Goal: Task Accomplishment & Management: Manage account settings

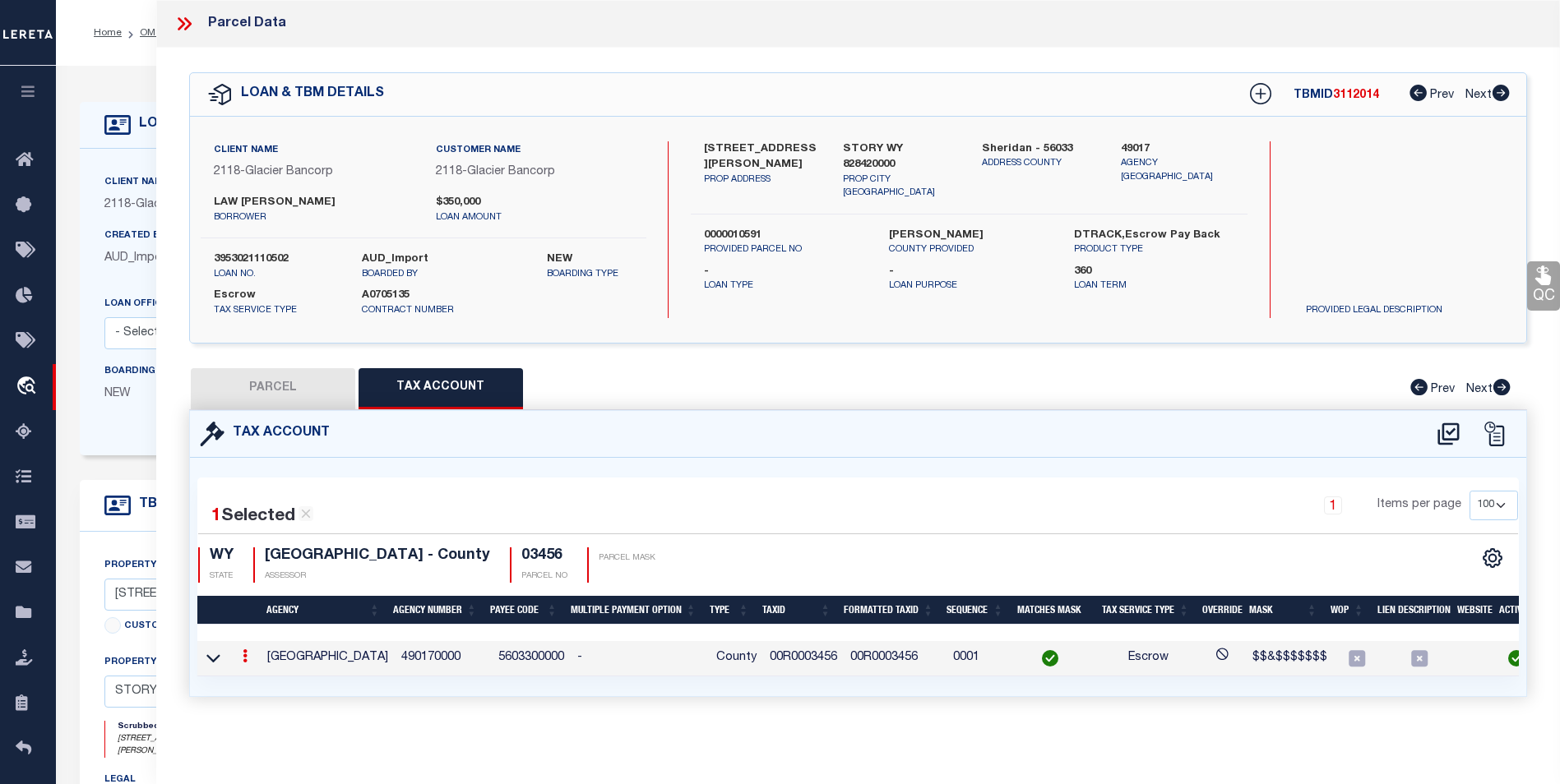
select select "100"
select select "3688"
select select "Escrow"
click at [1559, 562] on html "Home OMS Detail" at bounding box center [780, 631] width 1560 height 1263
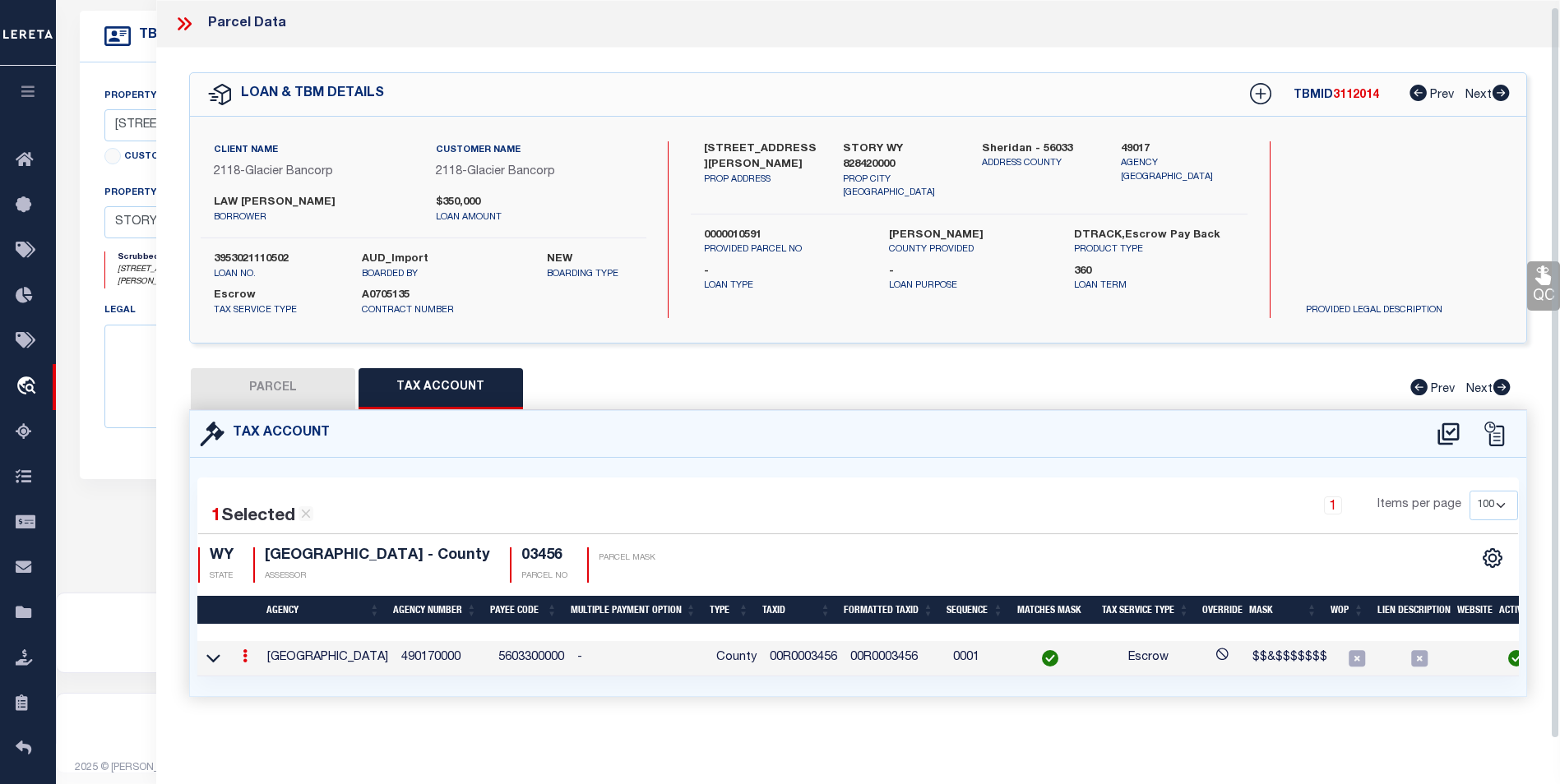
scroll to position [472, 0]
click at [1026, 491] on div "1 Items per page 10 25 50 100" at bounding box center [1026, 512] width 984 height 43
click at [239, 652] on link at bounding box center [245, 658] width 18 height 13
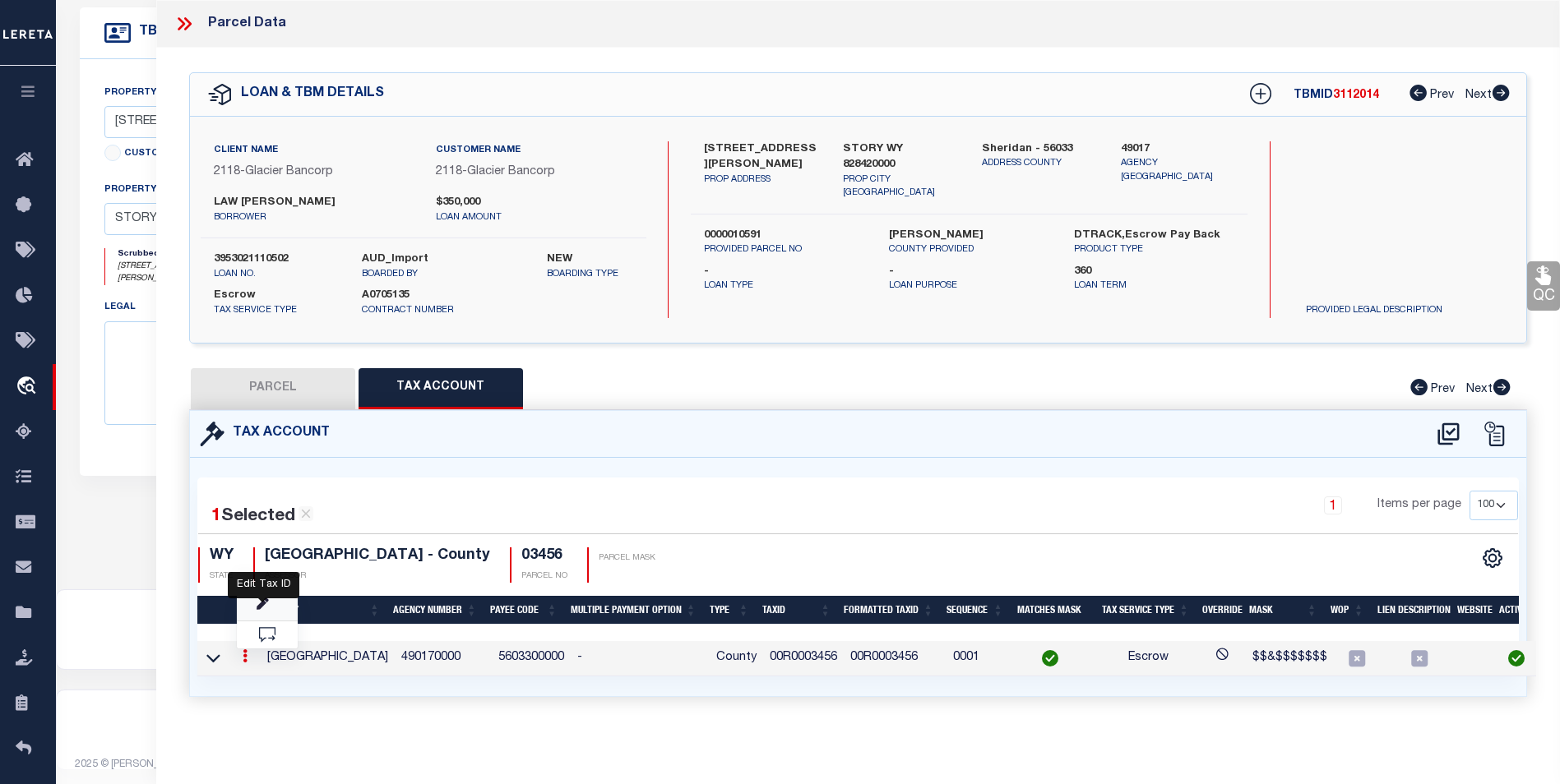
click at [259, 609] on icon "" at bounding box center [263, 605] width 13 height 13
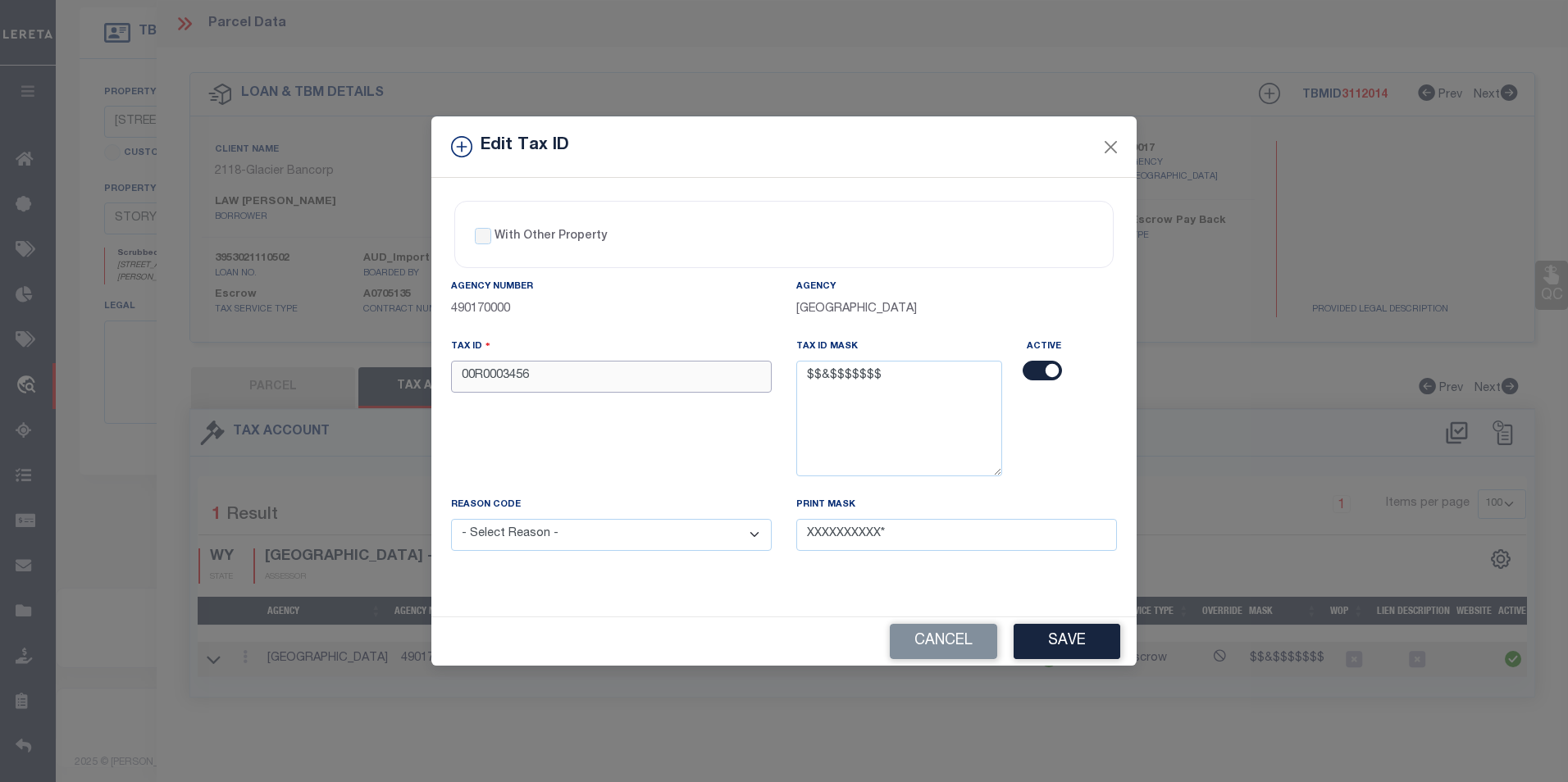
drag, startPoint x: 588, startPoint y: 381, endPoint x: 386, endPoint y: 380, distance: 202.0
click at [386, 380] on div "Edit Tax ID With Other Property With Other Property Type Temporary" at bounding box center [784, 391] width 1568 height 782
click at [552, 383] on input "00R0003456" at bounding box center [611, 377] width 321 height 32
drag, startPoint x: 552, startPoint y: 383, endPoint x: 436, endPoint y: 386, distance: 116.0
click at [436, 386] on div "With Other Property With Other Property Type Temporary Permanent Parent Parcel …" at bounding box center [783, 397] width 705 height 438
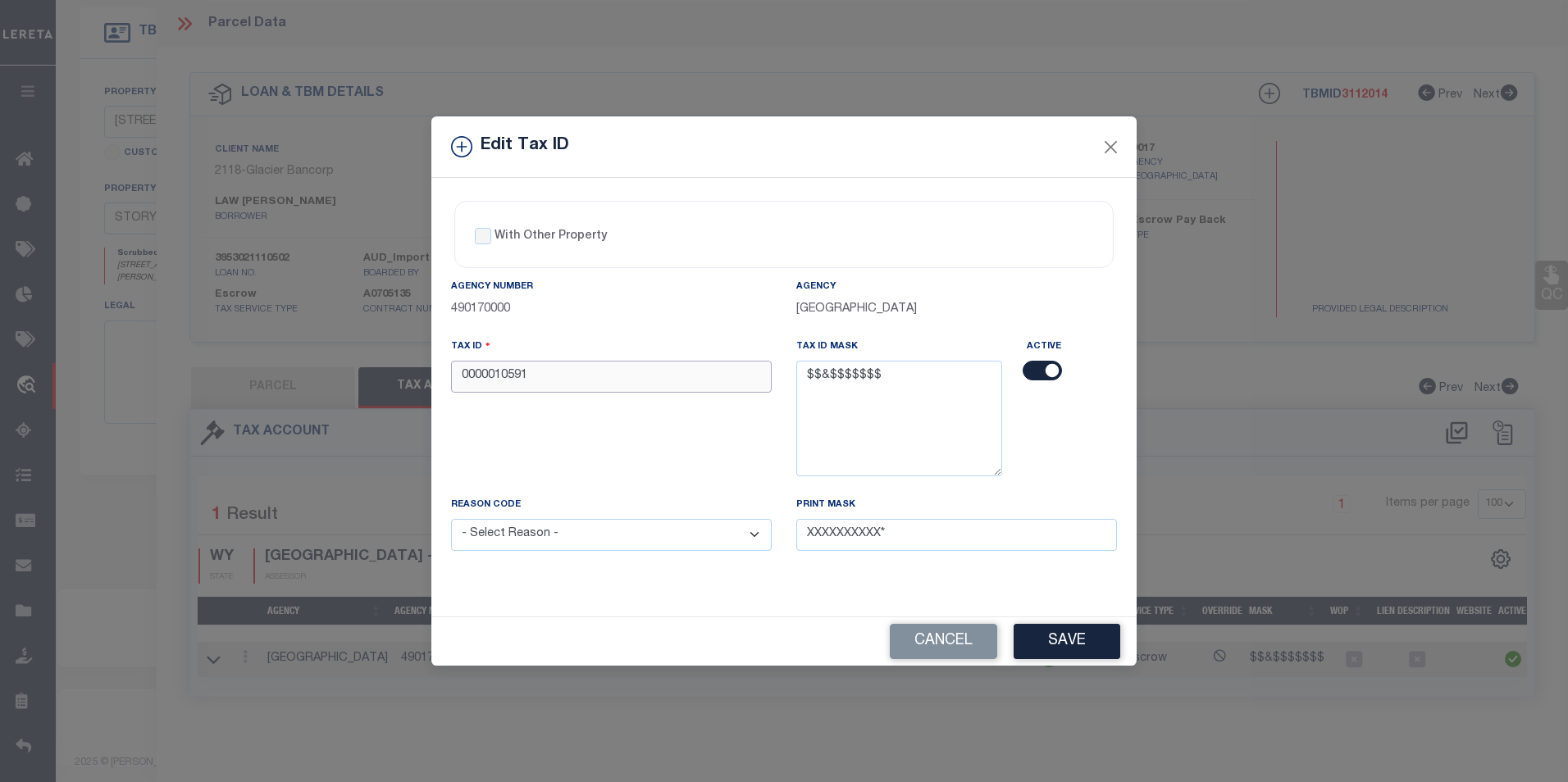
type input "0000010591"
click at [668, 542] on select "- Select Reason - 099 - Other (Provide additional detail) ACT - Agency Changed …" at bounding box center [611, 535] width 321 height 32
select select "ACT"
click at [451, 519] on select "- Select Reason - 099 - Other (Provide additional detail) ACT - Agency Changed …" at bounding box center [611, 535] width 321 height 32
click at [1067, 643] on button "Save" at bounding box center [1066, 641] width 107 height 36
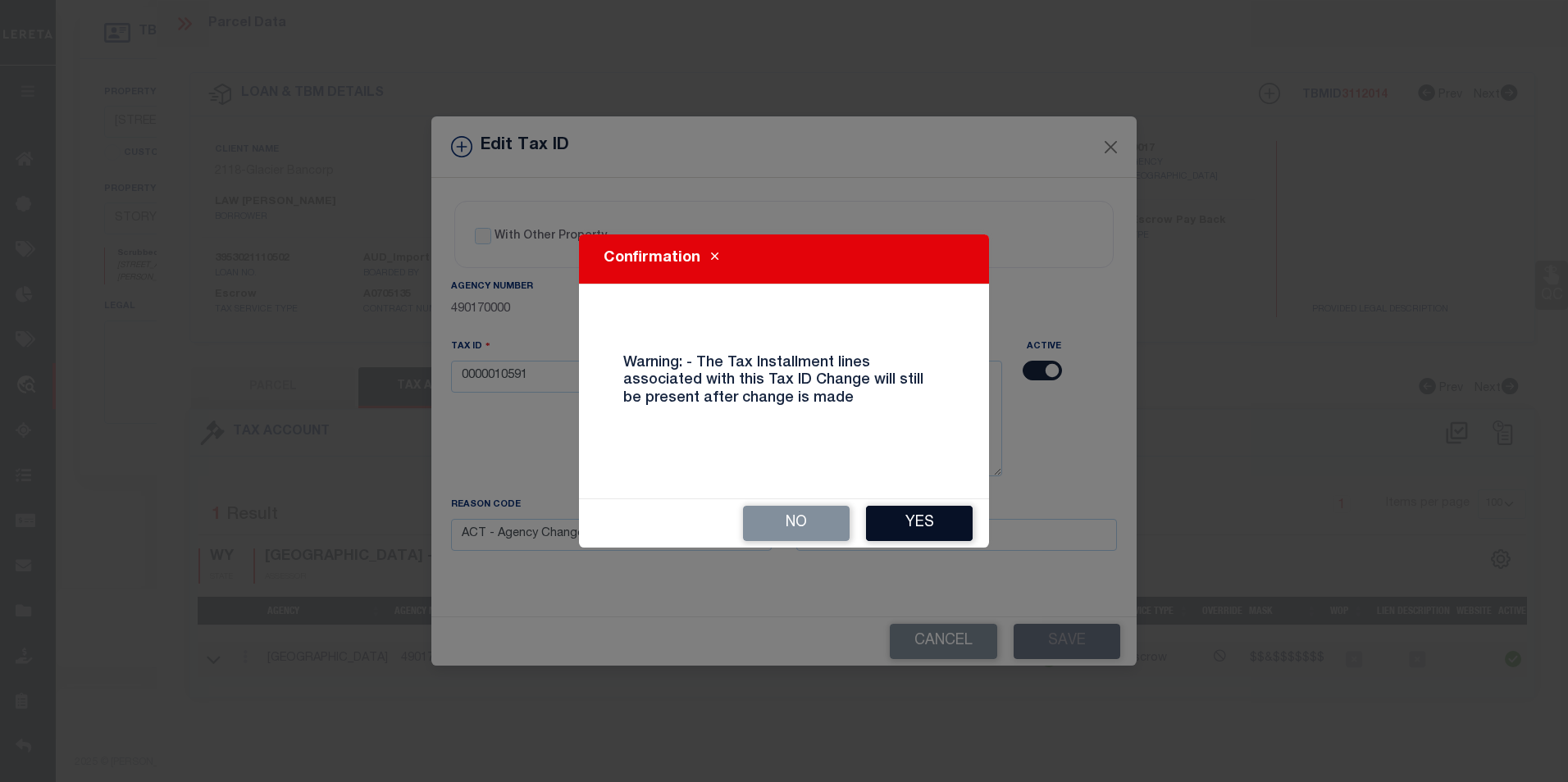
click at [931, 521] on button "Yes" at bounding box center [919, 524] width 107 height 36
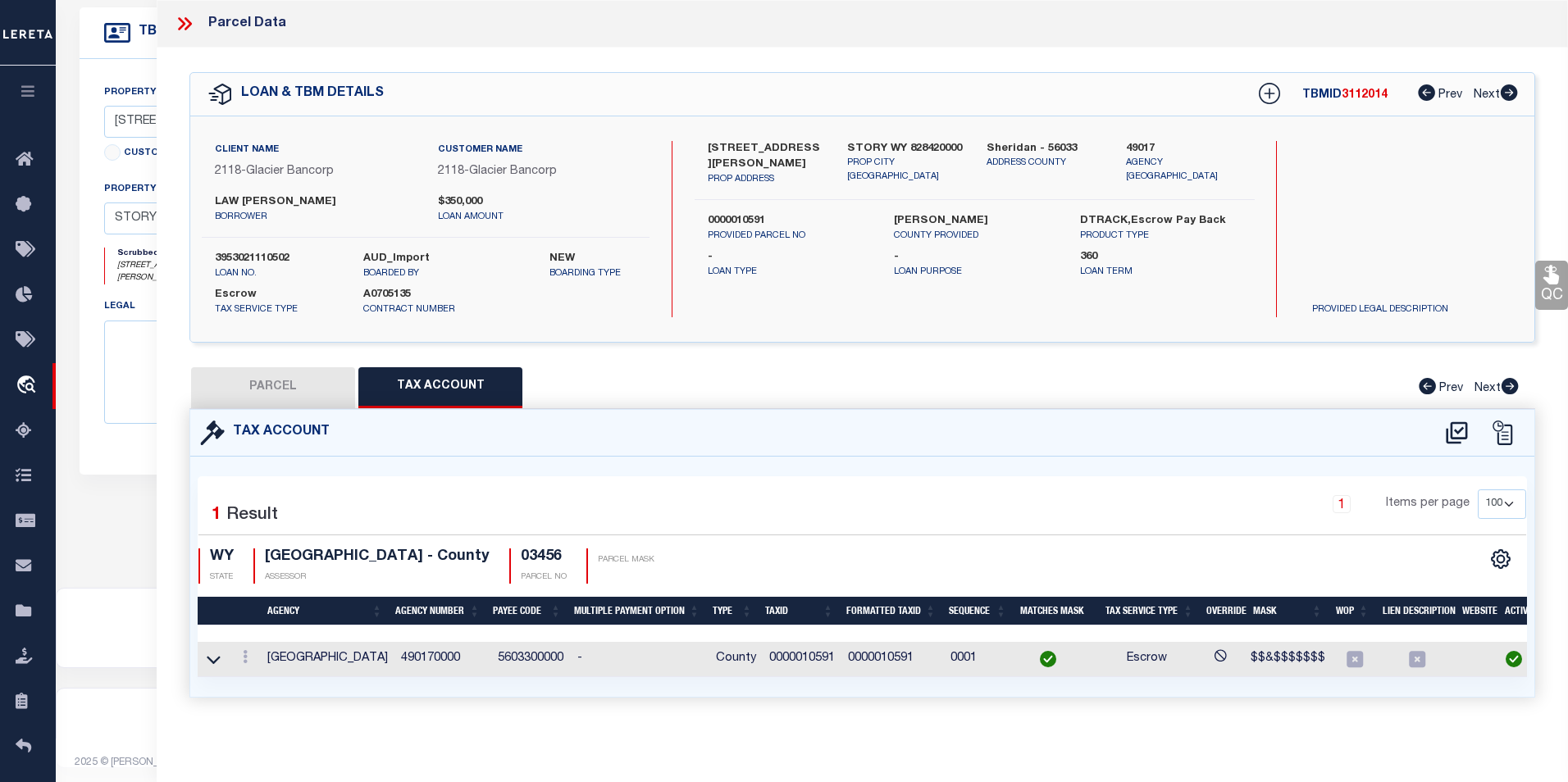
select select
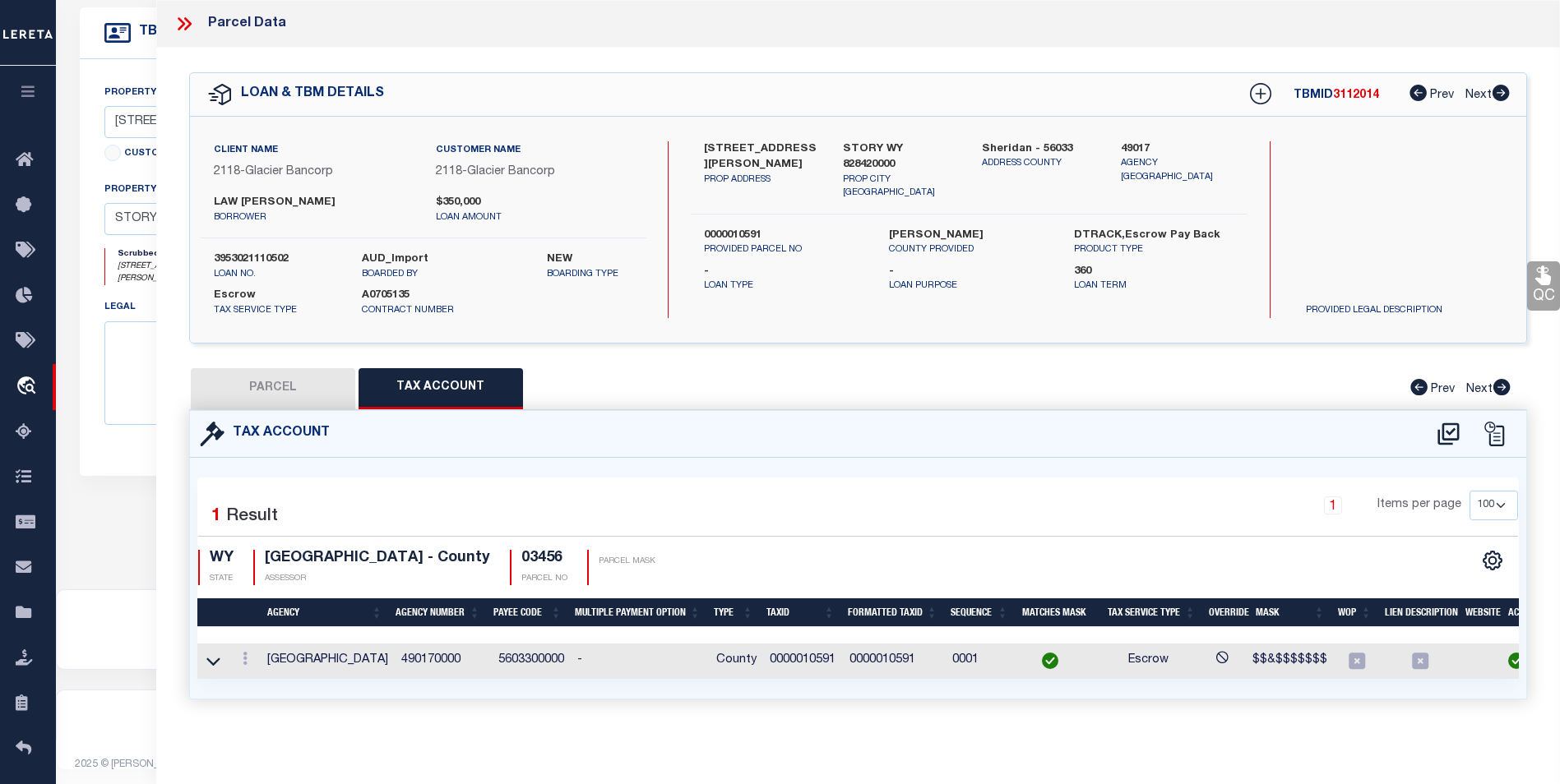
click at [306, 380] on button "PARCEL" at bounding box center [273, 388] width 164 height 41
select select "AS"
checkbox input "false"
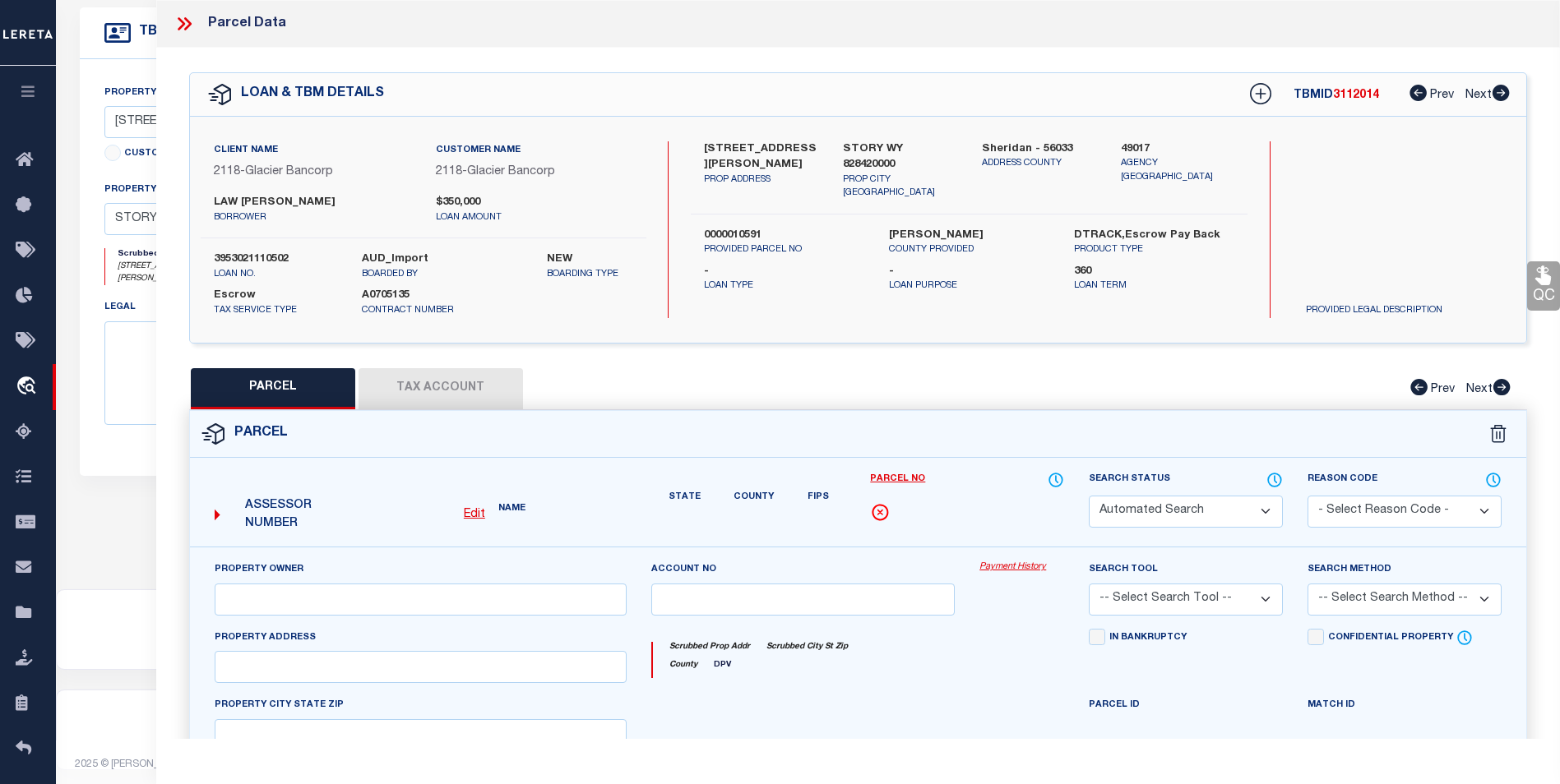
select select "BP"
type input "LAW, MARK EDWARD & TERESA GAY"
type input "R0003456"
select select
type input "8 BUCKINGHAM RD"
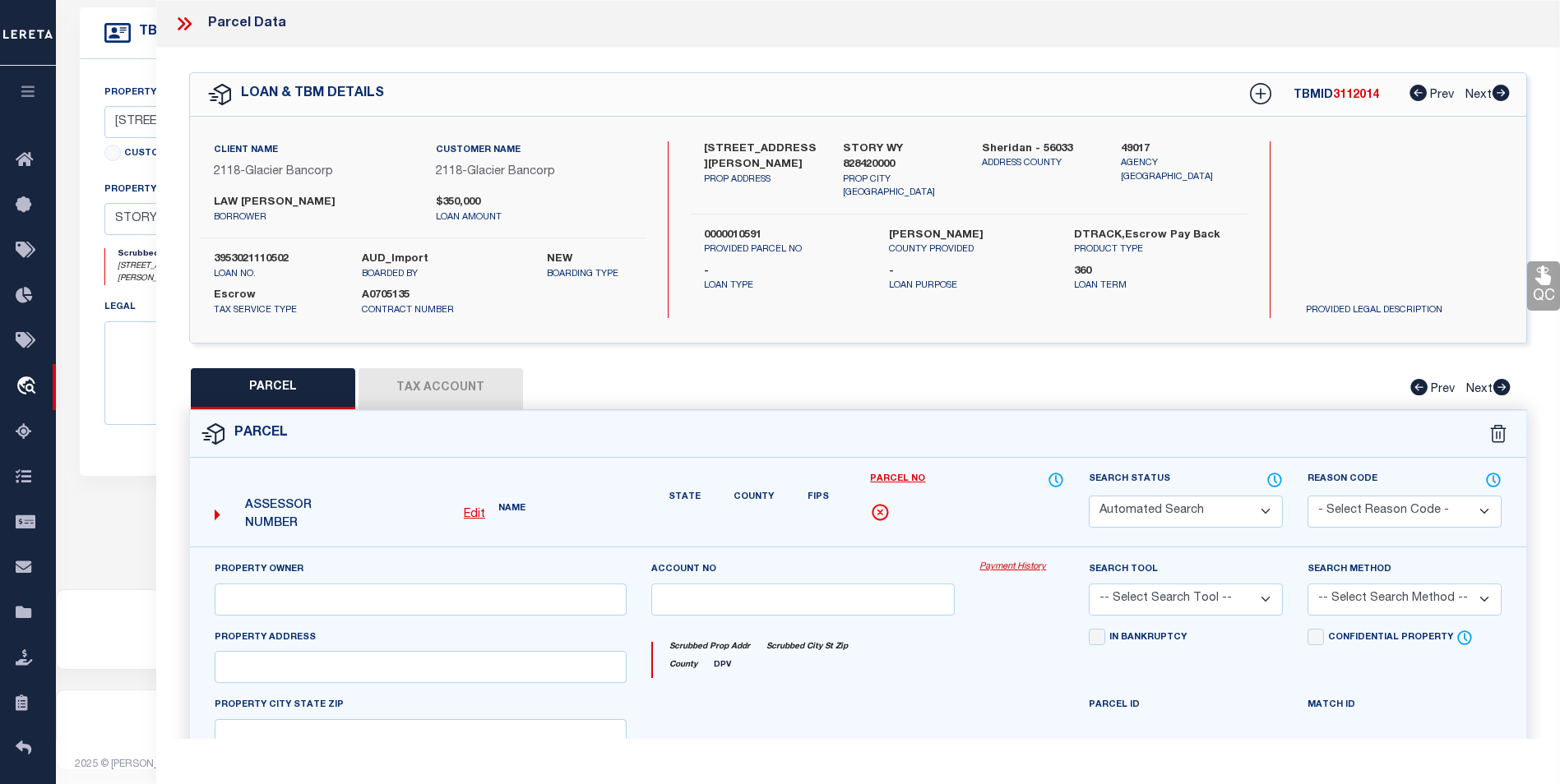
checkbox input "false"
type input "STORY WY 828420000"
type textarea "RED CLOUD SUBDIVISION ALL TRACTS 11 & 12"
type textarea "Tax ID Special Project"
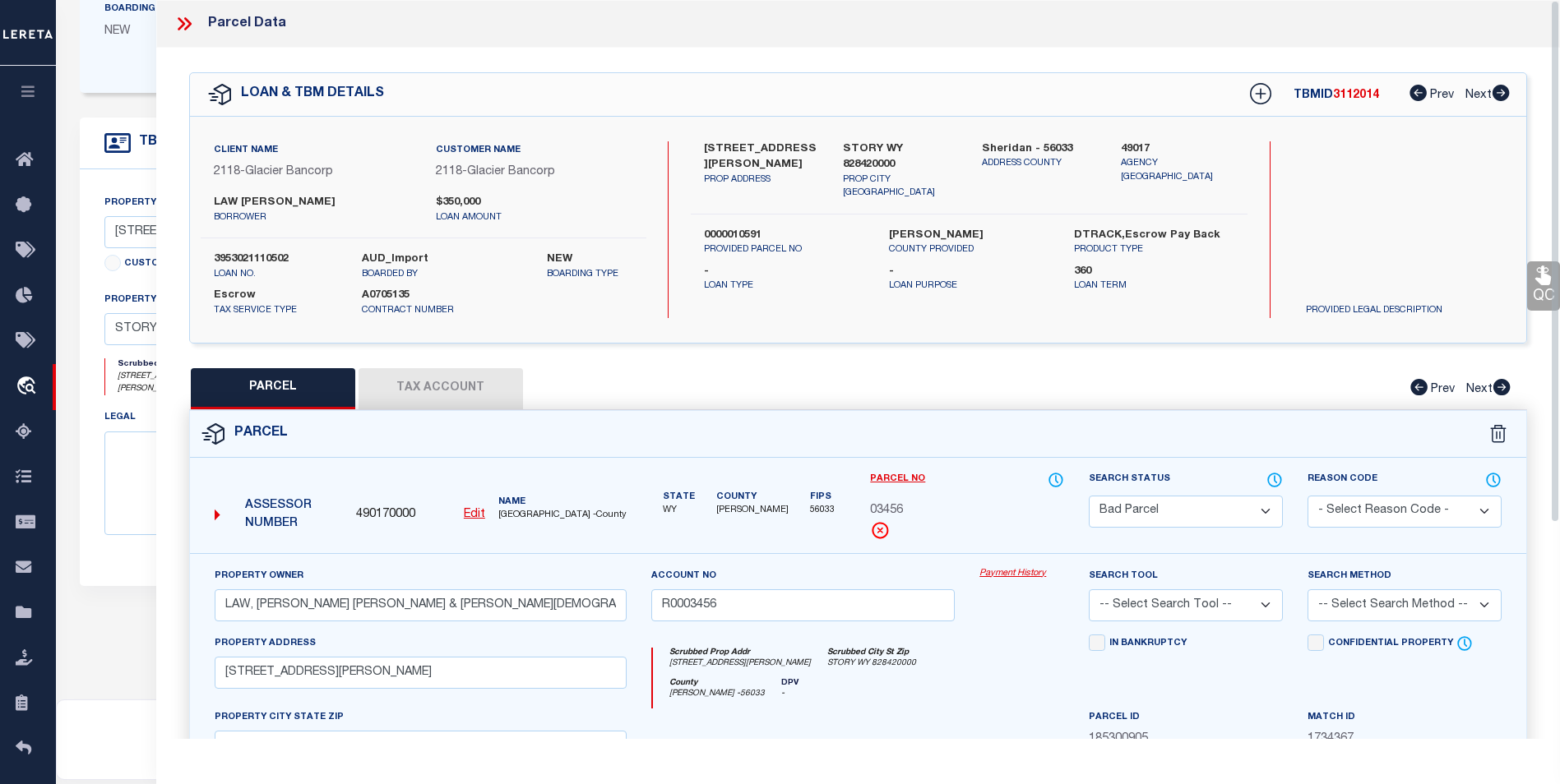
scroll to position [308, 0]
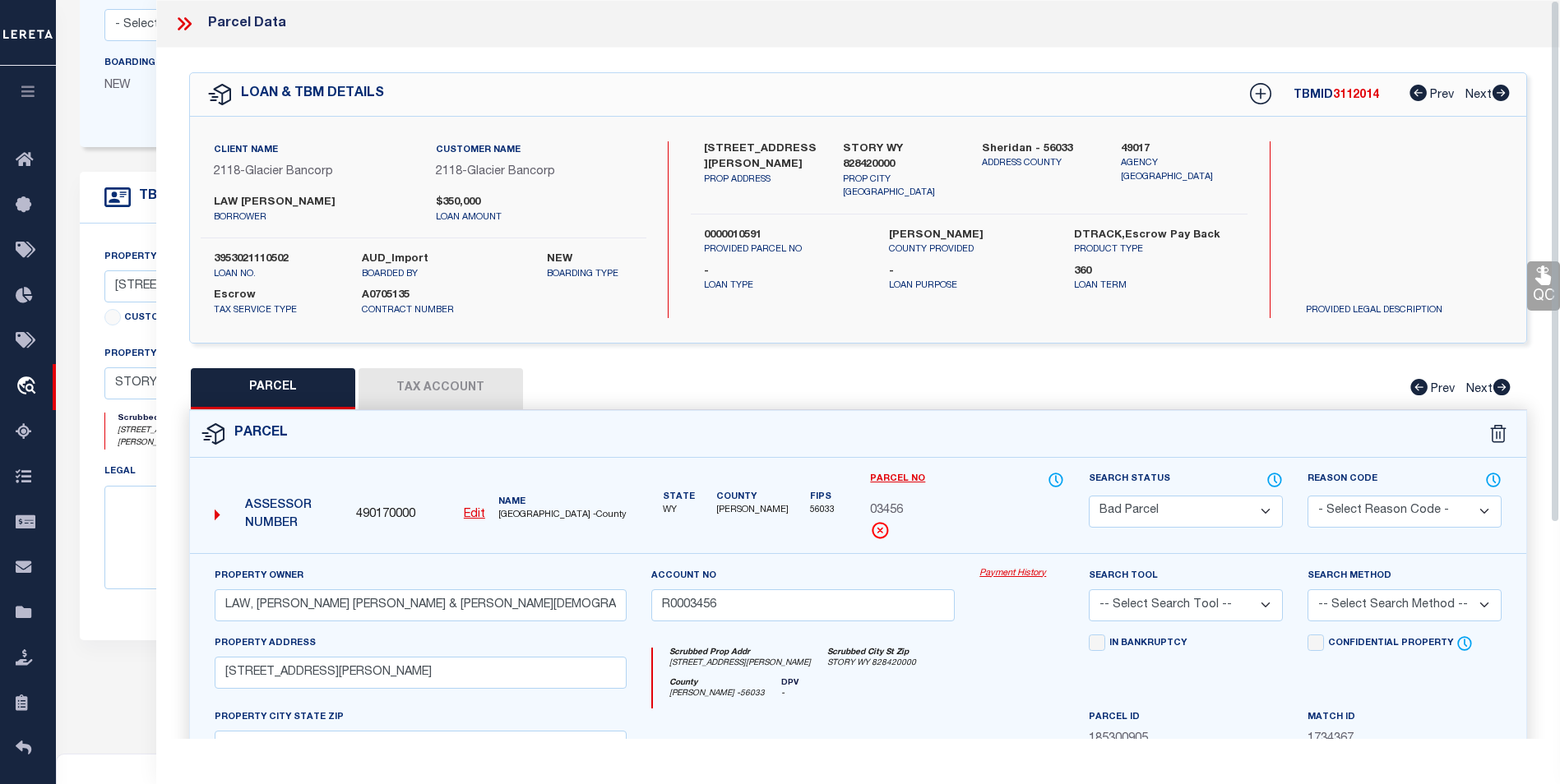
click at [173, 21] on icon at bounding box center [184, 24] width 21 height 21
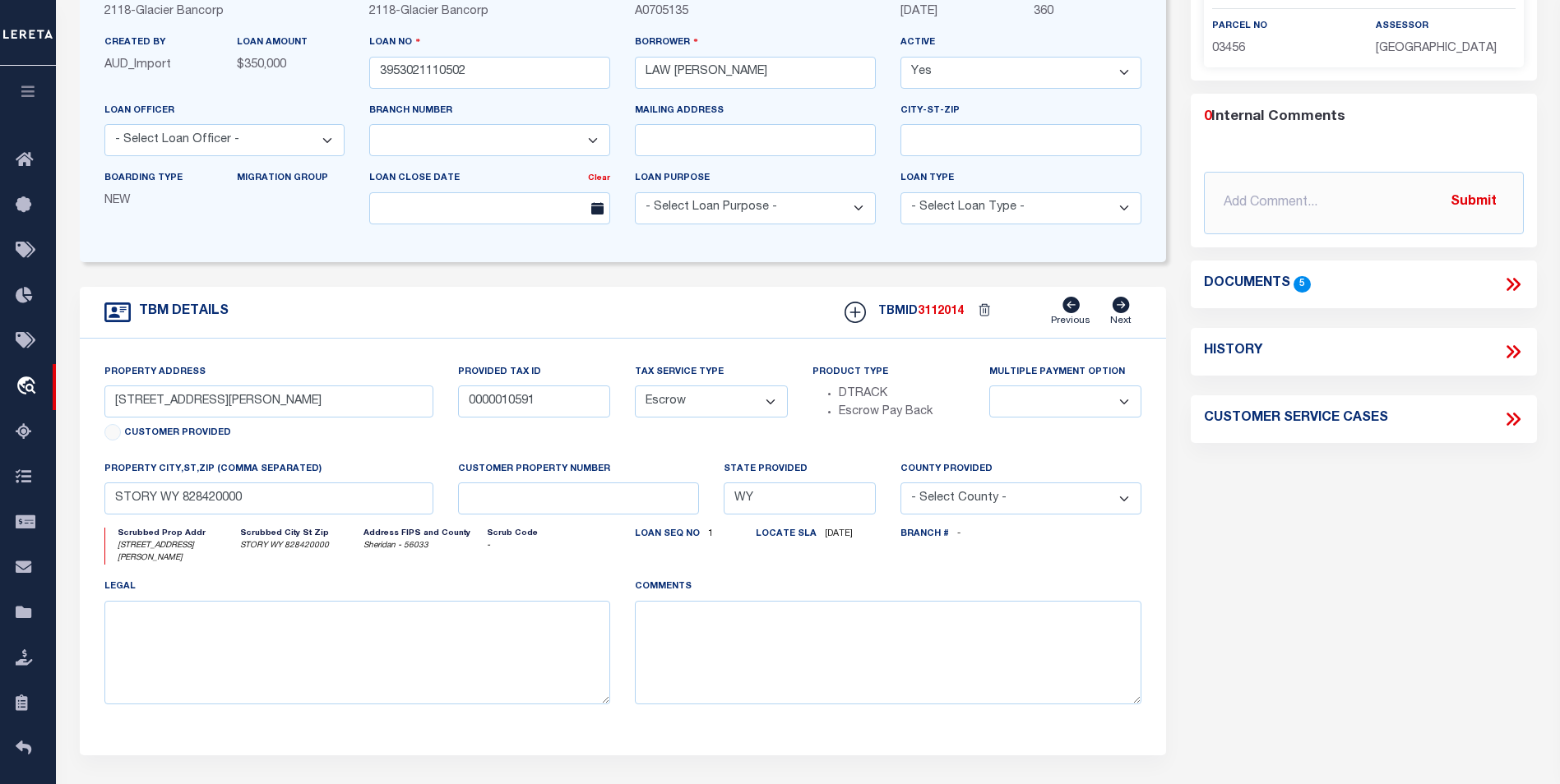
scroll to position [144, 0]
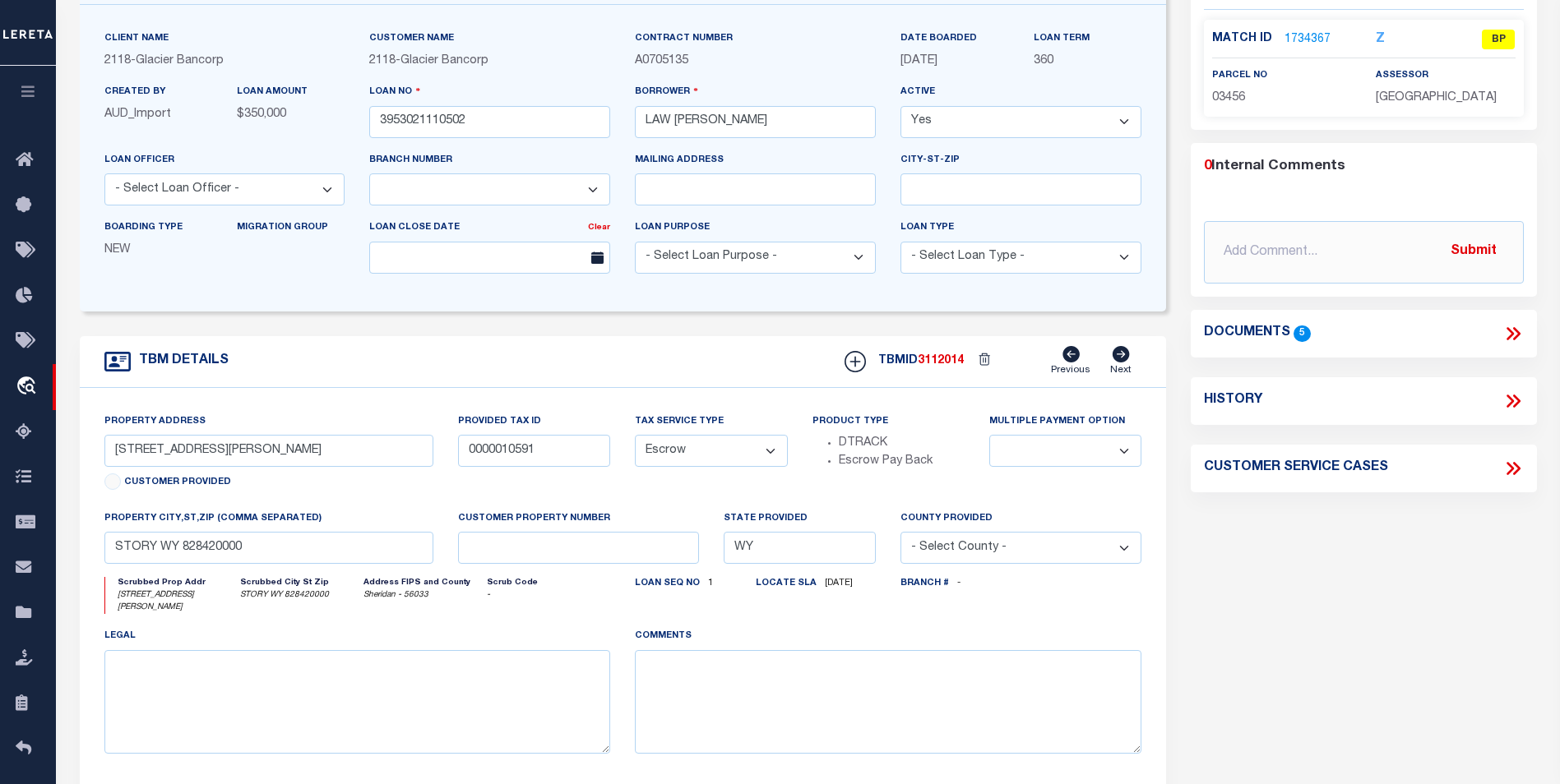
click at [1509, 329] on icon at bounding box center [1510, 333] width 7 height 13
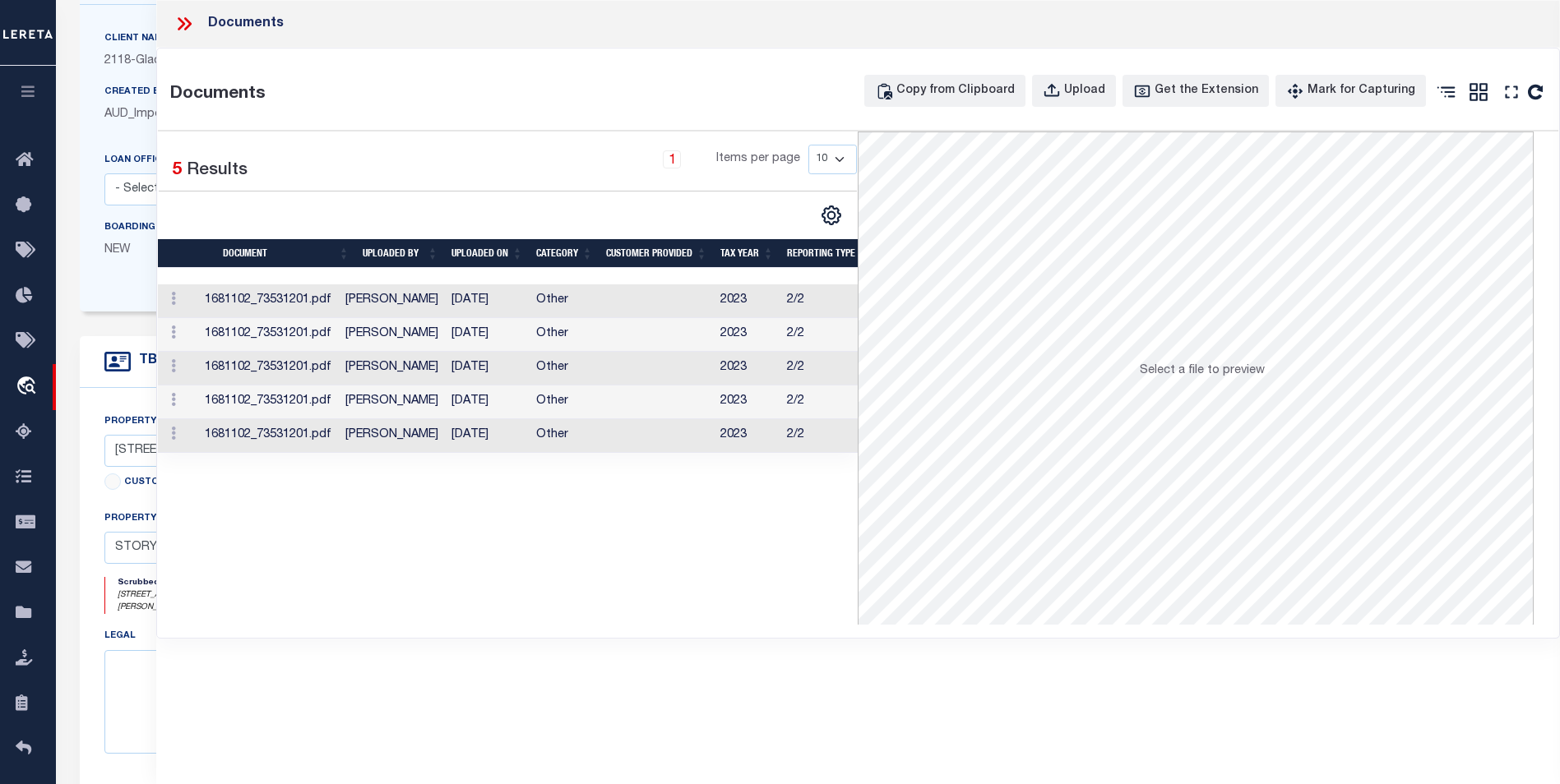
click at [513, 304] on td "09/23/2024" at bounding box center [487, 301] width 85 height 34
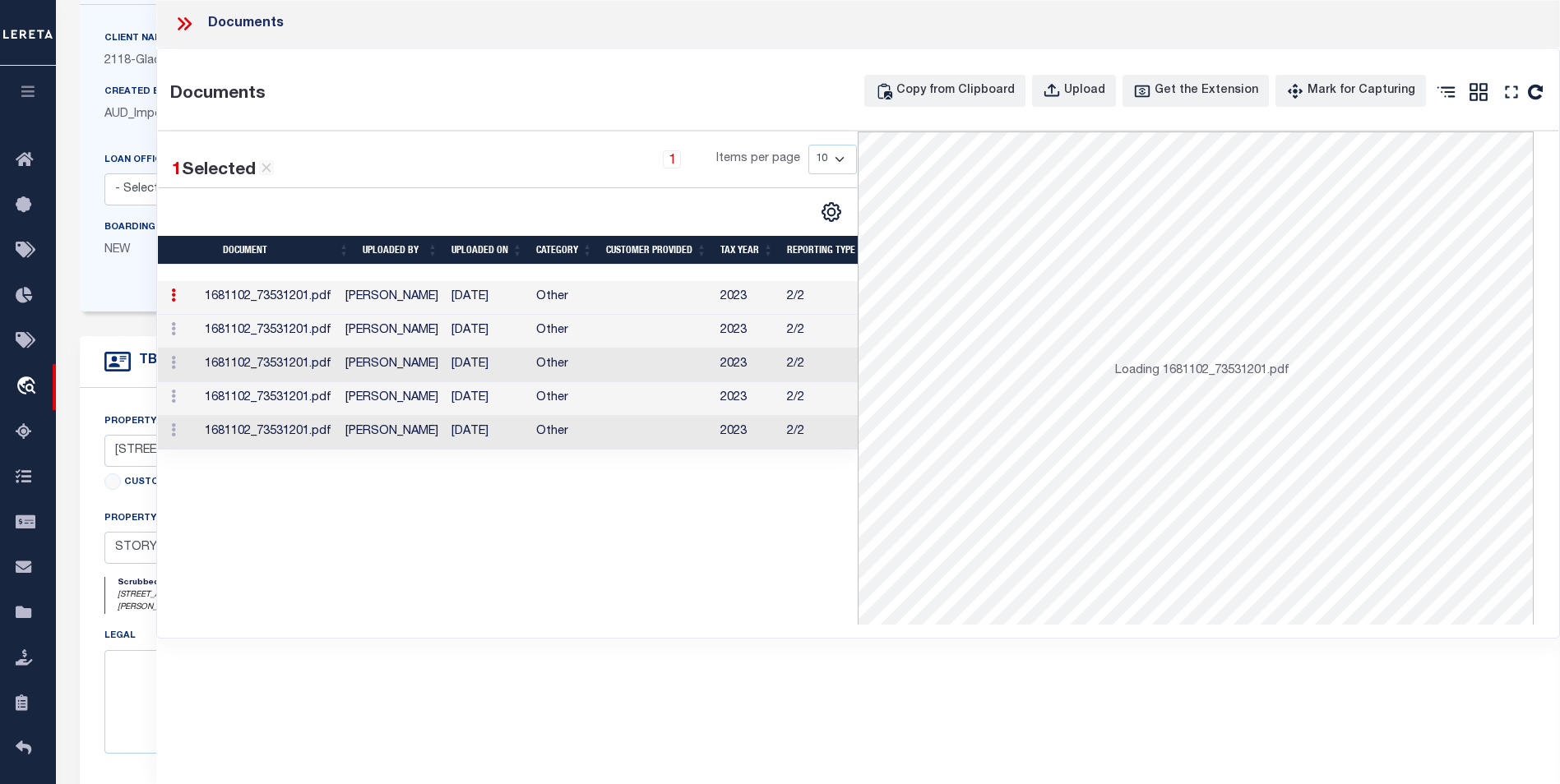
click at [513, 304] on td "09/23/2024" at bounding box center [487, 298] width 85 height 34
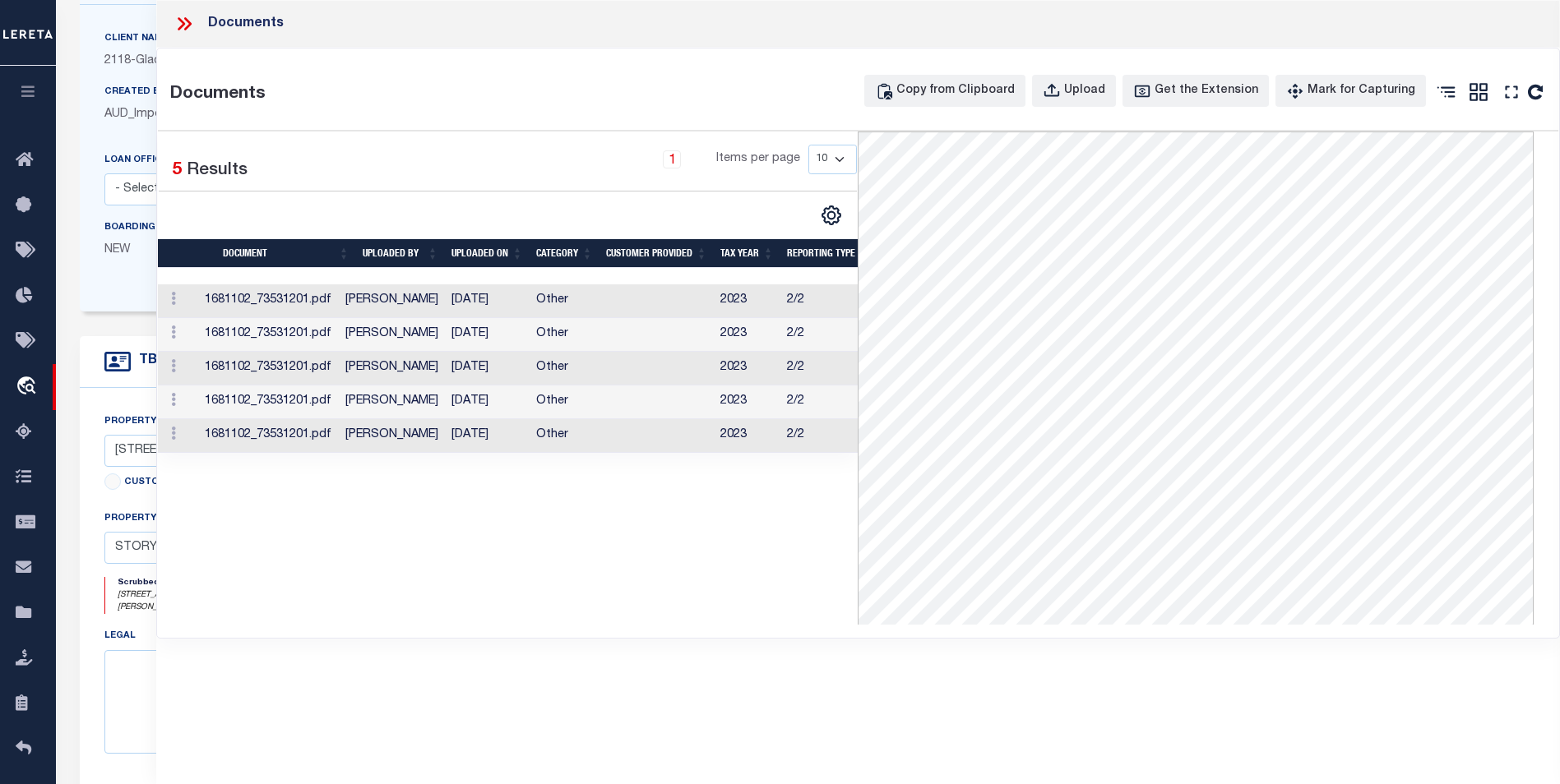
click at [402, 433] on td "Monica Selles" at bounding box center [391, 436] width 106 height 34
click at [183, 27] on icon at bounding box center [184, 24] width 21 height 21
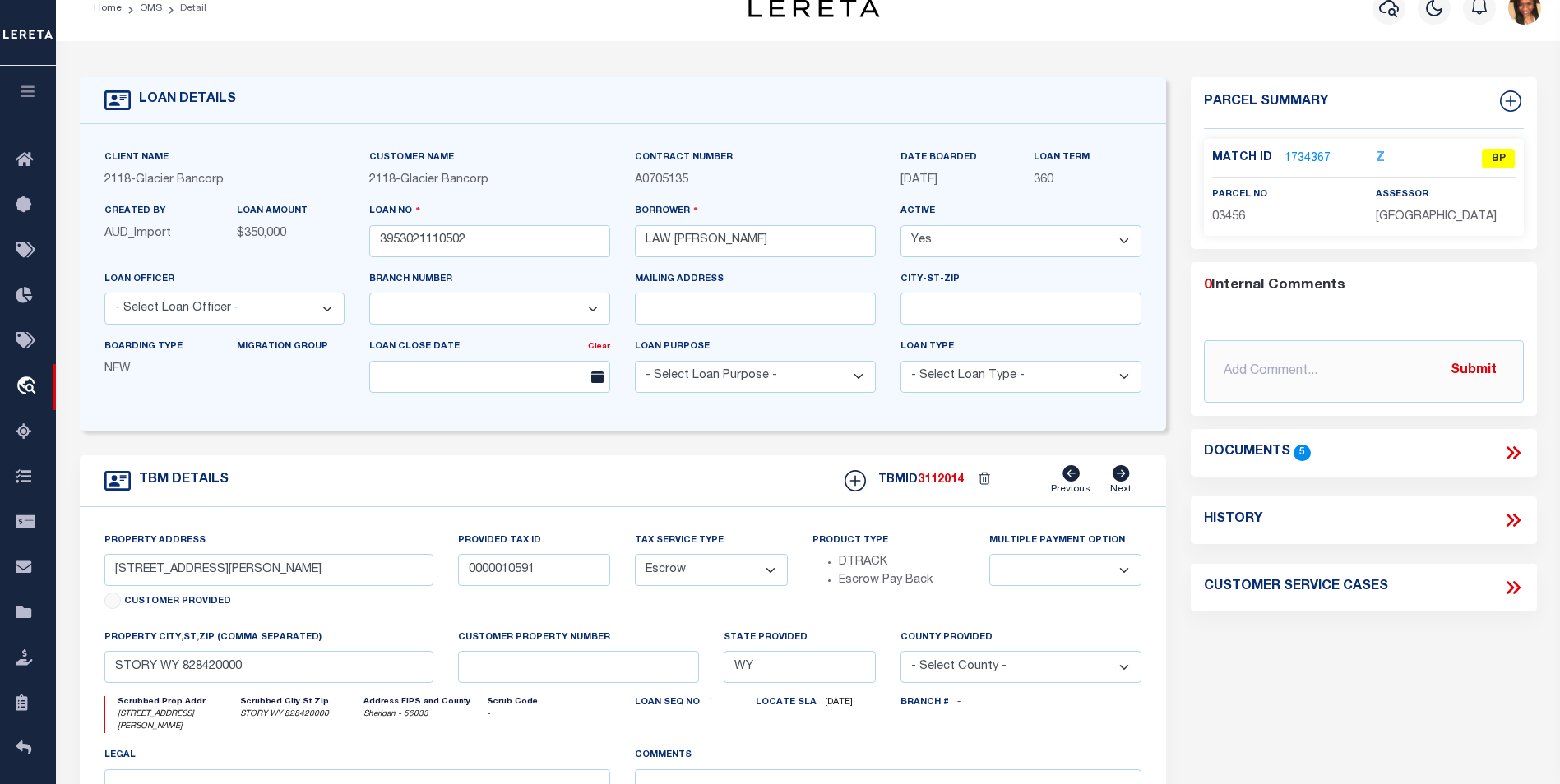
scroll to position [0, 0]
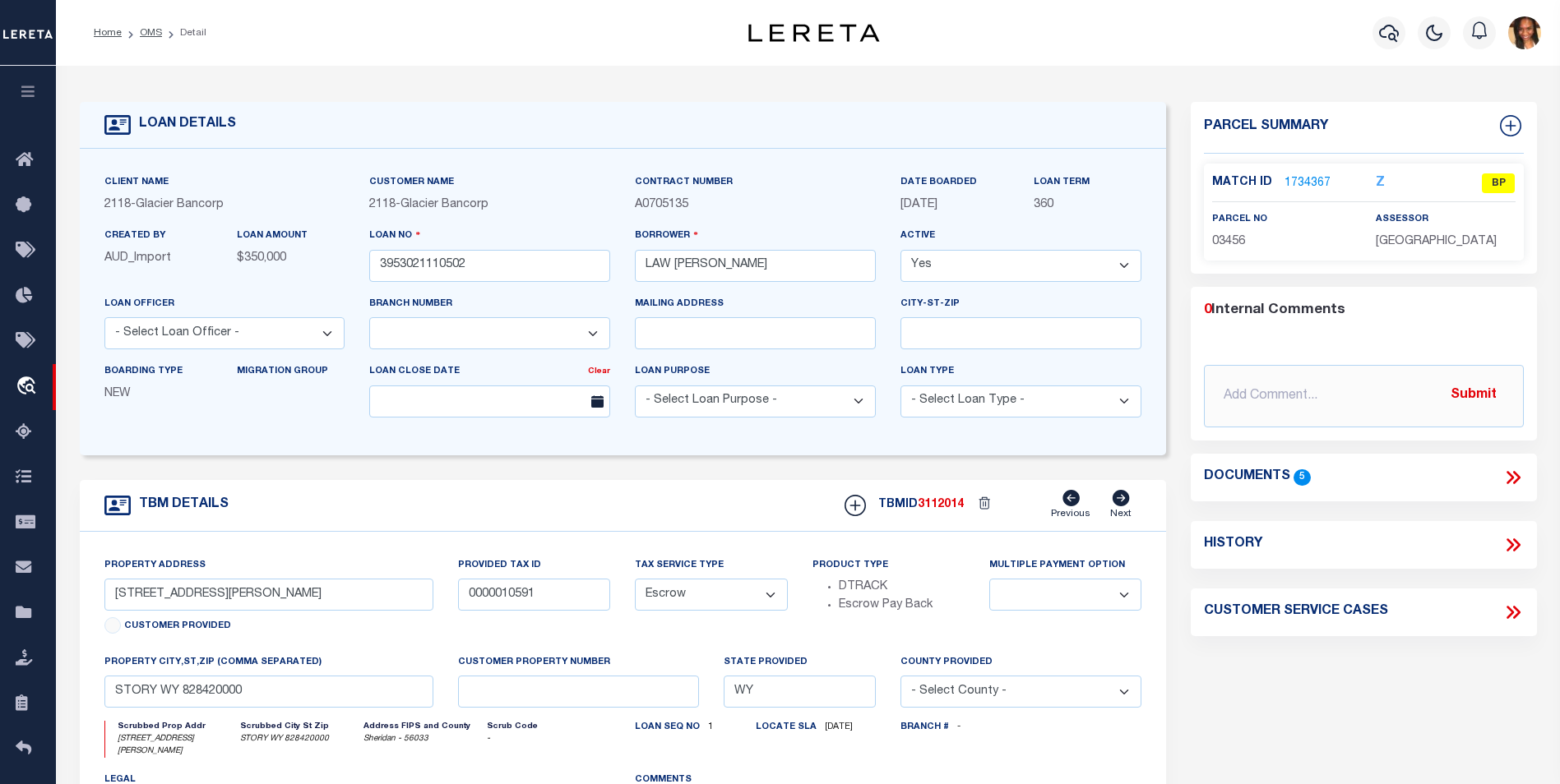
click at [1305, 176] on link "1734367" at bounding box center [1307, 183] width 46 height 17
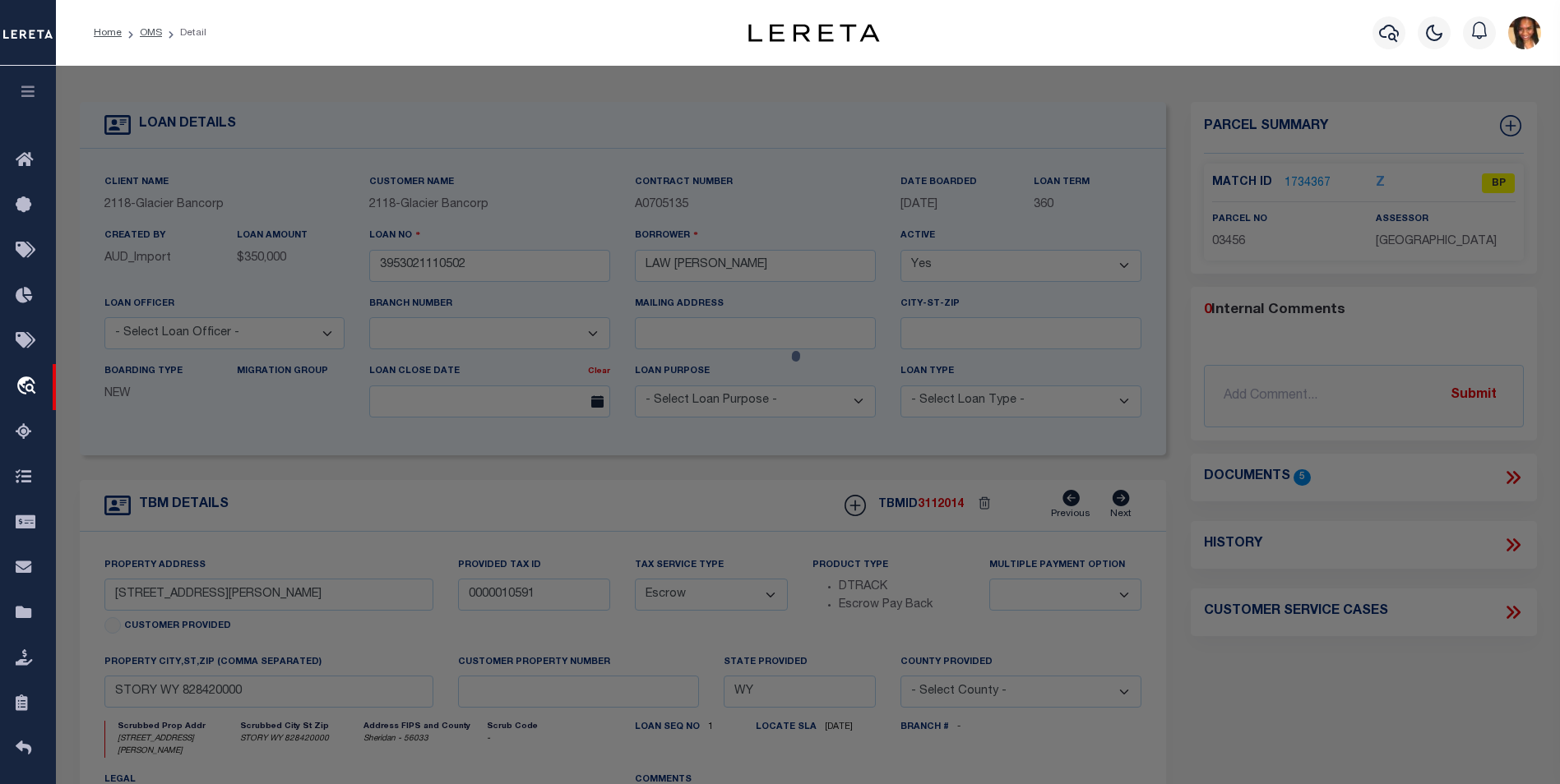
select select "AS"
checkbox input "false"
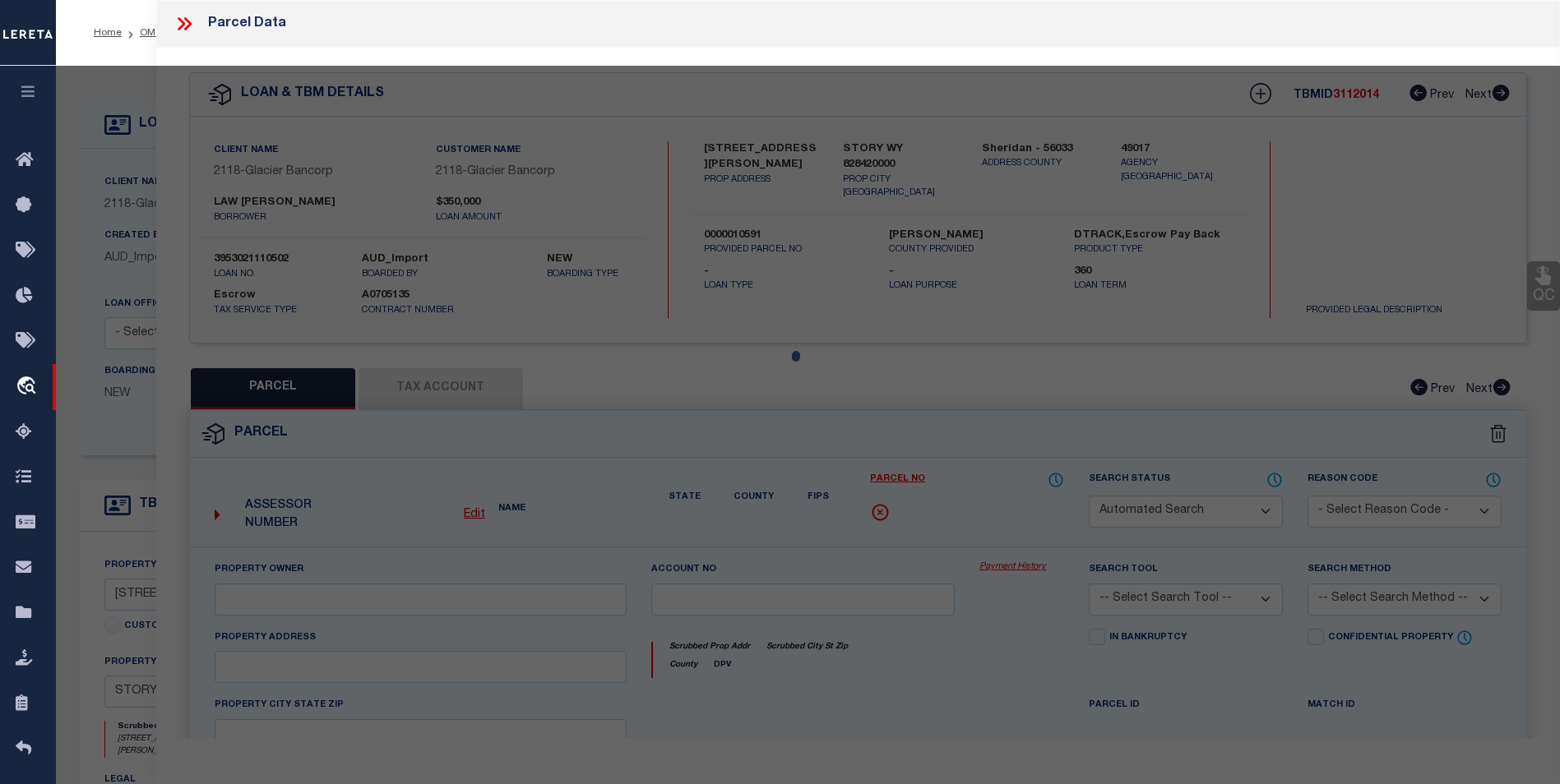
select select "BP"
type input "LAW, MARK EDWARD & TERESA GAY"
type input "R0003456"
select select
type input "8 BUCKINGHAM RD"
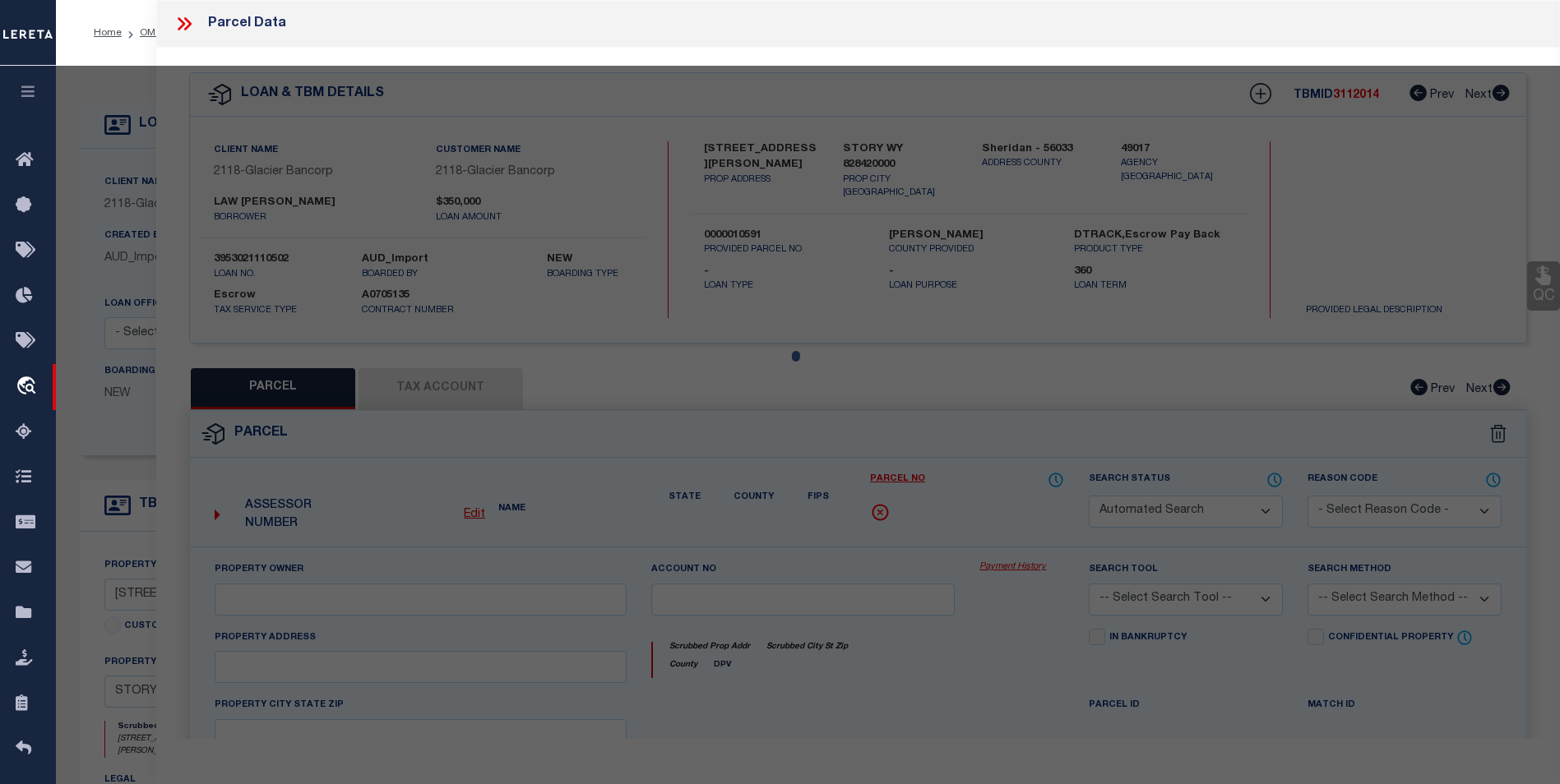
checkbox input "false"
type input "STORY WY 828420000"
type textarea "RED CLOUD SUBDIVISION ALL TRACTS 11 & 12"
type textarea "Tax ID Special Project"
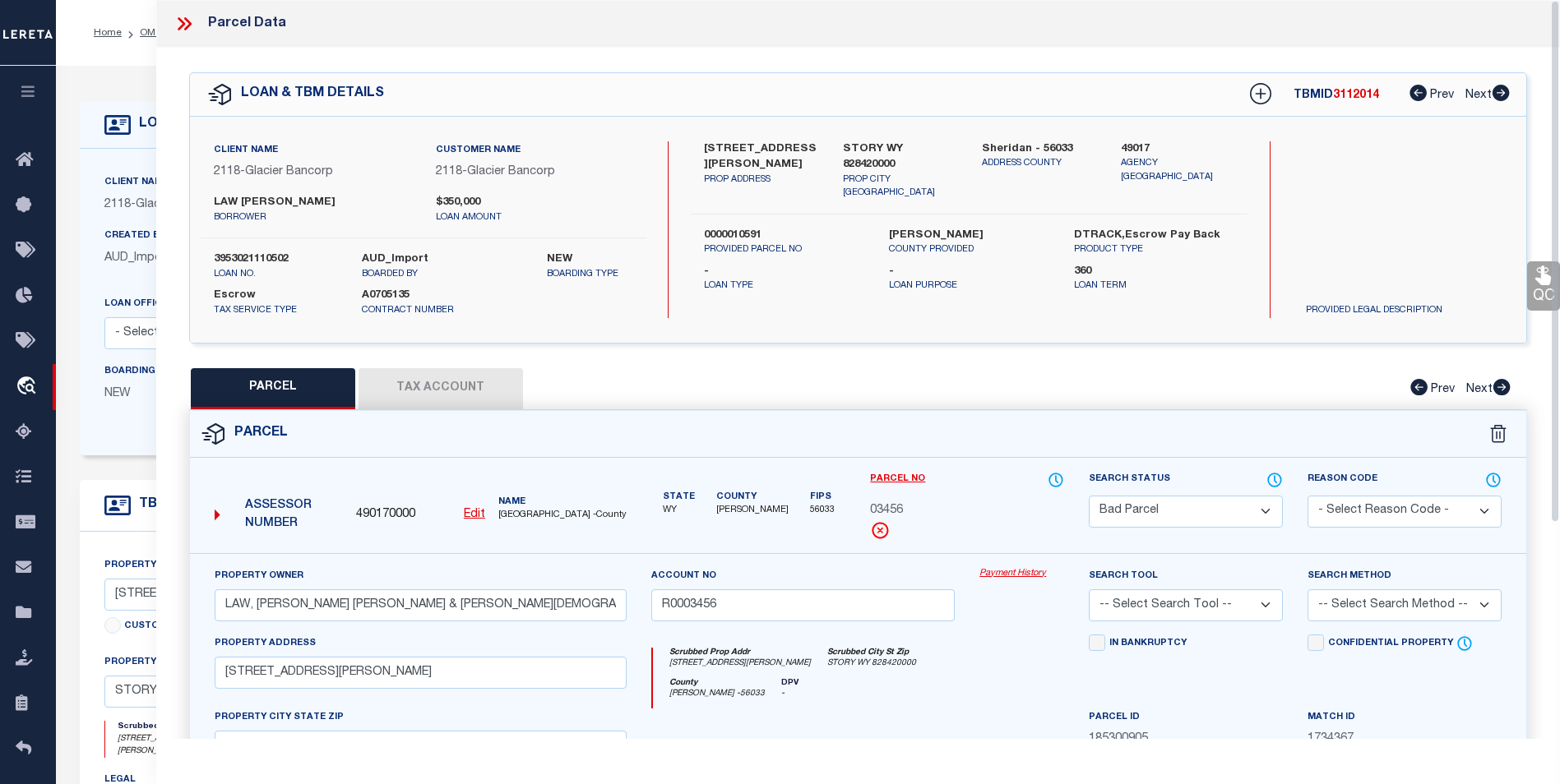
click at [1350, 94] on span "3112014" at bounding box center [1356, 95] width 46 height 12
click at [187, 21] on icon at bounding box center [188, 23] width 7 height 13
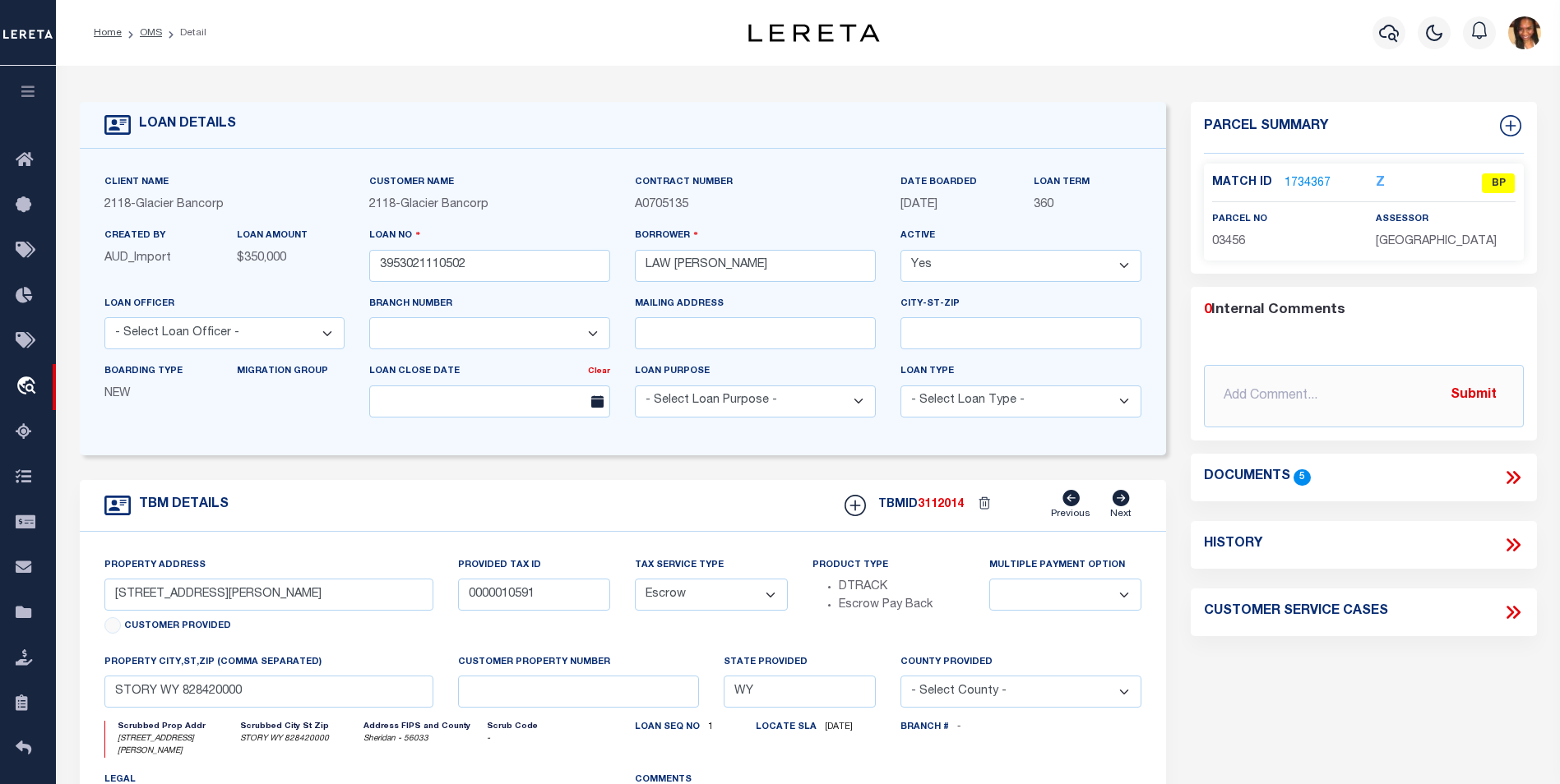
click at [1313, 180] on link "1734367" at bounding box center [1307, 183] width 46 height 17
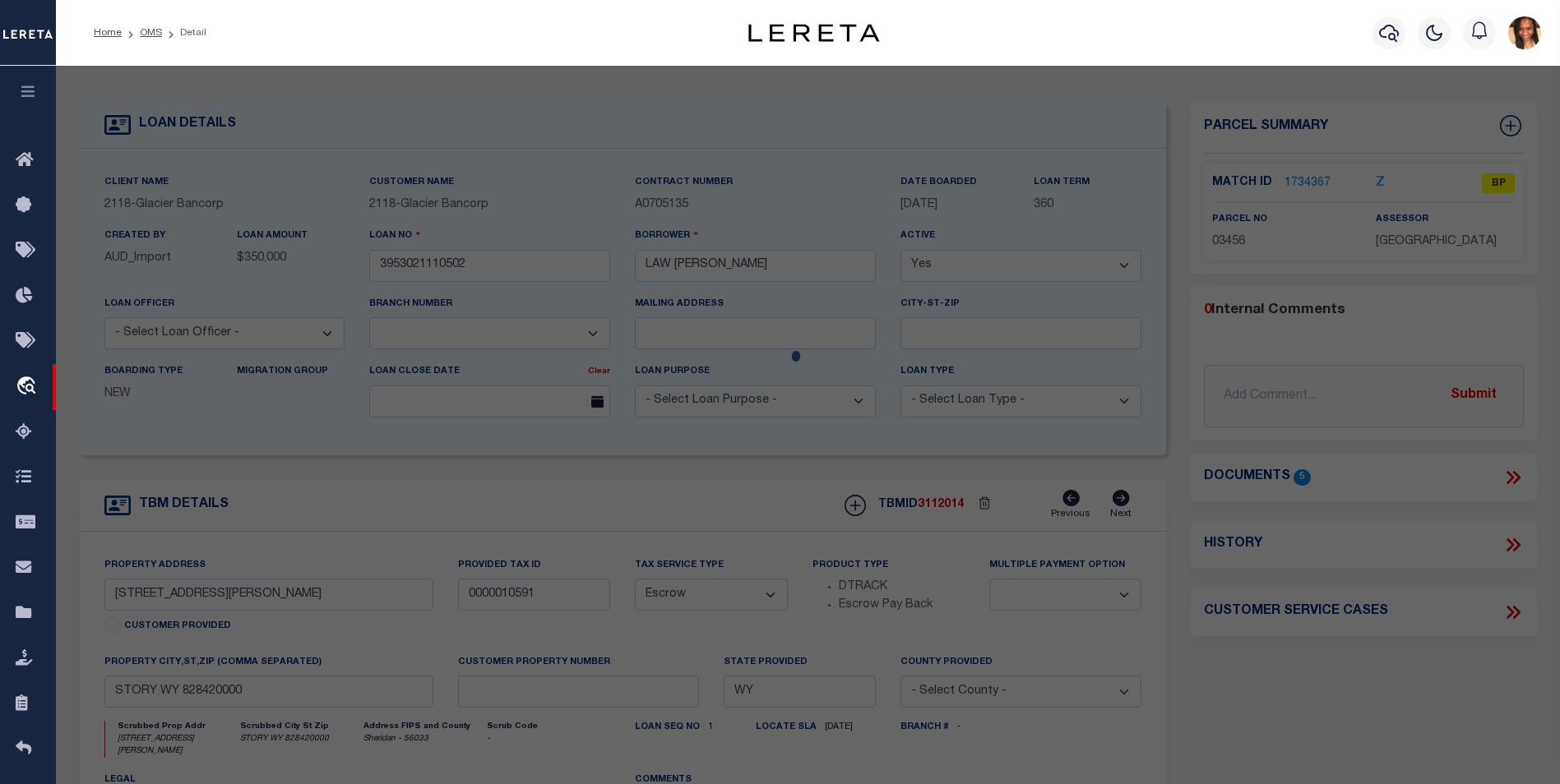
select select "AS"
checkbox input "false"
select select "BP"
type input "LAW, MARK EDWARD & TERESA GAY"
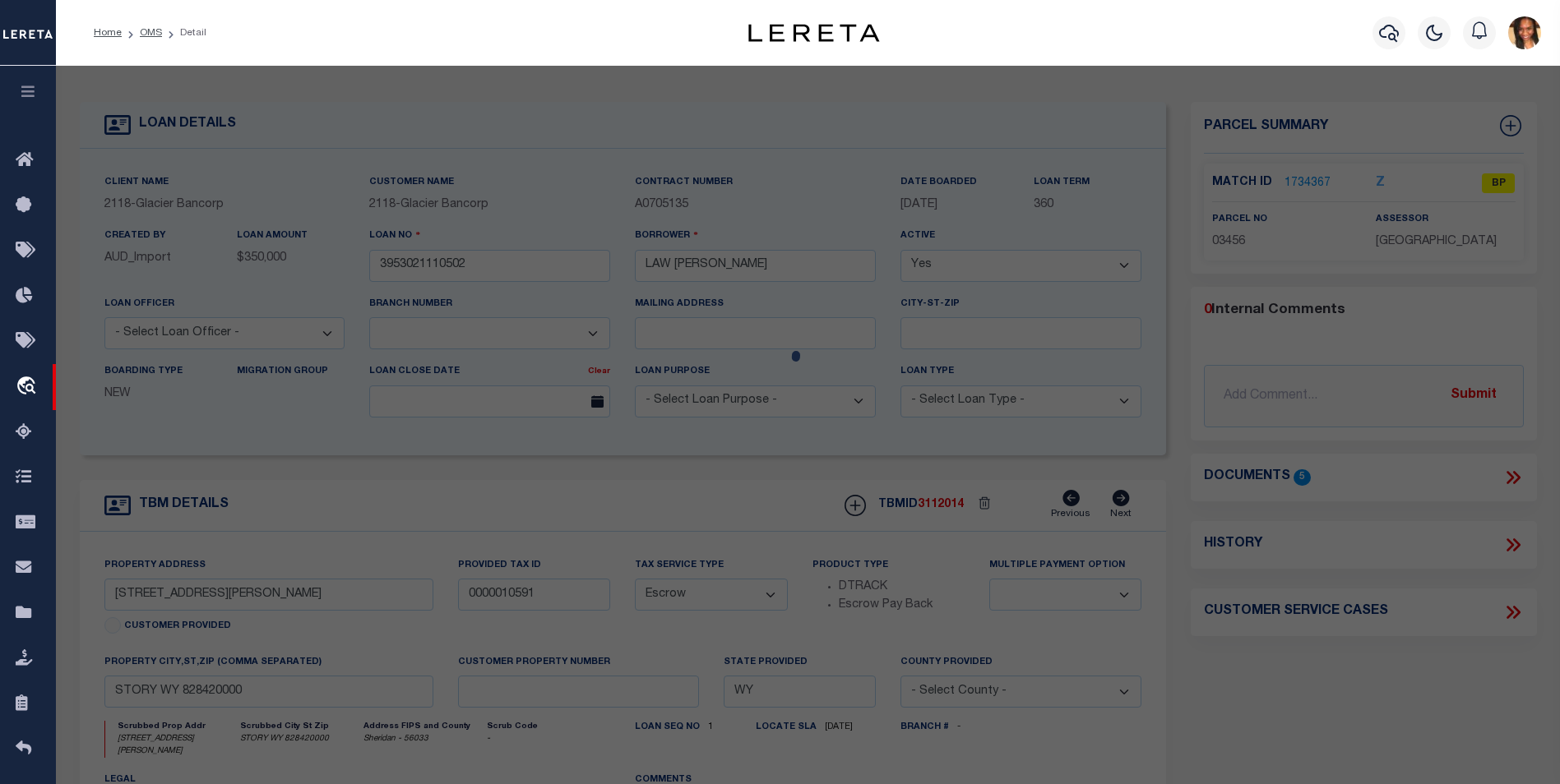
type input "R0003456"
select select
type input "8 BUCKINGHAM RD"
checkbox input "false"
type input "STORY WY 828420000"
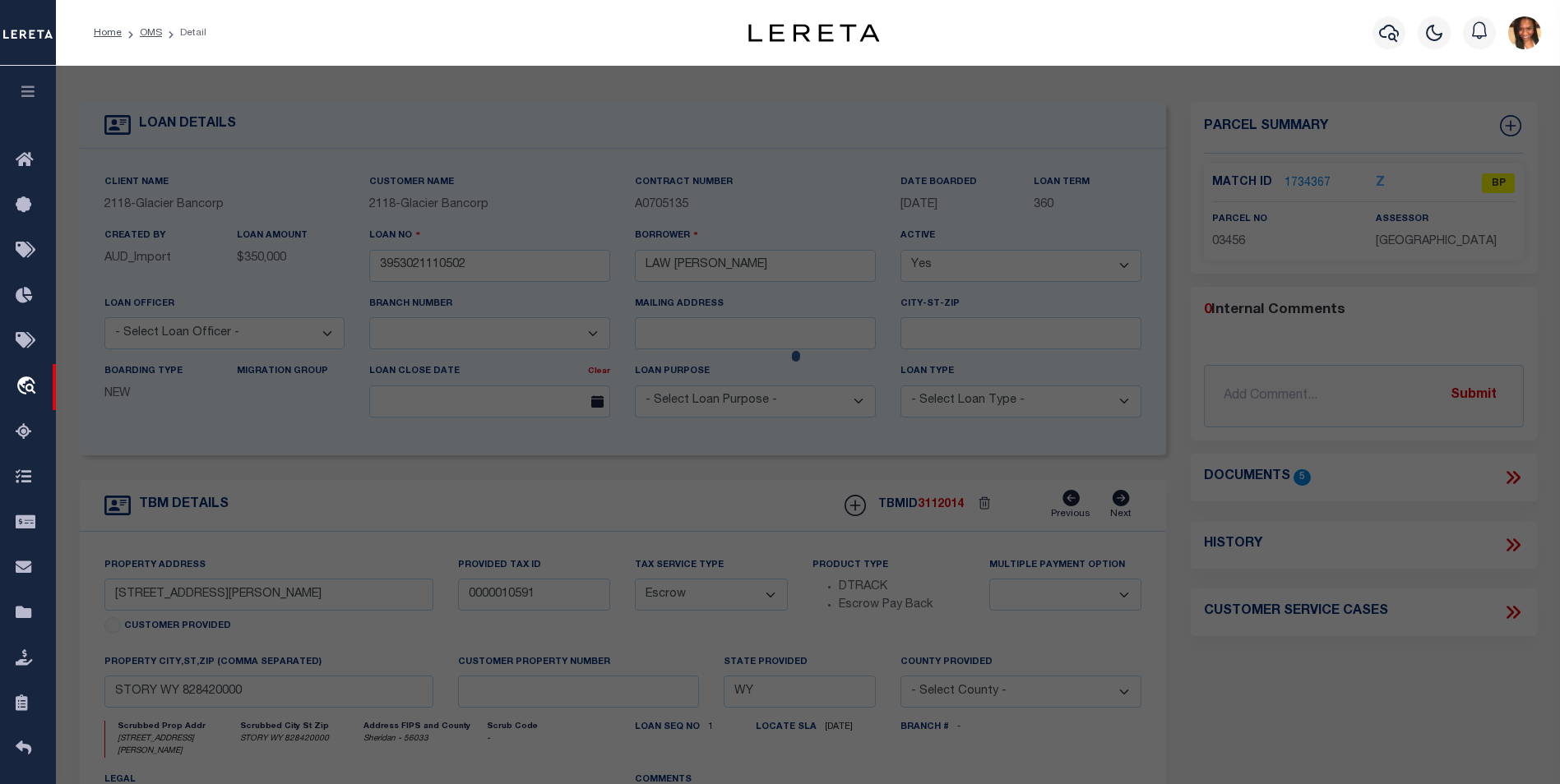
type textarea "RED CLOUD SUBDIVISION ALL TRACTS 11 & 12"
type textarea "Tax ID Special Project"
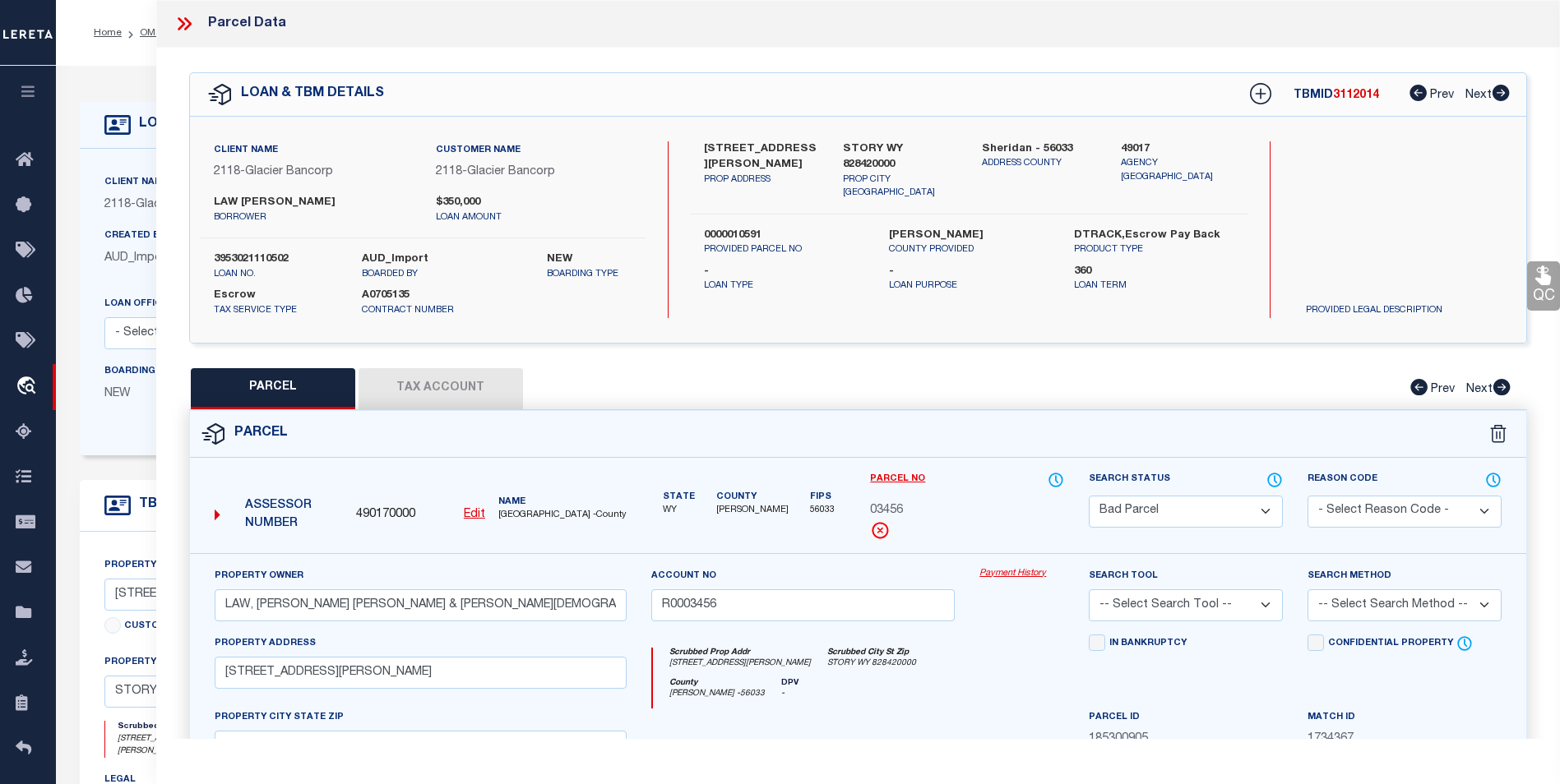
click at [985, 506] on div "03456" at bounding box center [967, 511] width 194 height 18
click at [170, 23] on div "Parcel Data" at bounding box center [858, 23] width 1404 height 47
click at [192, 24] on icon at bounding box center [184, 24] width 21 height 21
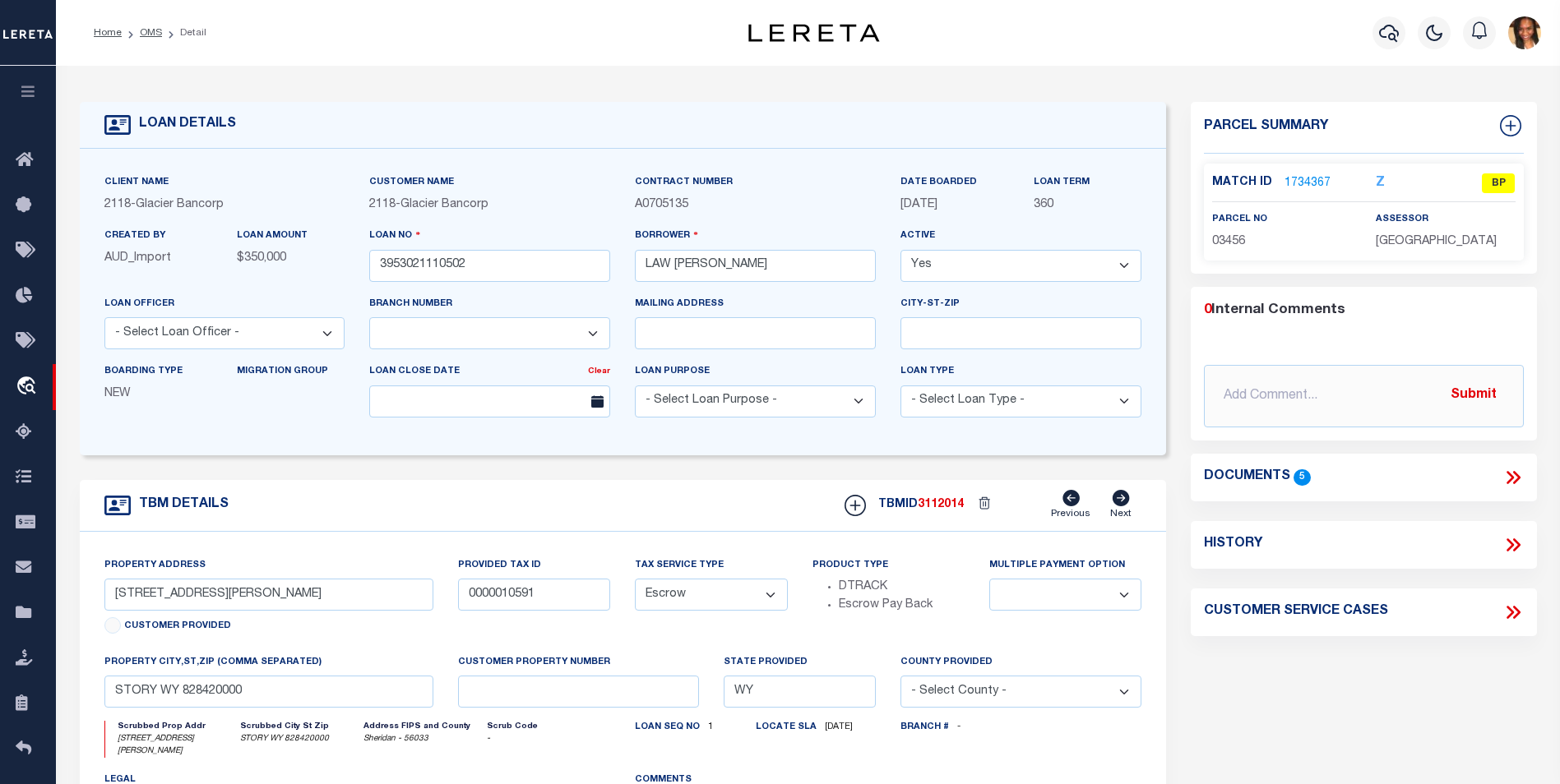
click at [149, 26] on li "OMS" at bounding box center [141, 33] width 40 height 15
click at [102, 26] on li "Home" at bounding box center [107, 33] width 28 height 15
click at [149, 32] on link "OMS" at bounding box center [150, 32] width 22 height 10
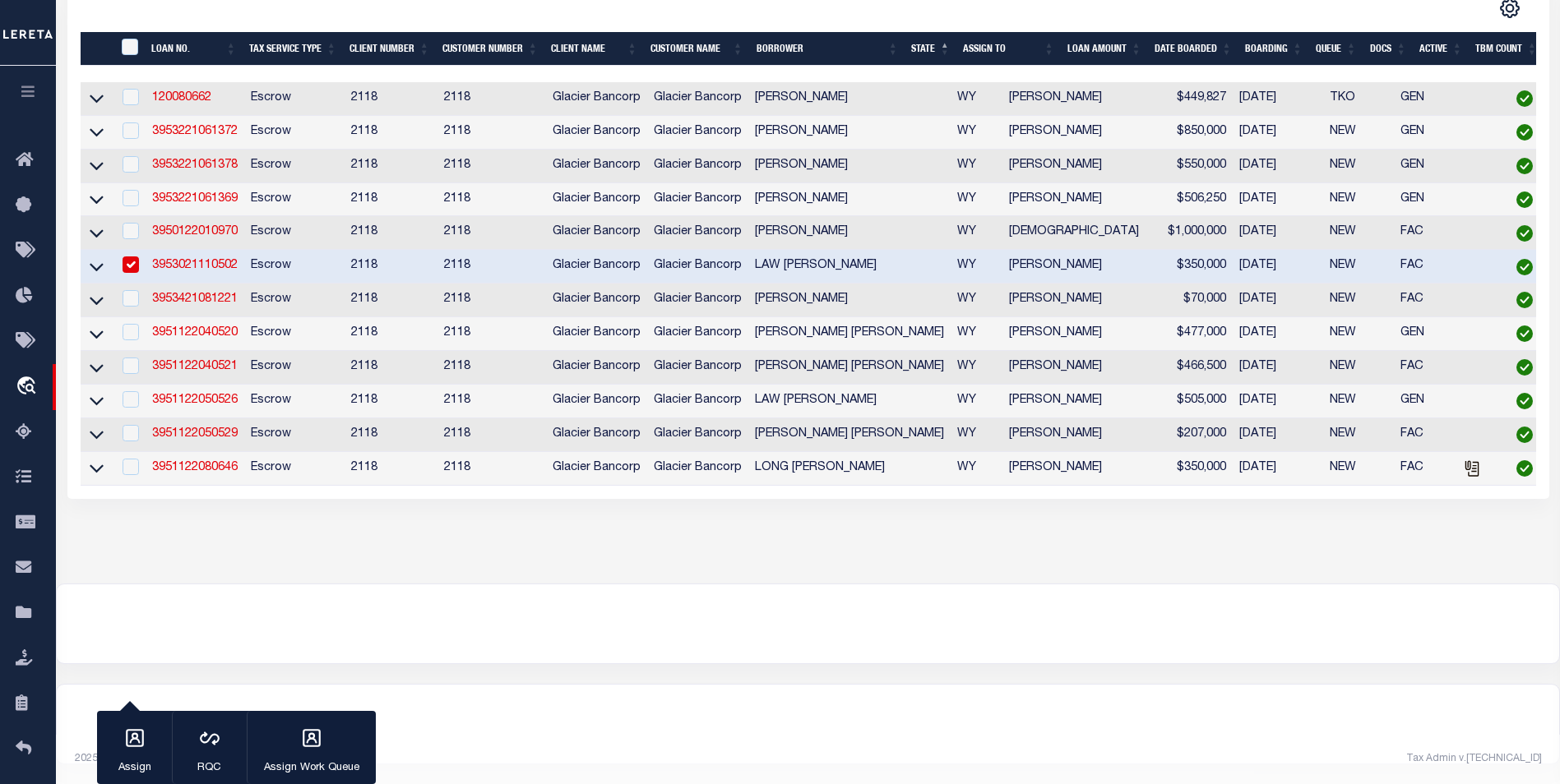
scroll to position [375, 0]
click at [215, 327] on link "3951122040520" at bounding box center [195, 332] width 86 height 12
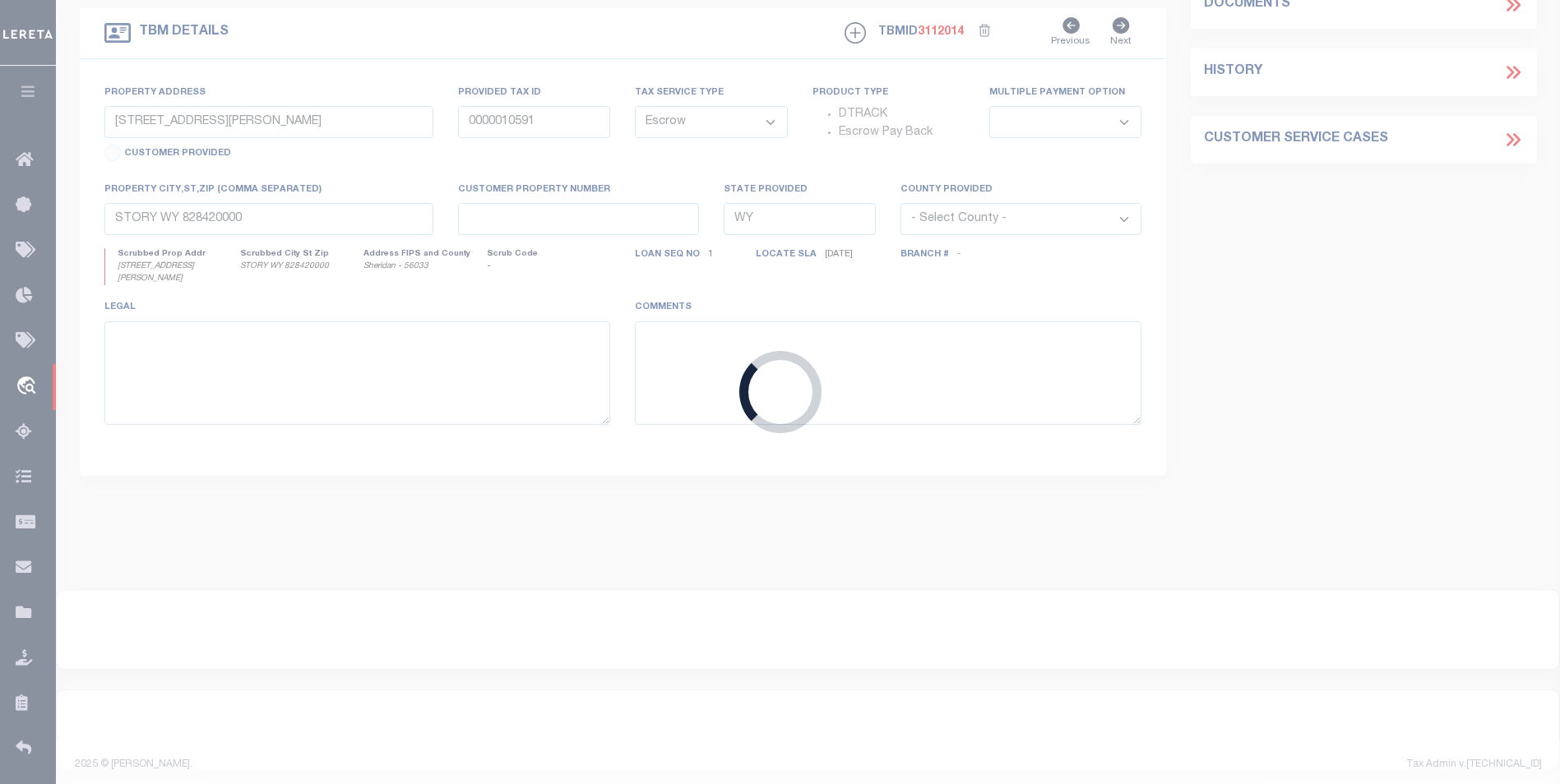
type input "3951122040520"
type input "LIGOCKI AARON JOHN"
type input "6 TEEPEE TRL"
type input "000548"
select select
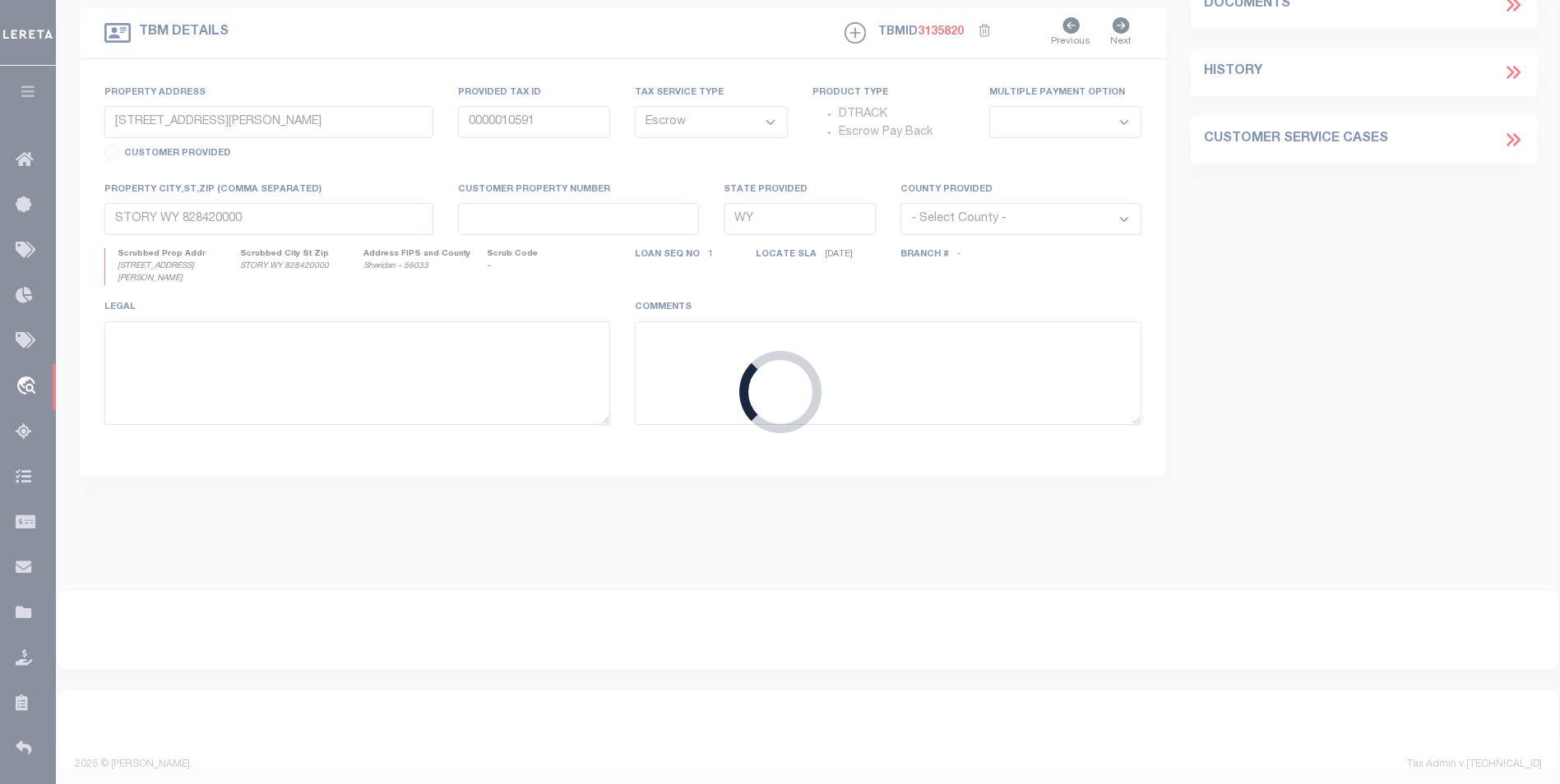
type input "SHERIDAN WY 828010000"
select select
select select "3688"
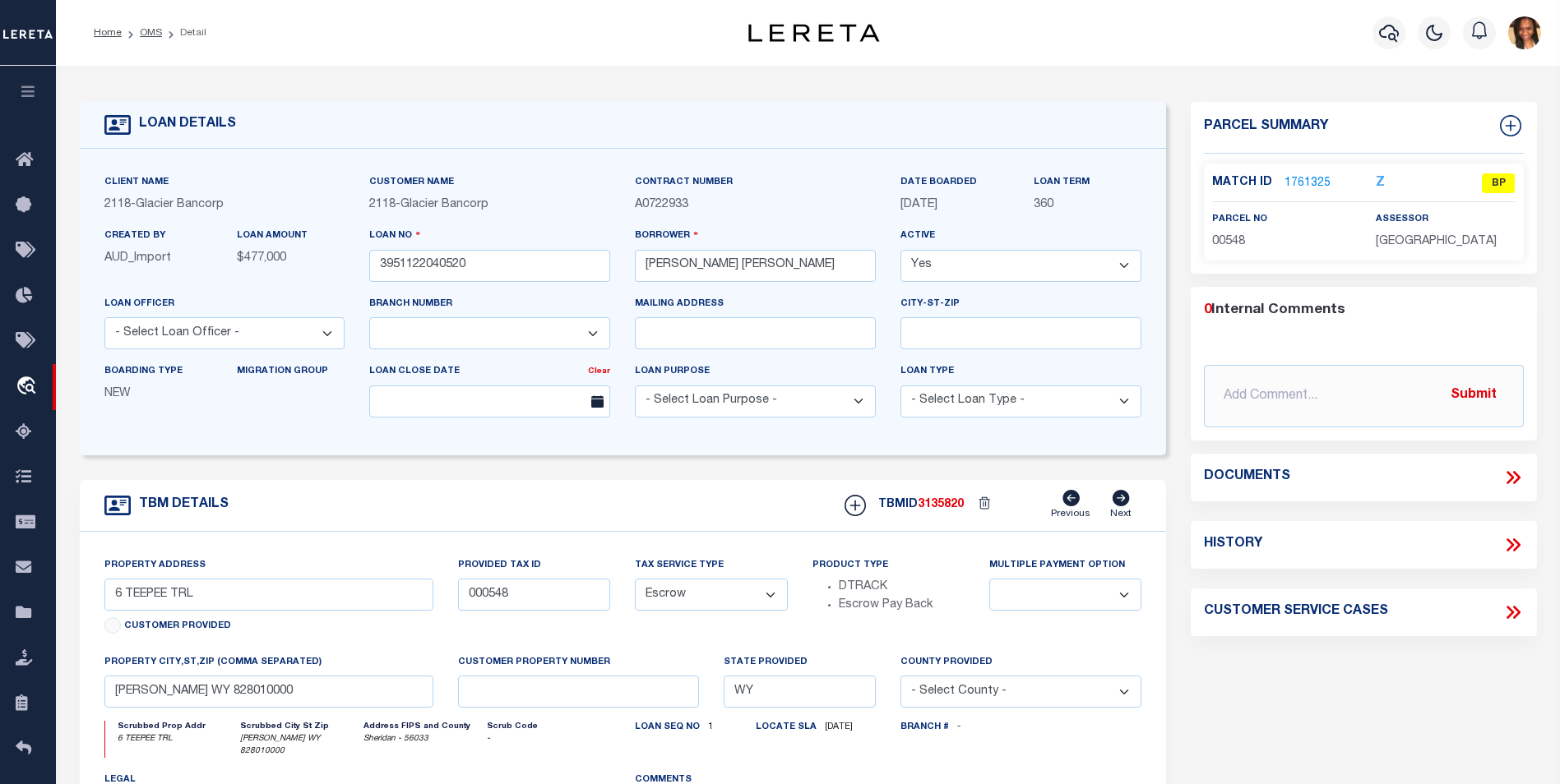
click at [1306, 170] on div "Match ID 1761325 Z BP parcel no 00548" at bounding box center [1363, 212] width 320 height 97
click at [1305, 178] on link "1761325" at bounding box center [1307, 183] width 46 height 17
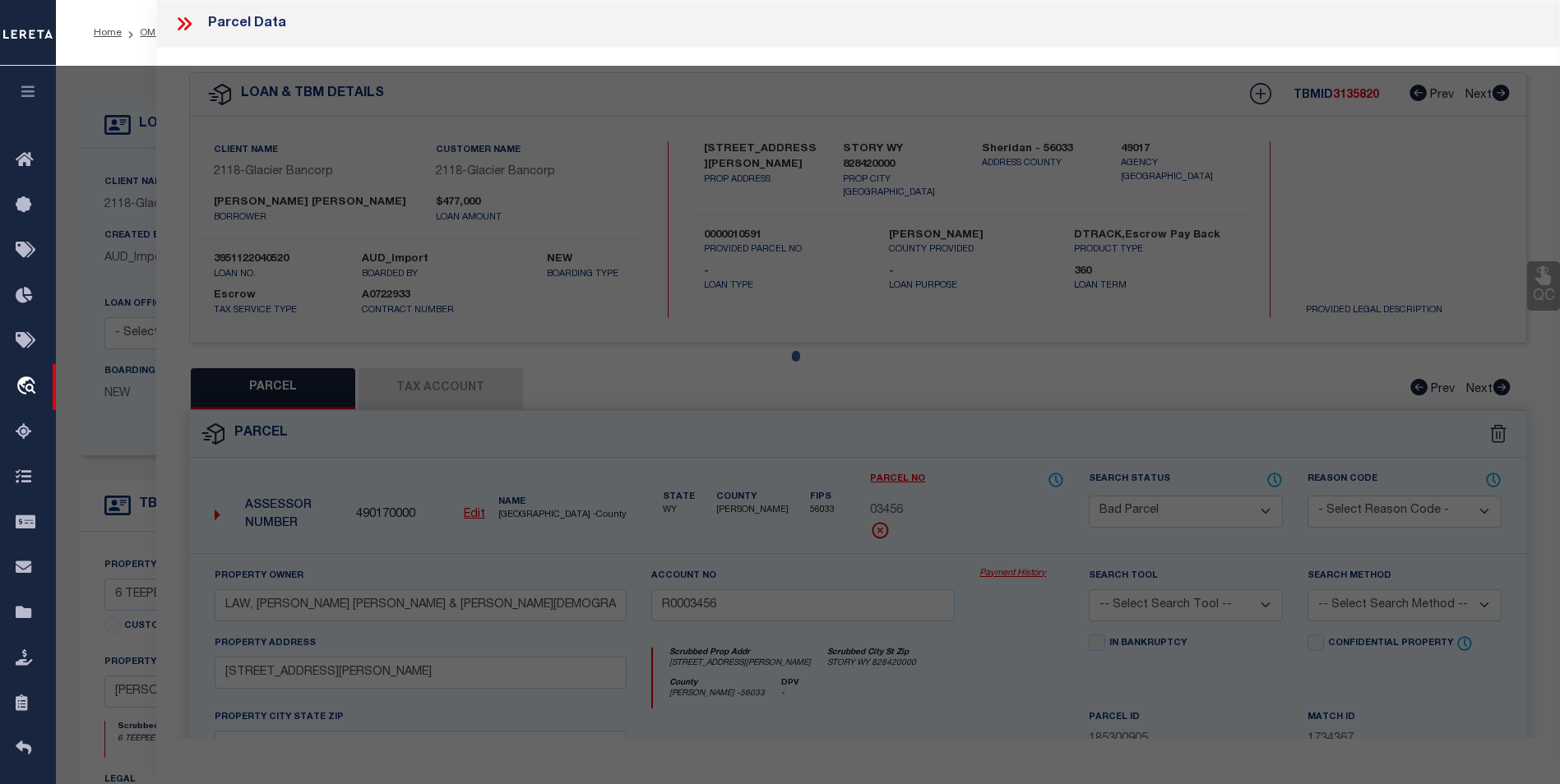
select select "AS"
checkbox input "false"
select select "BP"
type input "LIGOCKI, AARON J & KATIE A"
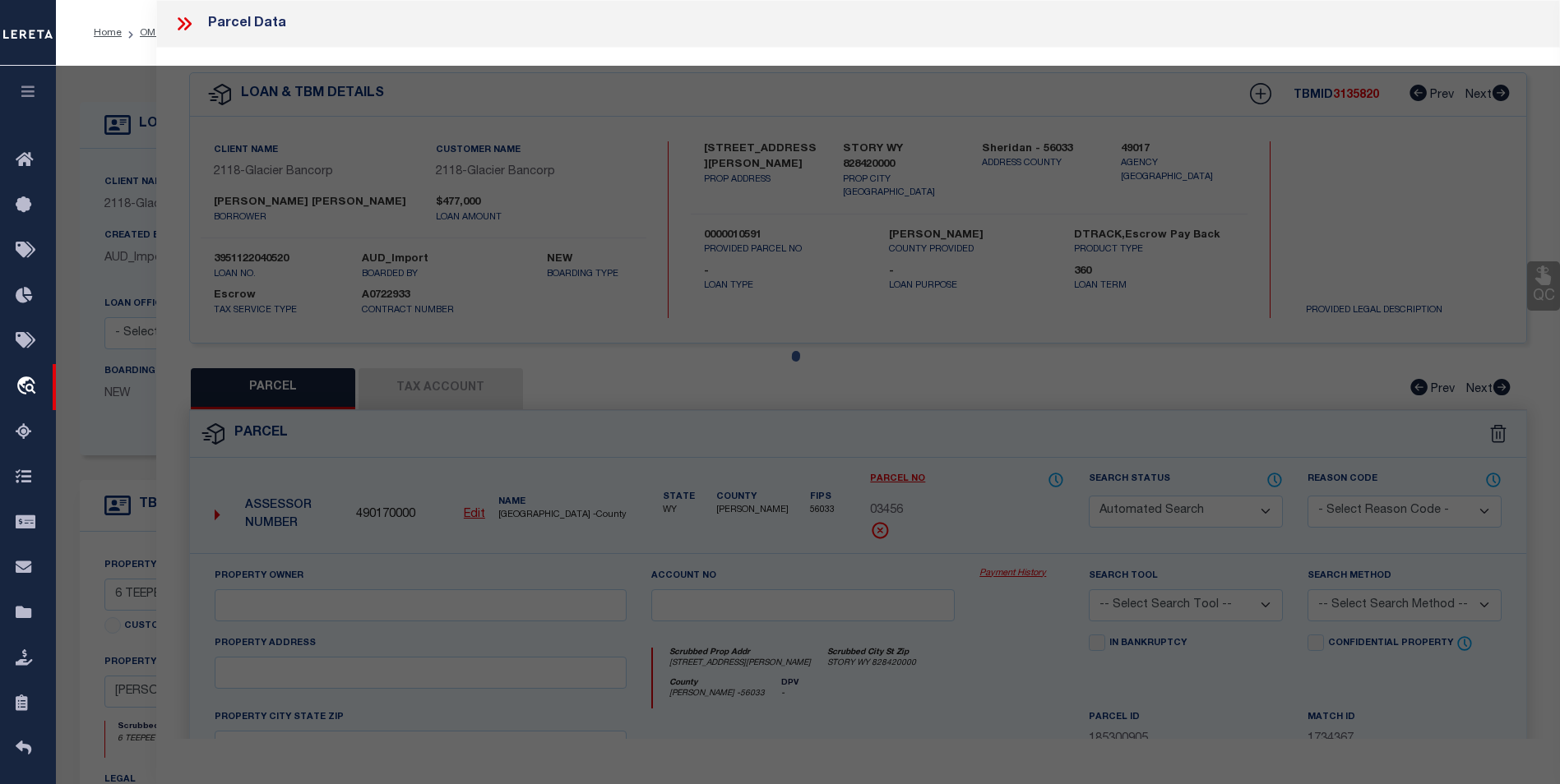
select select
type input "6 TEEPEE TRL"
checkbox input "false"
type input "SHERIDAN WY 82801"
type textarea "T54N R85W SEC 34 NWNW PT = 10.62 ACRES"
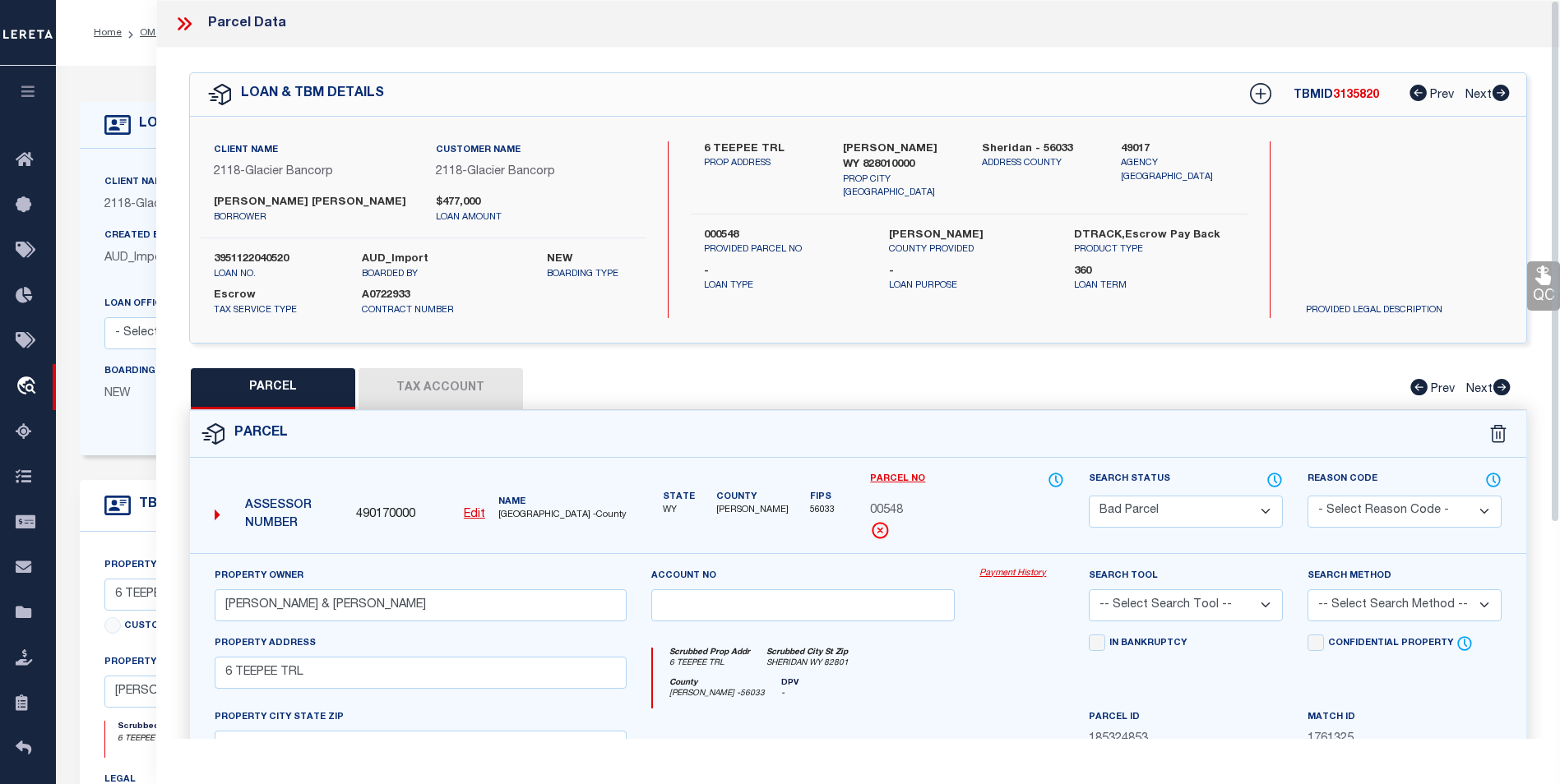
click at [185, 22] on icon at bounding box center [184, 24] width 21 height 21
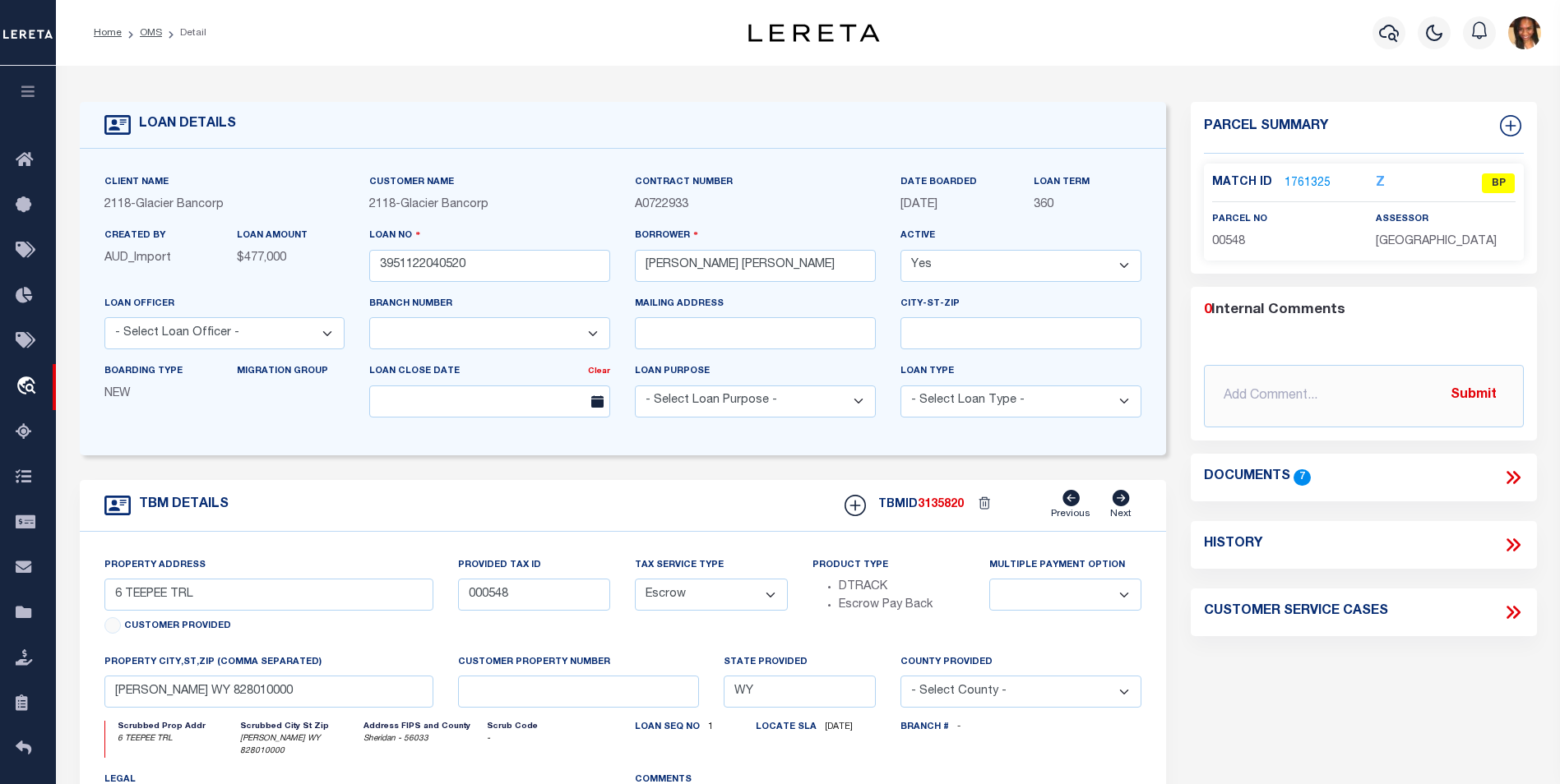
click at [1304, 187] on link "1761325" at bounding box center [1307, 183] width 46 height 17
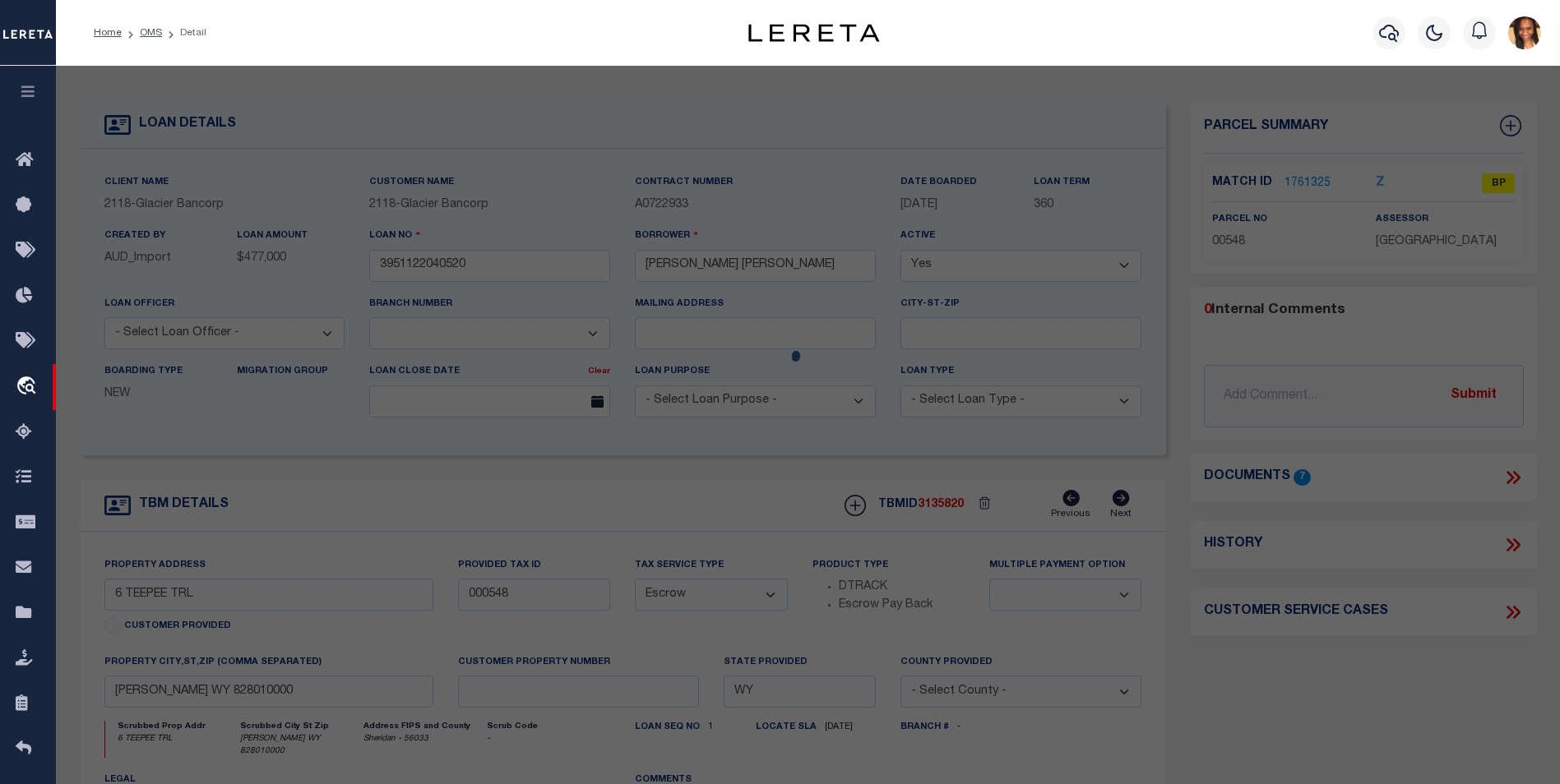
select select "AS"
checkbox input "false"
select select "BP"
type input "LIGOCKI, AARON J & KATIE A"
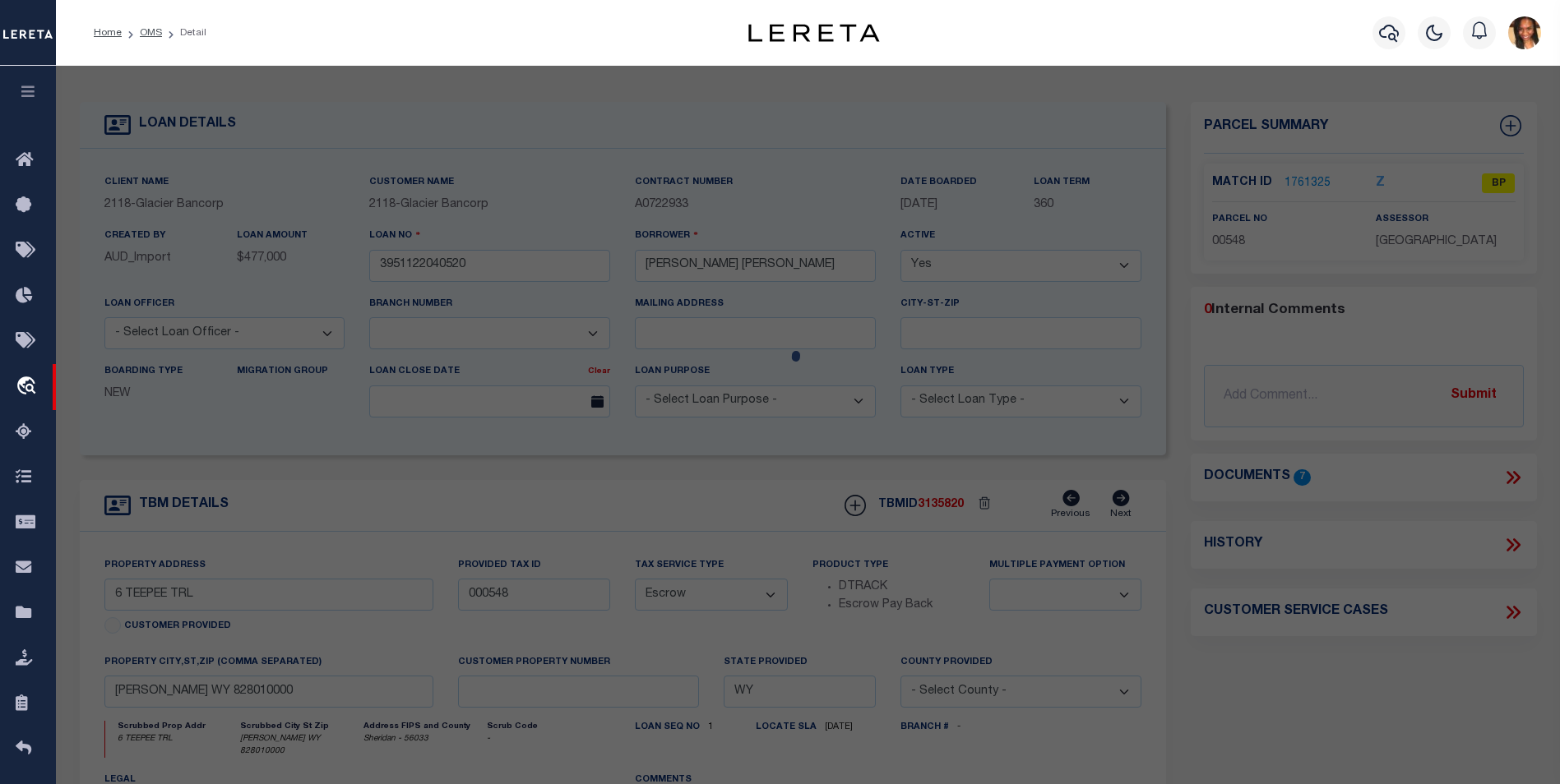
select select
type input "6 TEEPEE TRL"
checkbox input "false"
type input "SHERIDAN WY 82801"
type textarea "T54N R85W SEC 34 NWNW PT = 10.62 ACRES"
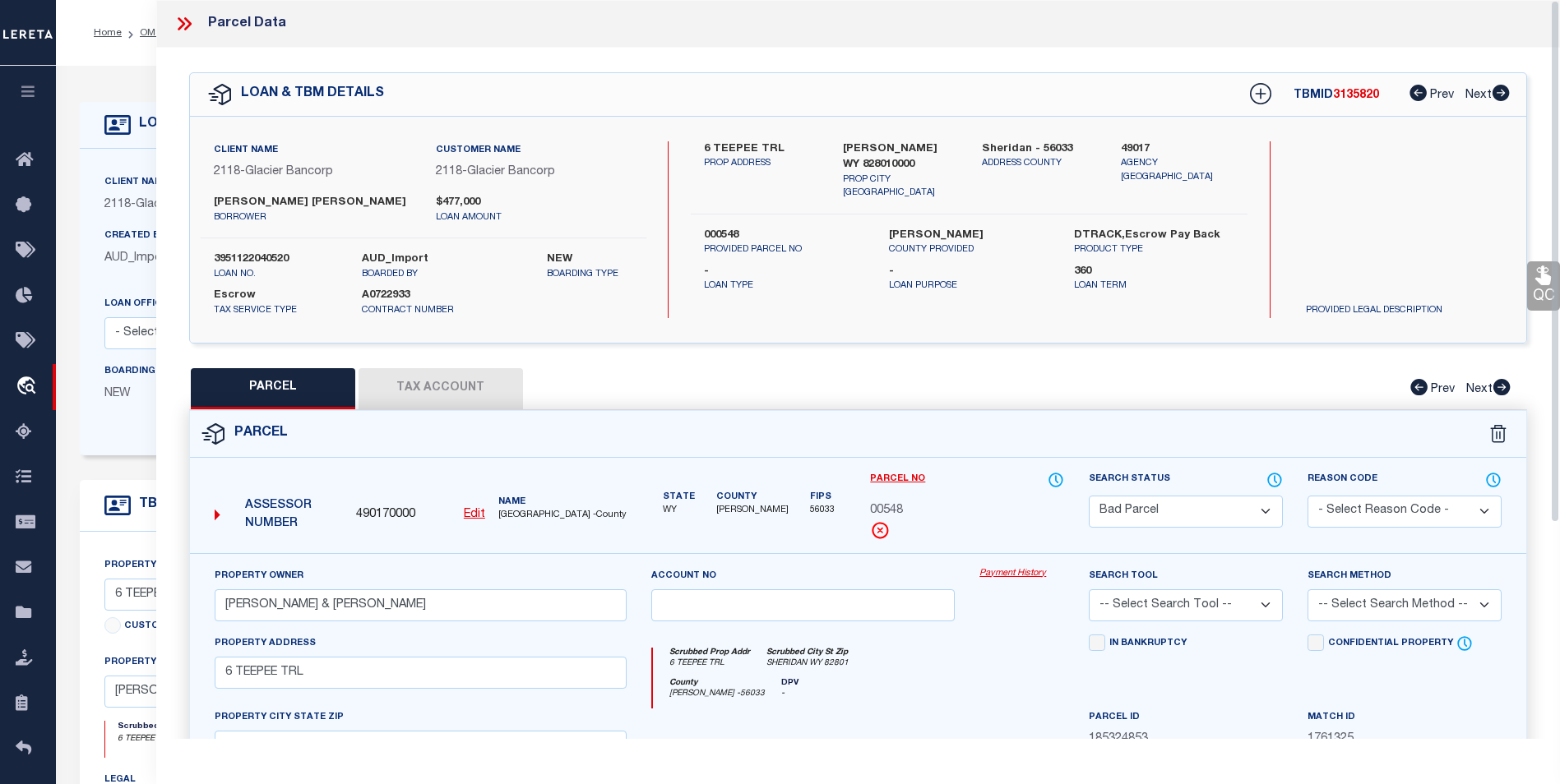
click at [469, 387] on button "Tax Account" at bounding box center [440, 388] width 164 height 41
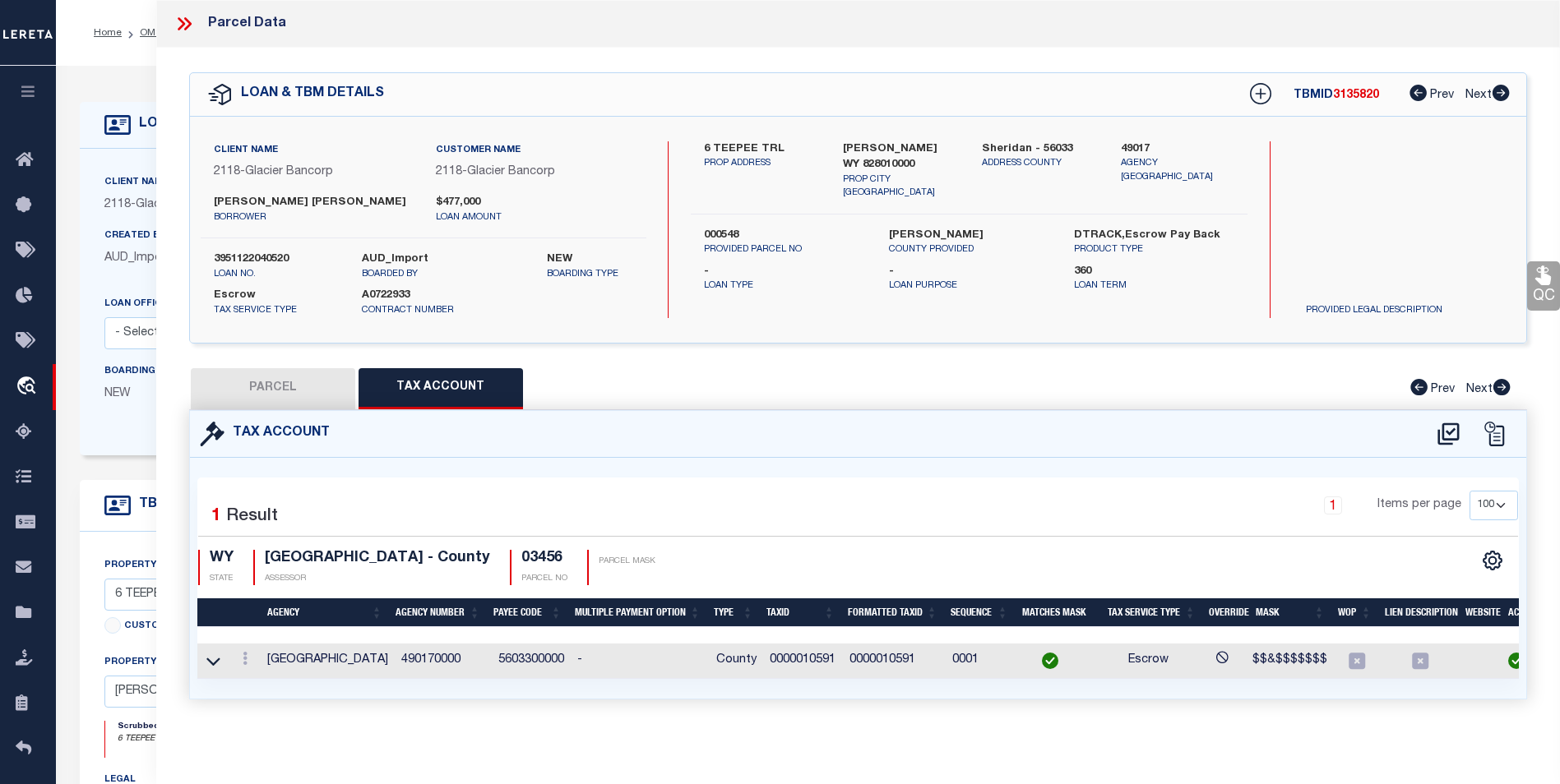
select select "100"
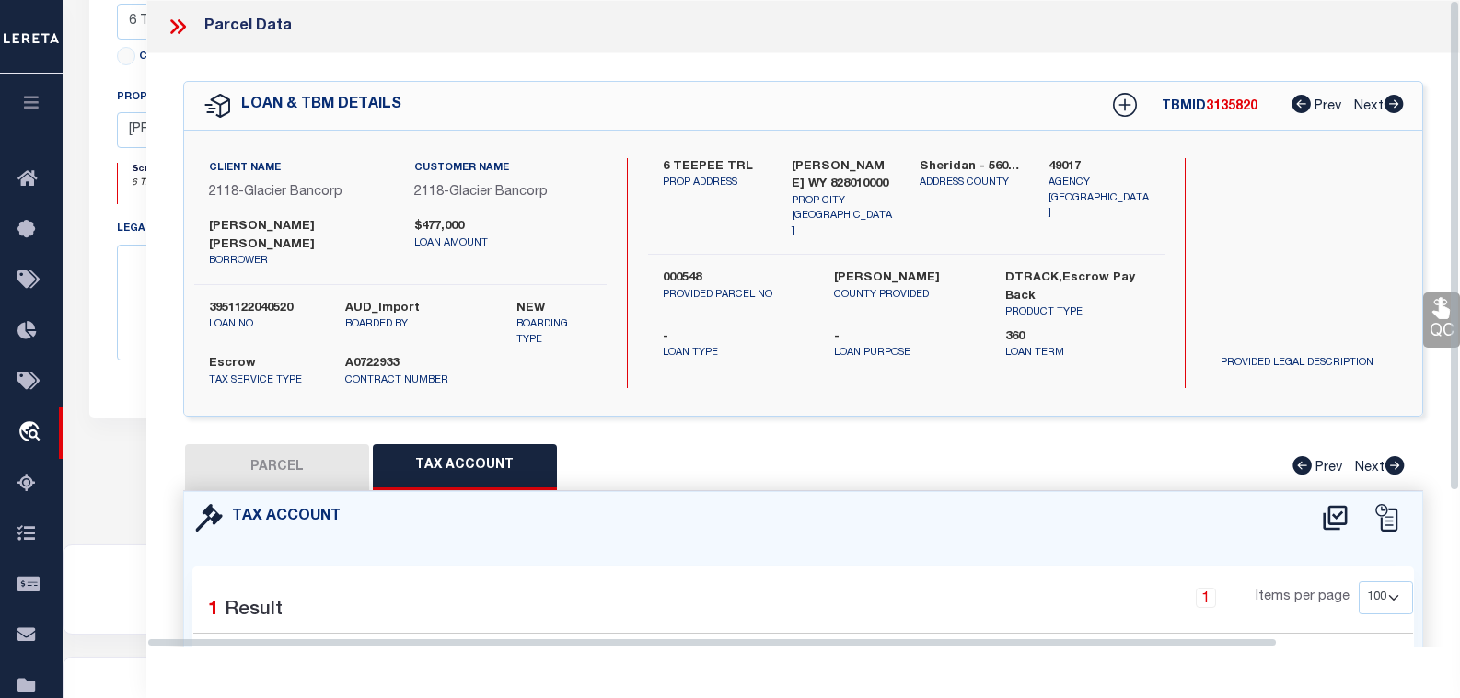
click at [262, 467] on button "PARCEL" at bounding box center [277, 467] width 184 height 46
select select "AS"
checkbox input "false"
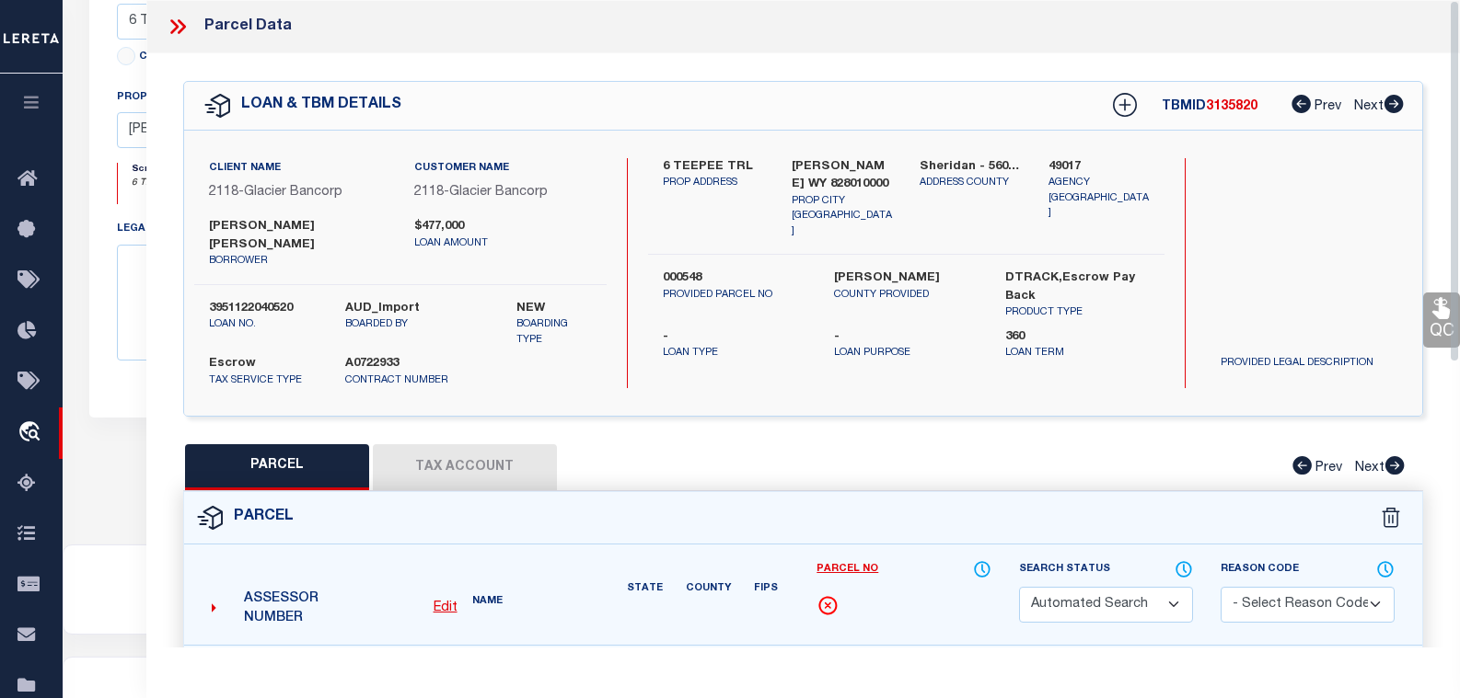
click at [263, 460] on button "PARCEL" at bounding box center [277, 467] width 184 height 46
select select "AS"
select select
checkbox input "false"
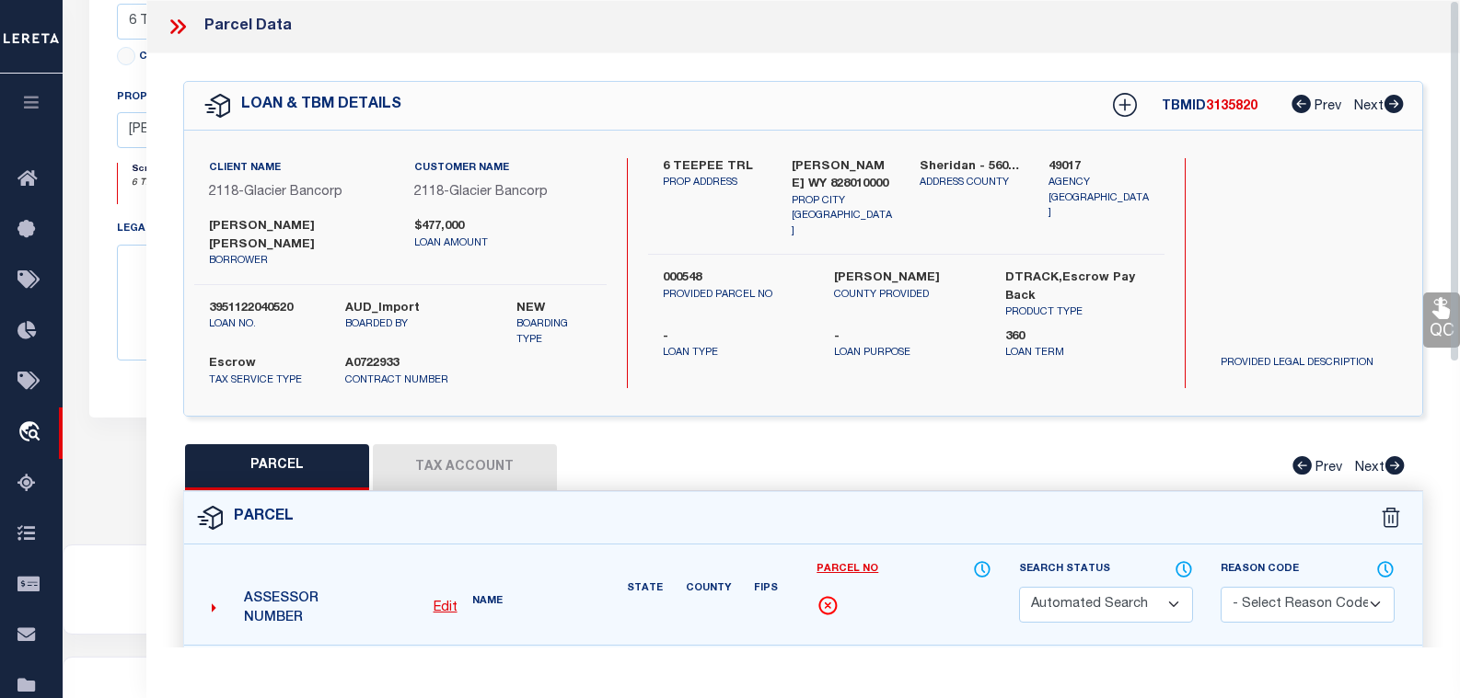
select select "BP"
type input "LIGOCKI, AARON J & KATIE A"
select select
type input "6 TEEPEE TRL"
checkbox input "false"
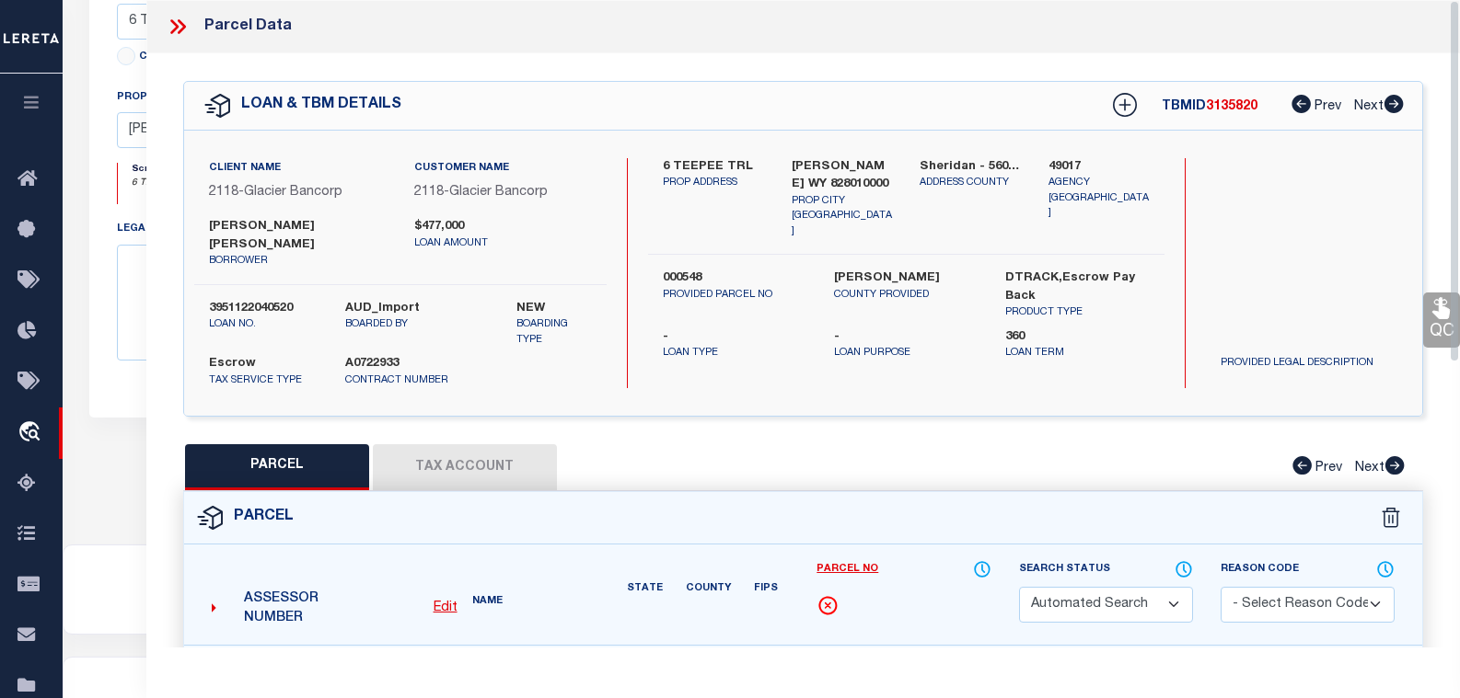
type input "SHERIDAN WY 82801"
type textarea "T54N R85W SEC 34 NWNW PT = 10.62 ACRES"
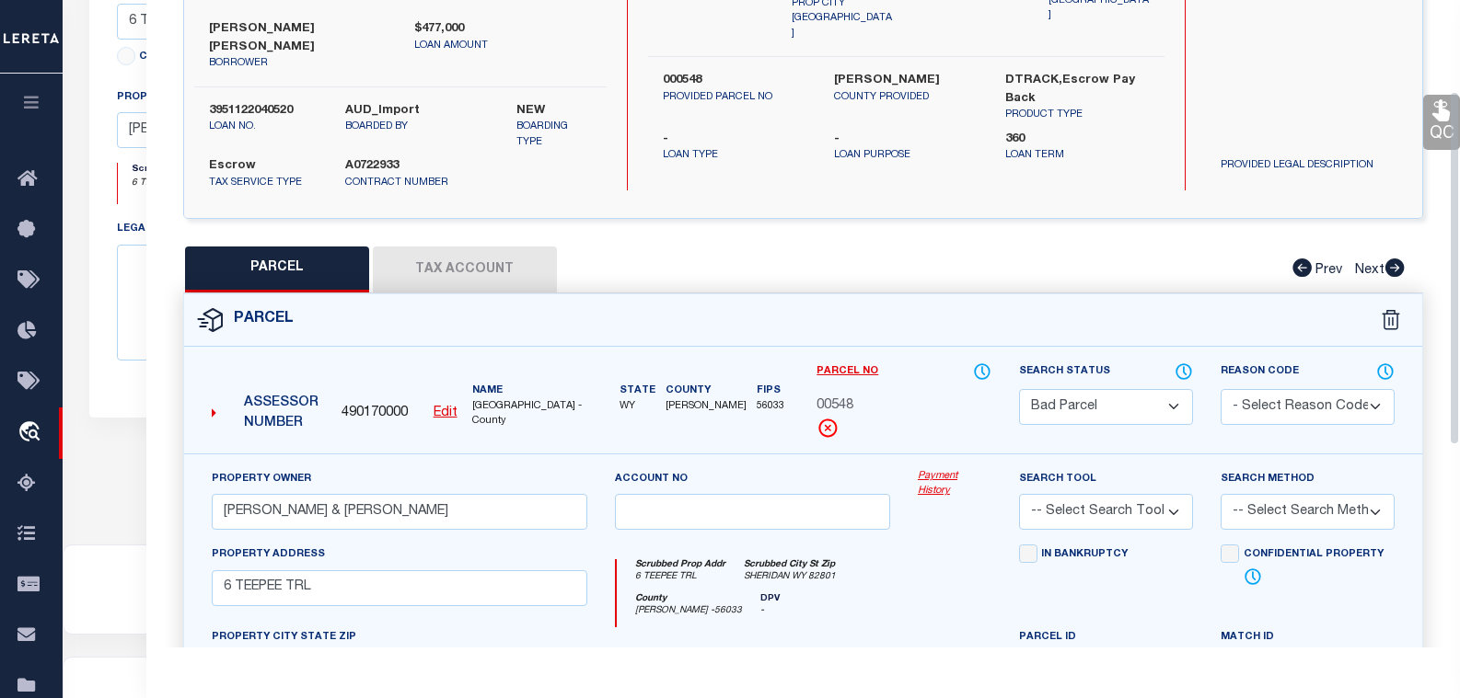
scroll to position [167, 0]
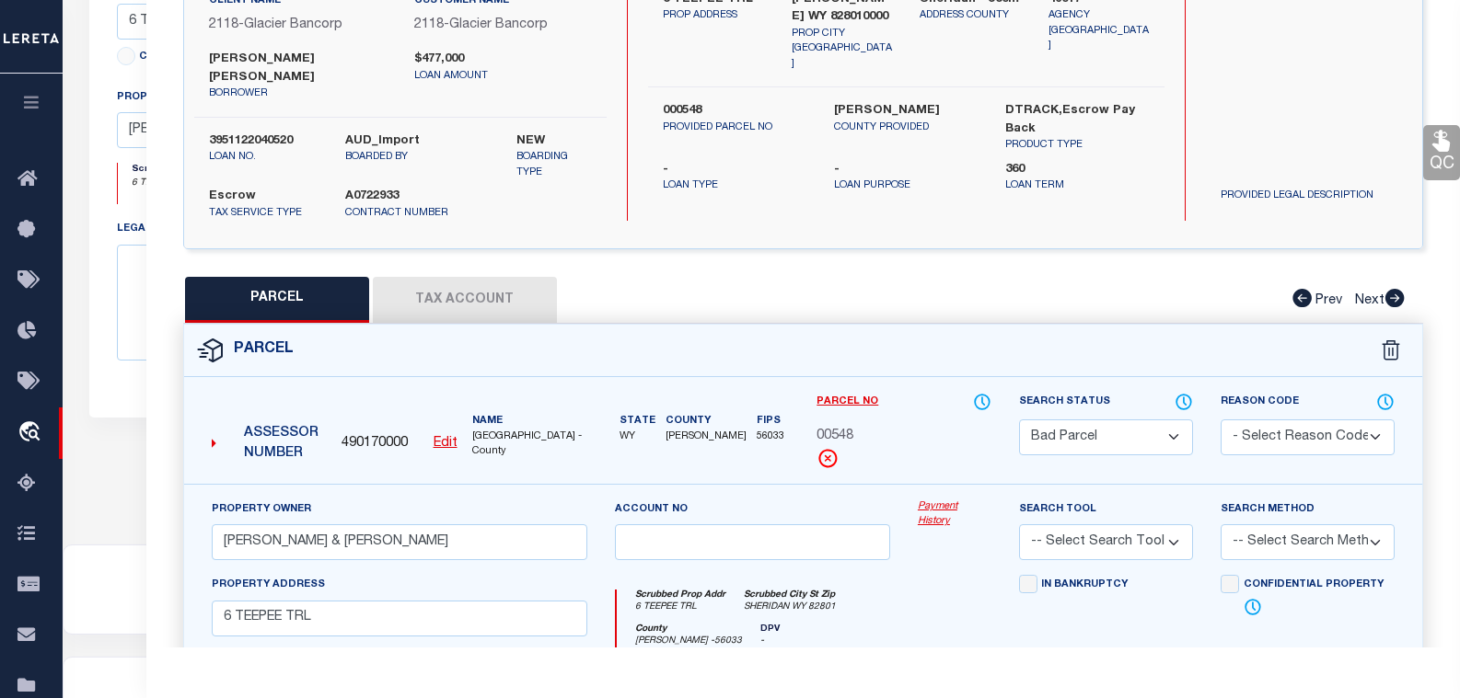
click at [462, 283] on button "Tax Account" at bounding box center [465, 300] width 184 height 46
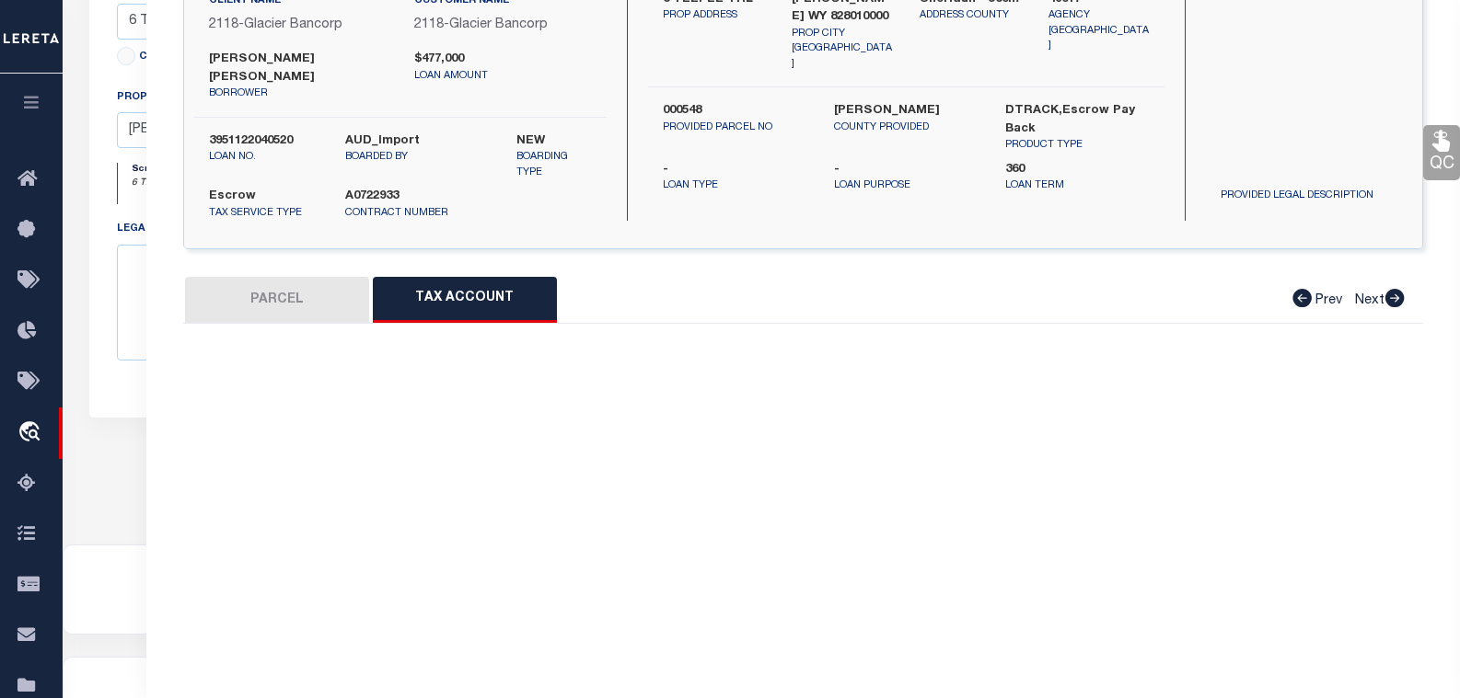
select select "100"
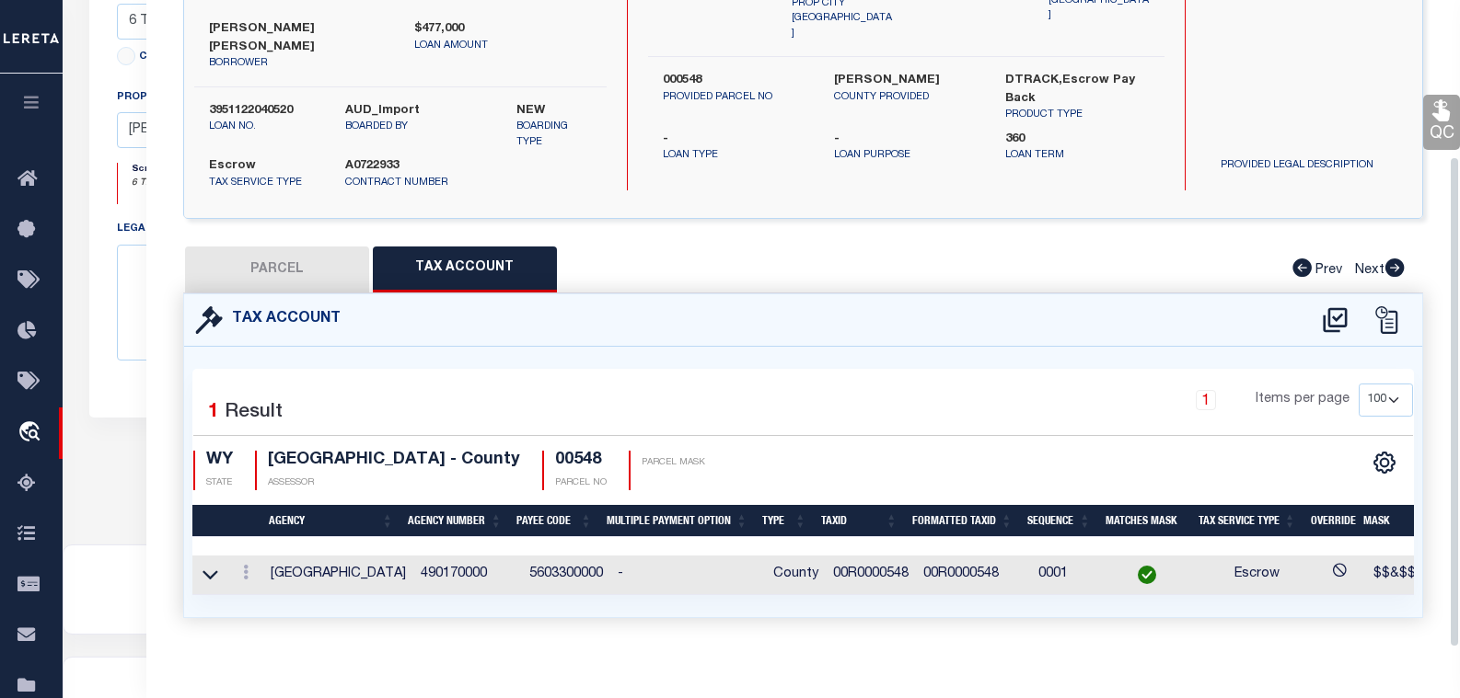
scroll to position [205, 0]
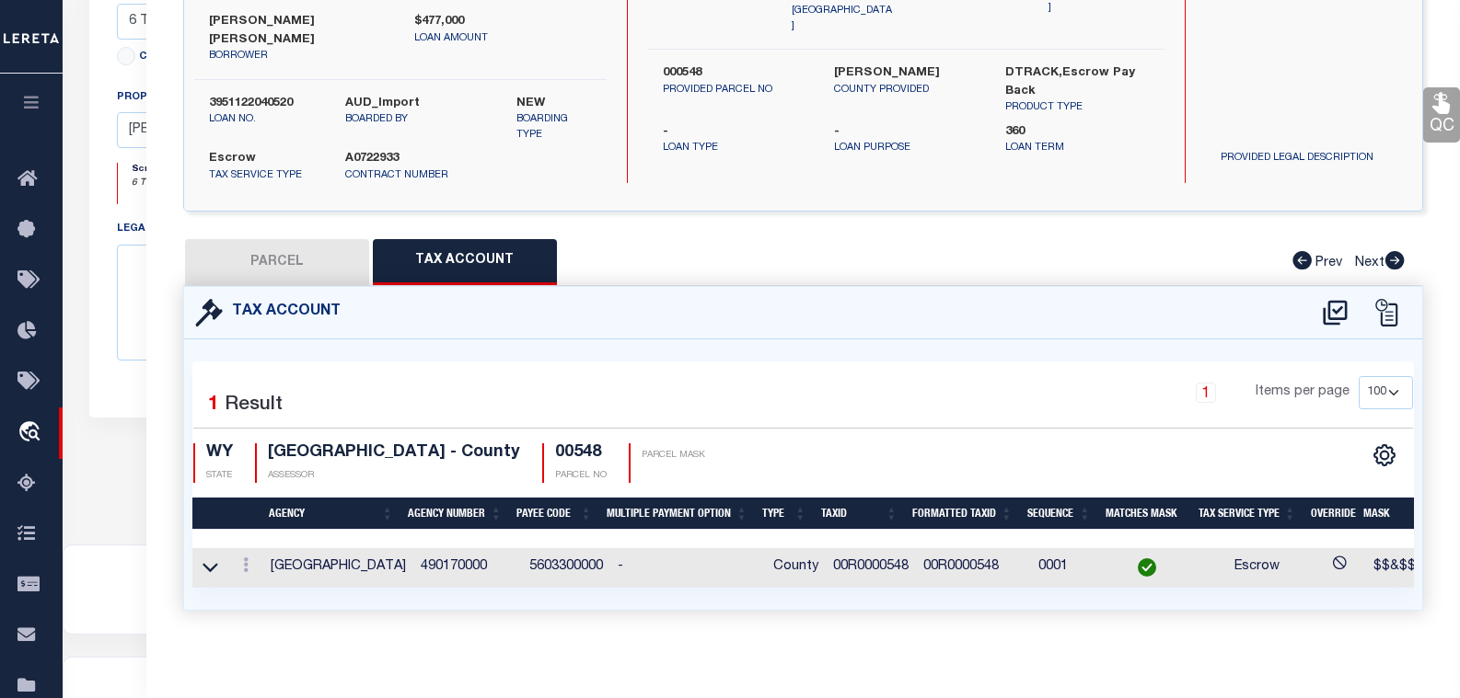
click at [244, 558] on icon at bounding box center [246, 565] width 6 height 15
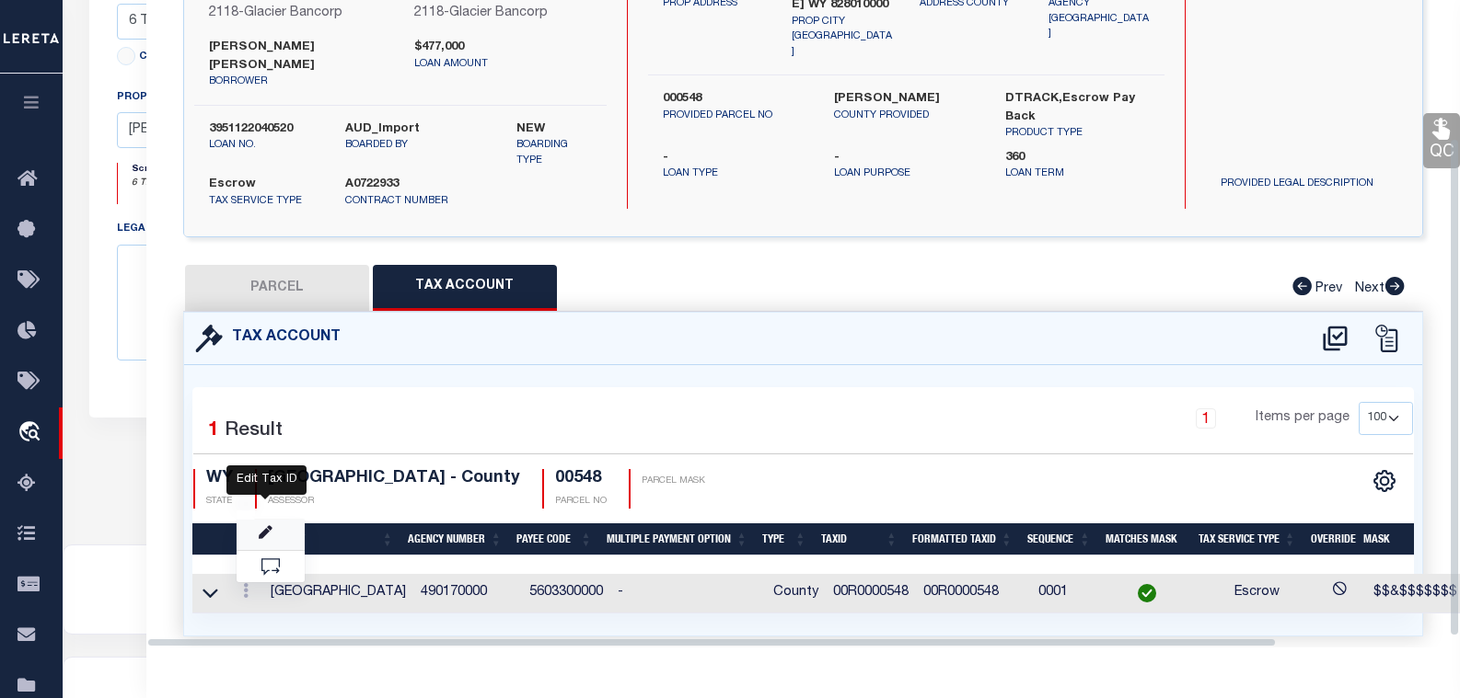
click at [267, 526] on icon "" at bounding box center [266, 533] width 14 height 14
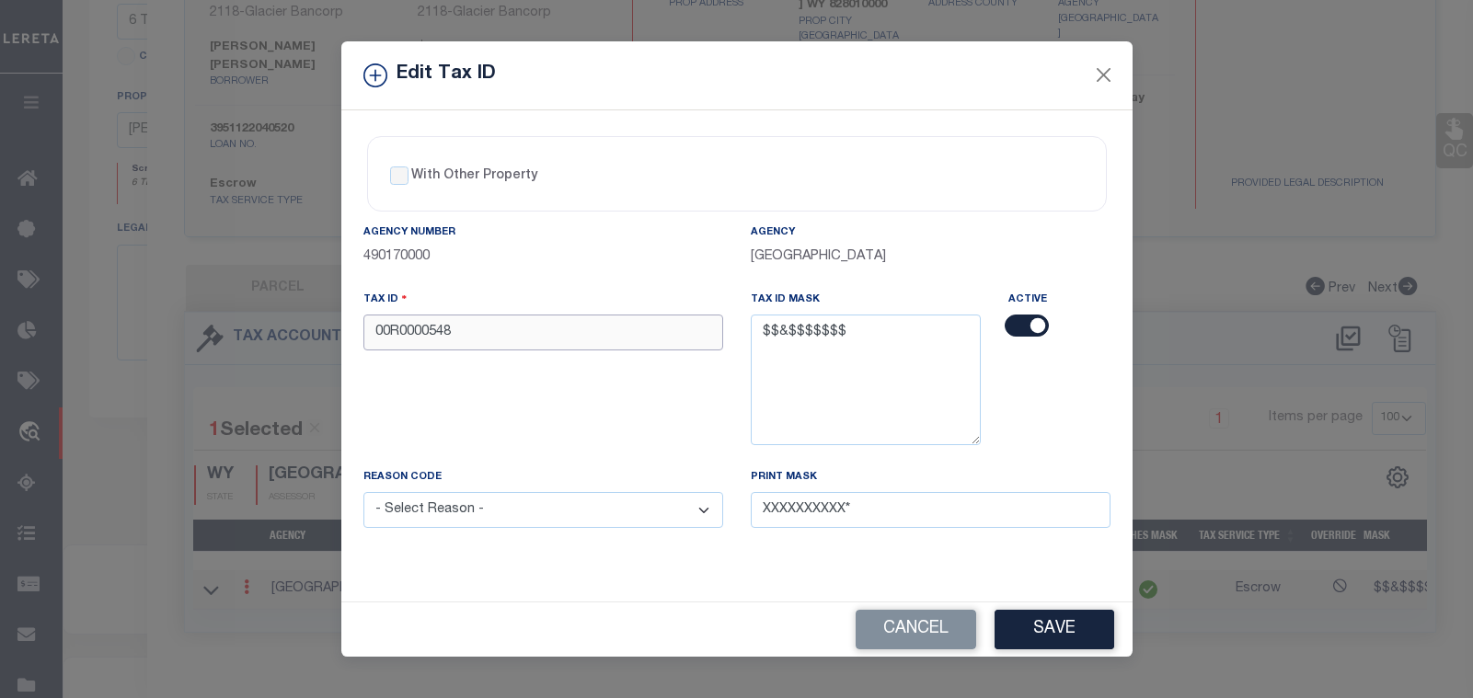
drag, startPoint x: 427, startPoint y: 337, endPoint x: 374, endPoint y: 336, distance: 53.4
click at [374, 336] on input "00R0000548" at bounding box center [544, 333] width 360 height 36
click at [410, 329] on input "00R0000548" at bounding box center [544, 333] width 360 height 36
drag, startPoint x: 424, startPoint y: 332, endPoint x: 359, endPoint y: 327, distance: 65.6
click at [359, 327] on div "Tax ID 00R0000548" at bounding box center [543, 379] width 387 height 178
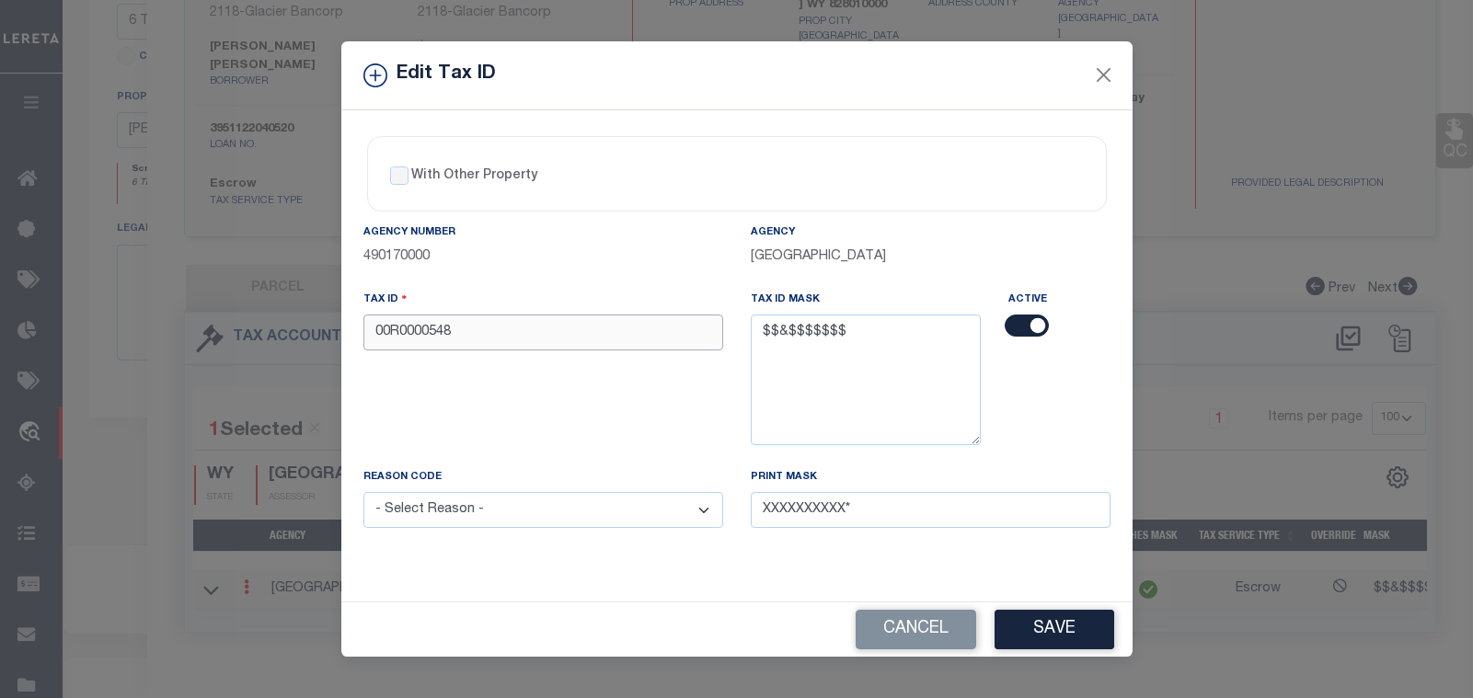
drag, startPoint x: 421, startPoint y: 333, endPoint x: 361, endPoint y: 332, distance: 60.7
click at [361, 332] on div "Tax ID 00R0000548" at bounding box center [543, 379] width 387 height 178
type input "0000000548"
click at [573, 512] on select "- Select Reason - 099 - Other (Provide additional detail) ACT - Agency Changed …" at bounding box center [544, 510] width 360 height 36
select select "ACT"
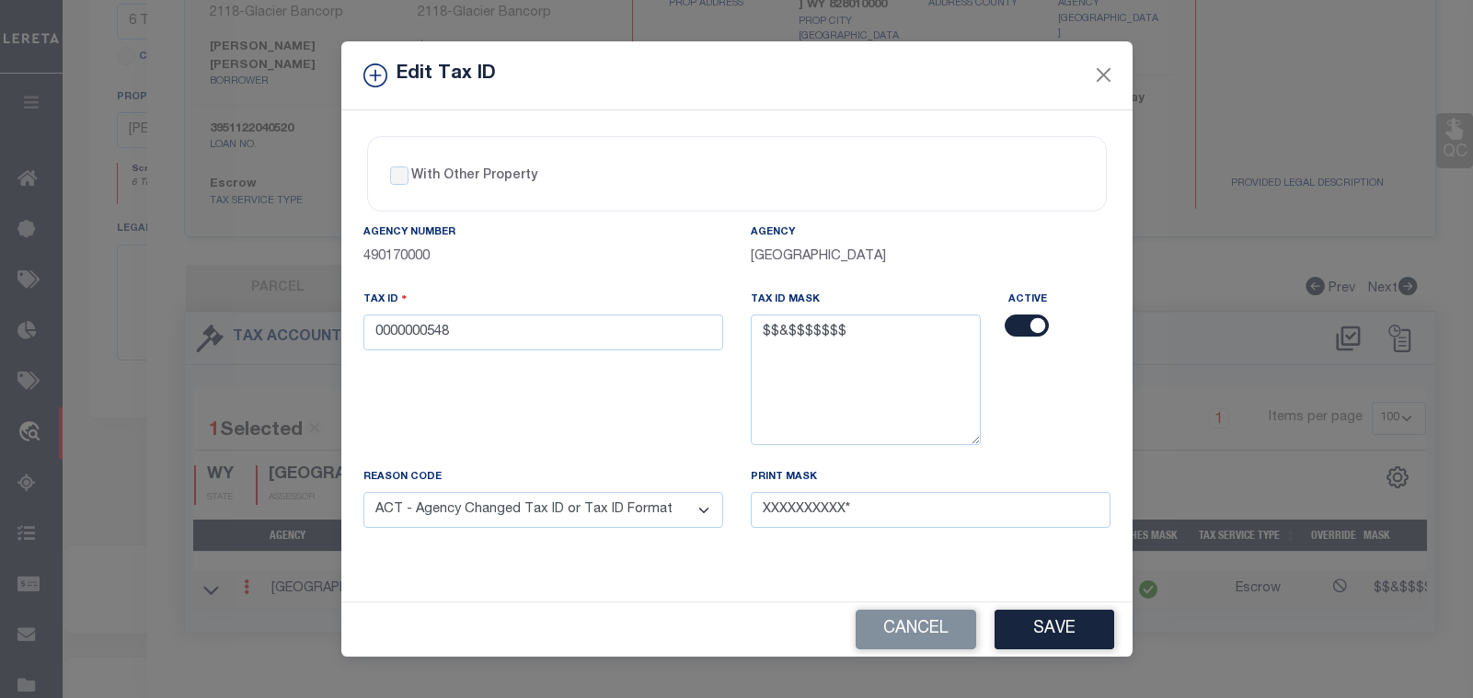
click at [364, 493] on select "- Select Reason - 099 - Other (Provide additional detail) ACT - Agency Changed …" at bounding box center [544, 510] width 360 height 36
click at [1054, 617] on button "Save" at bounding box center [1055, 630] width 120 height 40
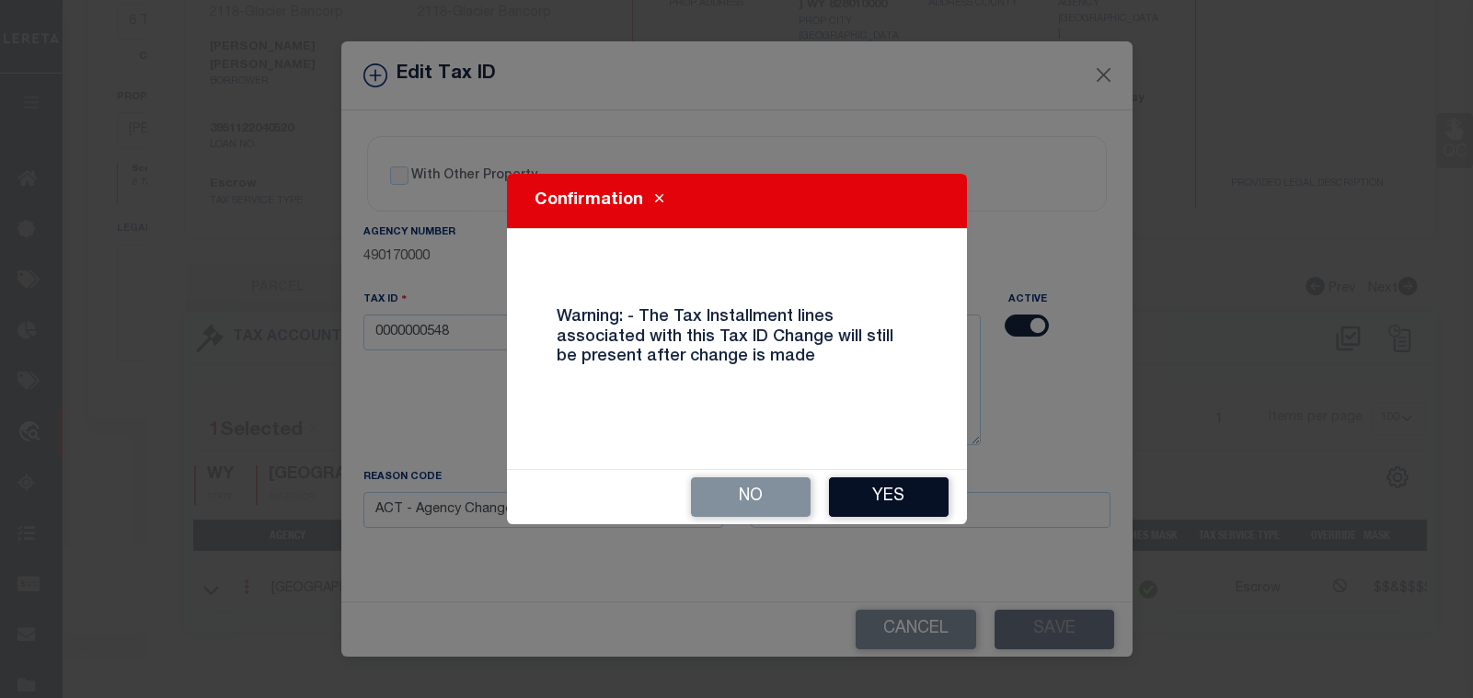
click at [860, 502] on button "Yes" at bounding box center [889, 498] width 120 height 40
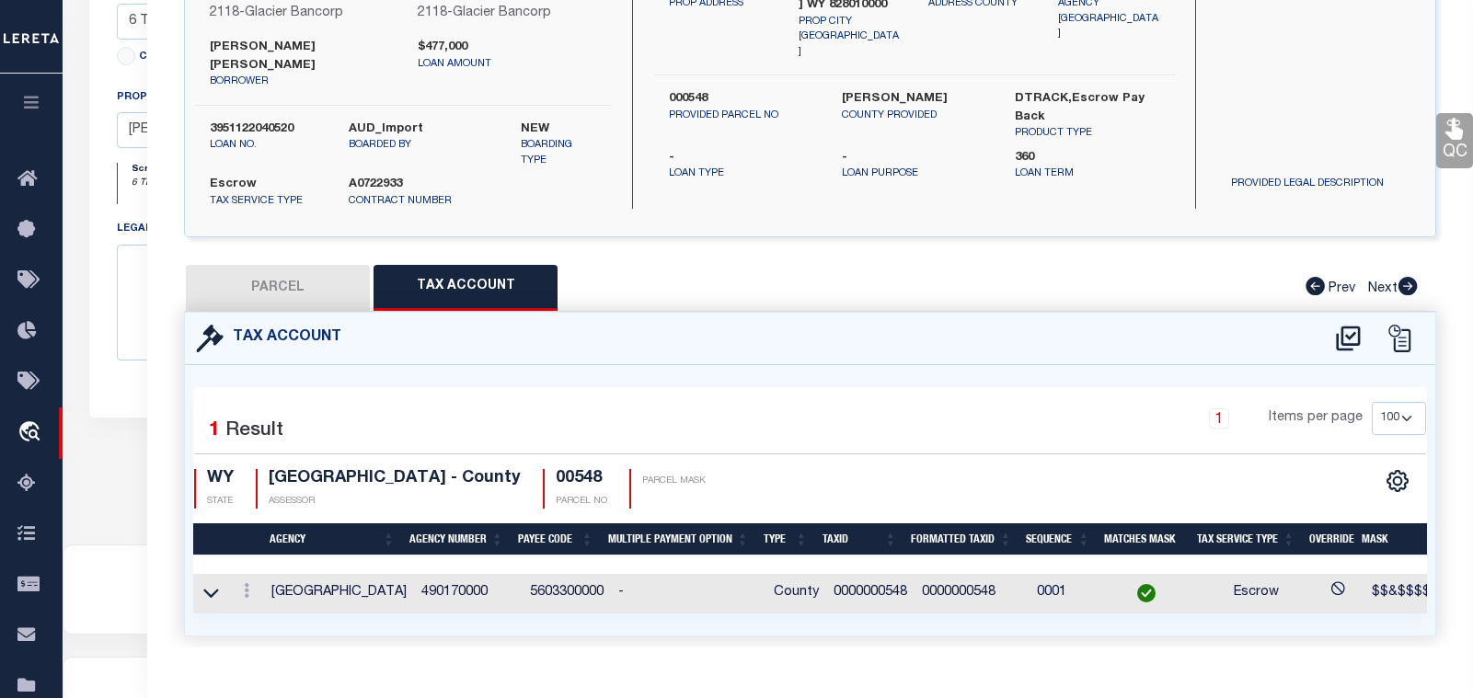
select select
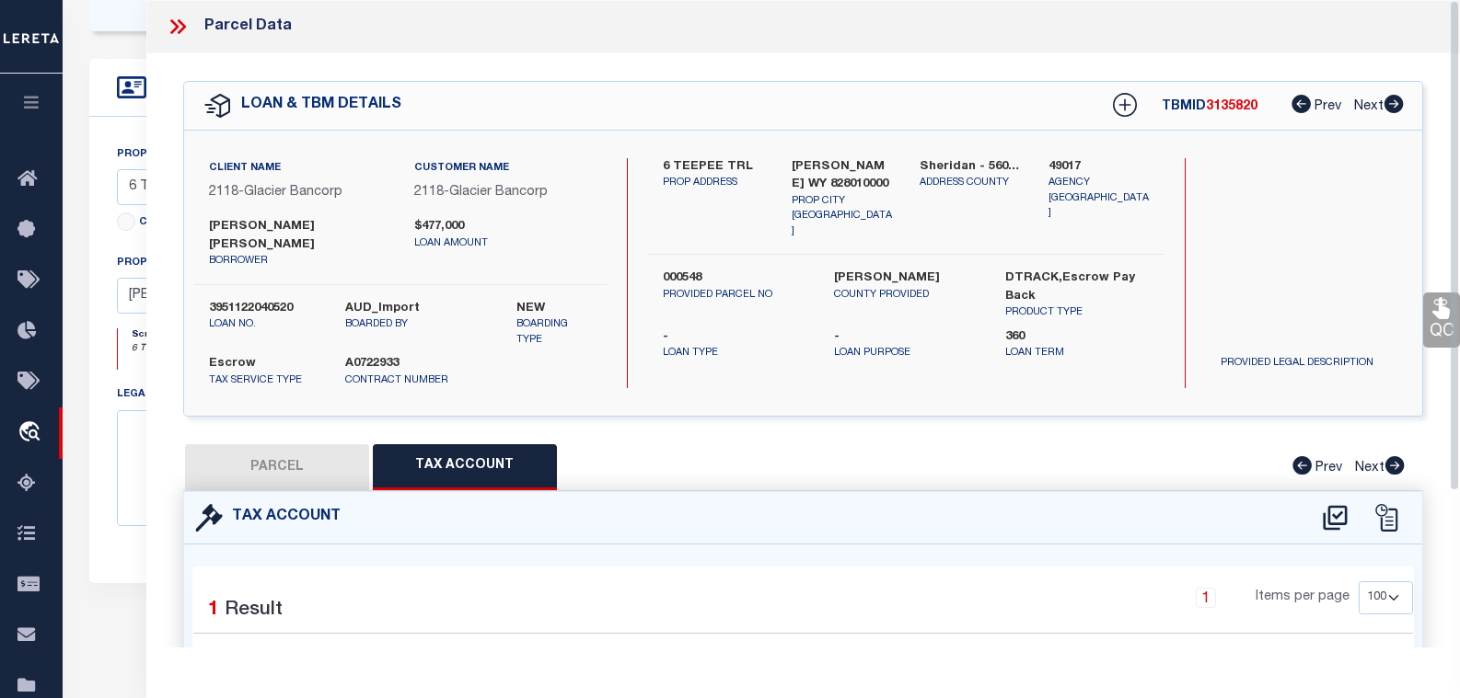
scroll to position [368, 0]
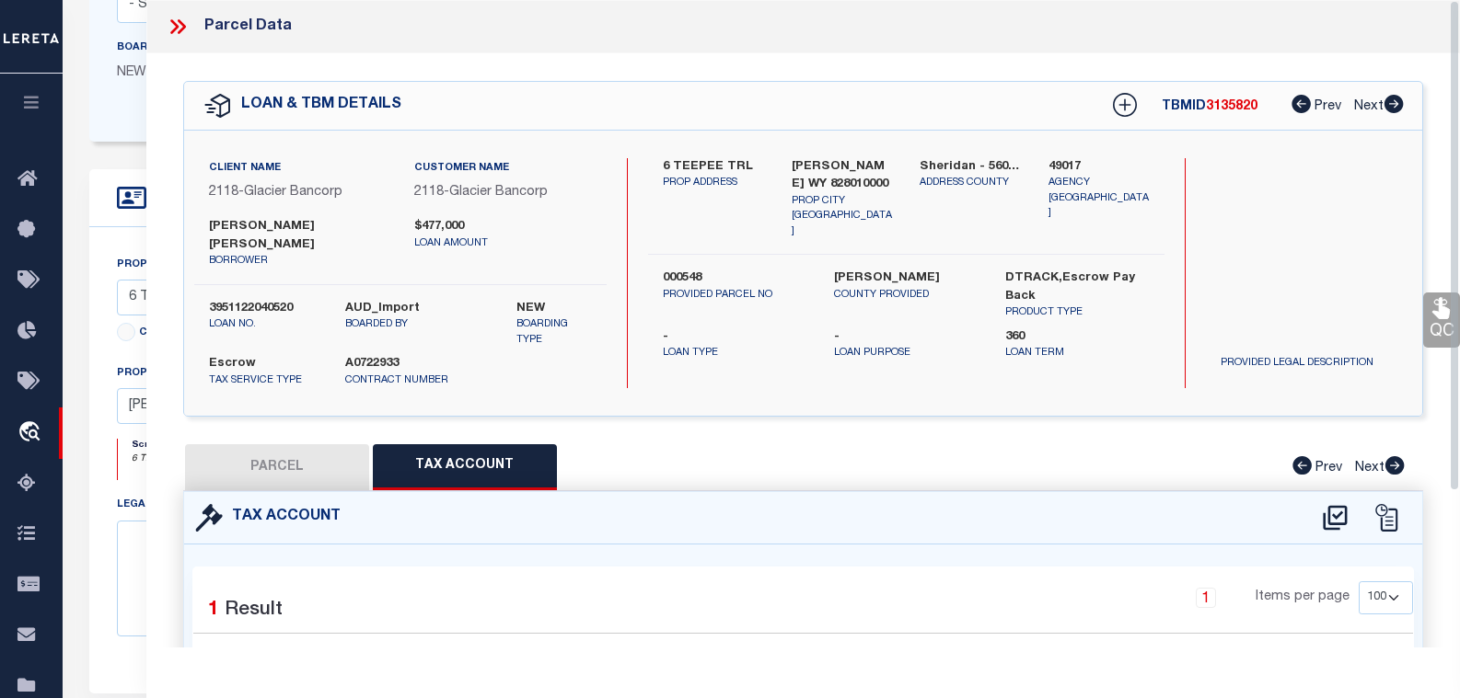
click at [170, 24] on icon at bounding box center [178, 27] width 24 height 24
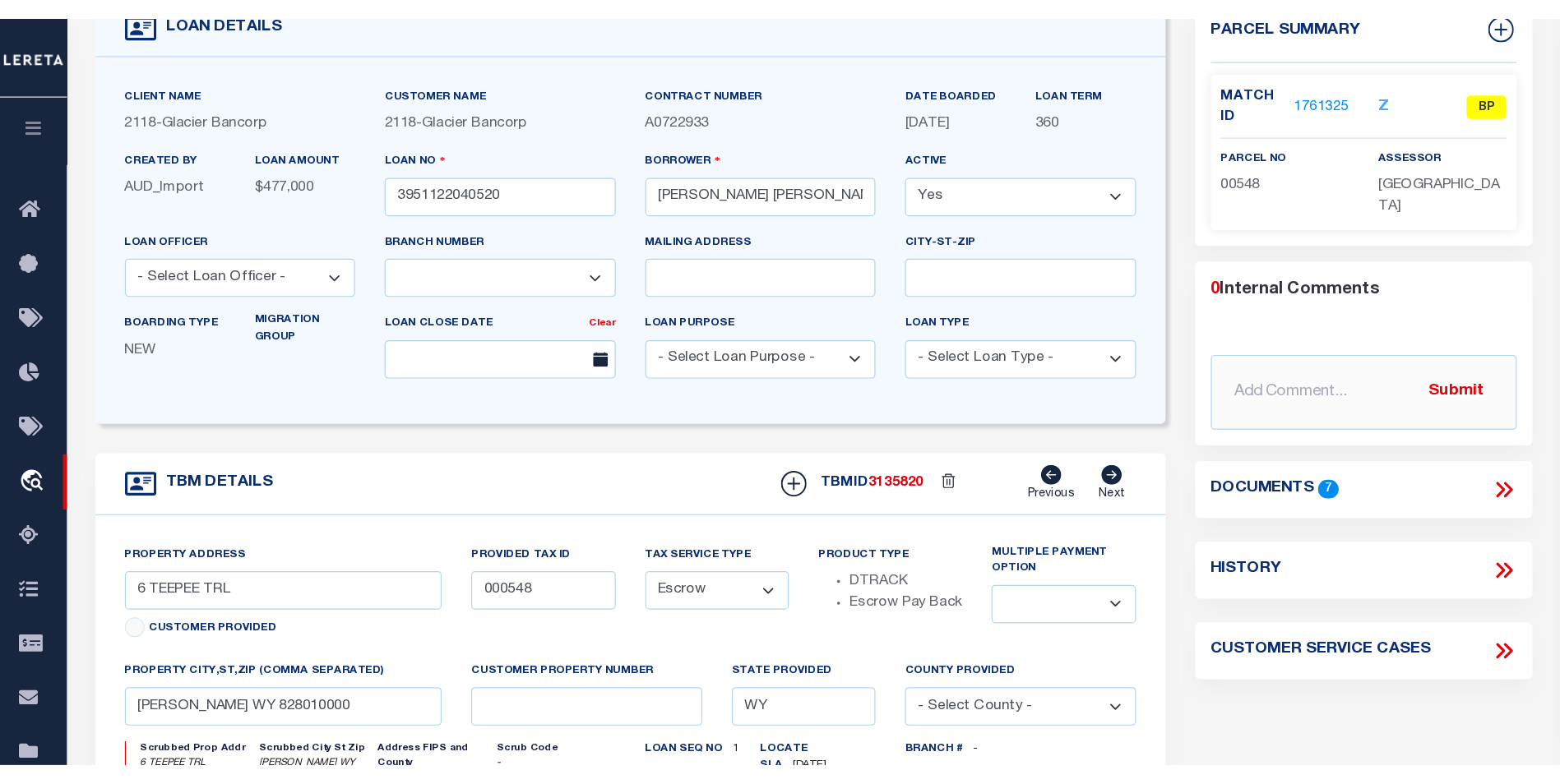
scroll to position [82, 0]
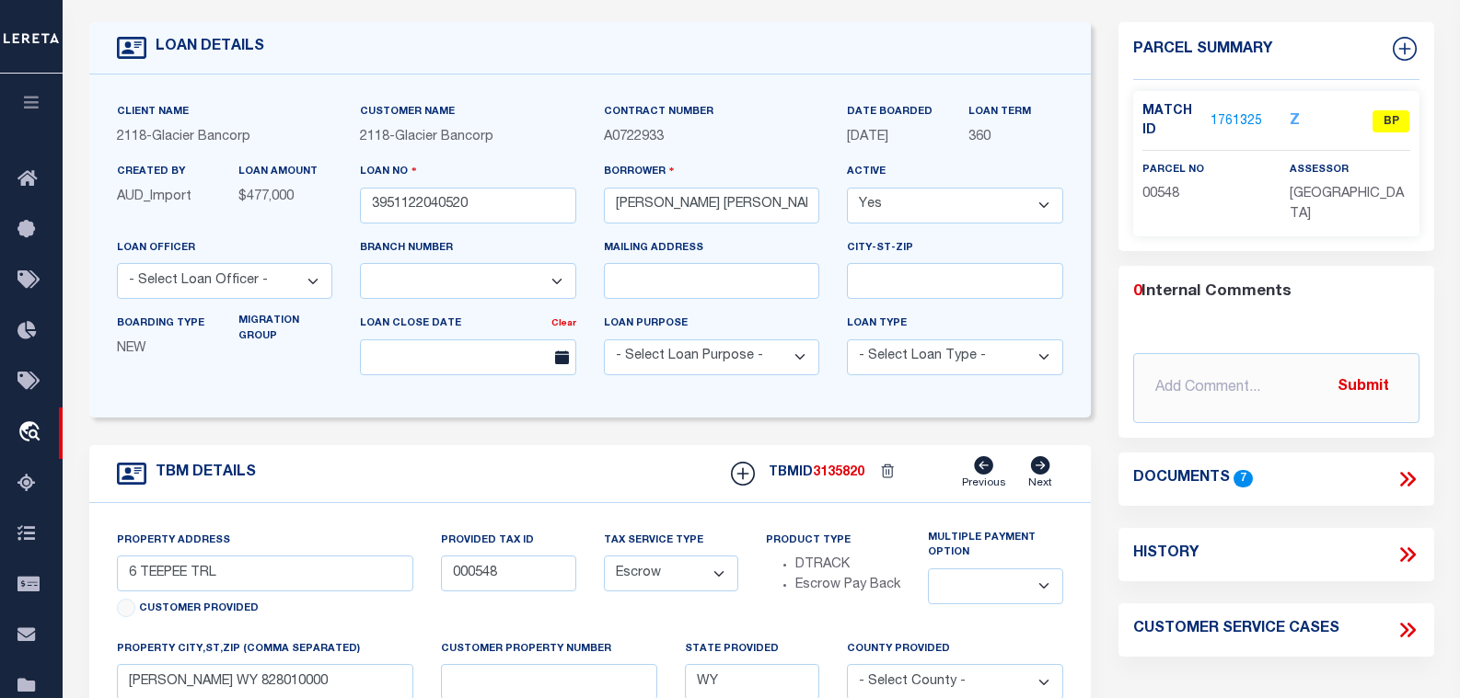
click at [1245, 118] on link "1761325" at bounding box center [1236, 121] width 52 height 19
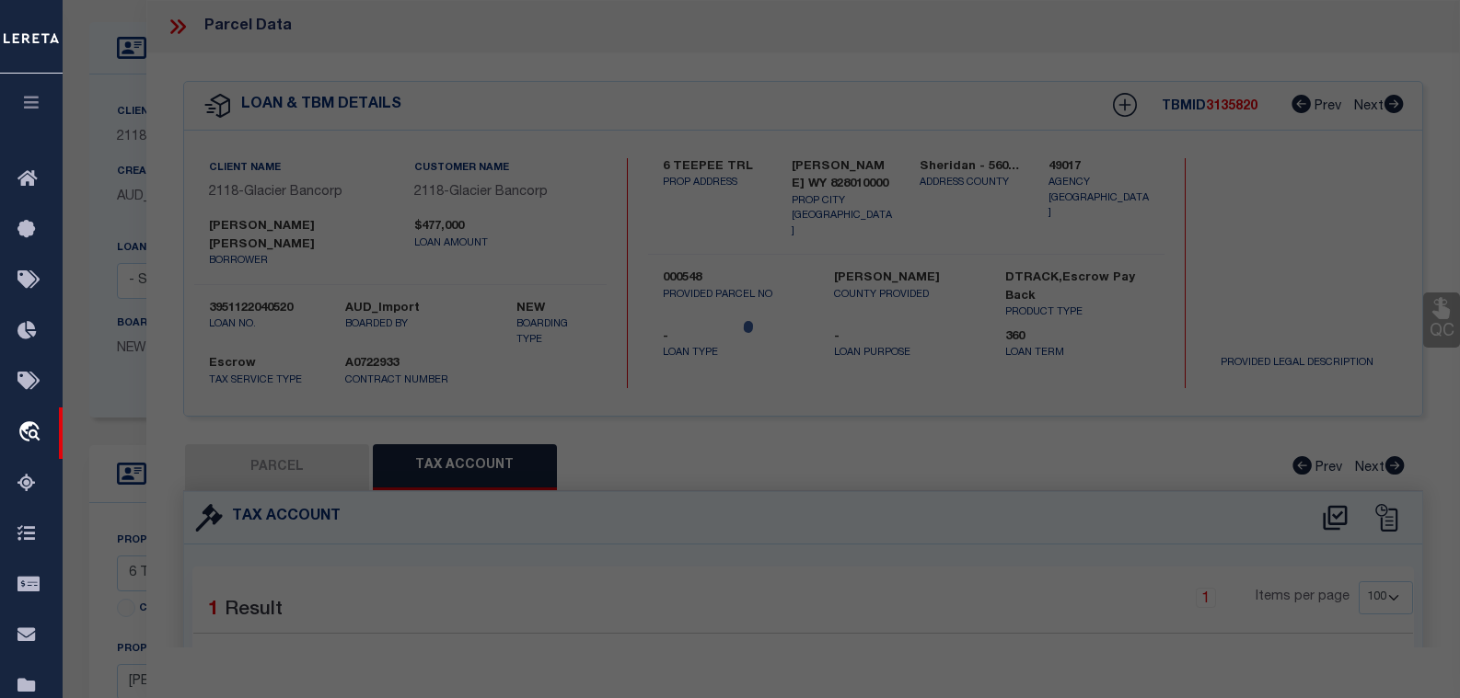
select select "AS"
checkbox input "false"
select select "BP"
type input "LIGOCKI, AARON J & KATIE A"
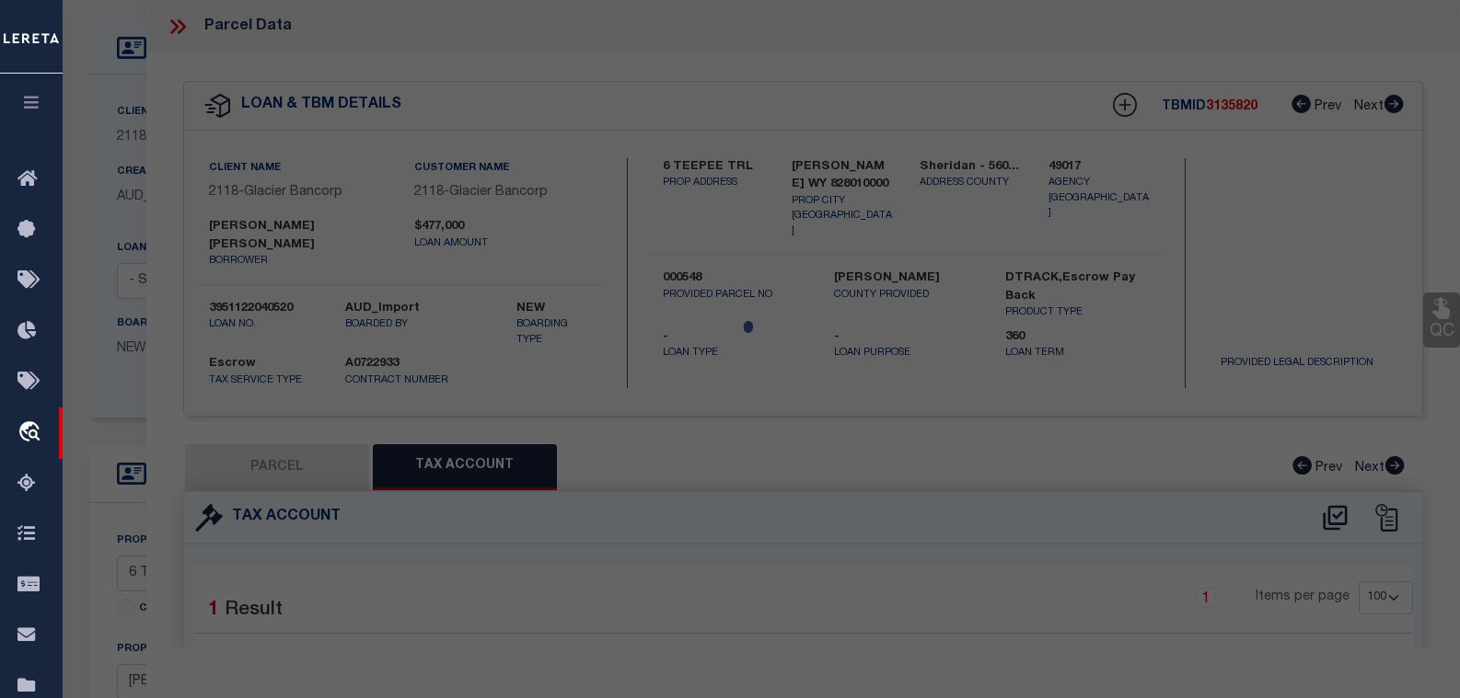
select select
type input "6 TEEPEE TRL"
checkbox input "false"
type input "SHERIDAN WY 82801"
type textarea "T54N R85W SEC 34 NWNW PT = 10.62 ACRES"
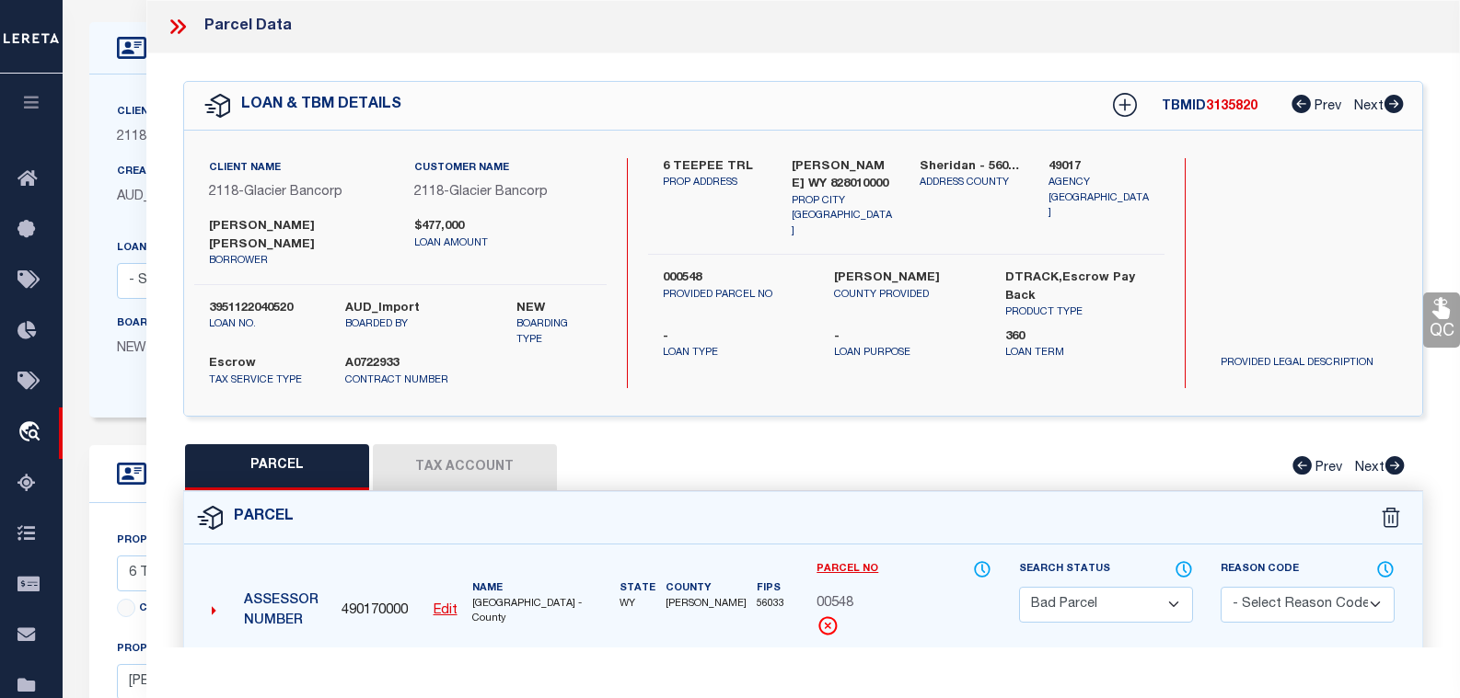
click at [525, 449] on button "Tax Account" at bounding box center [465, 467] width 184 height 46
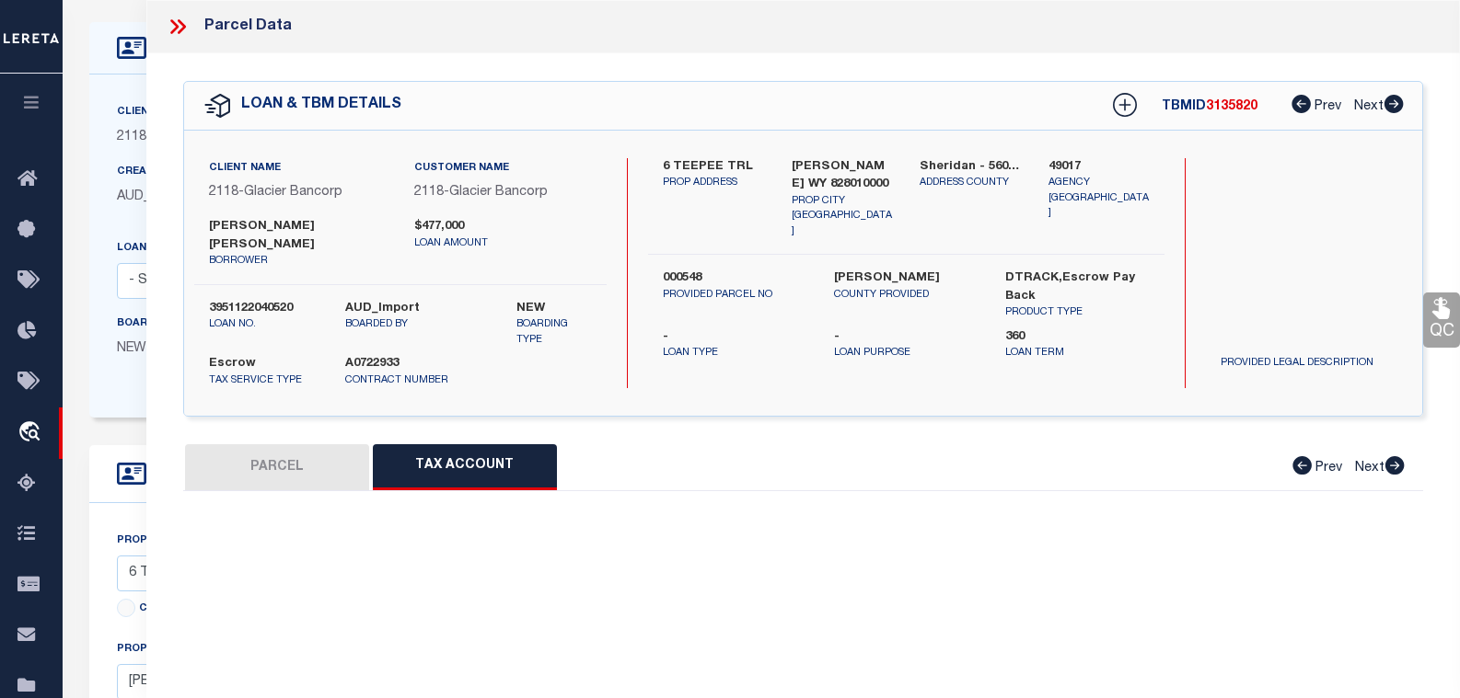
select select "100"
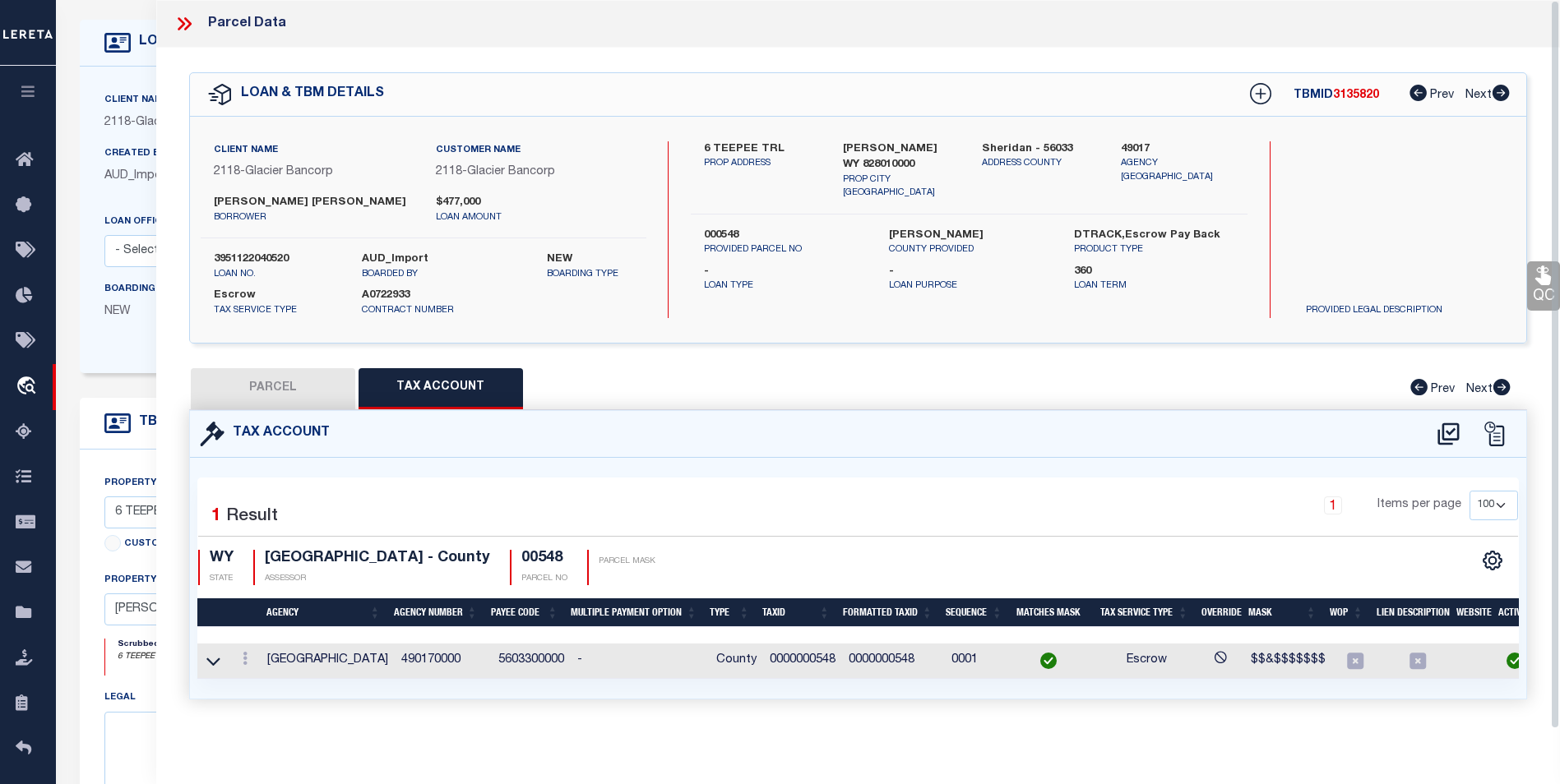
click at [306, 373] on button "PARCEL" at bounding box center [273, 388] width 164 height 41
select select "AS"
checkbox input "false"
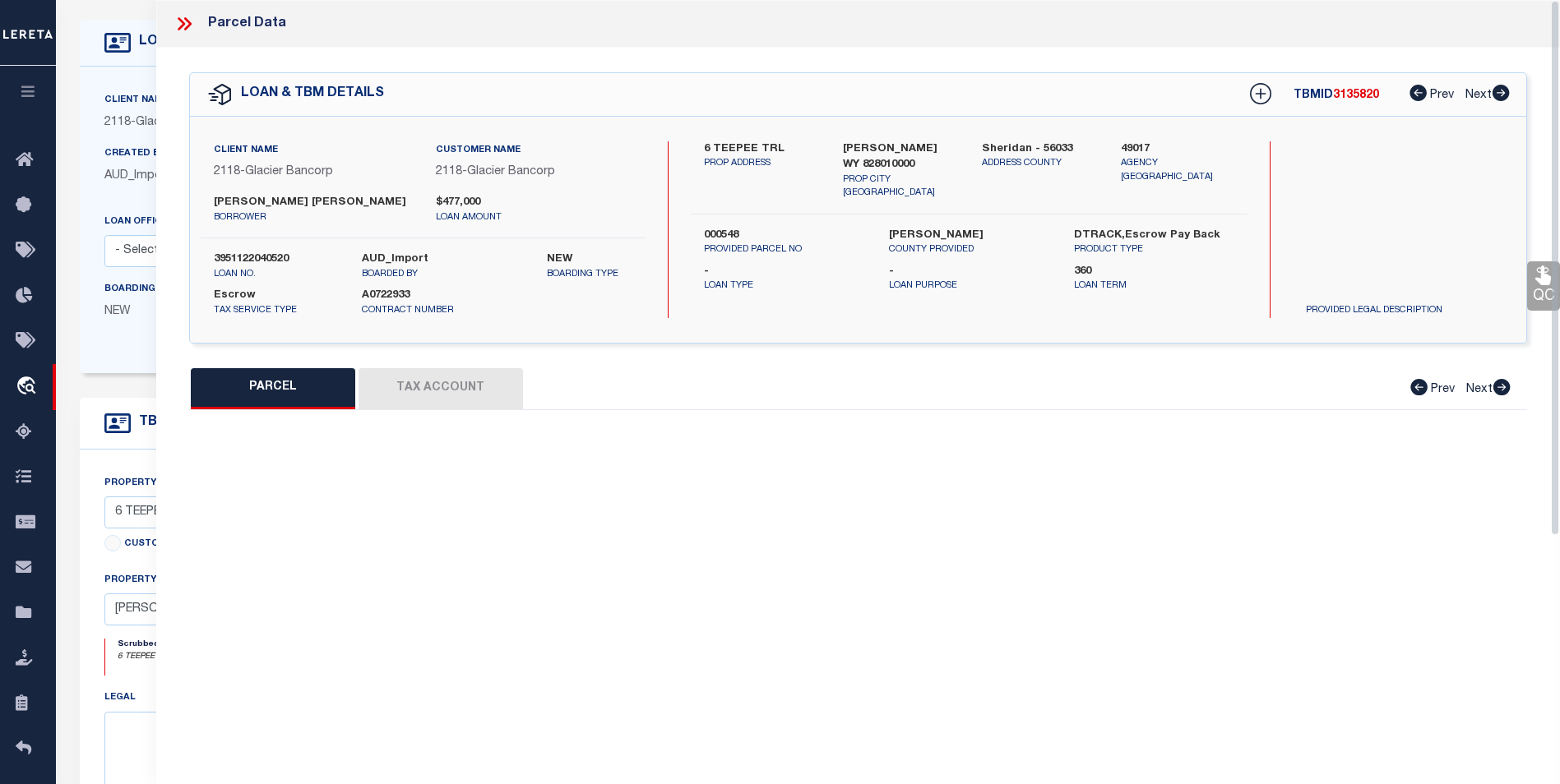
select select "BP"
type input "LIGOCKI, AARON J & KATIE A"
select select
type input "6 TEEPEE TRL"
checkbox input "false"
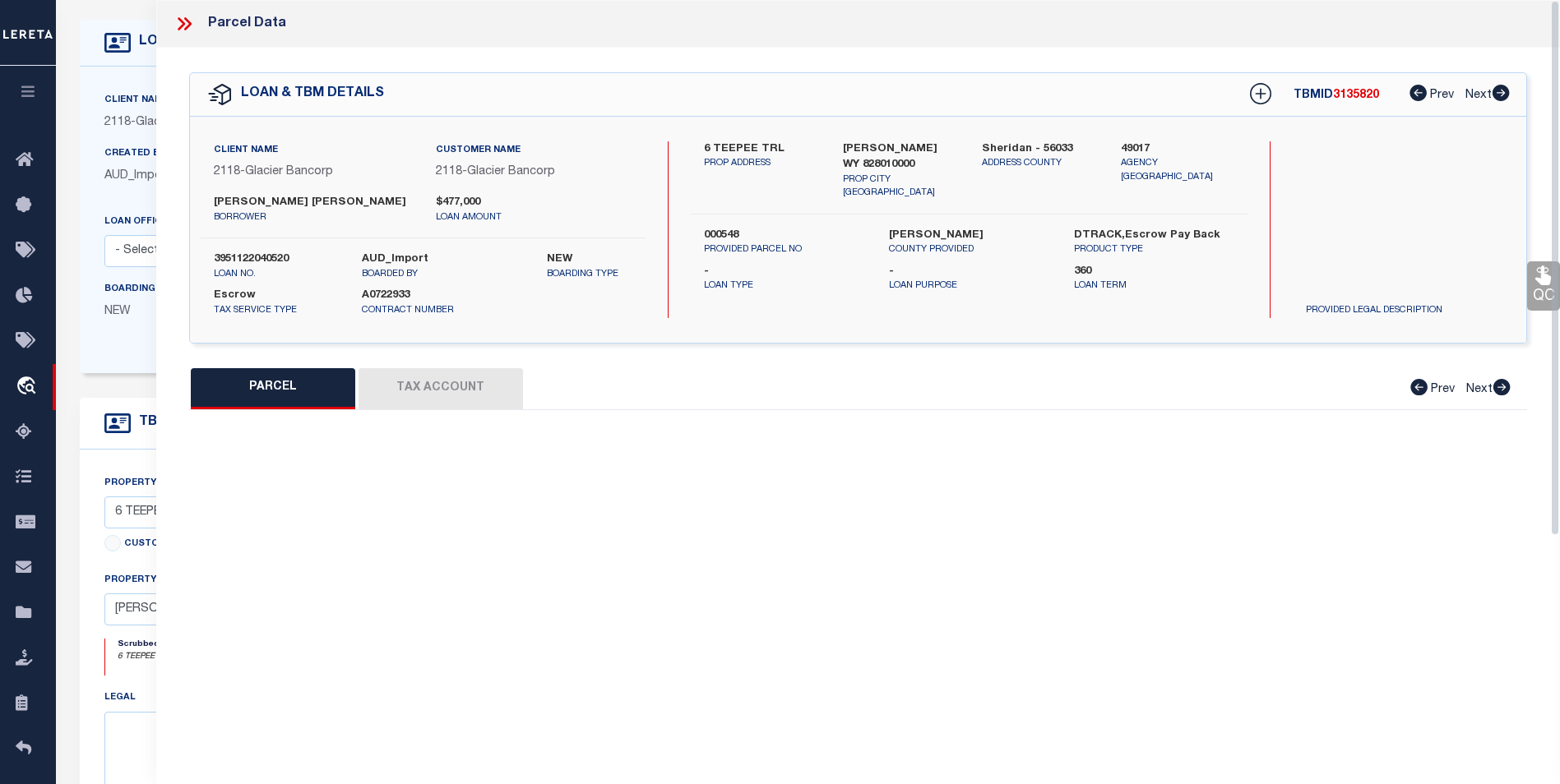
type input "SHERIDAN WY 82801"
type textarea "T54N R85W SEC 34 NWNW PT = 10.62 ACRES"
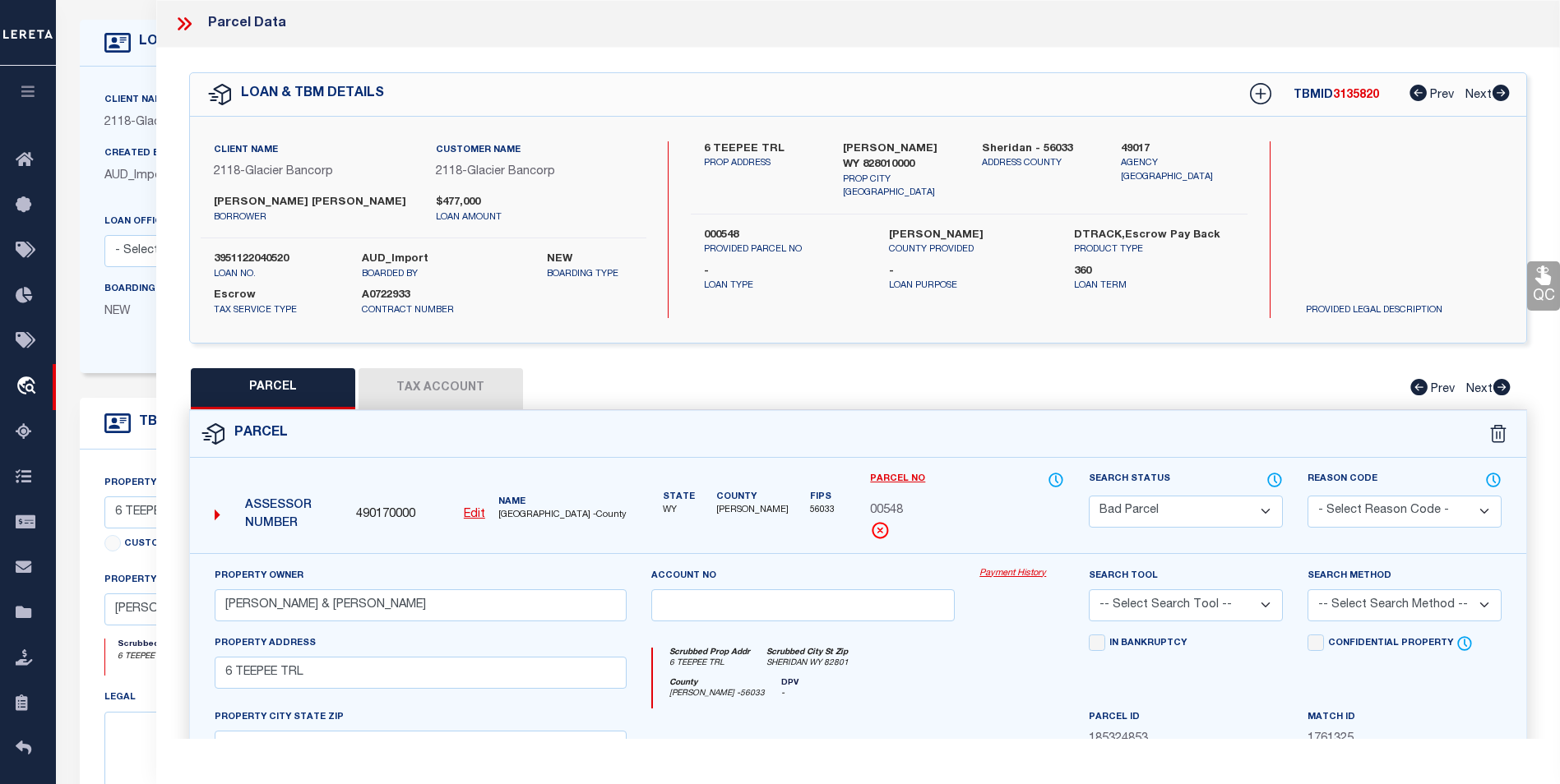
click at [476, 510] on u "Edit" at bounding box center [474, 514] width 21 height 12
type input "490170000"
type input "00548"
select select "BP"
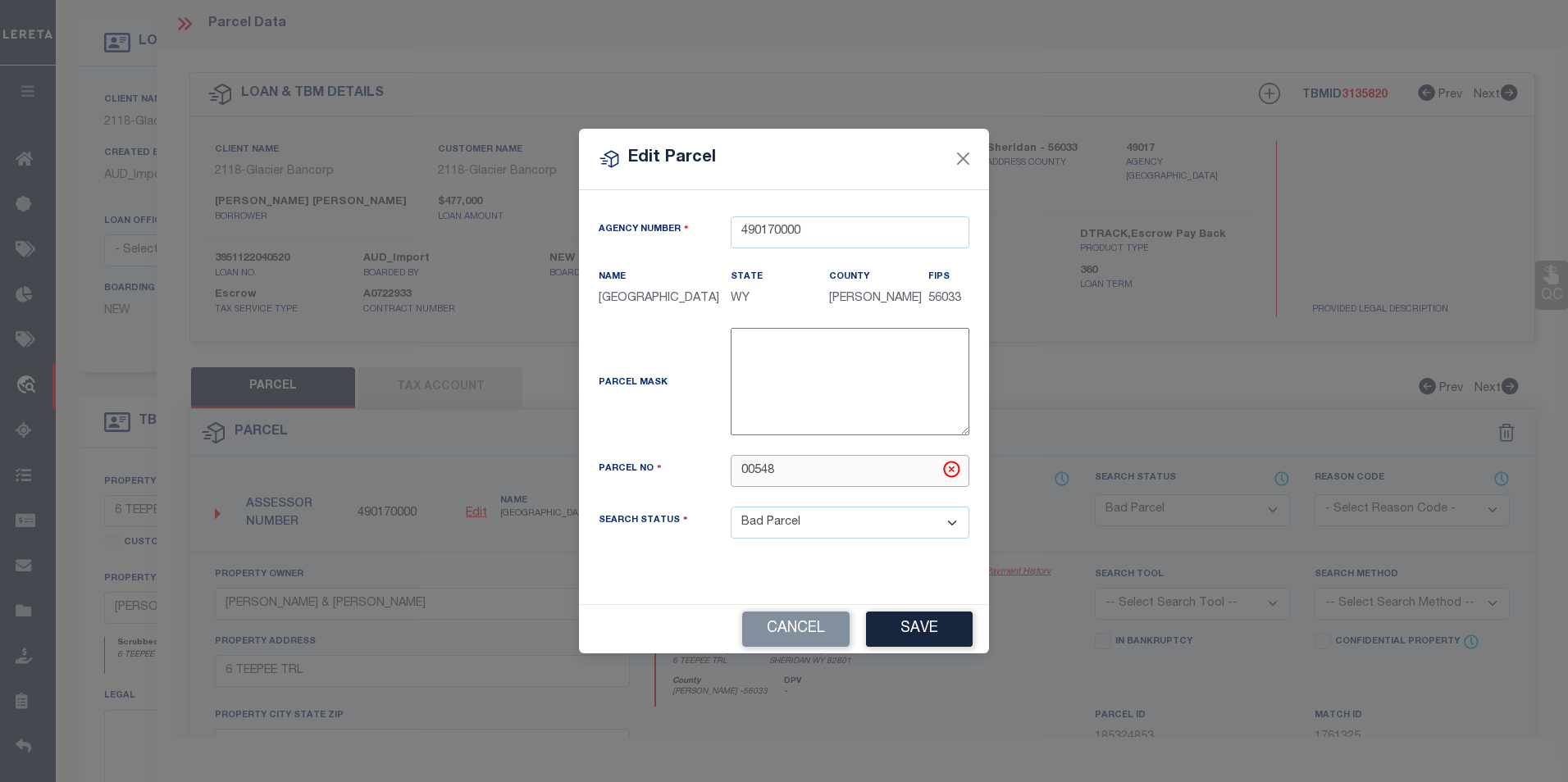
click at [738, 475] on input "00548" at bounding box center [850, 471] width 239 height 32
type input "0000000548"
click at [954, 633] on button "Save" at bounding box center [919, 630] width 107 height 36
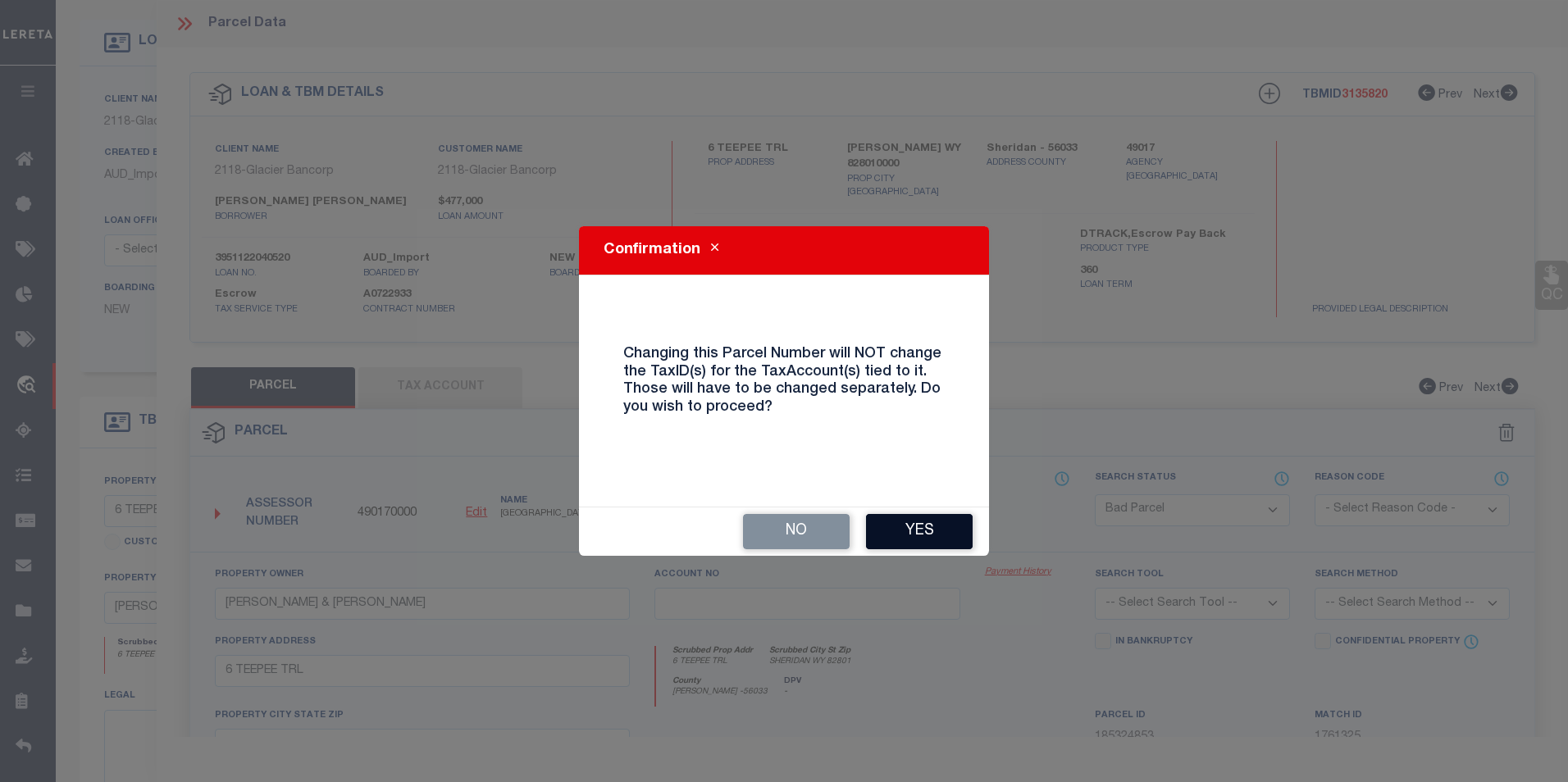
click at [907, 527] on button "Yes" at bounding box center [919, 532] width 107 height 36
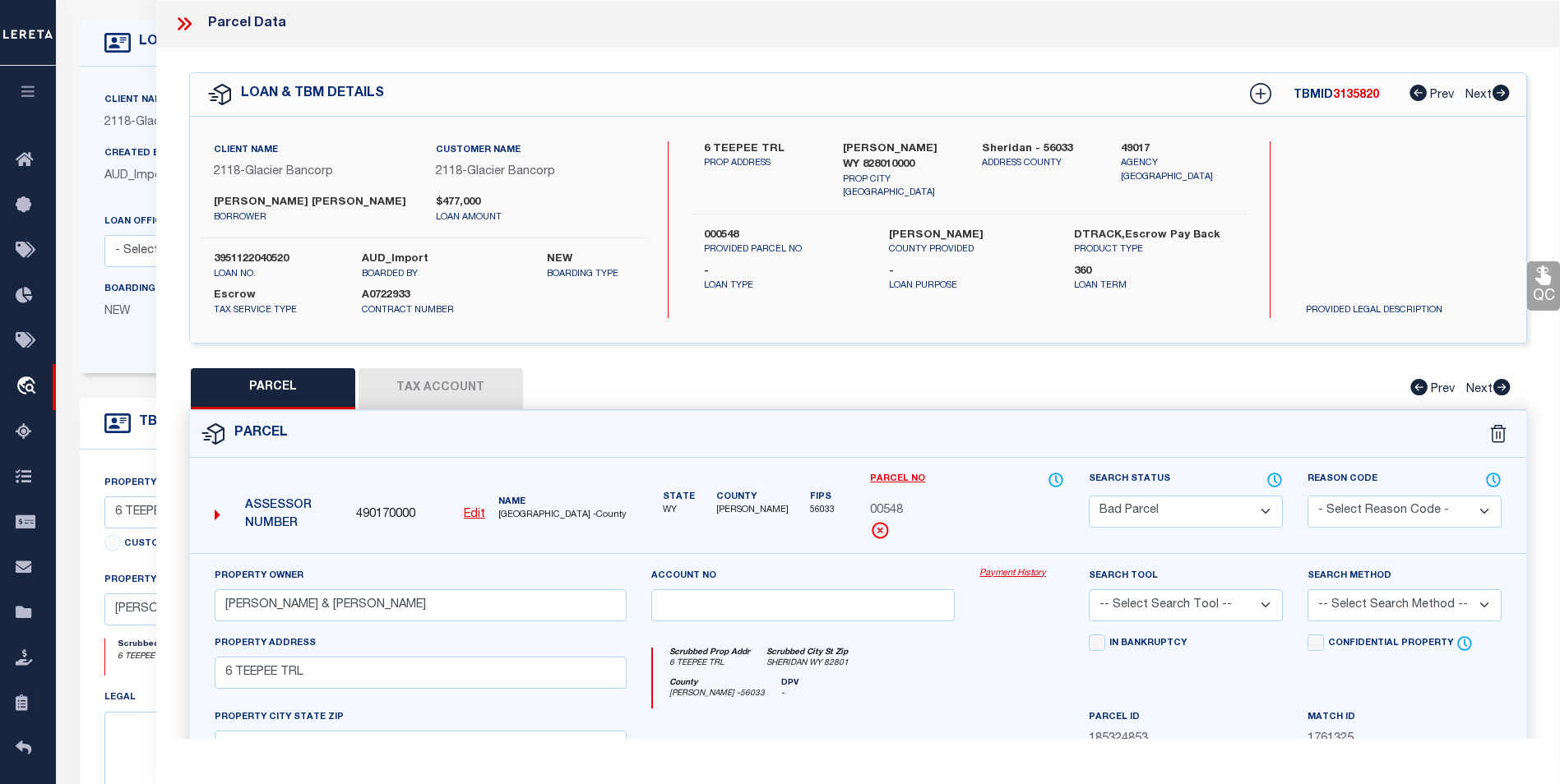
click at [1194, 507] on select "Automated Search Bad Parcel Complete Duplicate Parcel High Dollar Reporting In …" at bounding box center [1185, 512] width 194 height 32
select select "BP"
checkbox input "false"
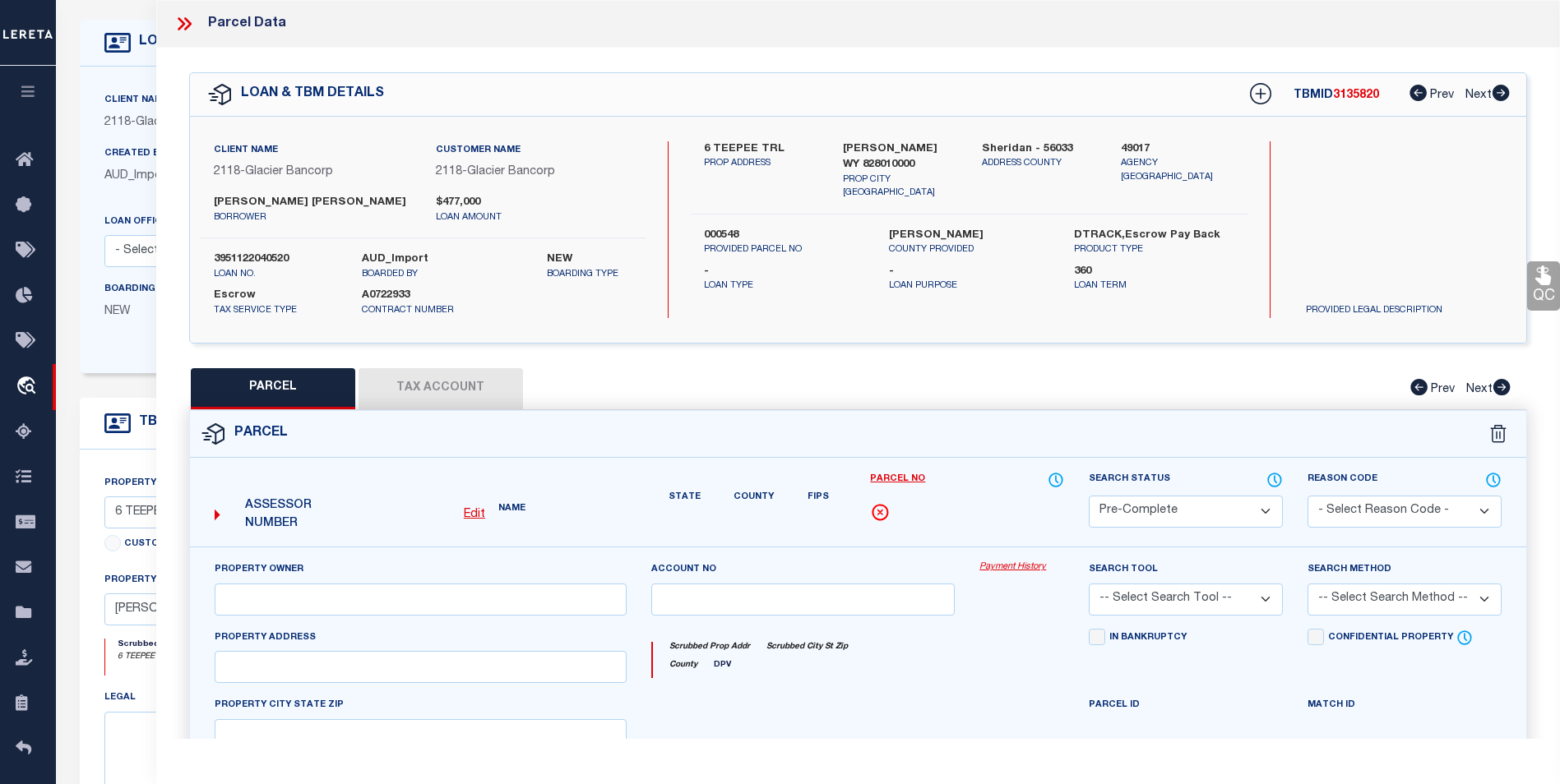
click at [1088, 496] on select "Automated Search Bad Parcel Complete Duplicate Parcel High Dollar Reporting In …" at bounding box center [1185, 512] width 194 height 32
select select "BP"
type input "LIGOCKI, AARON J & KATIE A"
select select
type input "6 TEEPEE TRL"
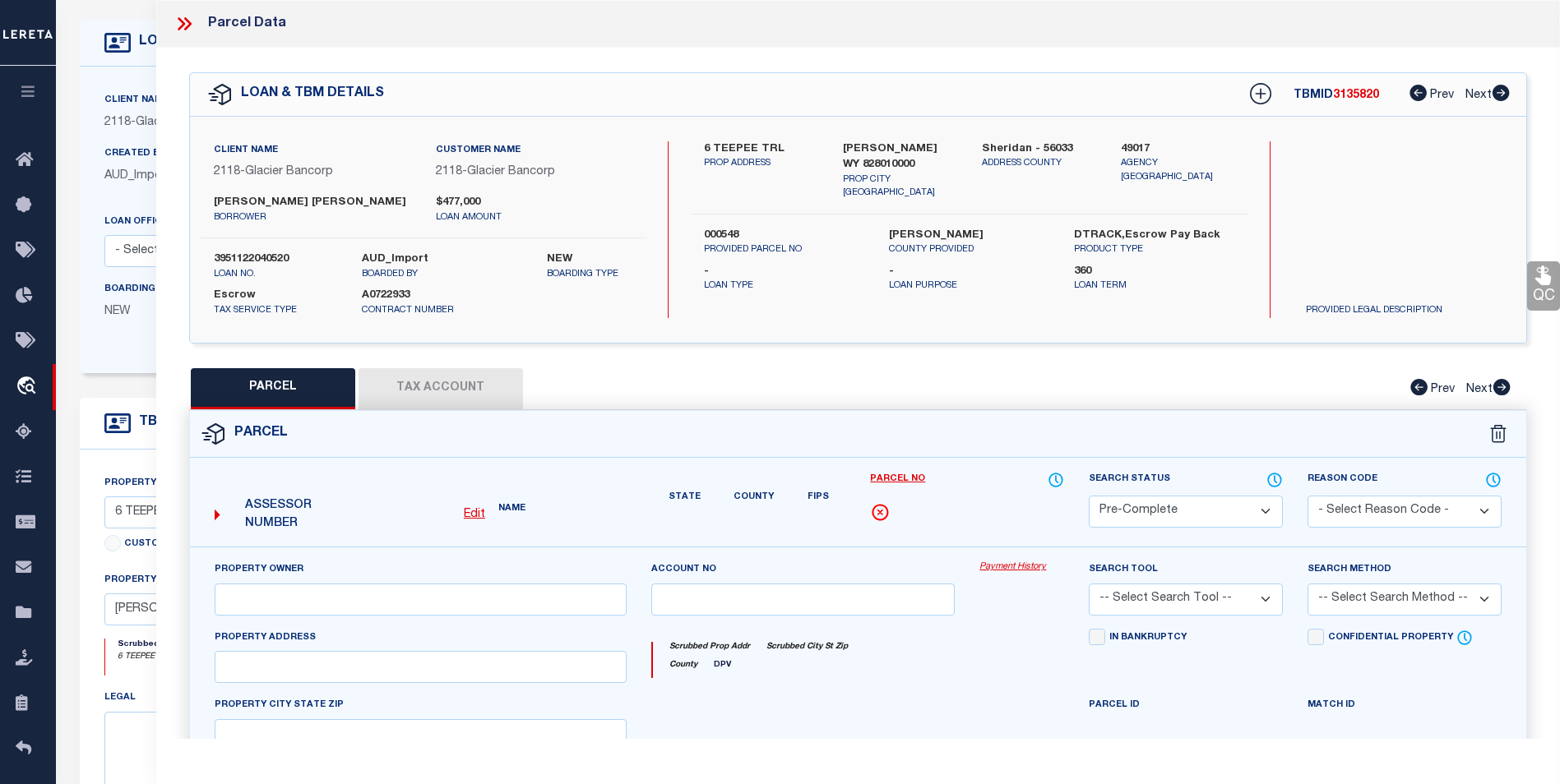
checkbox input "false"
type input "SHERIDAN WY 82801"
type textarea "T54N R85W SEC 34 NWNW PT = 10.62 ACRES"
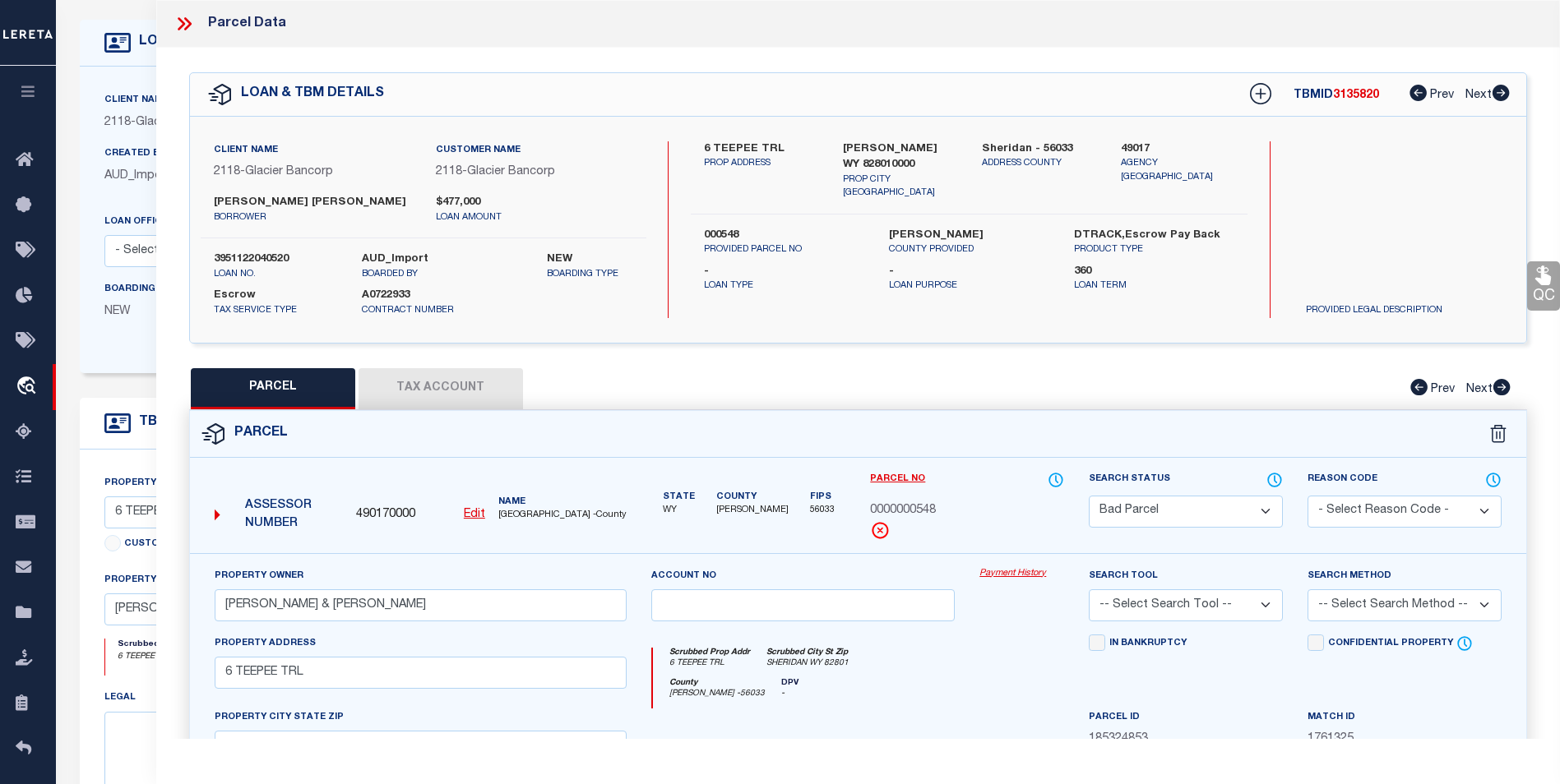
drag, startPoint x: 1215, startPoint y: 602, endPoint x: 1230, endPoint y: 602, distance: 15.0
click at [1215, 602] on select "-- Select Search Tool -- 3rd Party Website Agency File Agency Website ATLS CNV-…" at bounding box center [1185, 605] width 194 height 32
select select "AGF"
click at [1088, 589] on select "-- Select Search Tool -- 3rd Party Website Agency File Agency Website ATLS CNV-…" at bounding box center [1185, 605] width 194 height 32
click at [1353, 603] on select "-- Select Search Method -- Property Address Legal Liability Info Provided" at bounding box center [1404, 605] width 194 height 32
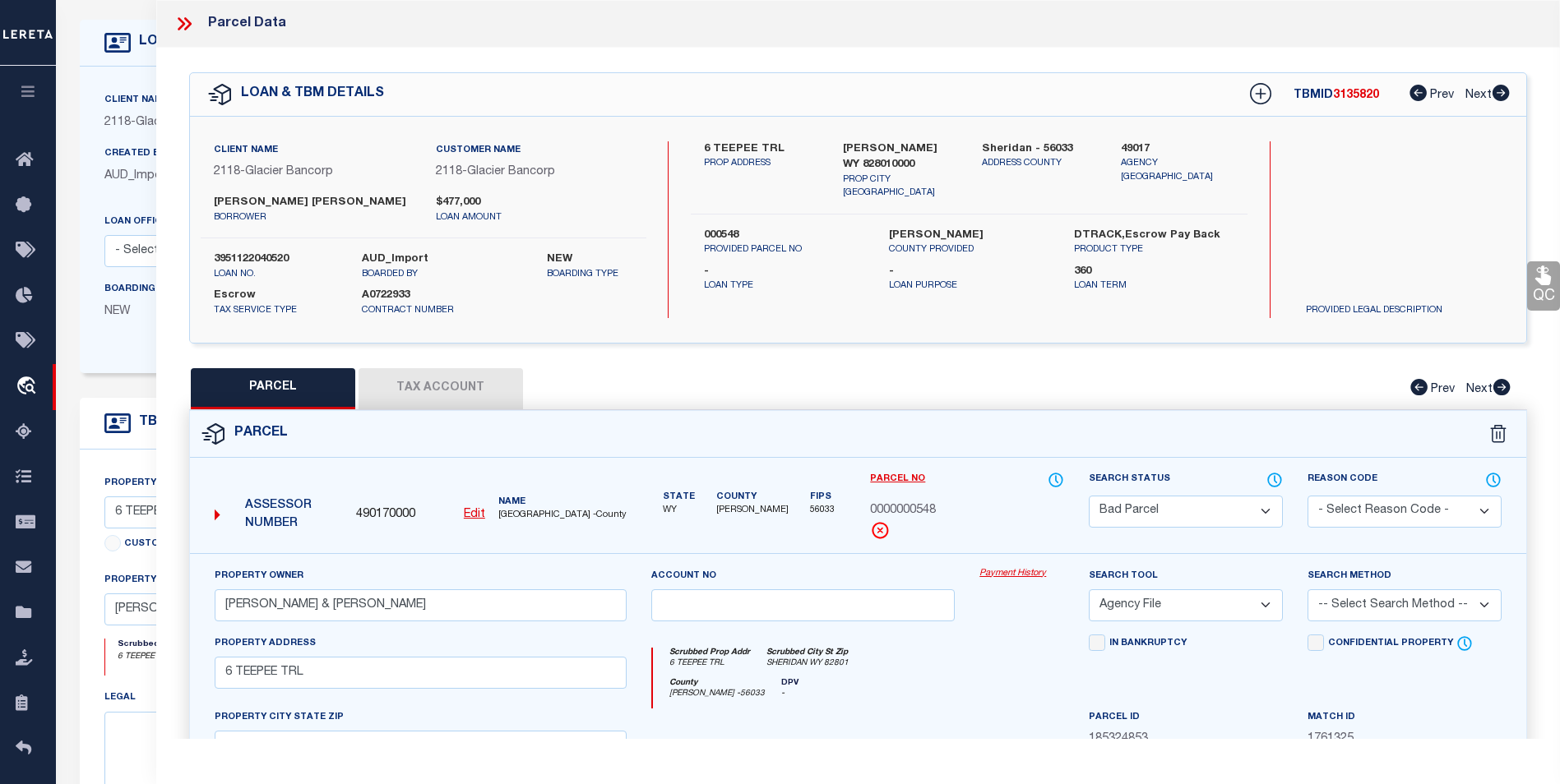
select select "ADD"
click at [1307, 589] on select "-- Select Search Method -- Property Address Legal Liability Info Provided" at bounding box center [1404, 605] width 194 height 32
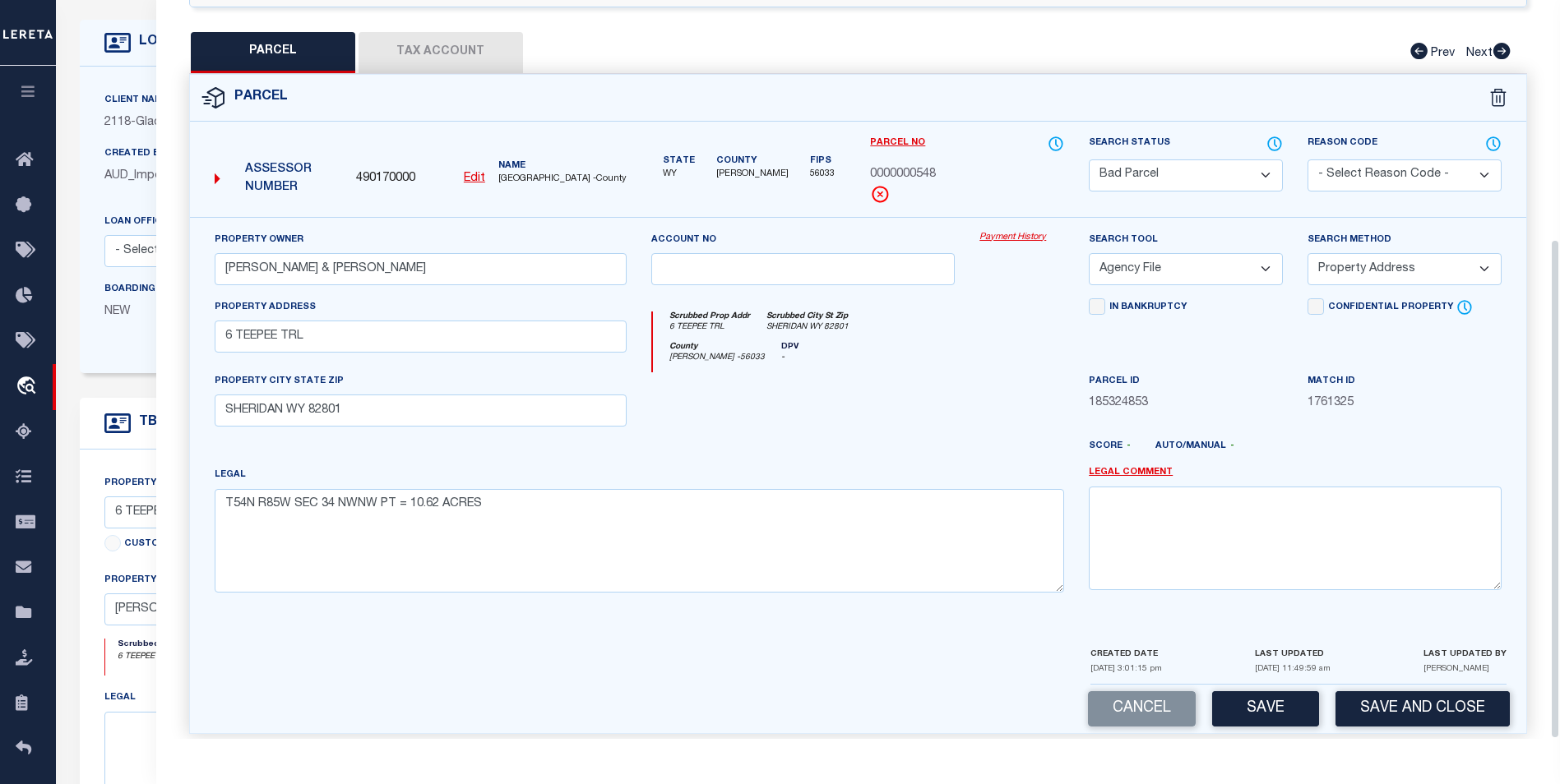
scroll to position [354, 0]
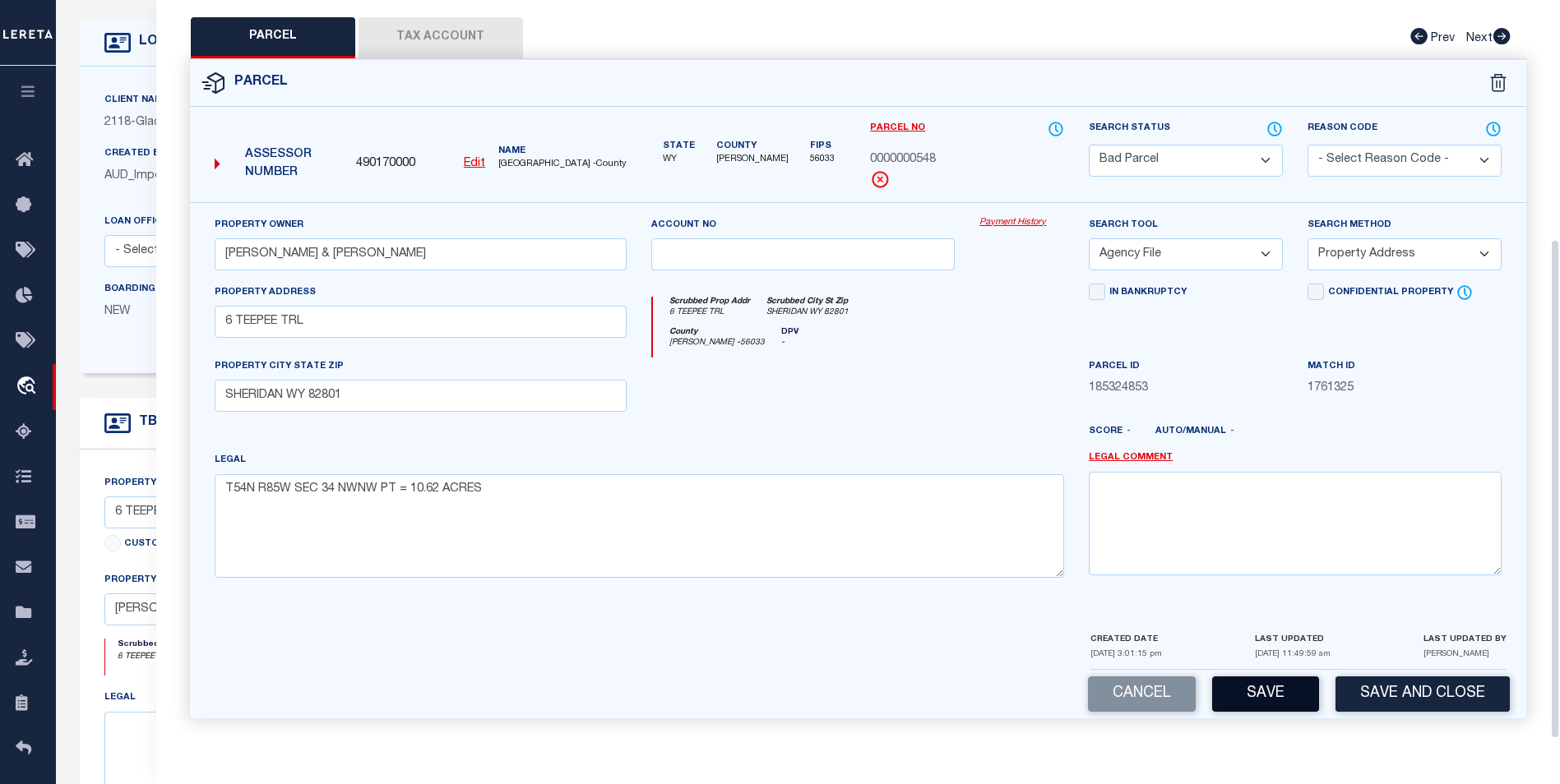
click at [1277, 684] on button "Save" at bounding box center [1265, 694] width 107 height 36
select select "AS"
select select
checkbox input "false"
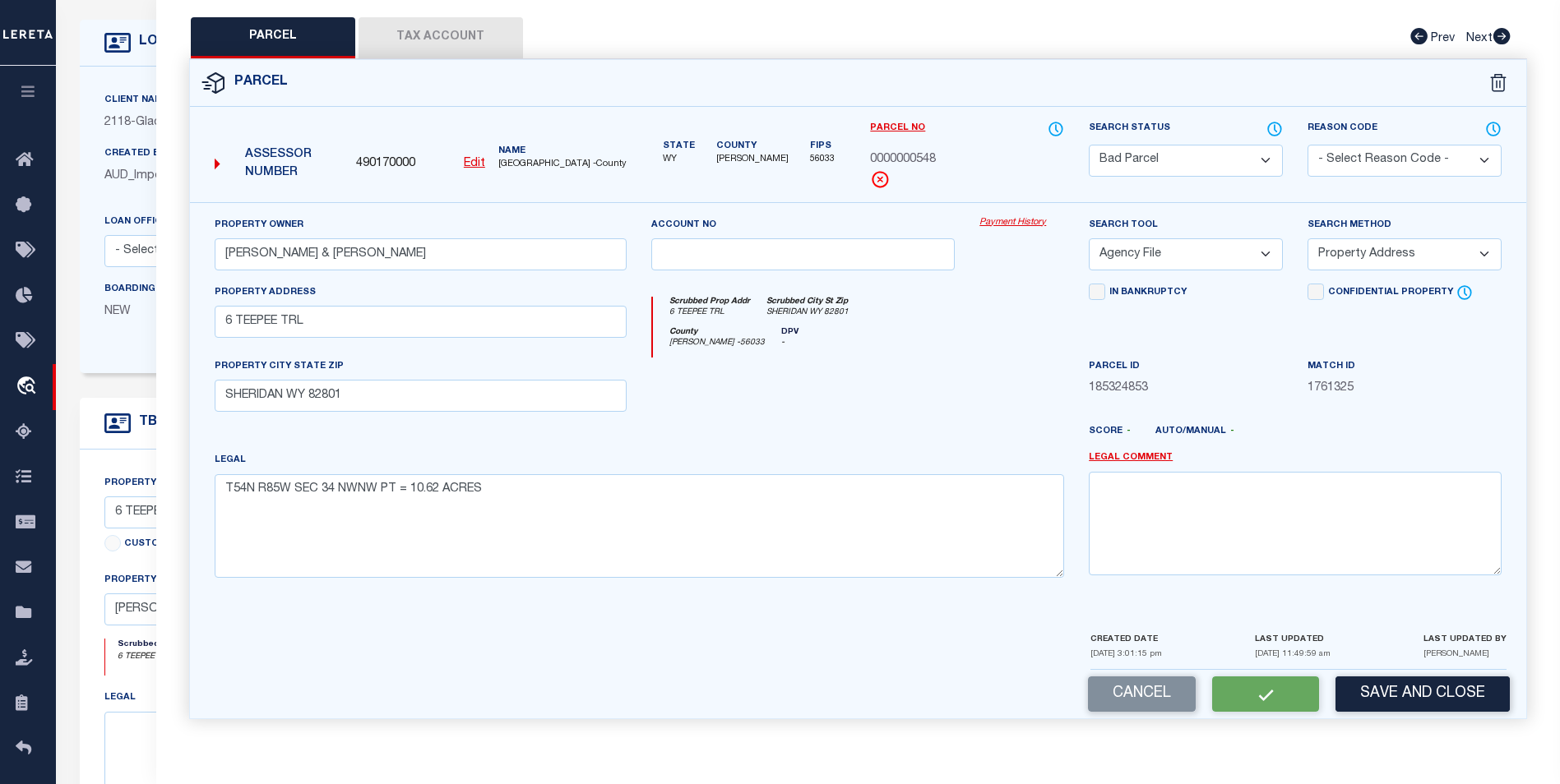
checkbox input "false"
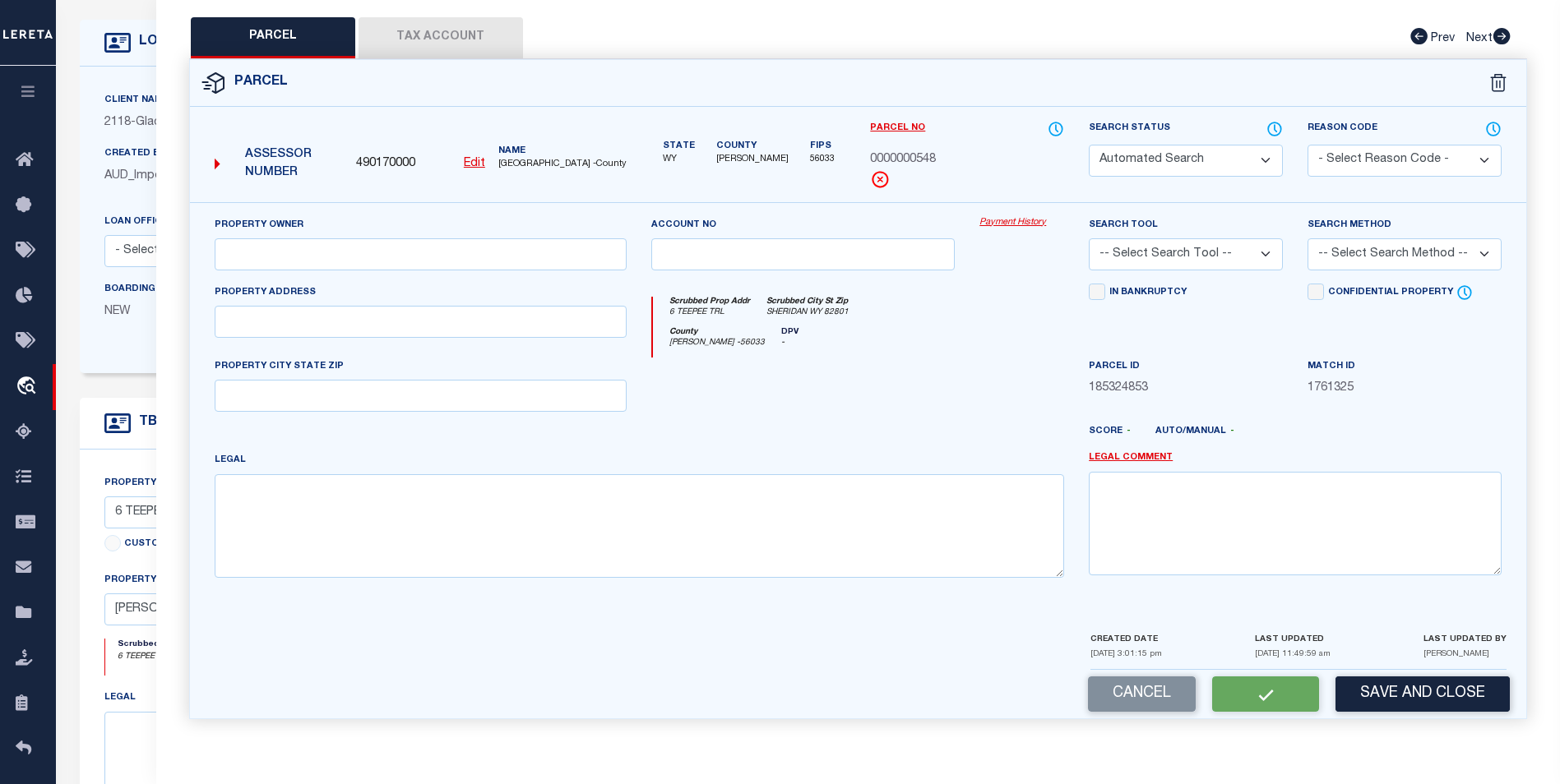
select select "BP"
type input "LIGOCKI, AARON J & KATIE A"
select select "AGF"
select select "ADD"
type input "6 TEEPEE TRL"
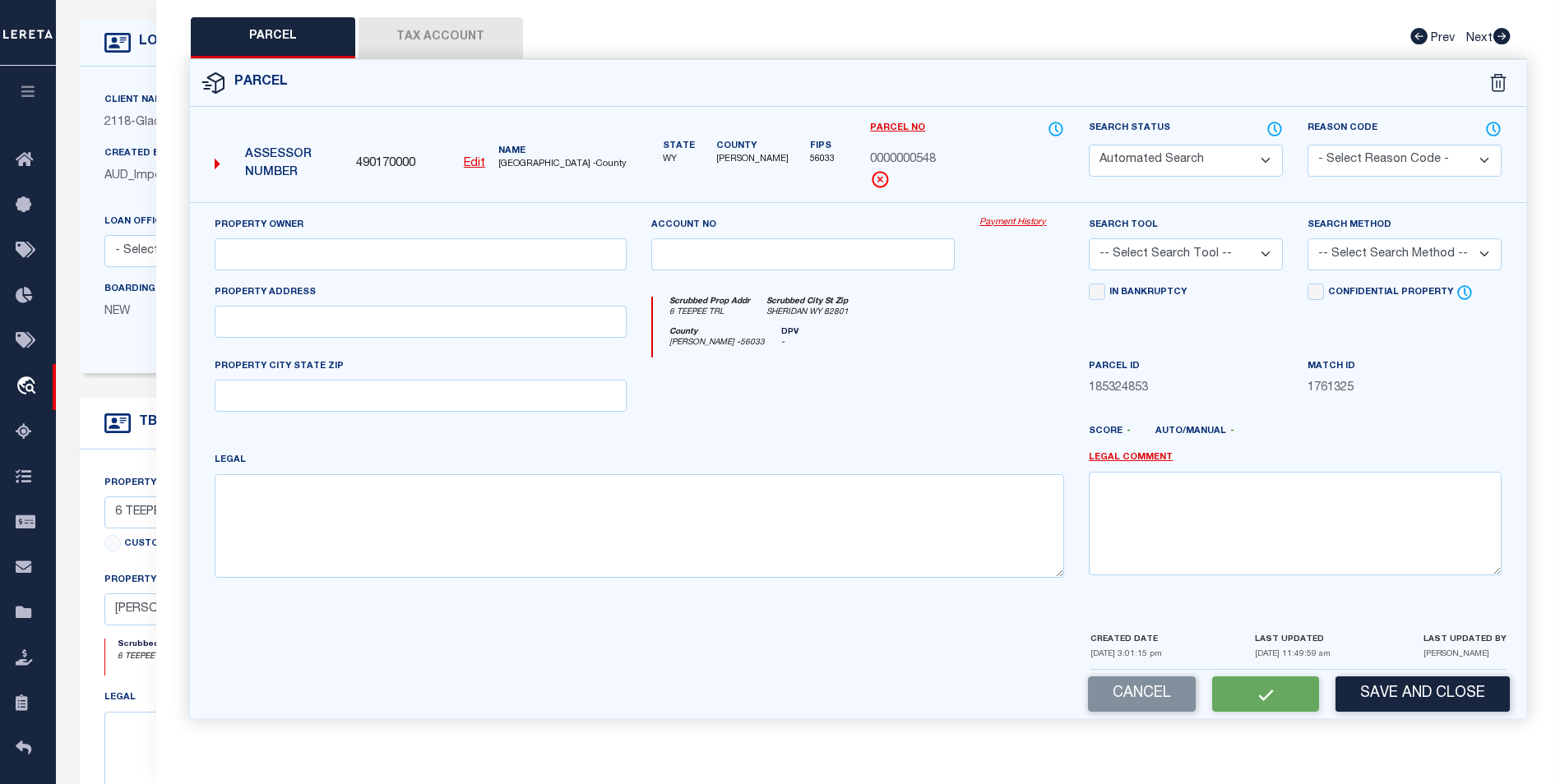
type input "SHERIDAN WY 82801"
type textarea "T54N R85W SEC 34 NWNW PT = 10.62 ACRES"
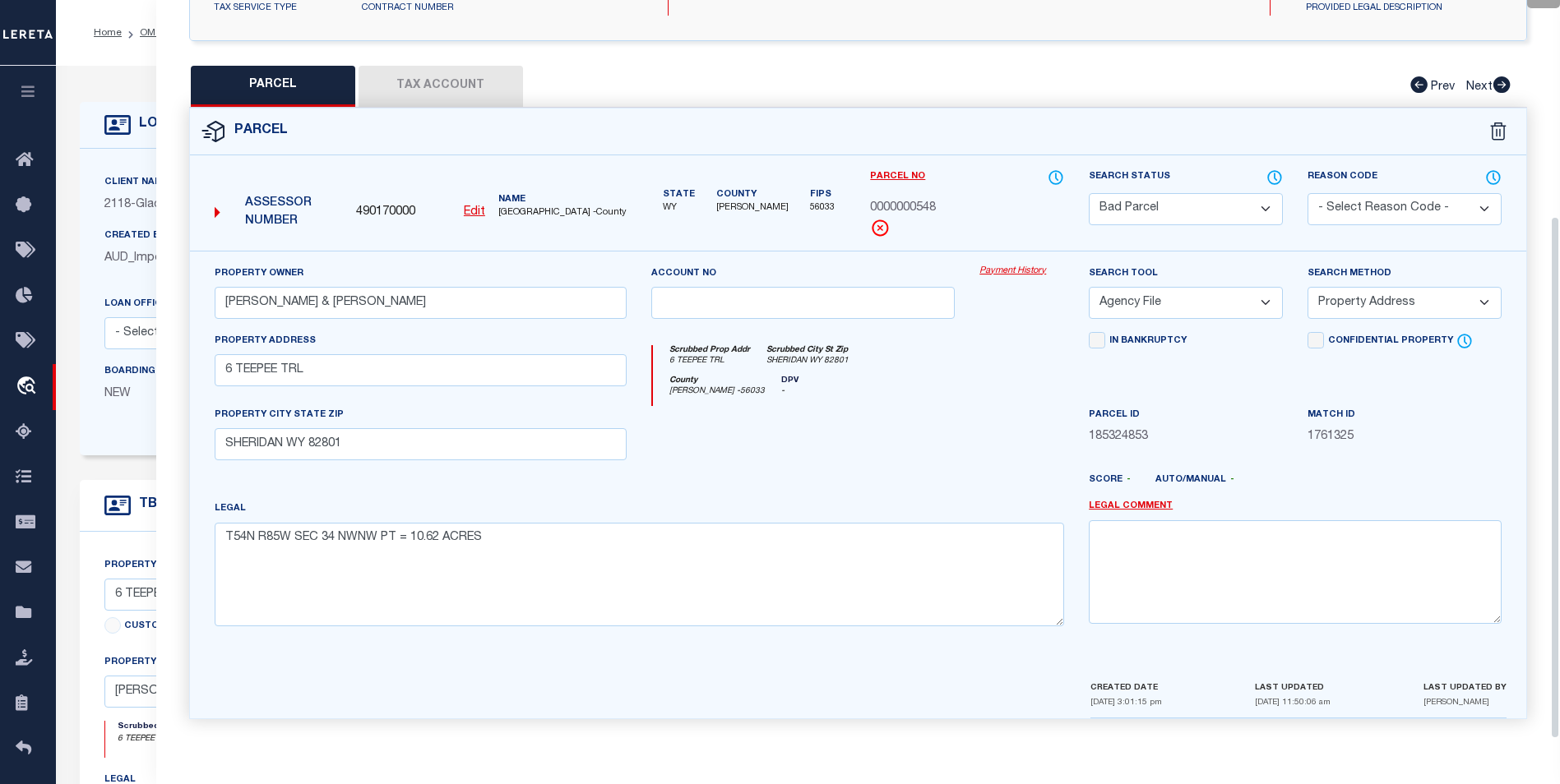
scroll to position [304, 0]
click at [1279, 199] on select "Automated Search Bad Parcel Complete Duplicate Parcel High Dollar Reporting In …" at bounding box center [1185, 209] width 194 height 32
click at [1088, 193] on select "Automated Search Bad Parcel Complete Duplicate Parcel High Dollar Reporting In …" at bounding box center [1185, 209] width 194 height 32
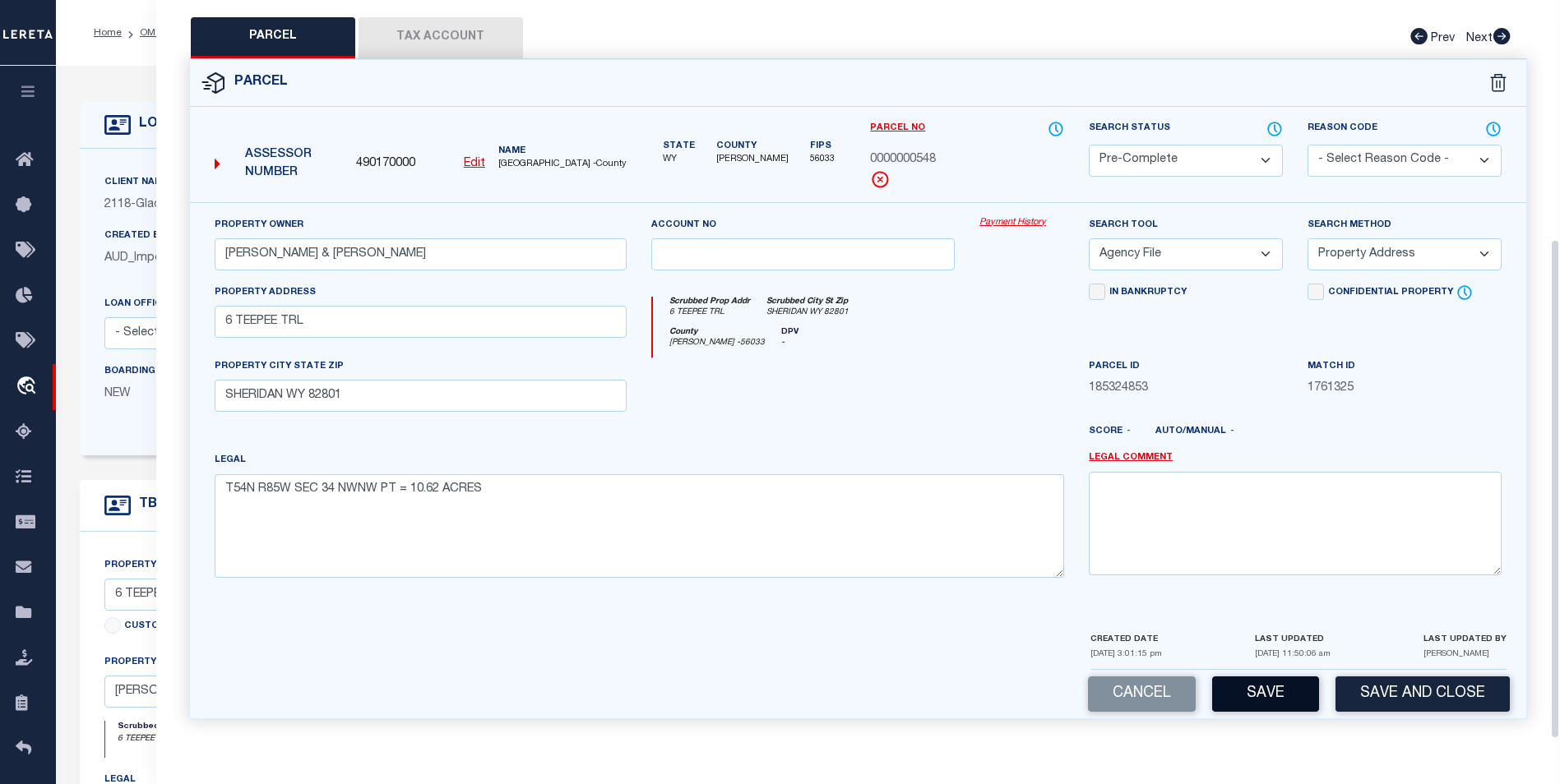
click at [1288, 699] on button "Save" at bounding box center [1265, 694] width 107 height 36
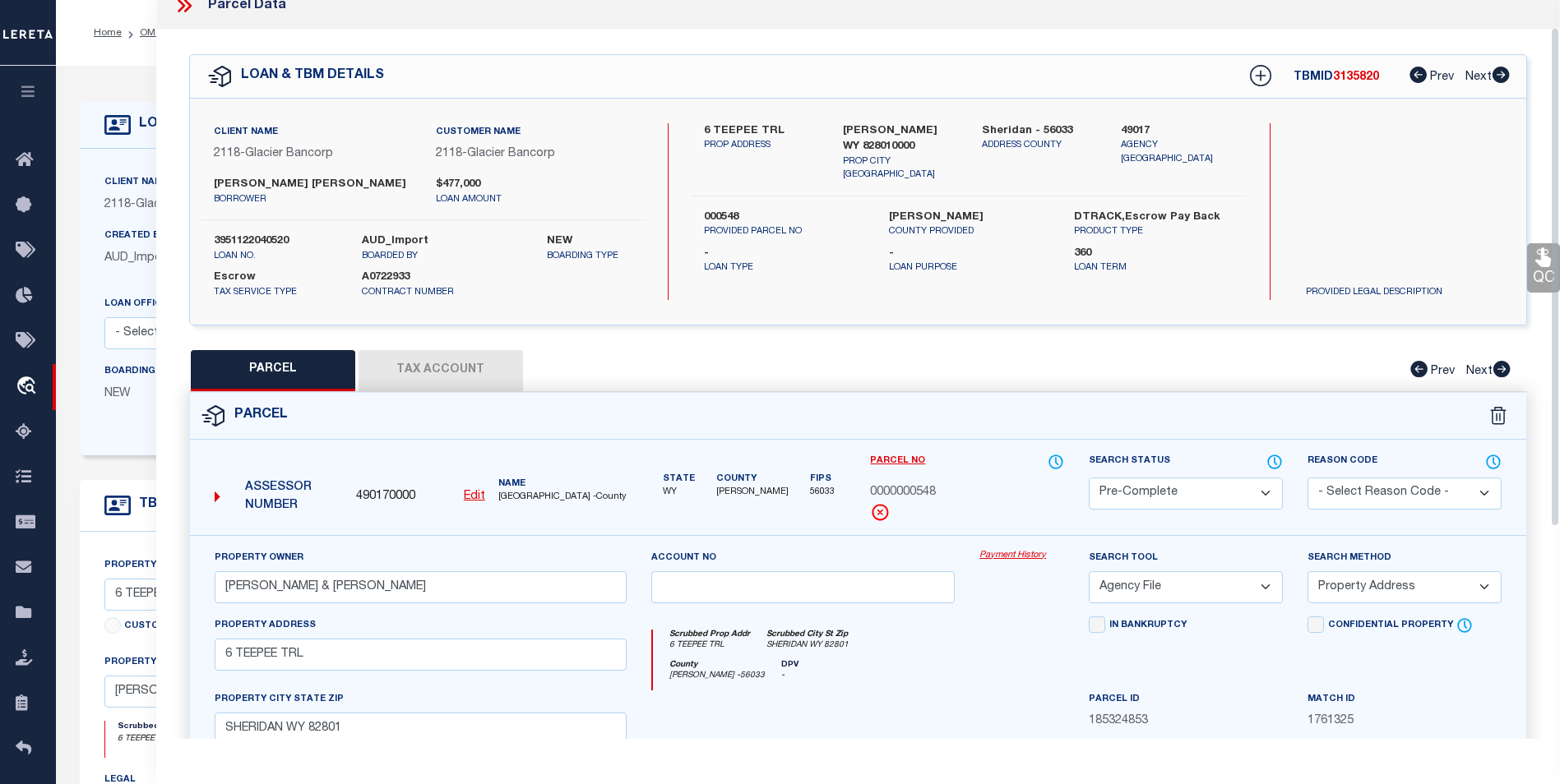
scroll to position [0, 0]
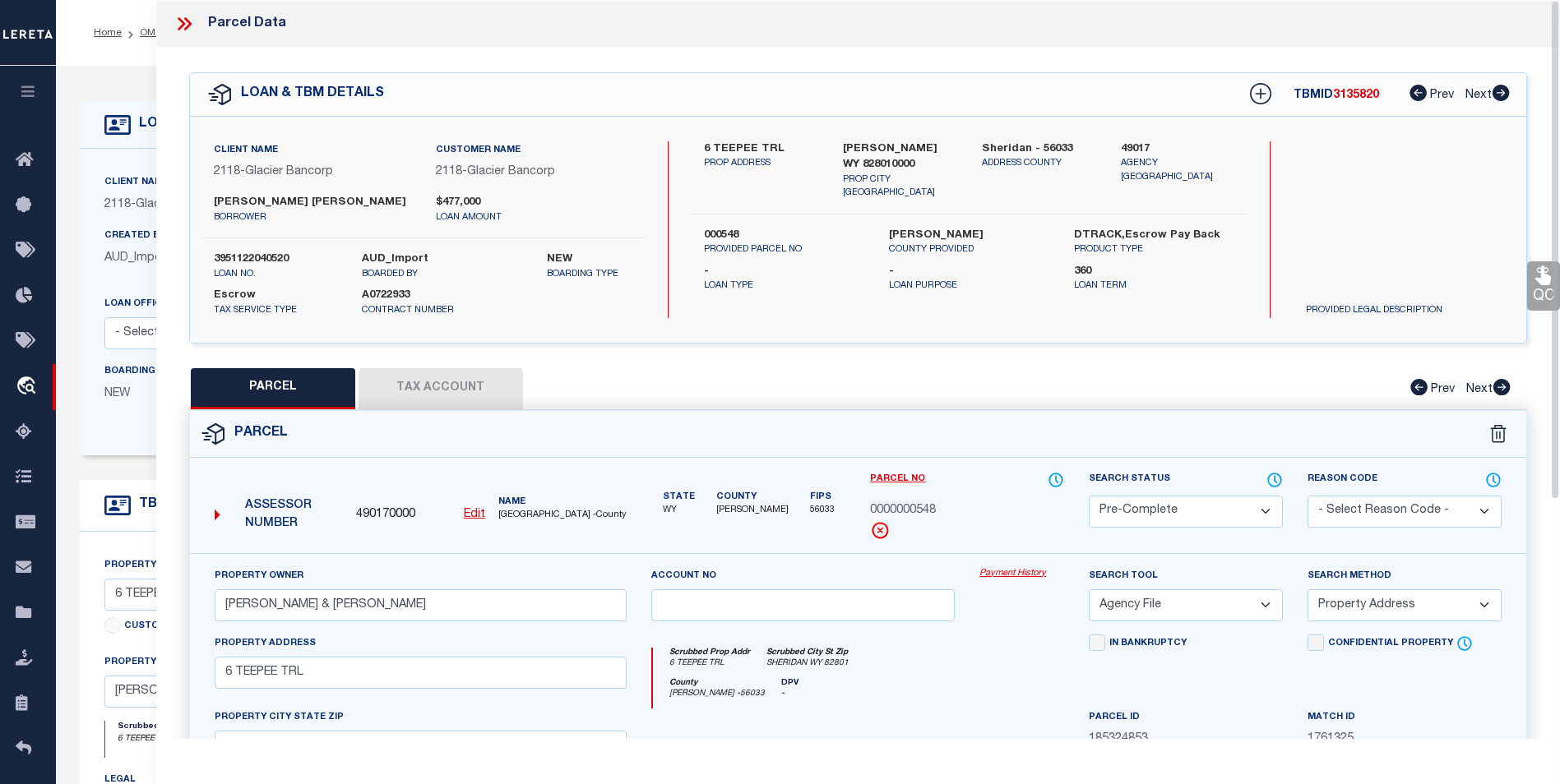
select select "AS"
select select
checkbox input "false"
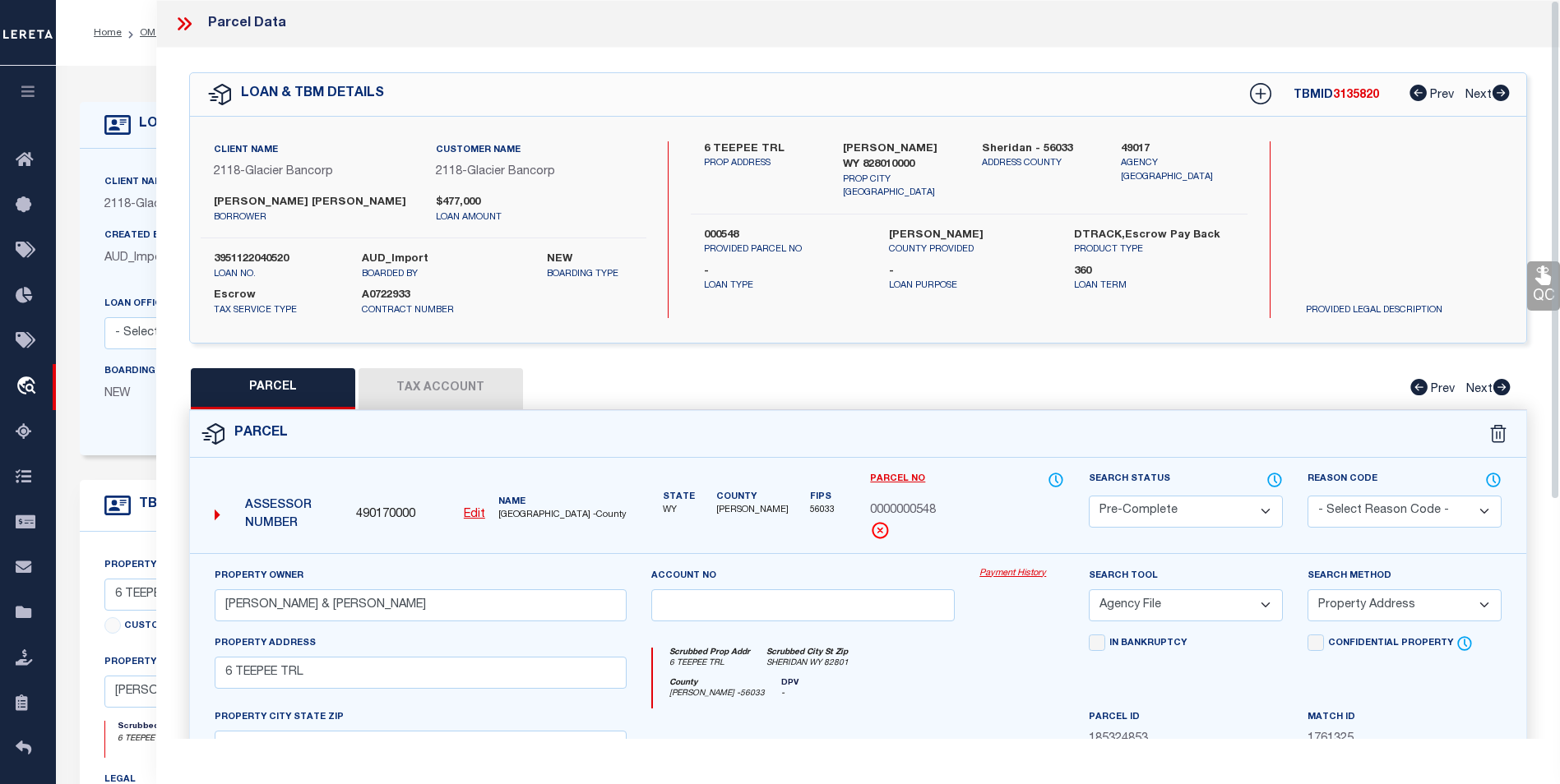
click at [180, 24] on icon at bounding box center [184, 24] width 21 height 21
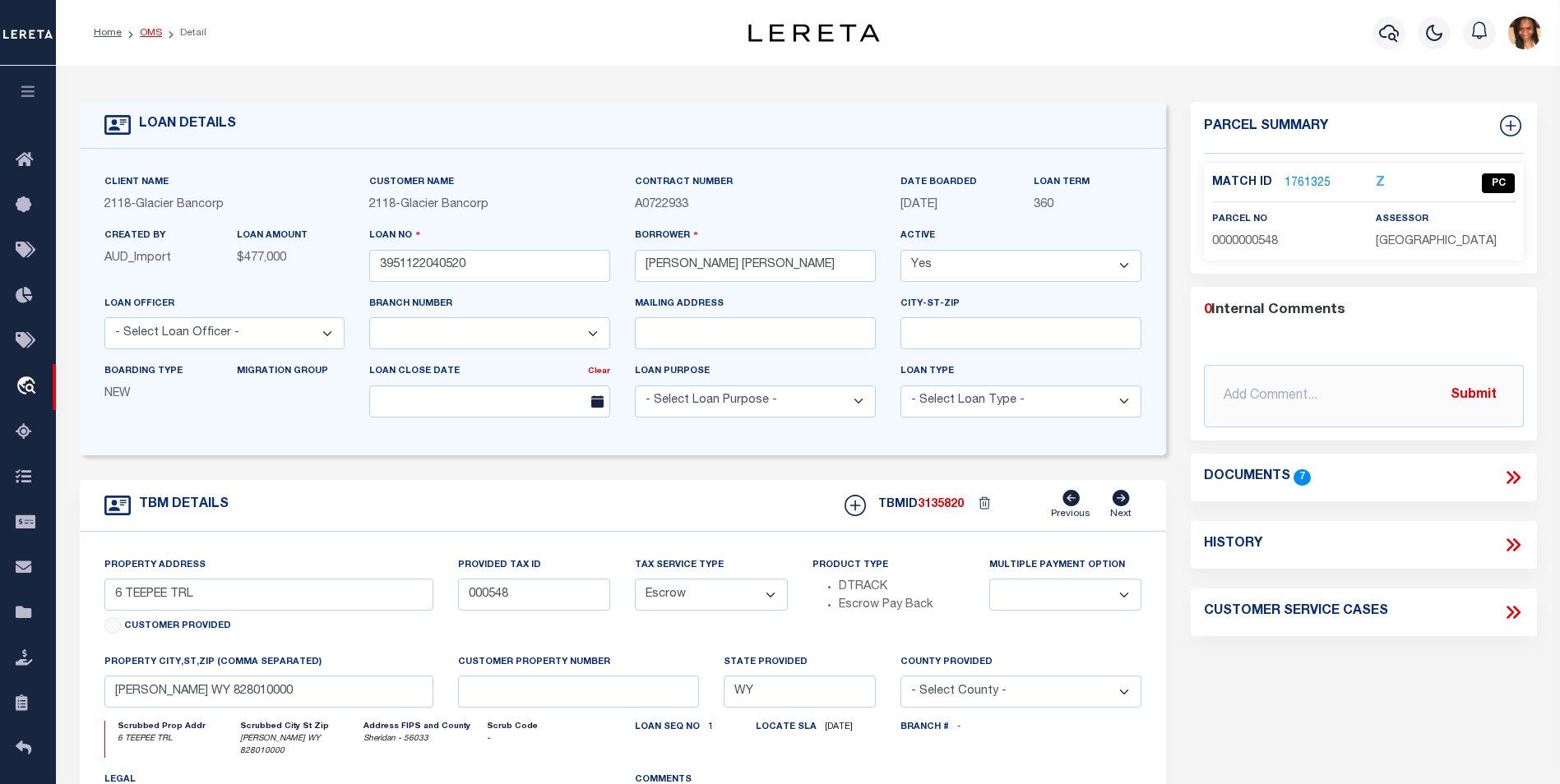
click at [155, 33] on link "OMS" at bounding box center [150, 32] width 22 height 10
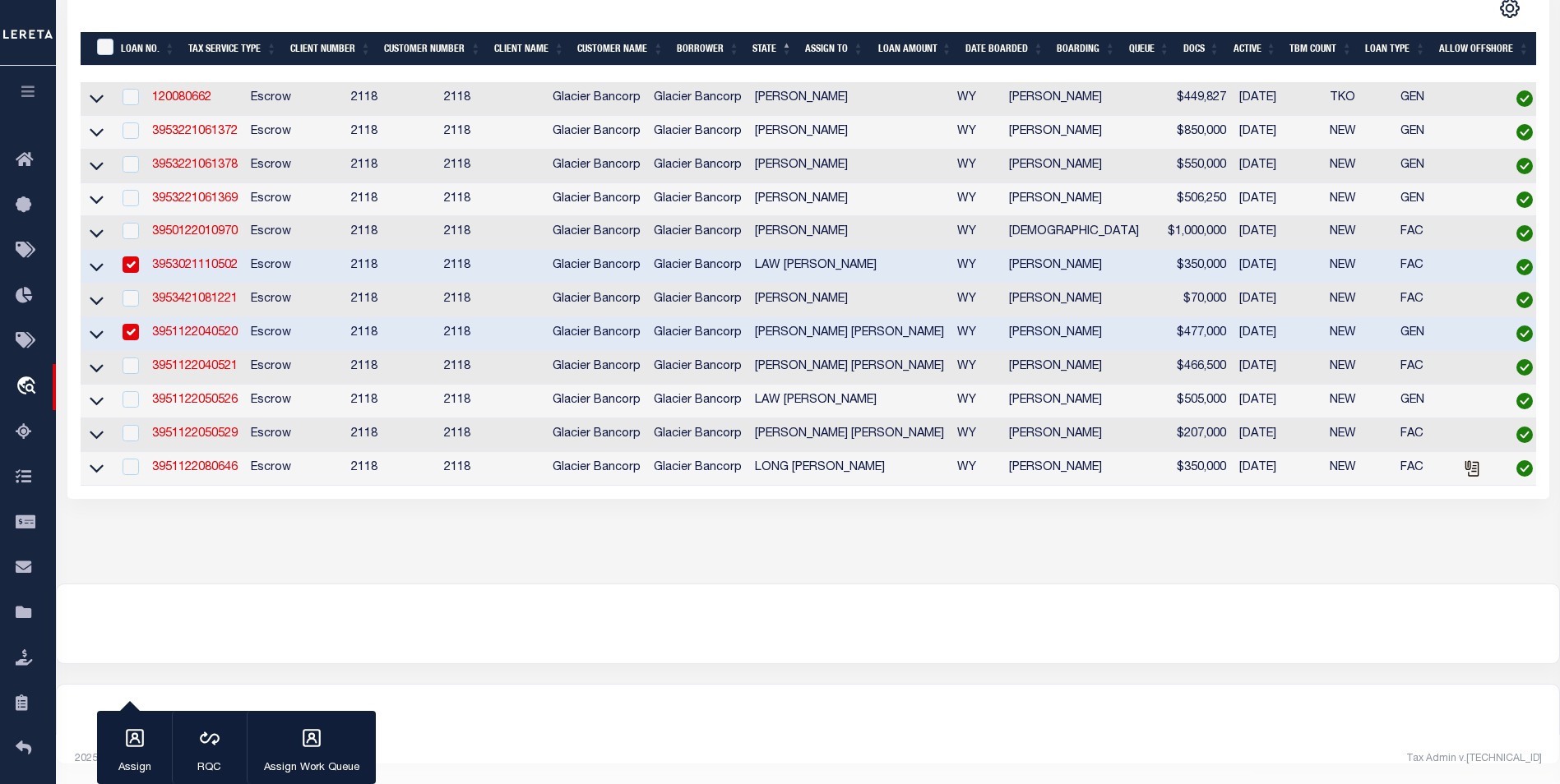
scroll to position [375, 0]
click at [181, 361] on link "3951122040521" at bounding box center [195, 366] width 86 height 12
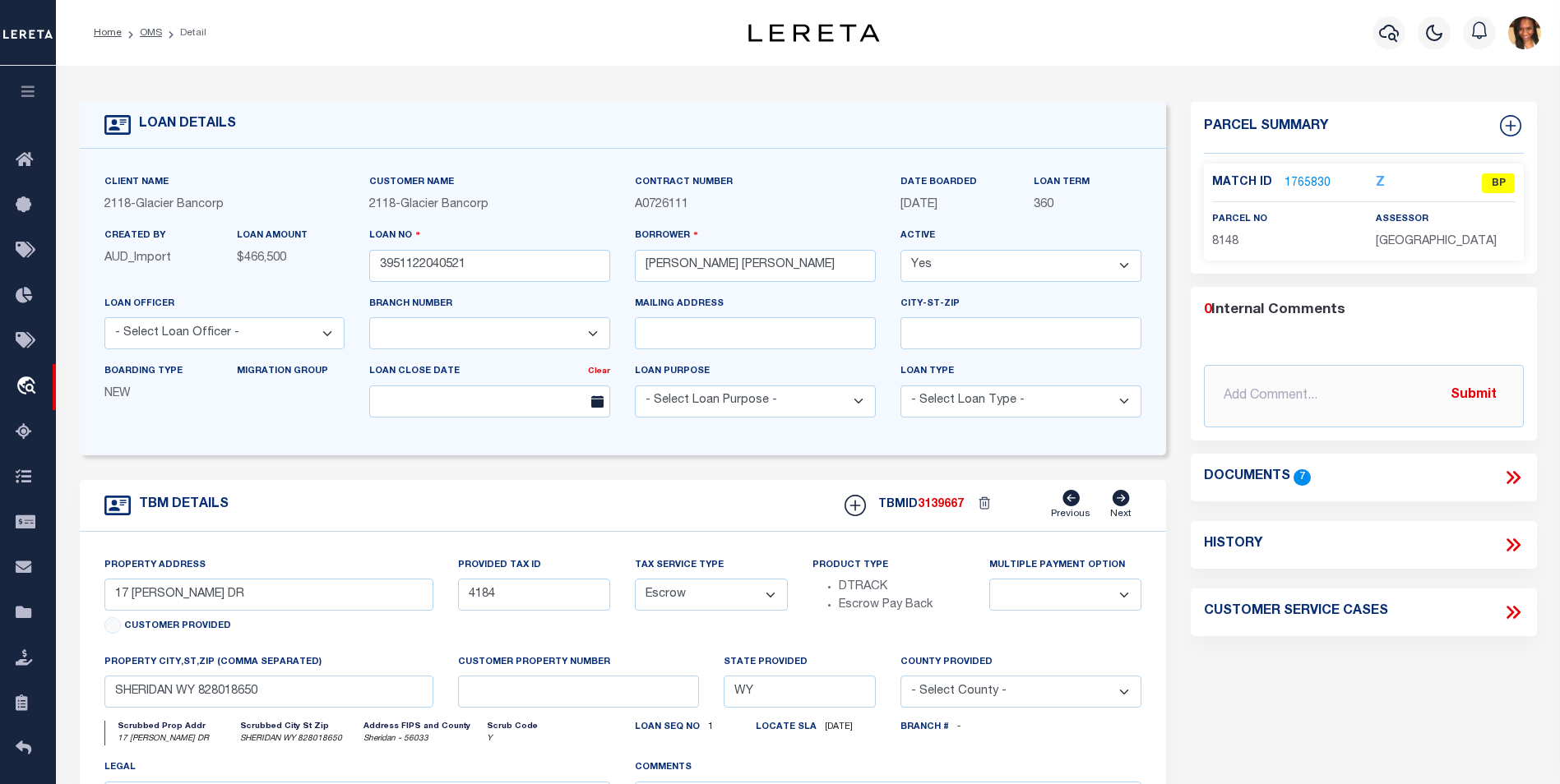
click at [1294, 174] on p "1765830" at bounding box center [1307, 183] width 46 height 18
click at [1303, 182] on link "1765830" at bounding box center [1307, 183] width 46 height 17
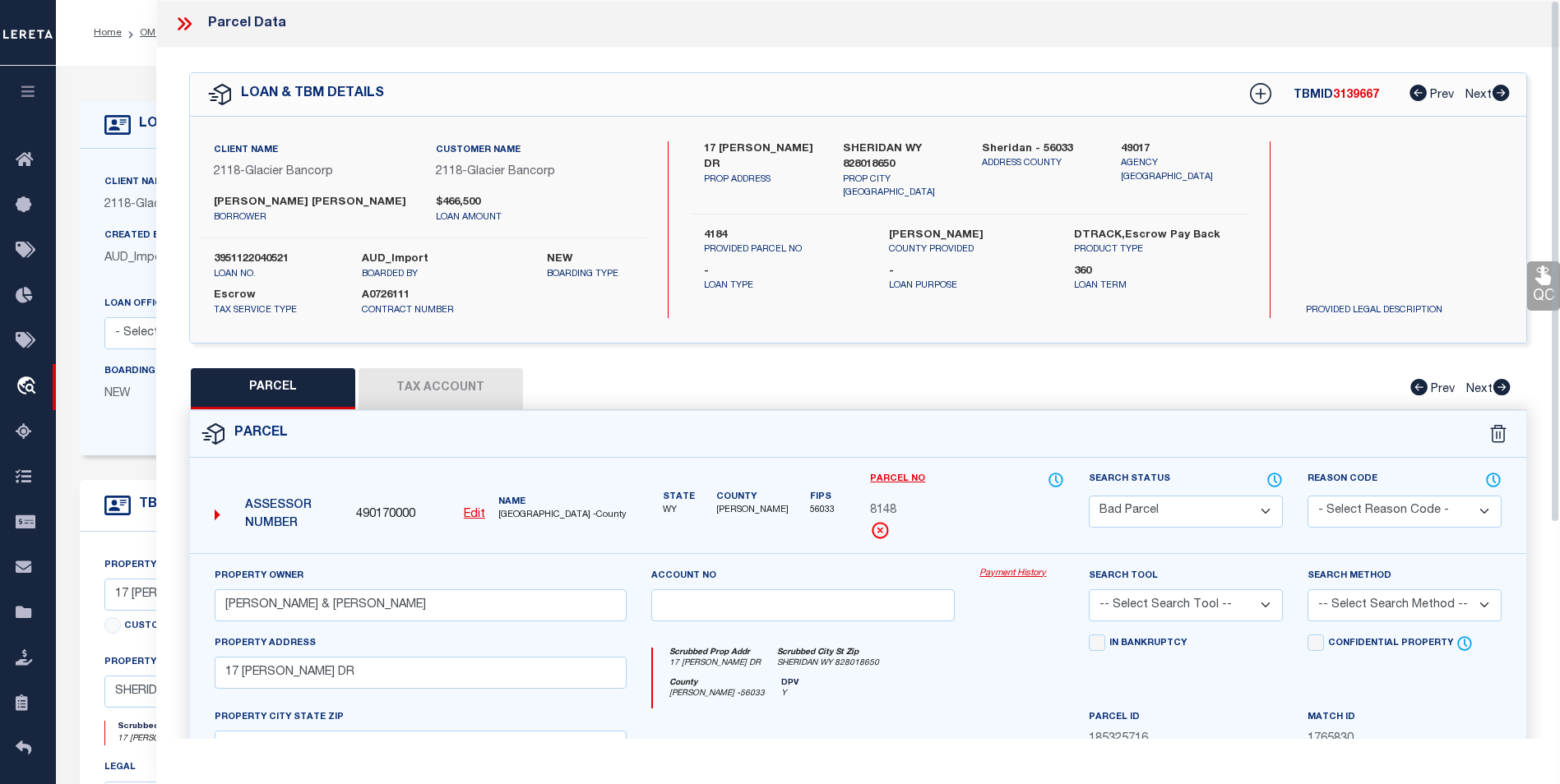
click at [179, 14] on icon at bounding box center [184, 24] width 21 height 21
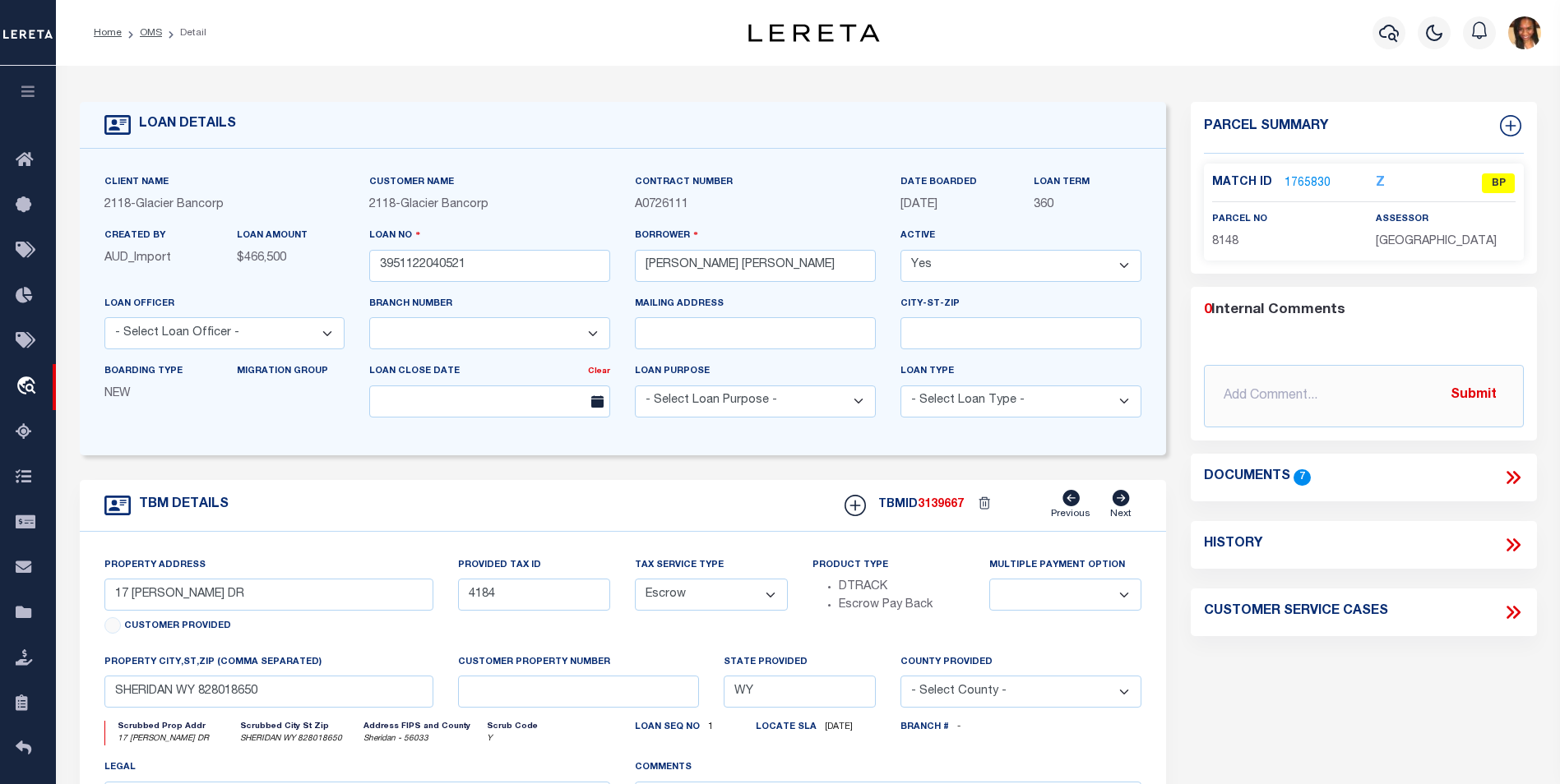
click at [1319, 184] on link "1765830" at bounding box center [1307, 183] width 46 height 17
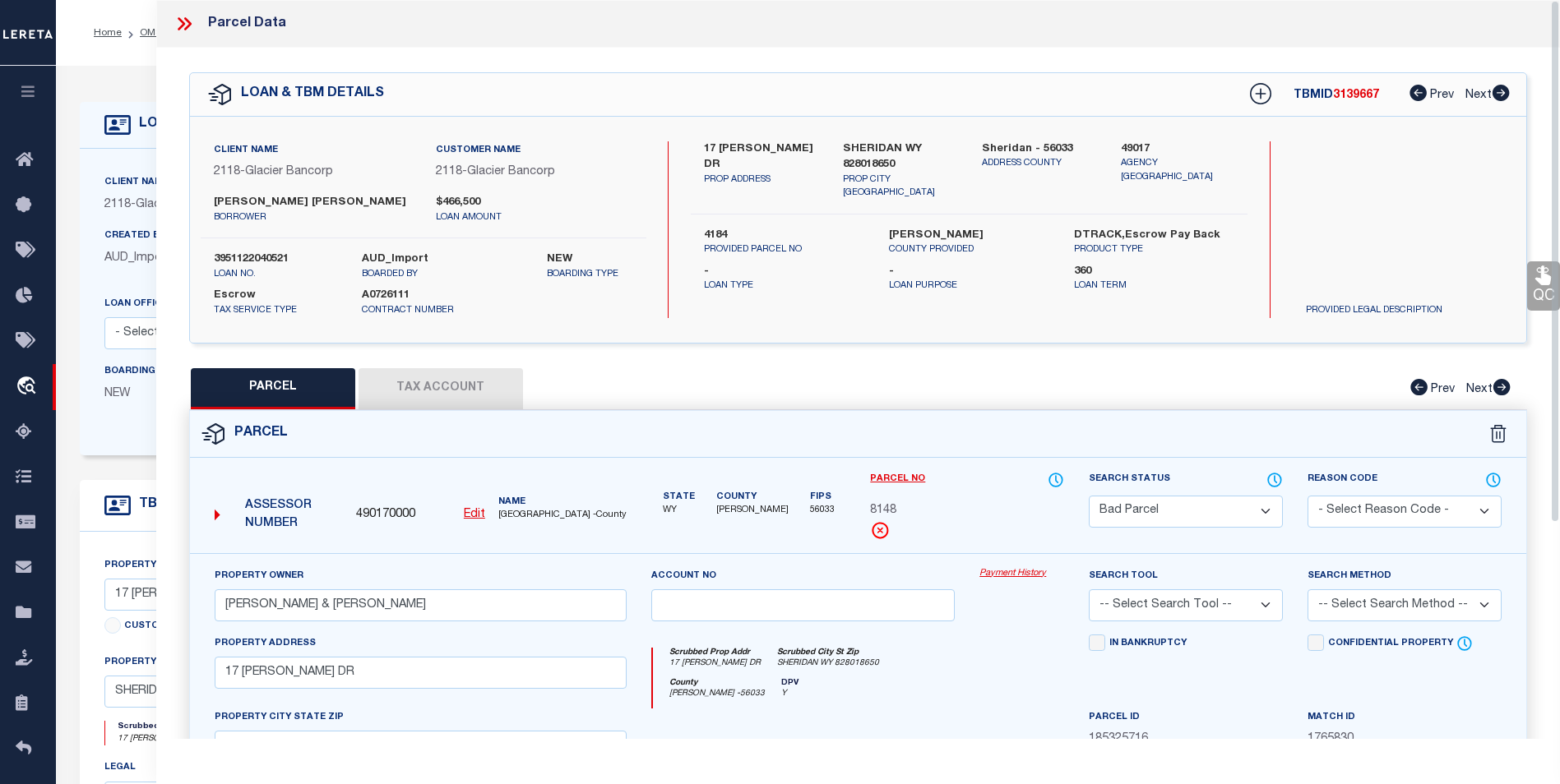
click at [184, 19] on icon at bounding box center [188, 23] width 7 height 13
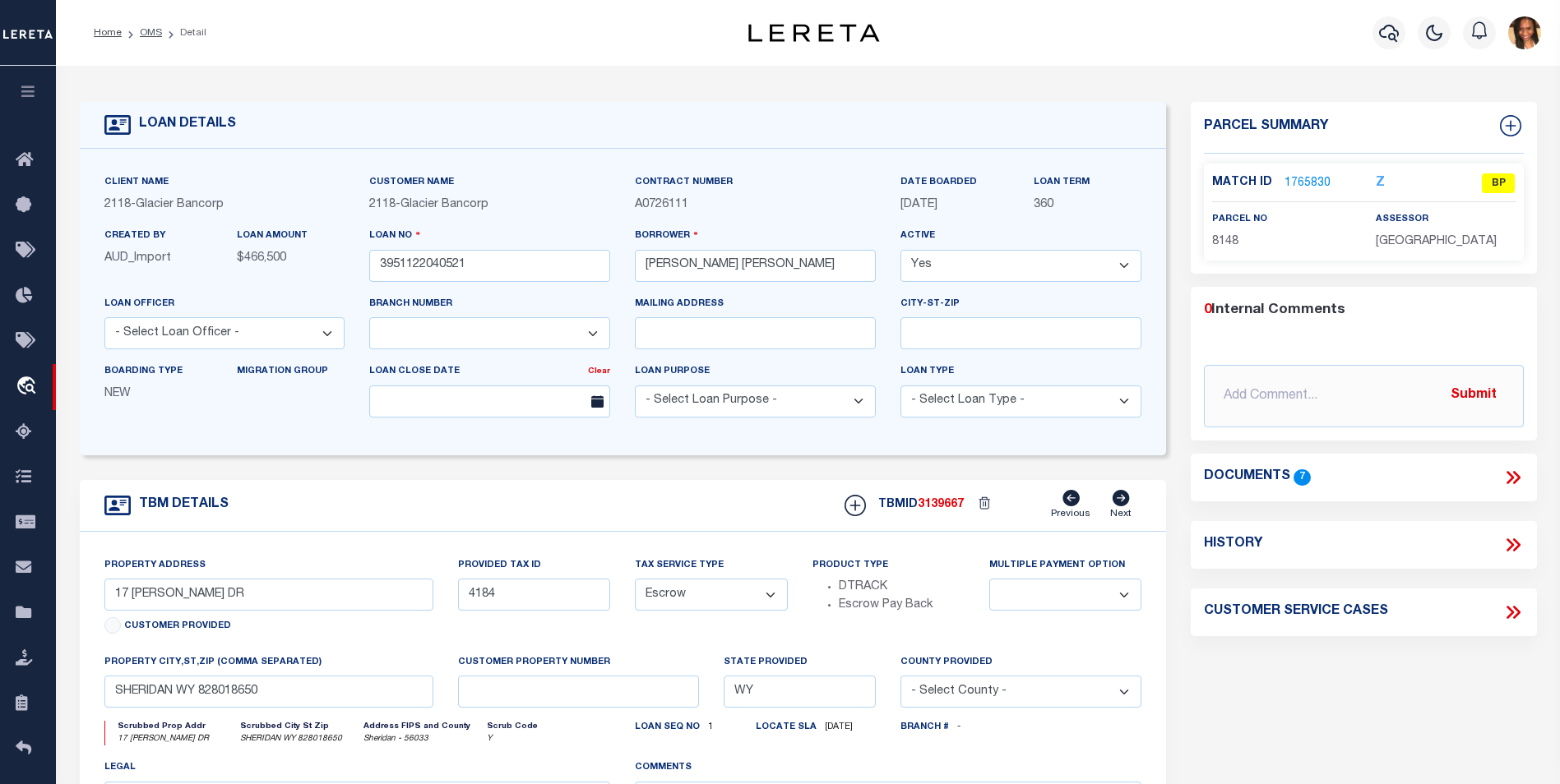
click at [1514, 476] on icon at bounding box center [1513, 478] width 21 height 21
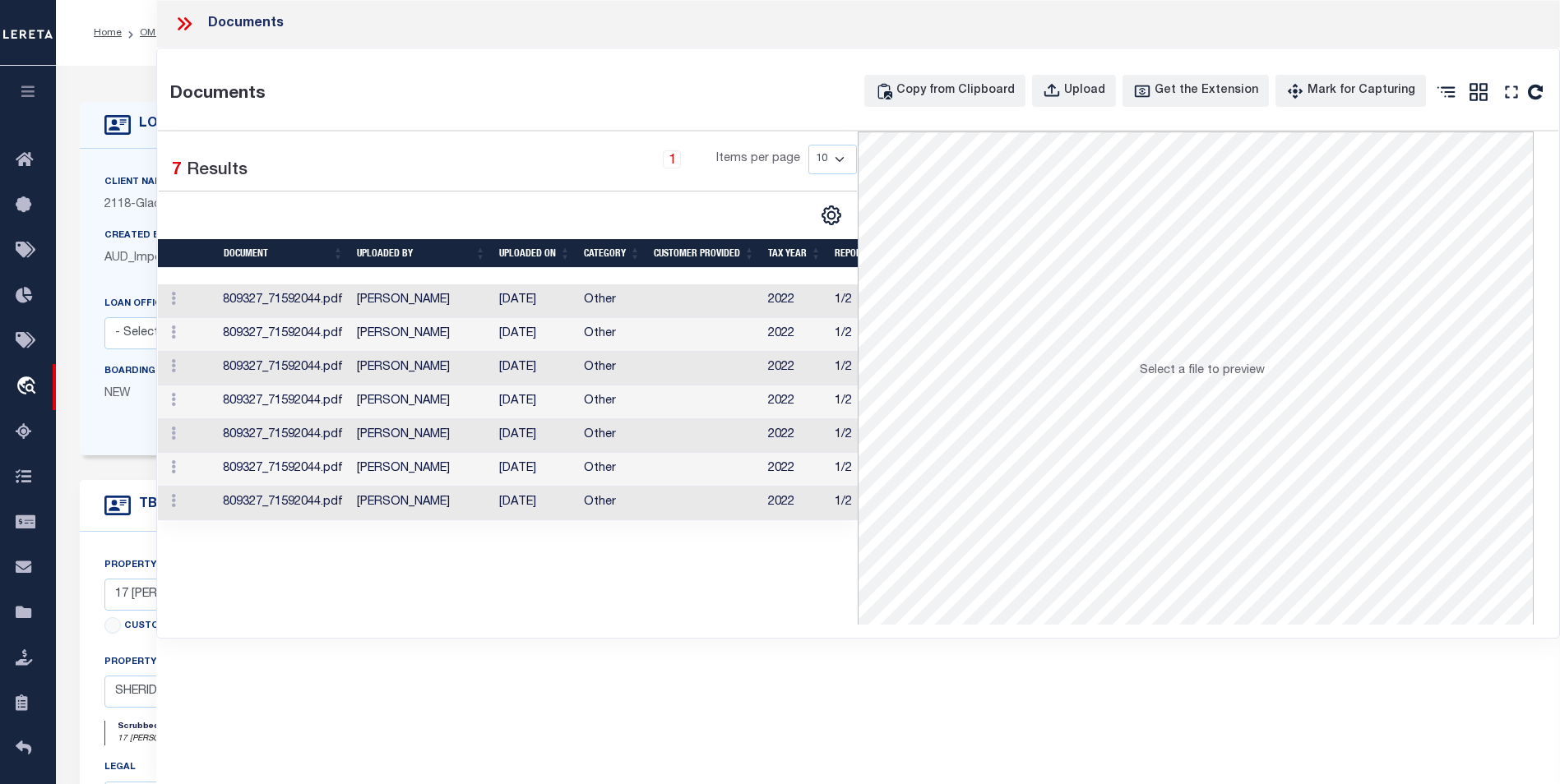
click at [369, 330] on td "Tejaswini Mahadevappa" at bounding box center [421, 335] width 141 height 34
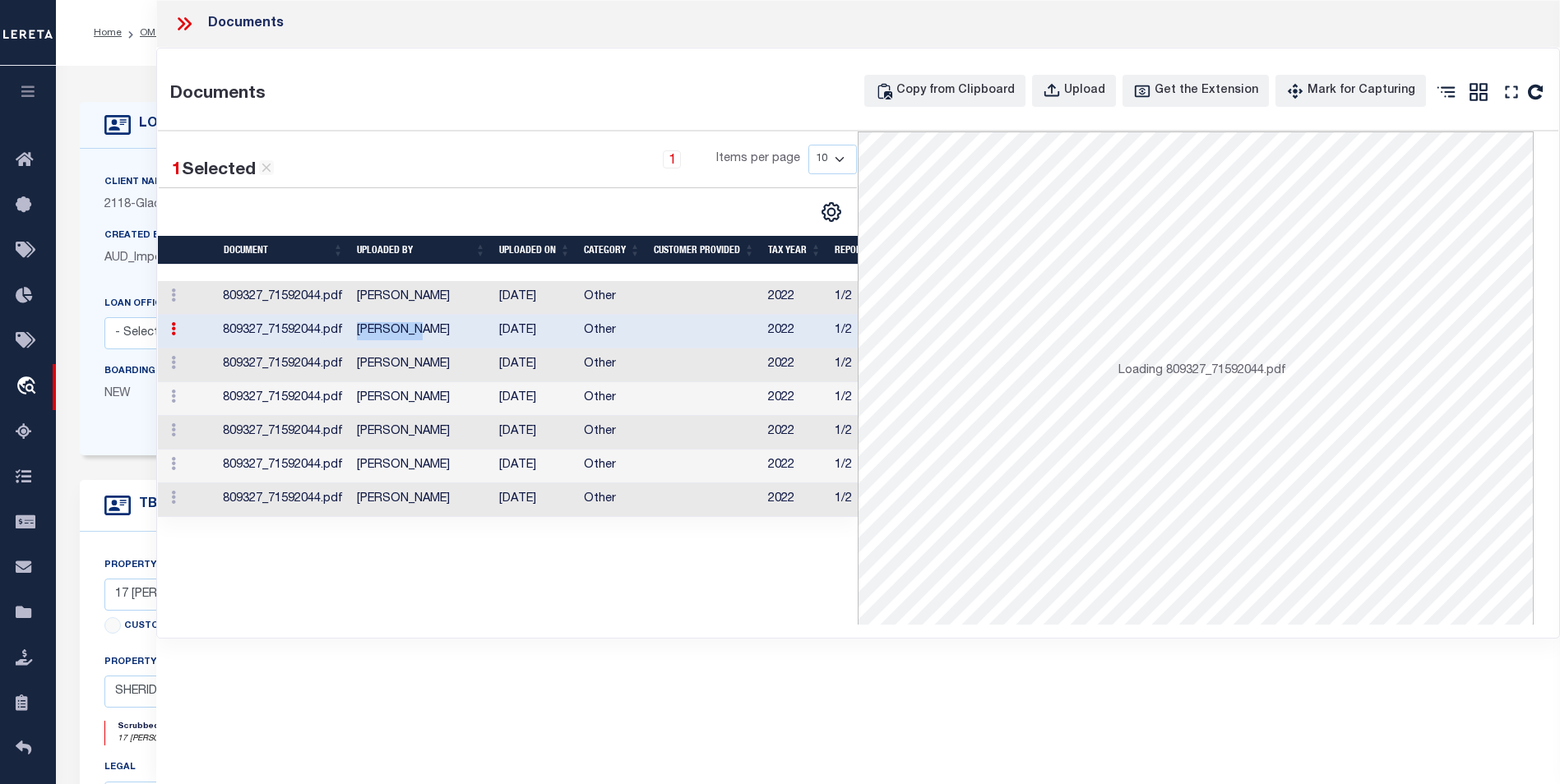
click at [368, 330] on td "Tejaswini Mahadevappa" at bounding box center [421, 331] width 141 height 34
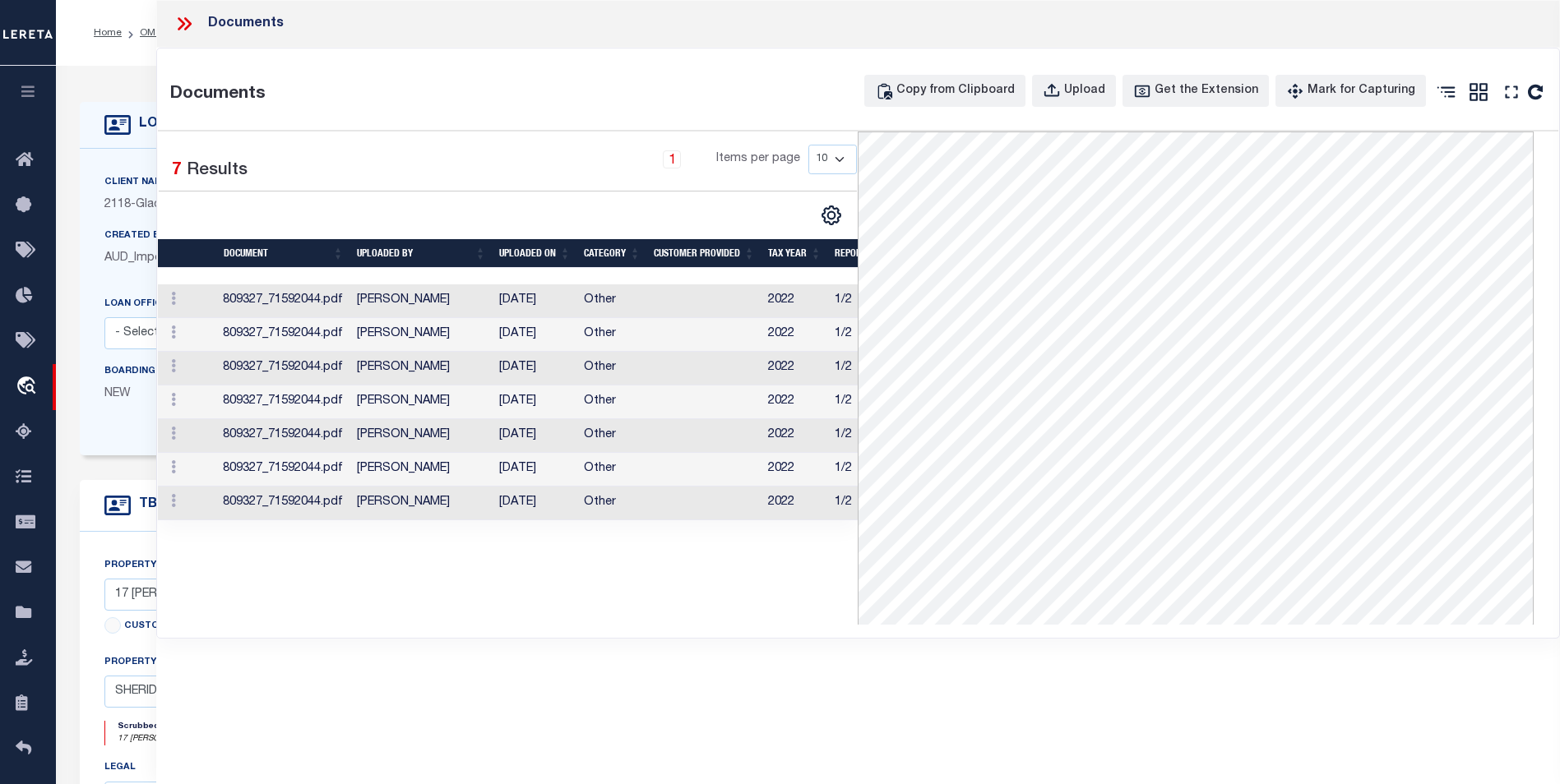
click at [294, 329] on td "809327_71592044.pdf" at bounding box center [283, 335] width 134 height 34
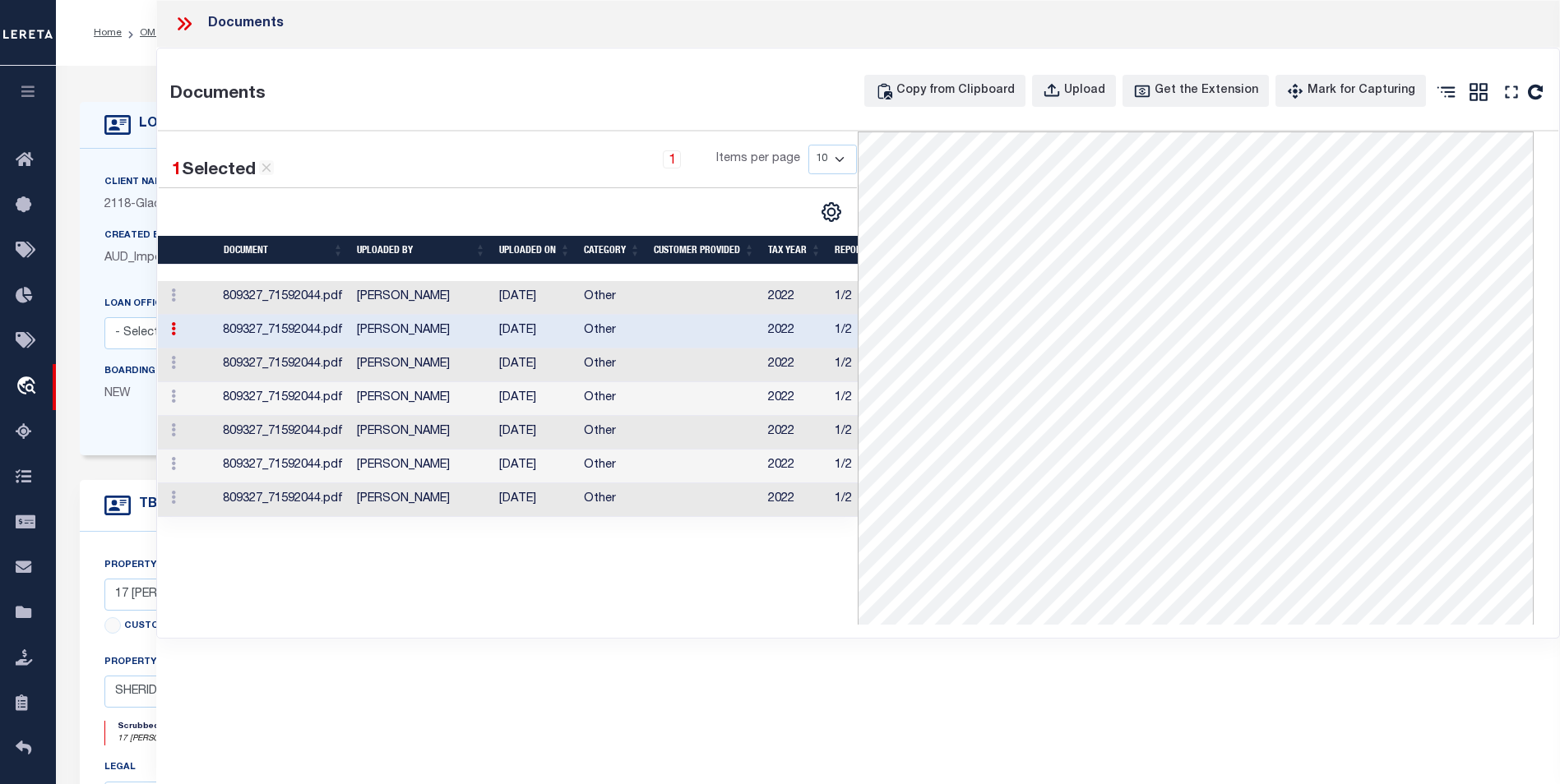
click at [294, 329] on td "809327_71592044.pdf" at bounding box center [283, 331] width 134 height 34
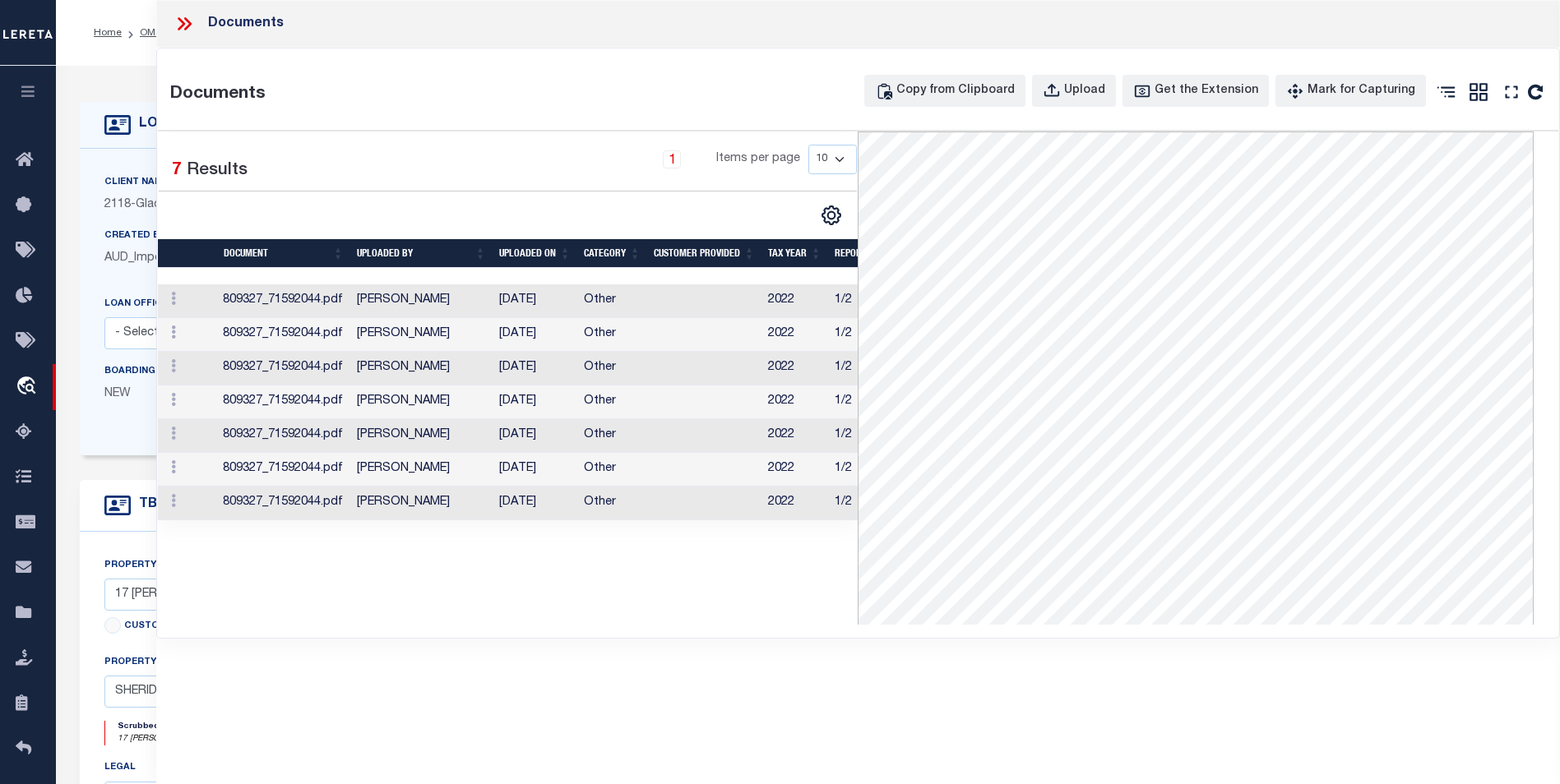
click at [188, 18] on icon at bounding box center [184, 24] width 21 height 21
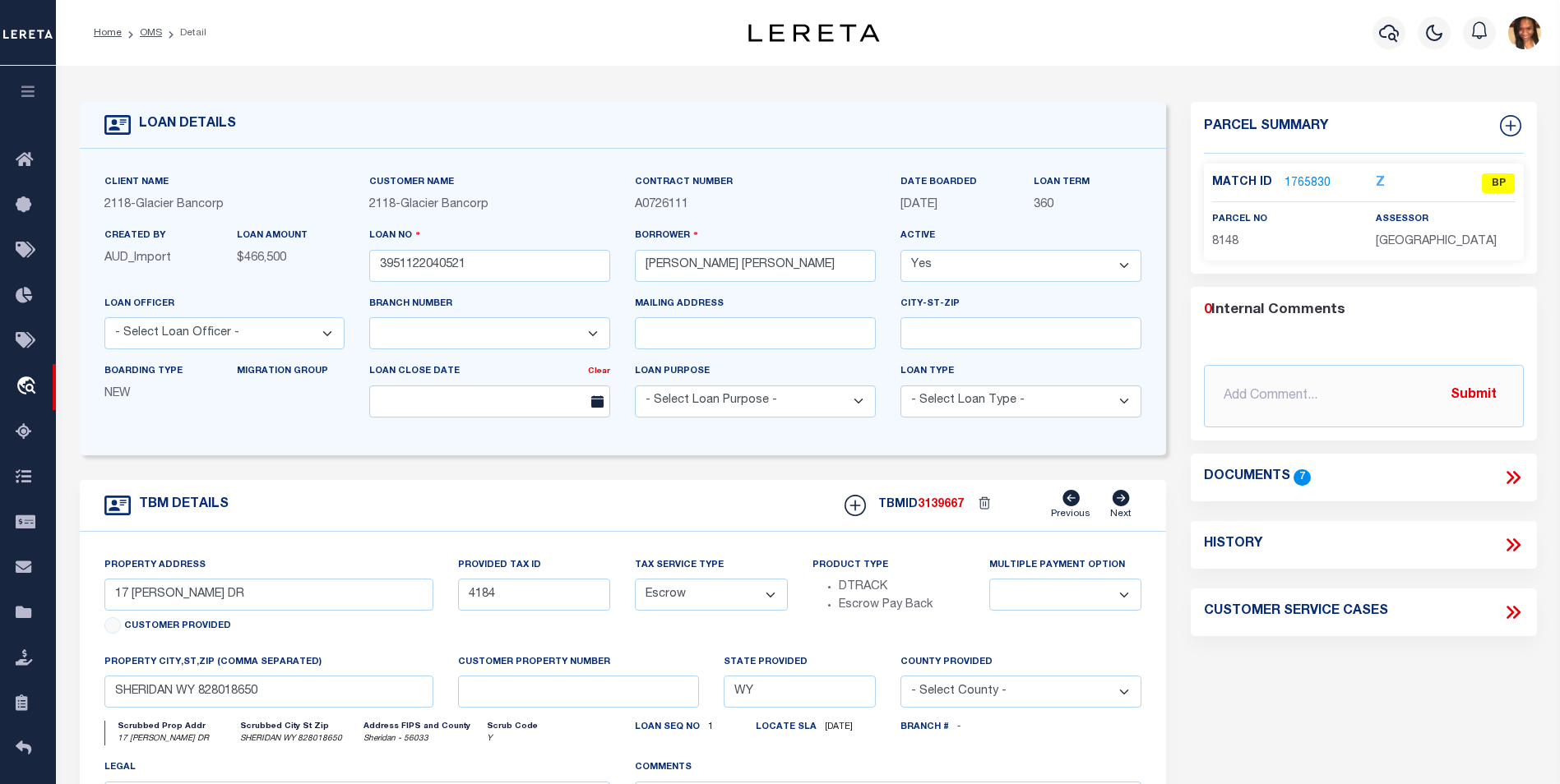
click at [1296, 179] on link "1765830" at bounding box center [1307, 183] width 46 height 17
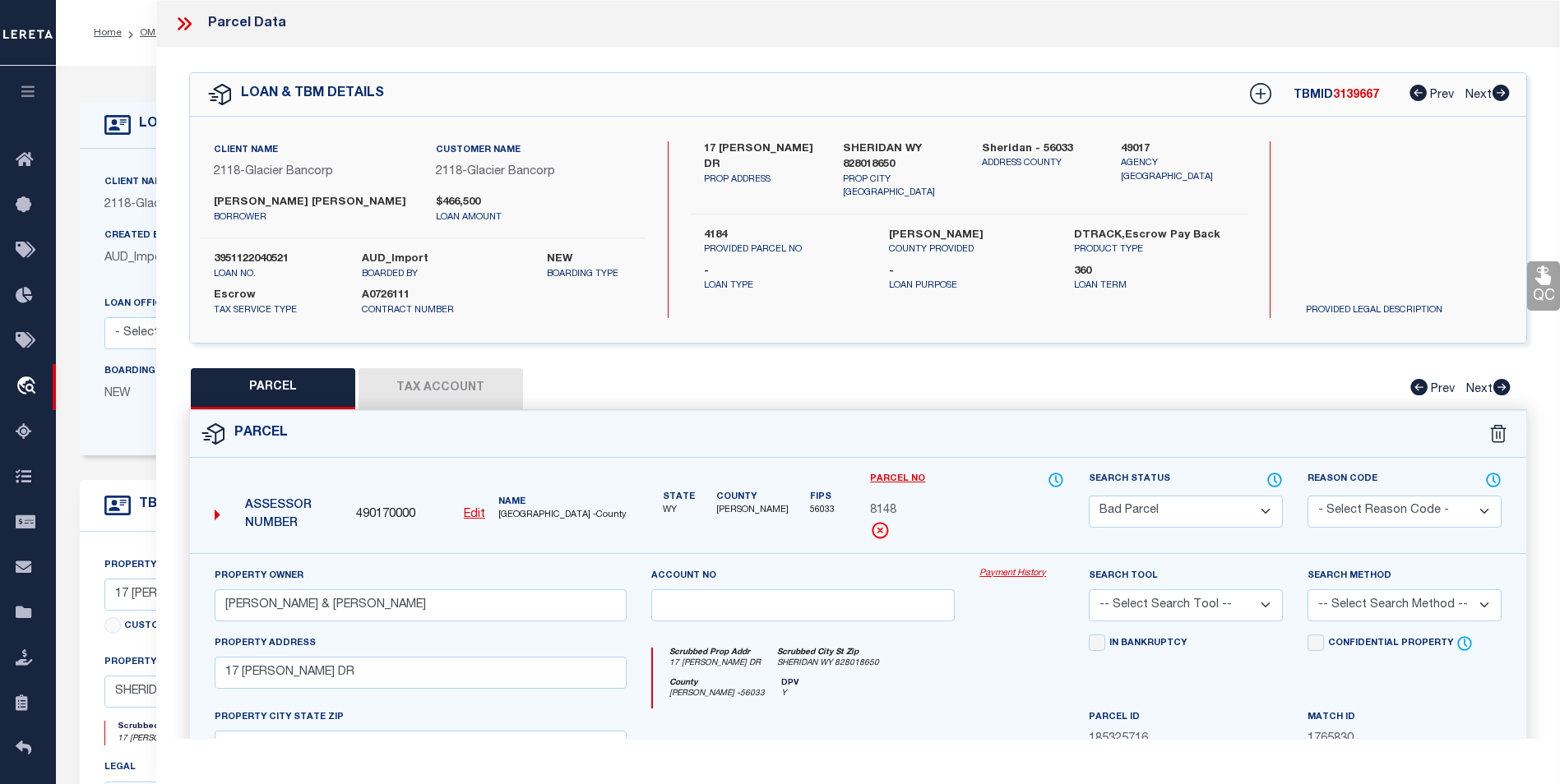
click at [474, 513] on u "Edit" at bounding box center [474, 514] width 21 height 12
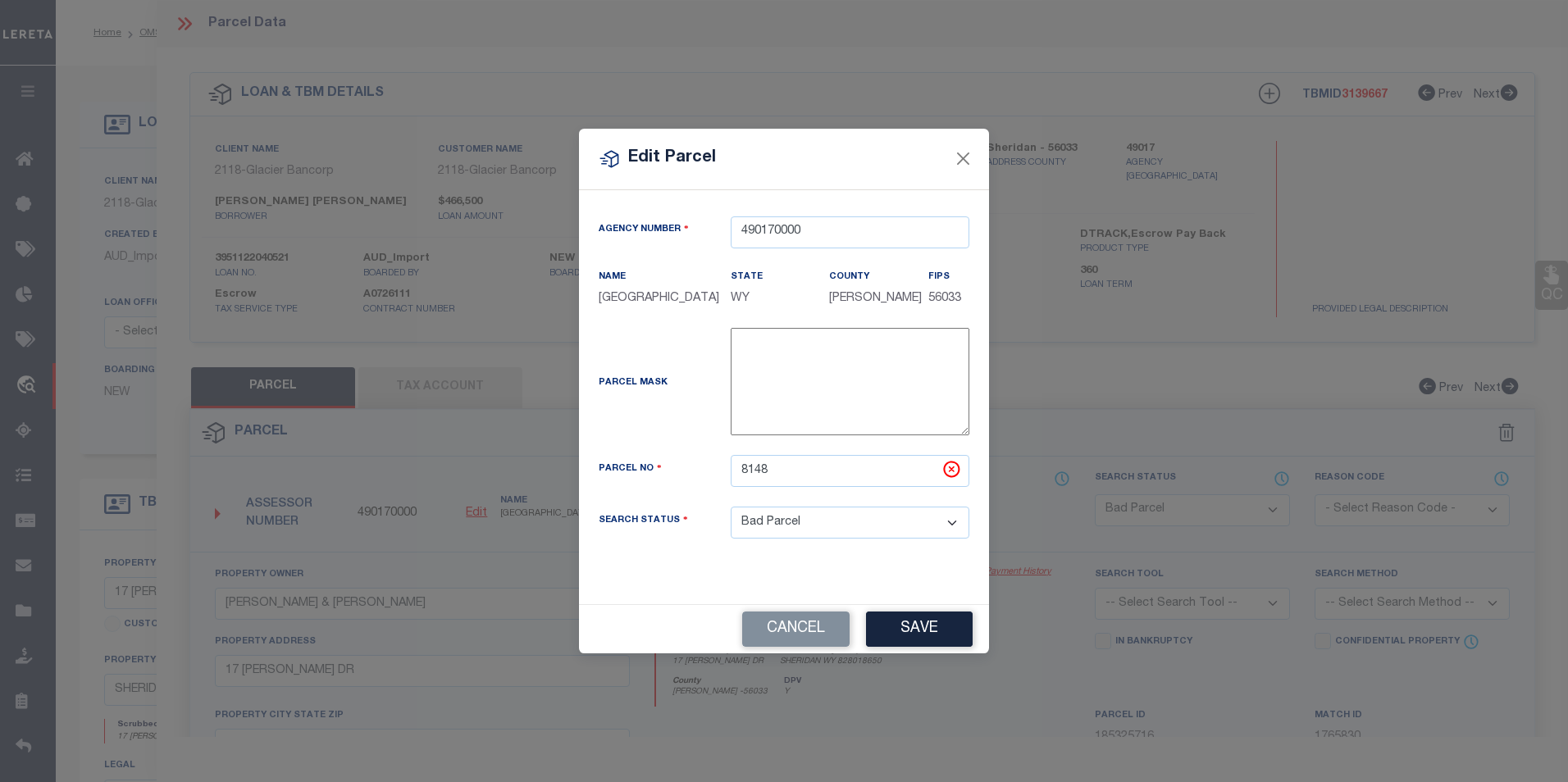
click at [1090, 343] on div "Edit Parcel Agency Number 490170000 Name State" at bounding box center [784, 391] width 1568 height 782
click at [969, 153] on button "Close" at bounding box center [963, 159] width 21 height 21
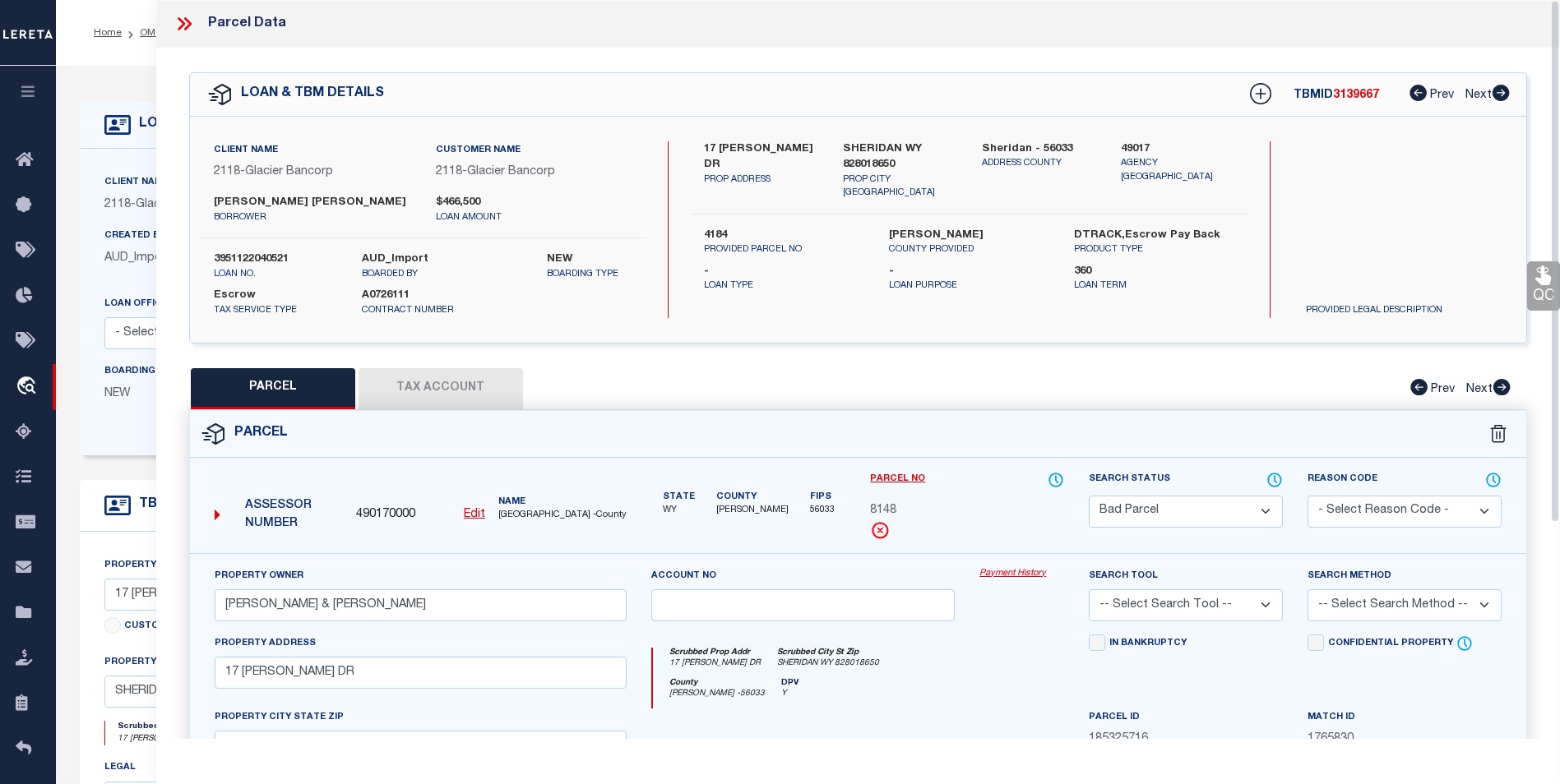
click at [441, 379] on button "Tax Account" at bounding box center [440, 388] width 164 height 41
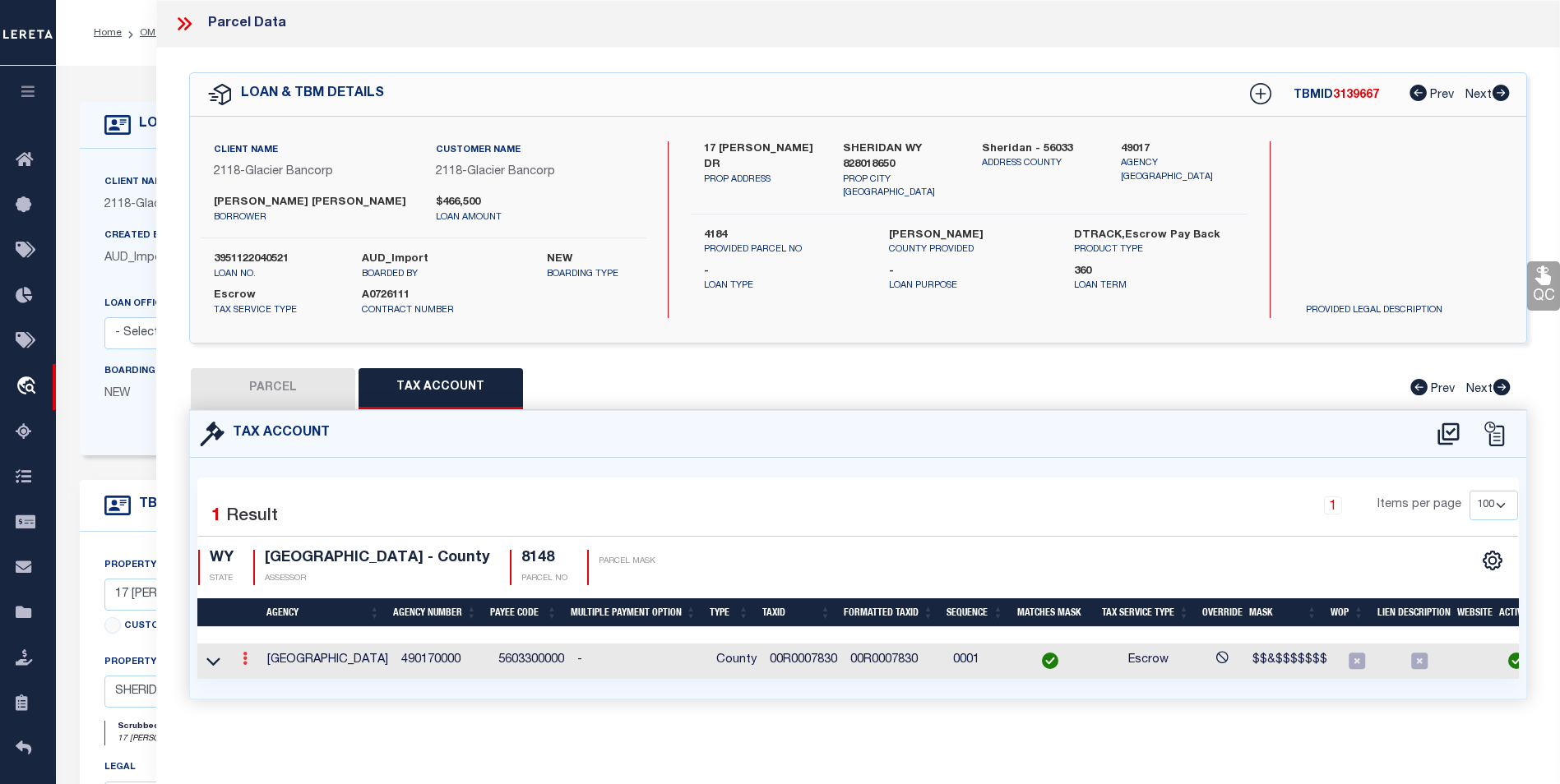
click at [245, 655] on icon at bounding box center [245, 658] width 5 height 13
click at [258, 684] on icon "" at bounding box center [263, 683] width 13 height 13
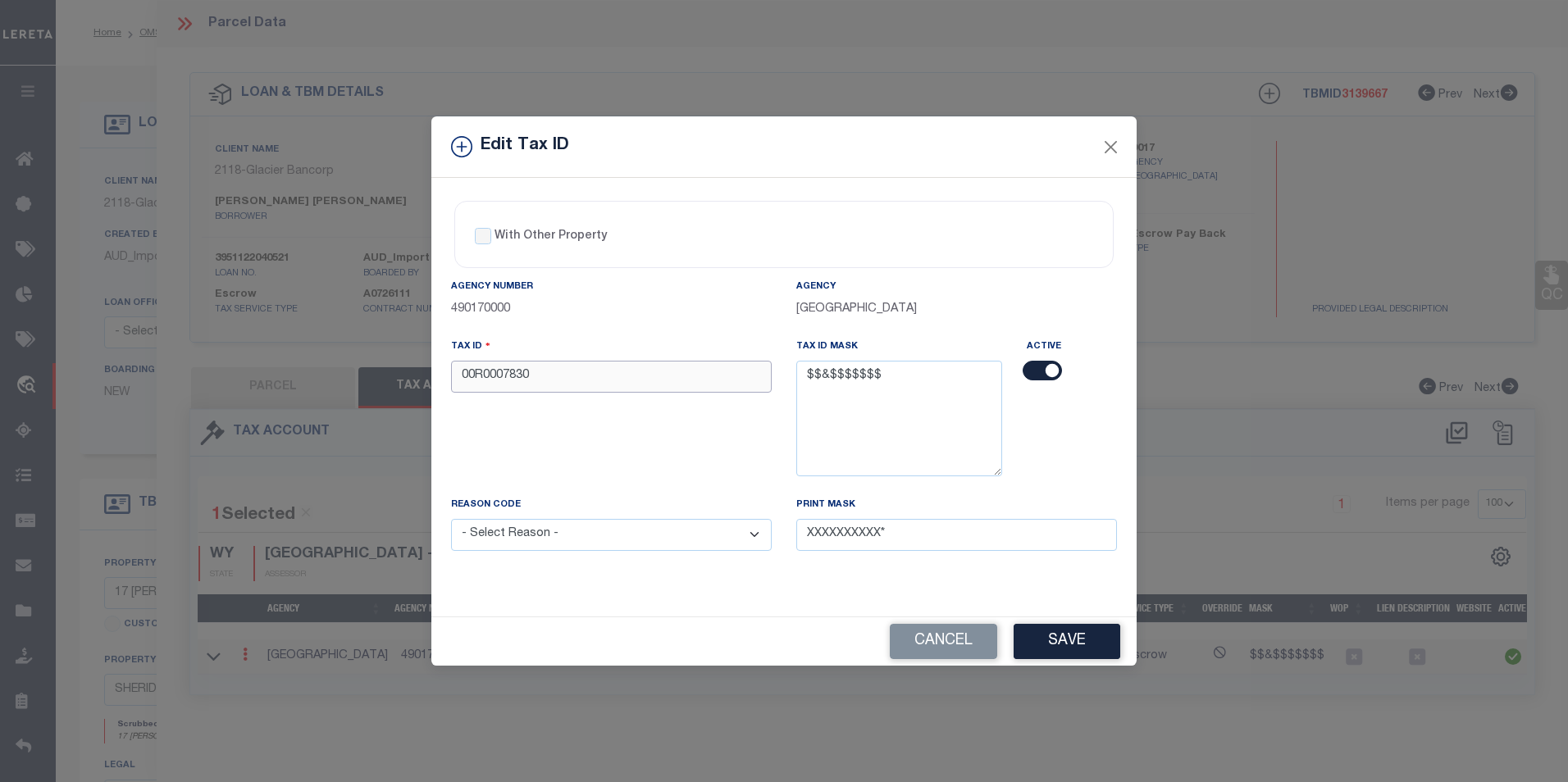
drag, startPoint x: 557, startPoint y: 382, endPoint x: 447, endPoint y: 380, distance: 110.0
click at [447, 380] on div "Tax ID 00R0007830" at bounding box center [610, 417] width 345 height 159
click at [1103, 146] on button "Close" at bounding box center [1111, 147] width 21 height 21
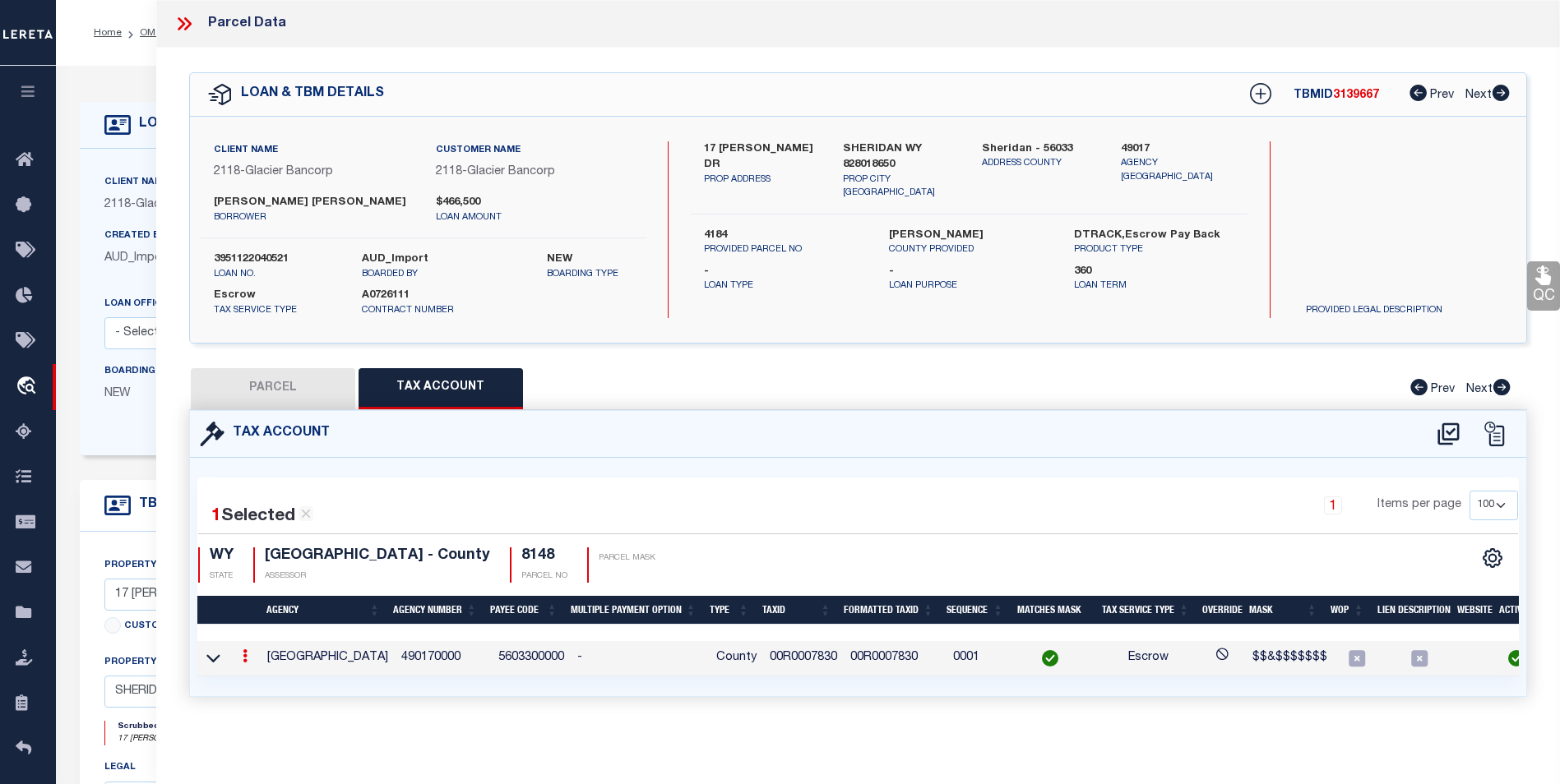
click at [250, 655] on link at bounding box center [245, 658] width 18 height 13
click at [273, 677] on link at bounding box center [267, 682] width 61 height 27
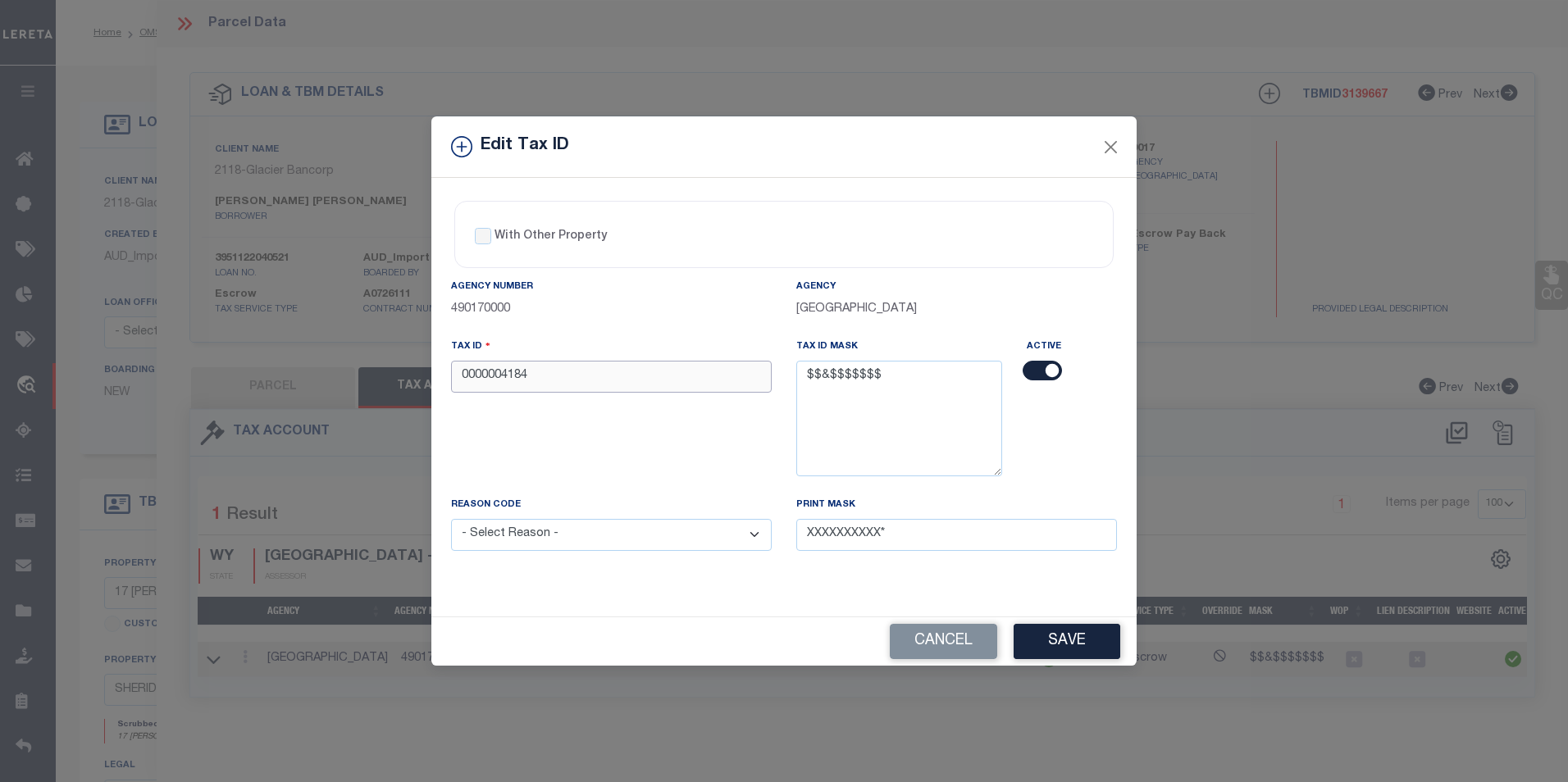
drag, startPoint x: 488, startPoint y: 362, endPoint x: 460, endPoint y: 361, distance: 28.0
click at [460, 361] on div "Tax ID 0000004184" at bounding box center [611, 364] width 321 height 54
click at [654, 524] on select "- Select Reason - 099 - Other (Provide additional detail) ACT - Agency Changed …" at bounding box center [611, 535] width 321 height 32
click at [451, 519] on select "- Select Reason - 099 - Other (Provide additional detail) ACT - Agency Changed …" at bounding box center [611, 535] width 321 height 32
click at [1063, 642] on button "Save" at bounding box center [1066, 641] width 107 height 36
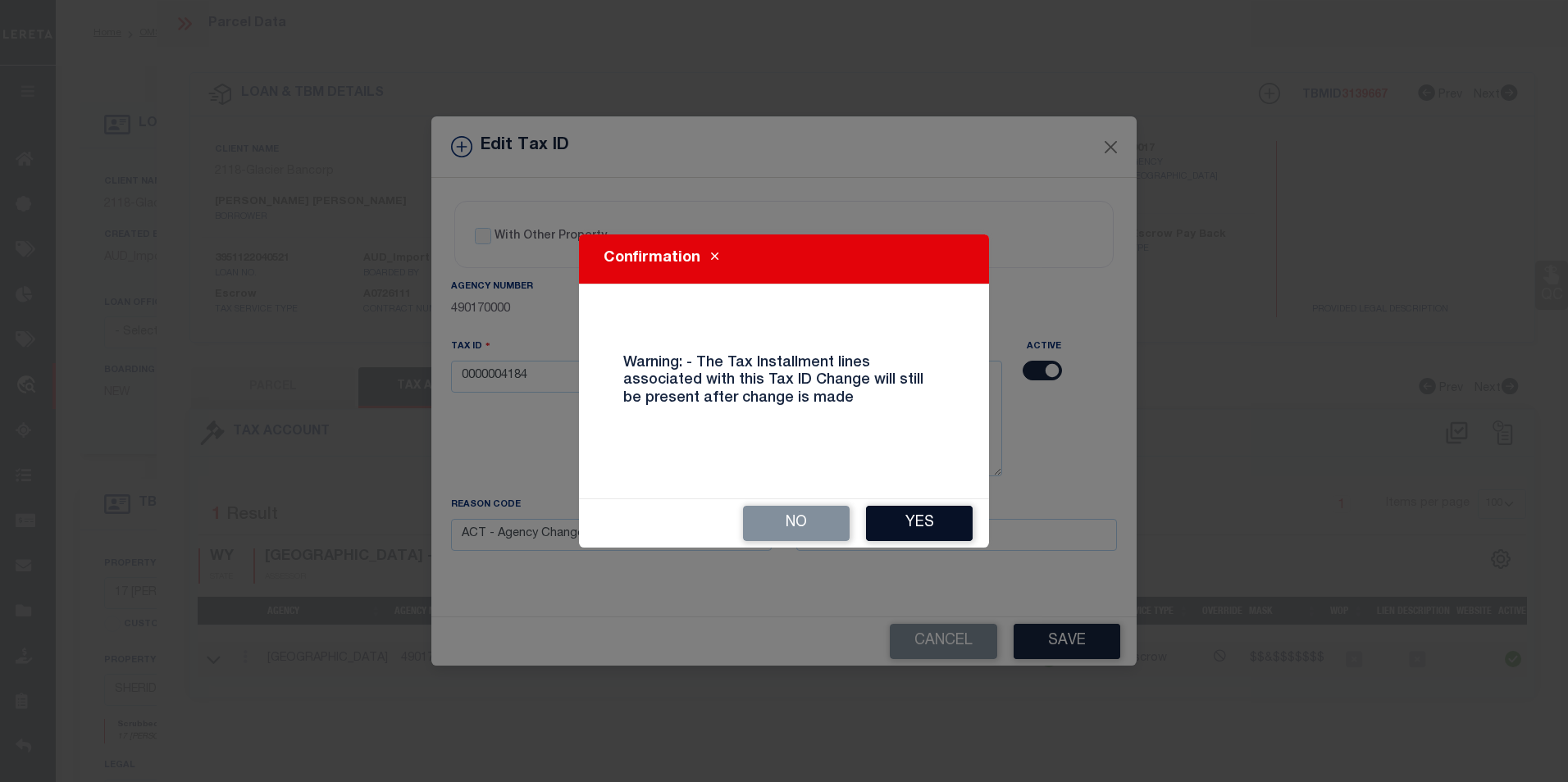
click at [925, 510] on button "Yes" at bounding box center [919, 524] width 107 height 36
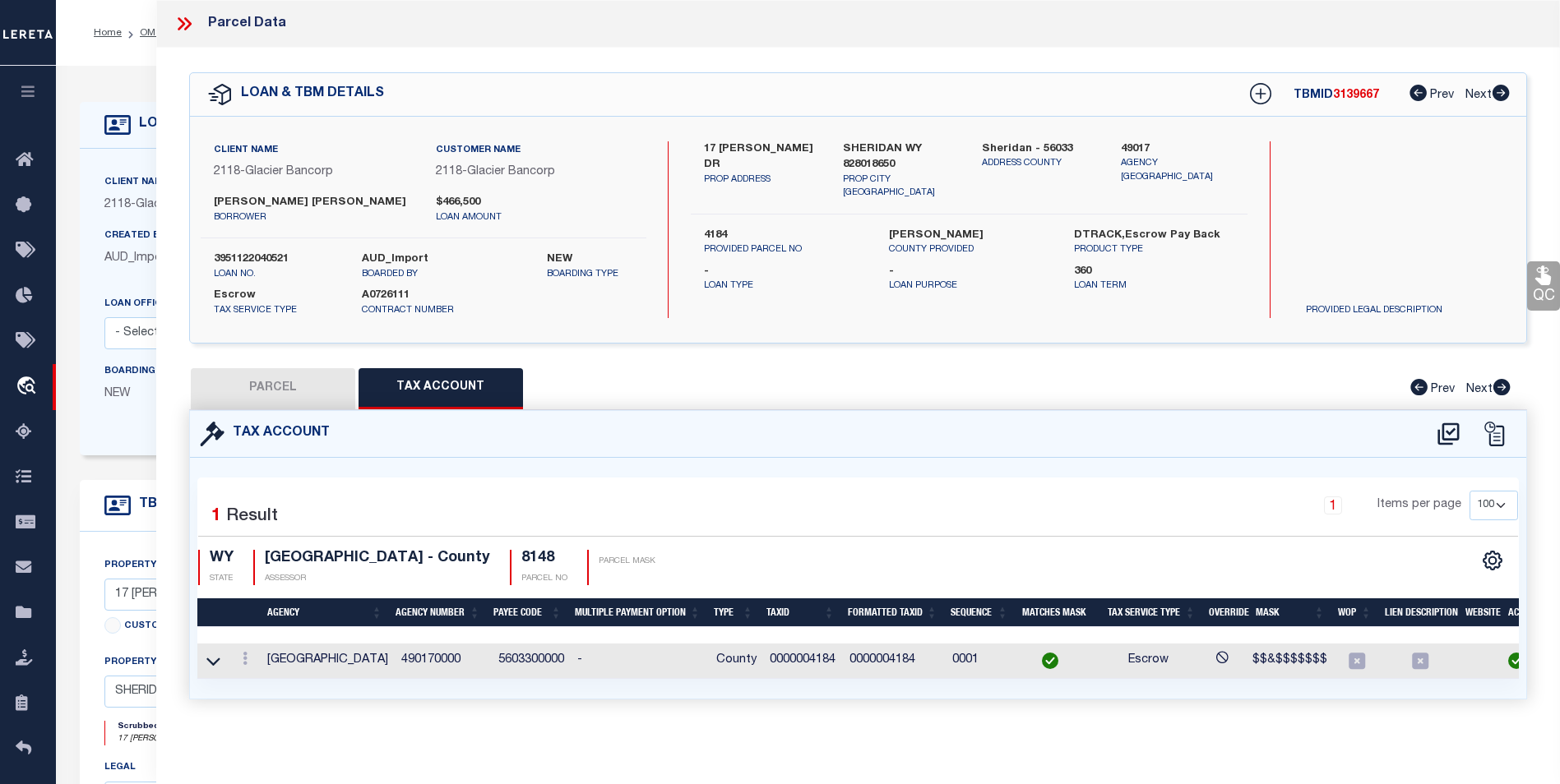
drag, startPoint x: 303, startPoint y: 395, endPoint x: 405, endPoint y: 395, distance: 102.0
click at [303, 395] on button "PARCEL" at bounding box center [273, 388] width 164 height 41
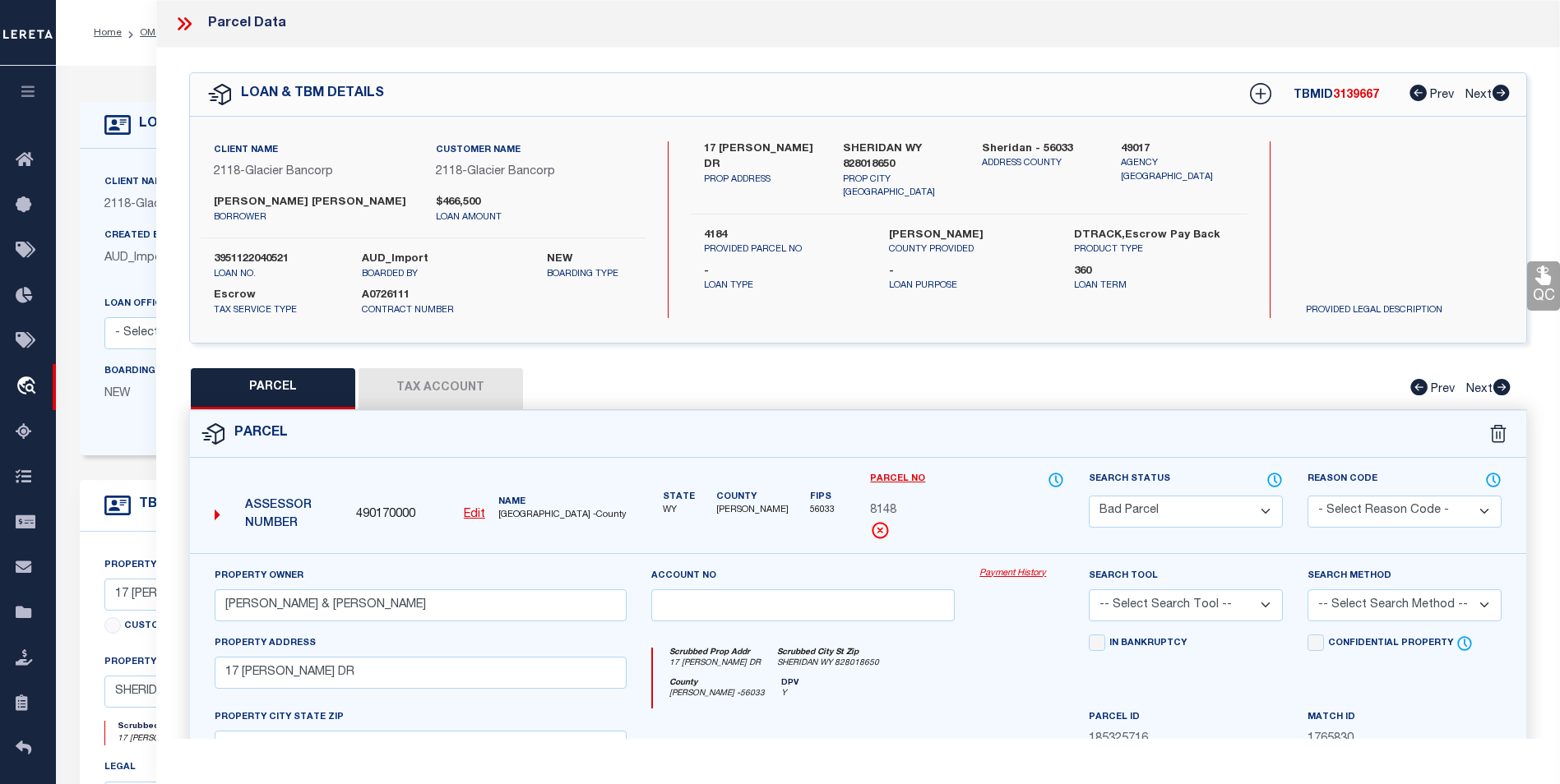
click at [1186, 507] on select "Automated Search Bad Parcel Complete Duplicate Parcel High Dollar Reporting In …" at bounding box center [1185, 512] width 194 height 32
click at [671, 427] on div "Parcel" at bounding box center [858, 434] width 1336 height 46
click at [477, 502] on div "Assessor Number 490170000 Edit Name SHERIDAN COUNTY -County" at bounding box center [421, 509] width 426 height 63
click at [473, 509] on u "Edit" at bounding box center [474, 514] width 21 height 12
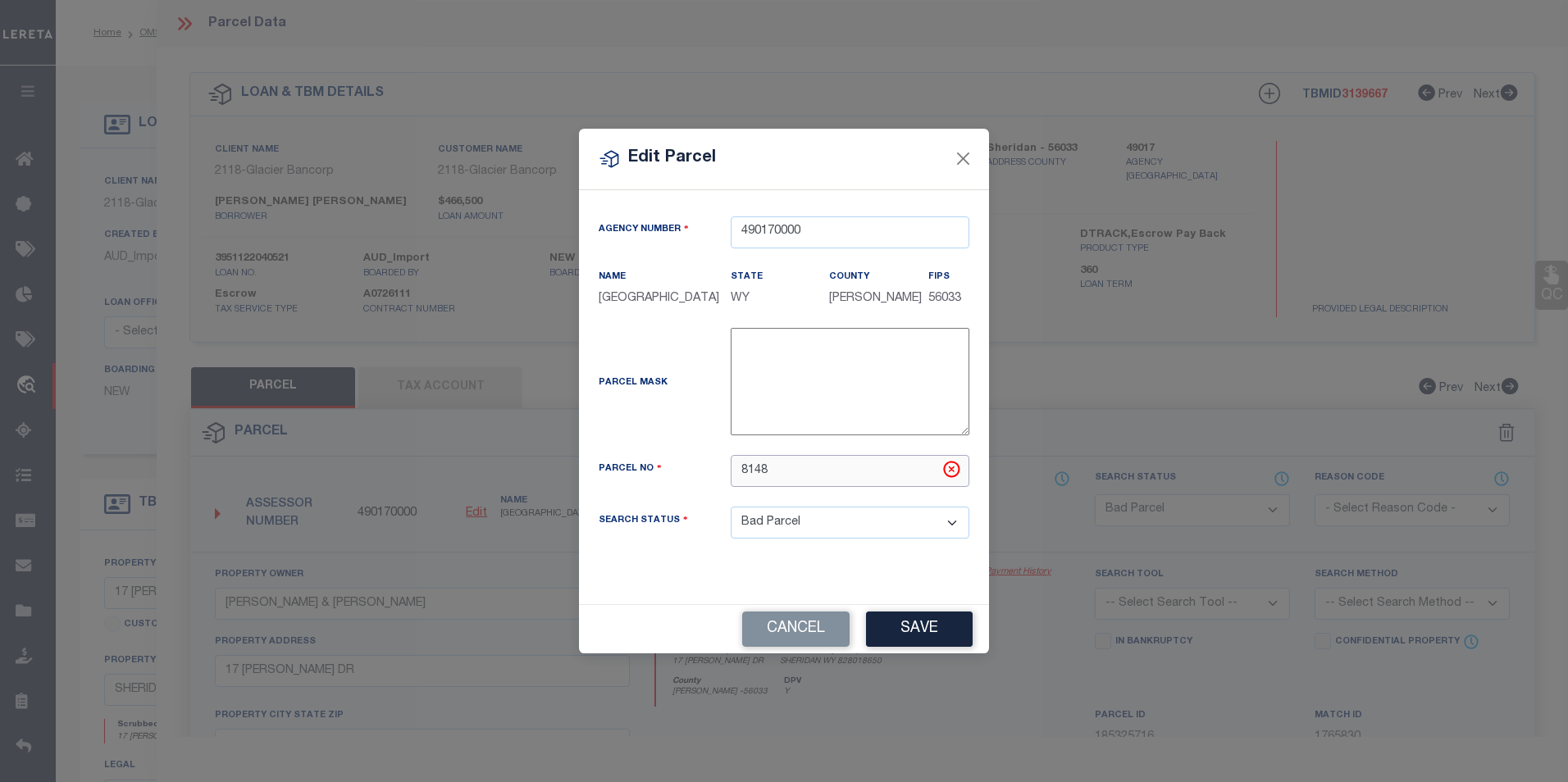
drag, startPoint x: 794, startPoint y: 484, endPoint x: 718, endPoint y: 482, distance: 76.0
click at [718, 482] on div "8148" at bounding box center [849, 471] width 263 height 32
click at [739, 475] on input "8148" at bounding box center [850, 471] width 239 height 32
drag, startPoint x: 817, startPoint y: 477, endPoint x: 780, endPoint y: 480, distance: 37.1
click at [780, 480] on input "0000008148" at bounding box center [850, 471] width 239 height 32
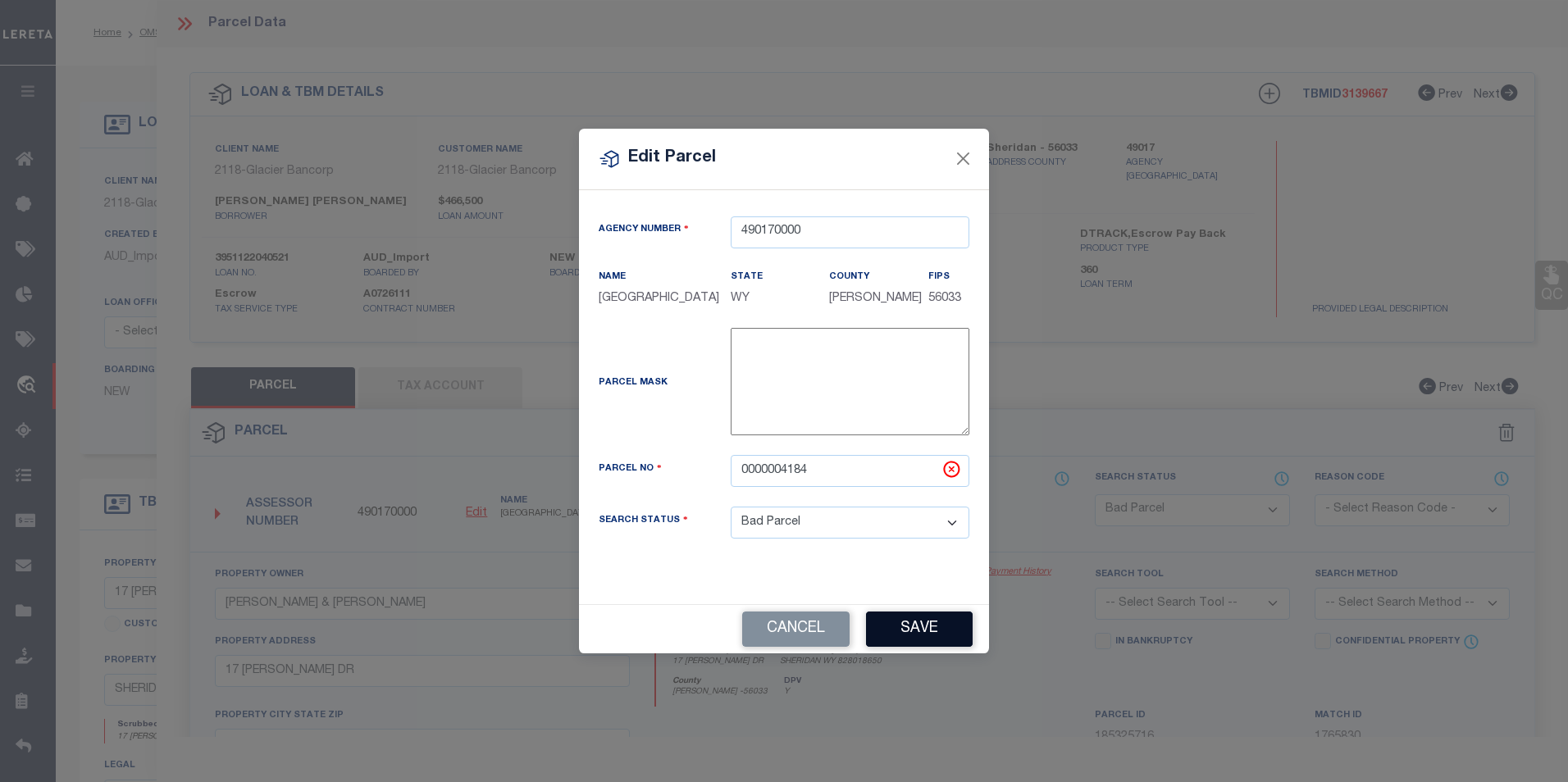
click at [914, 642] on button "Save" at bounding box center [919, 630] width 107 height 36
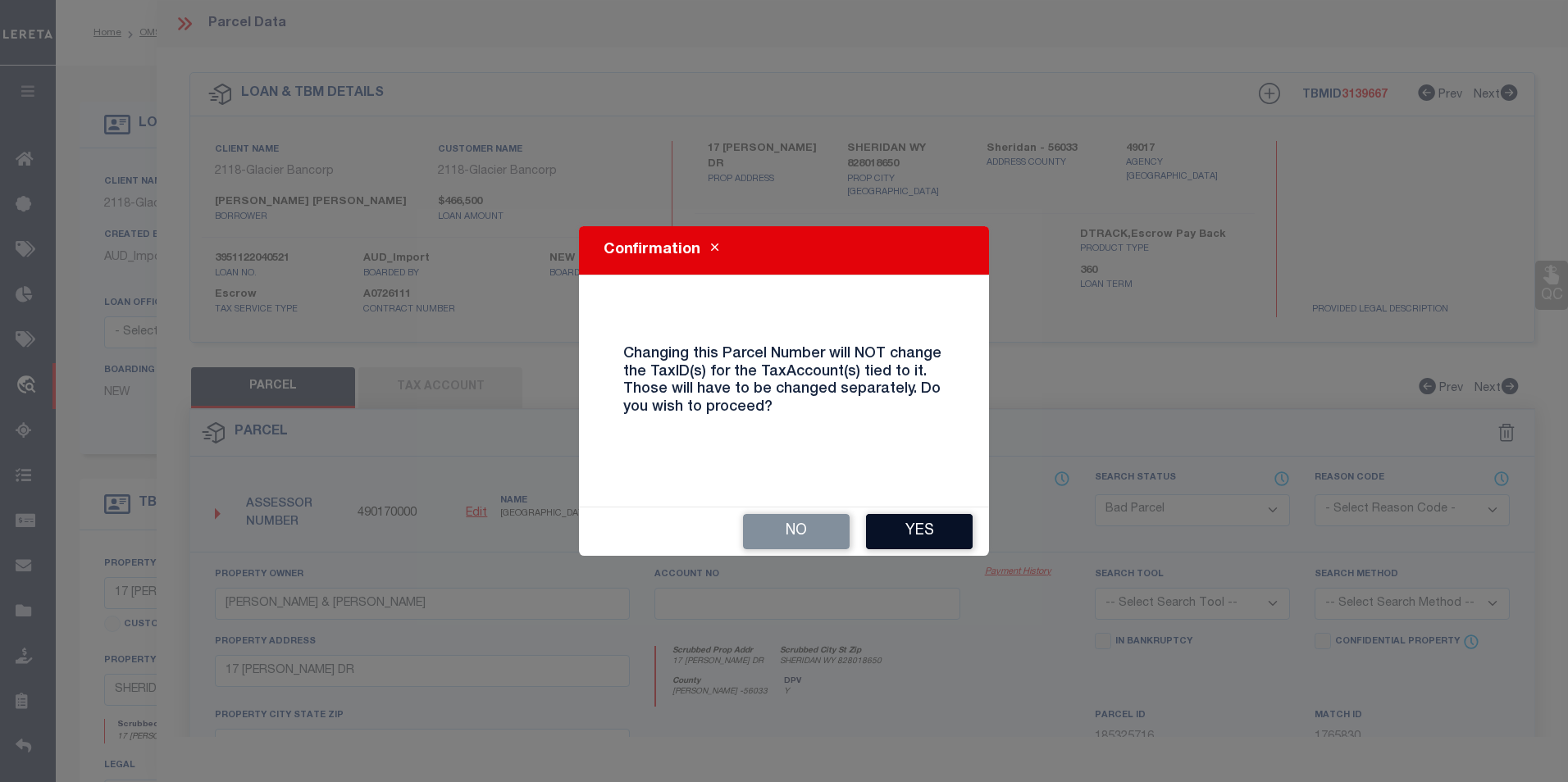
click at [949, 517] on button "Yes" at bounding box center [919, 532] width 107 height 36
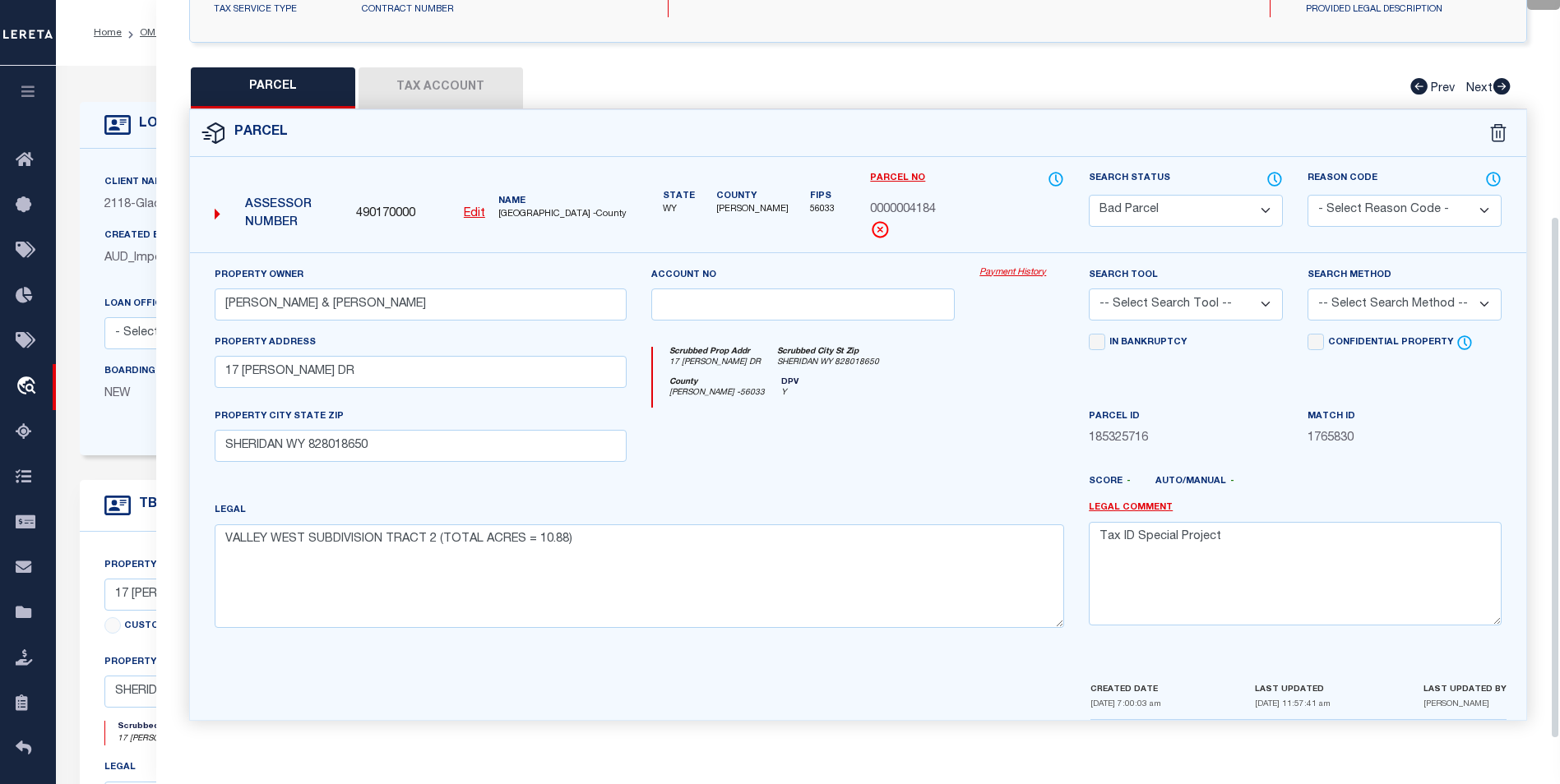
scroll to position [304, 0]
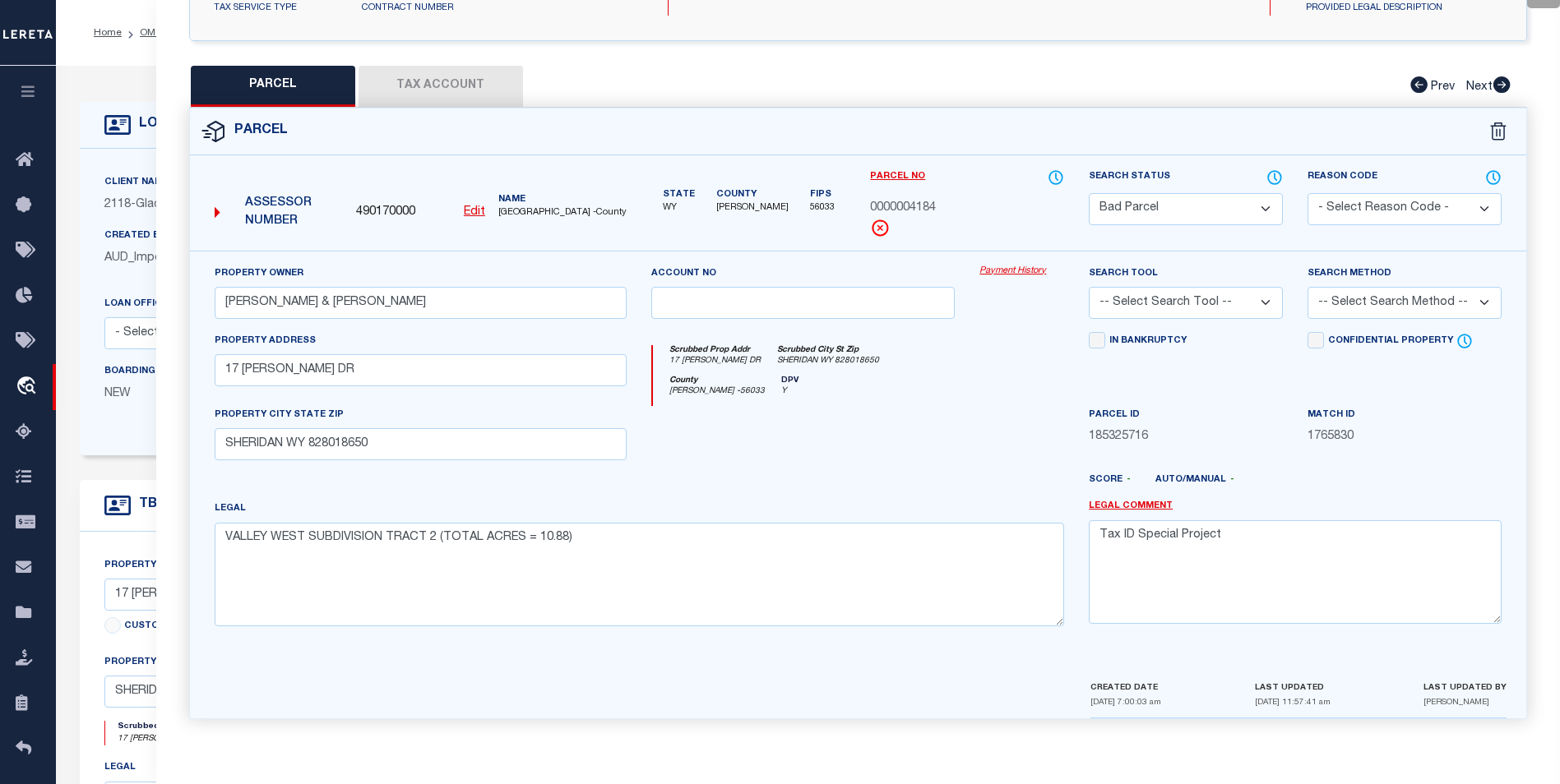
click at [1256, 296] on select "-- Select Search Tool -- 3rd Party Website Agency File Agency Website ATLS CNV-…" at bounding box center [1185, 303] width 194 height 32
click at [1088, 287] on select "-- Select Search Tool -- 3rd Party Website Agency File Agency Website ATLS CNV-…" at bounding box center [1185, 303] width 194 height 32
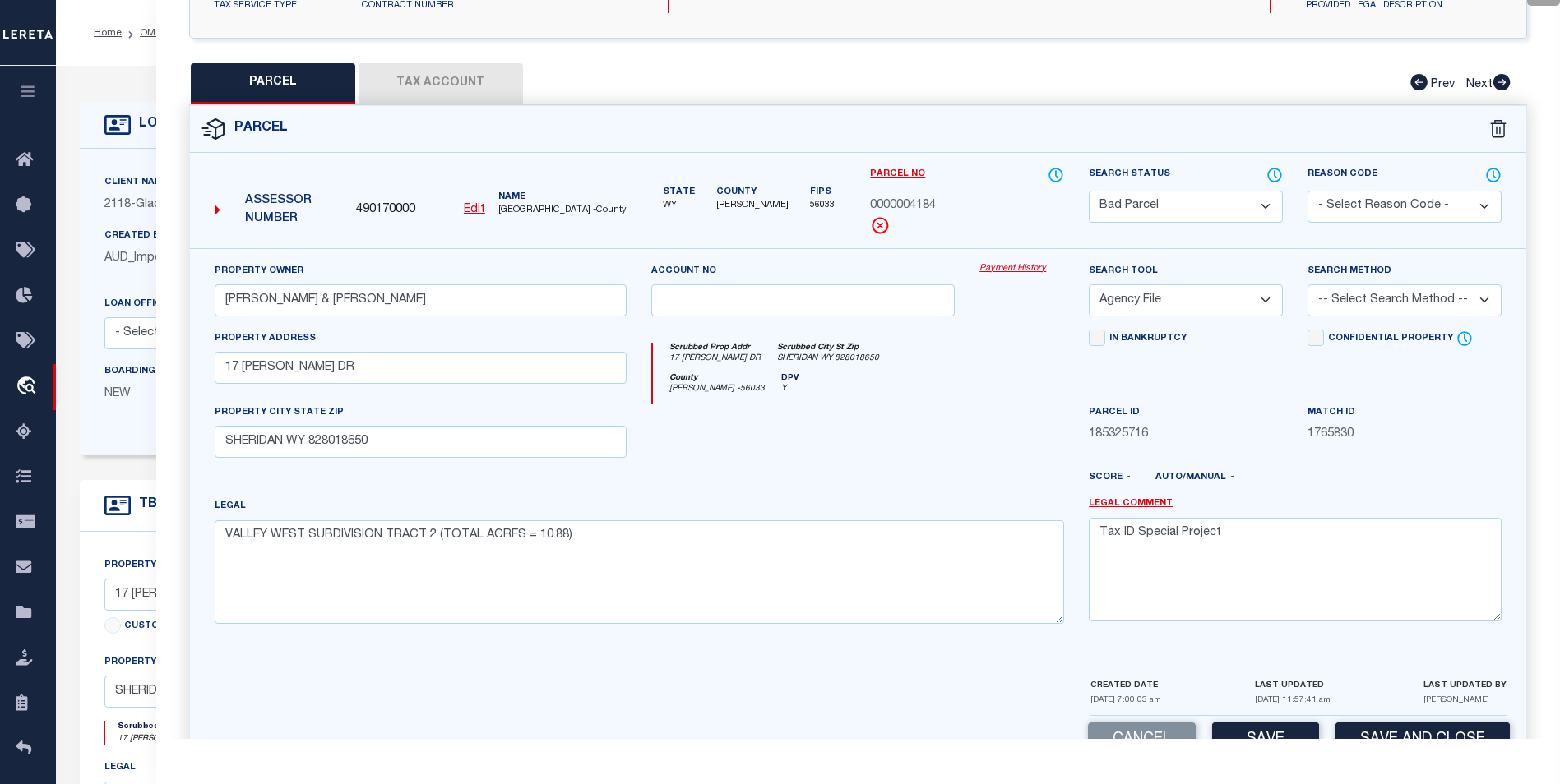
click at [1329, 301] on select "-- Select Search Method -- Property Address Legal Liability Info Provided" at bounding box center [1404, 300] width 194 height 32
click at [1307, 284] on select "-- Select Search Method -- Property Address Legal Liability Info Provided" at bounding box center [1404, 300] width 194 height 32
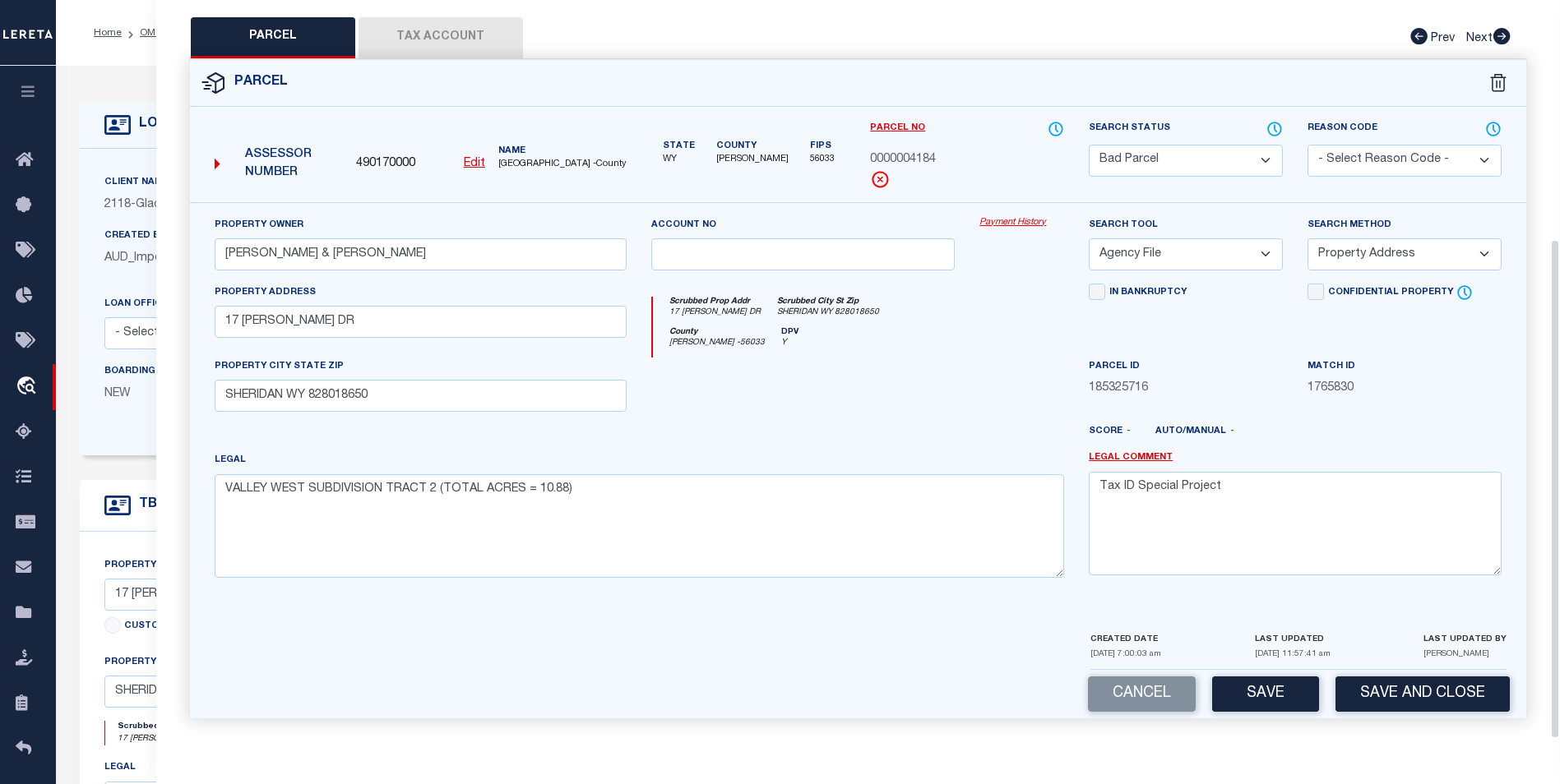
scroll to position [164, 0]
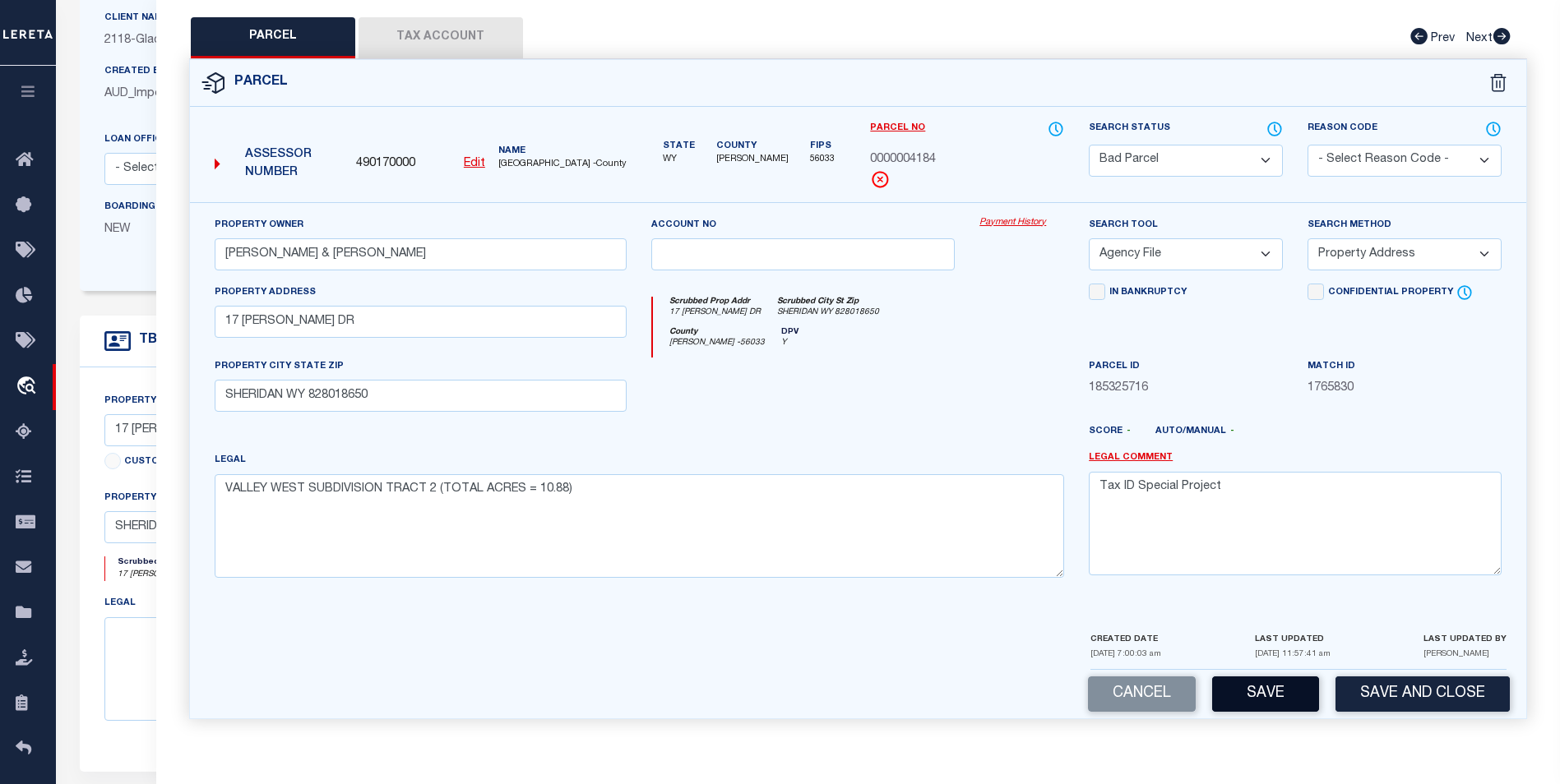
click at [1269, 688] on button "Save" at bounding box center [1265, 694] width 107 height 36
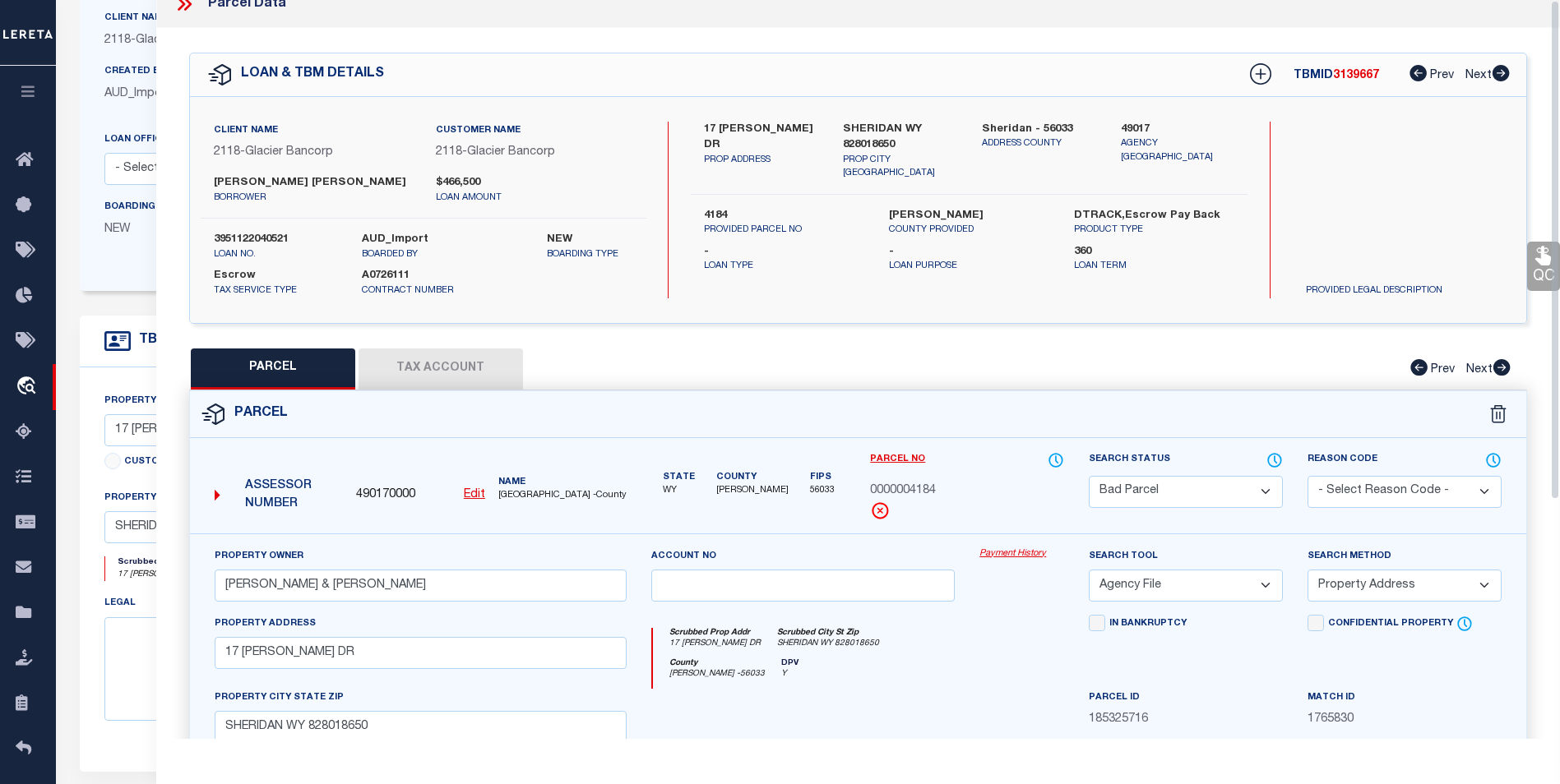
scroll to position [0, 0]
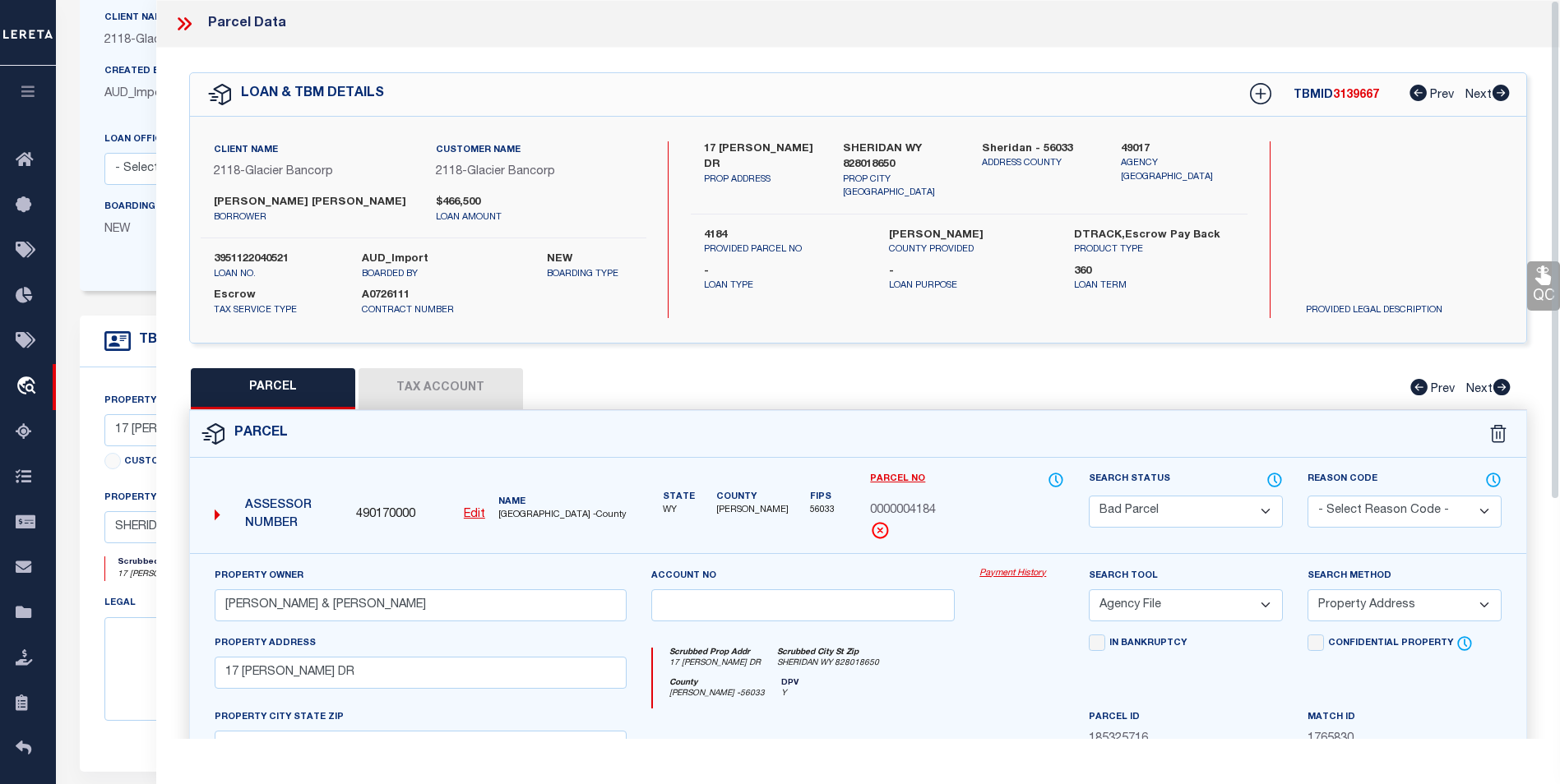
click at [194, 20] on icon at bounding box center [184, 24] width 21 height 21
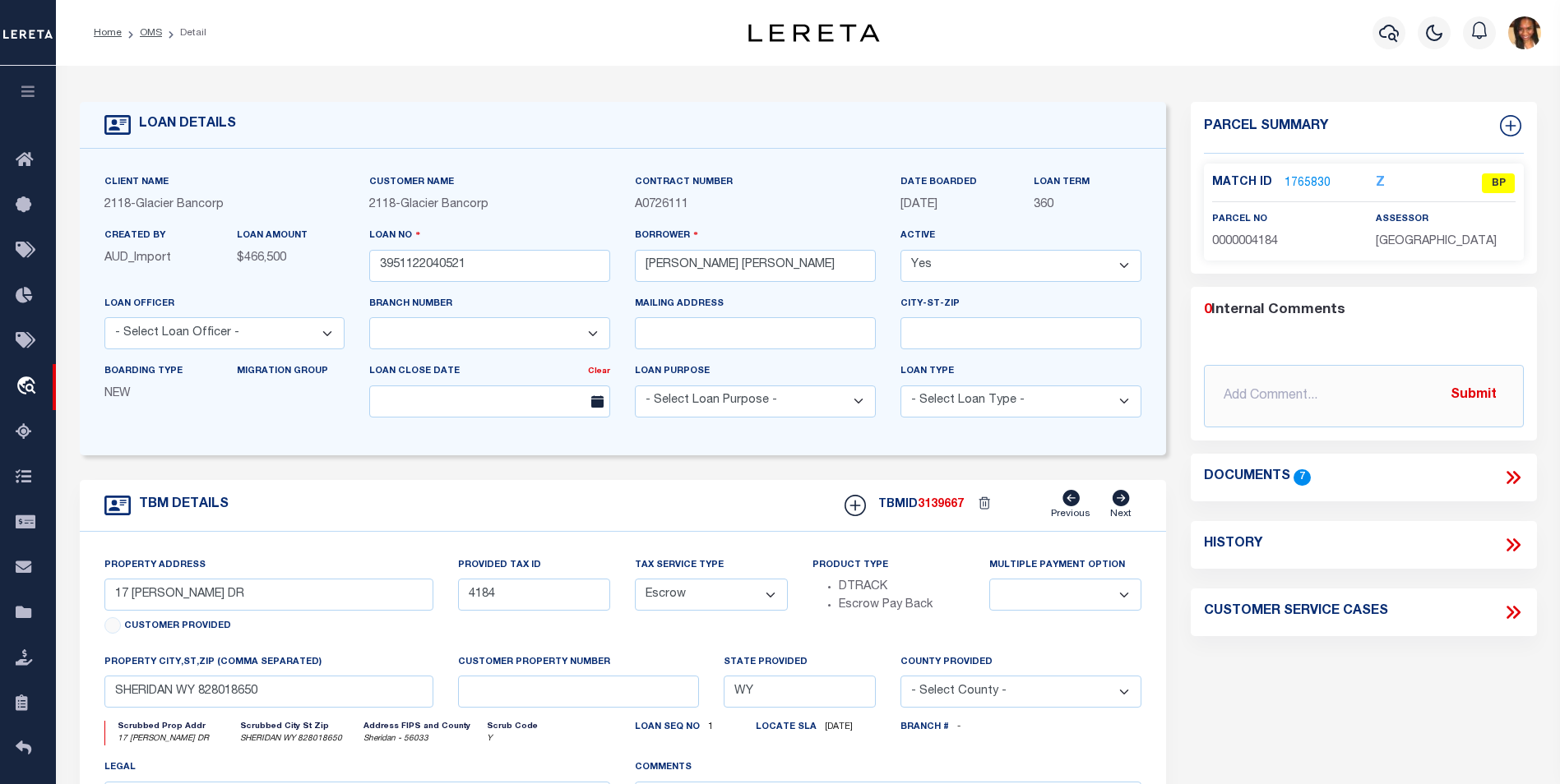
click at [1305, 178] on link "1765830" at bounding box center [1307, 183] width 46 height 17
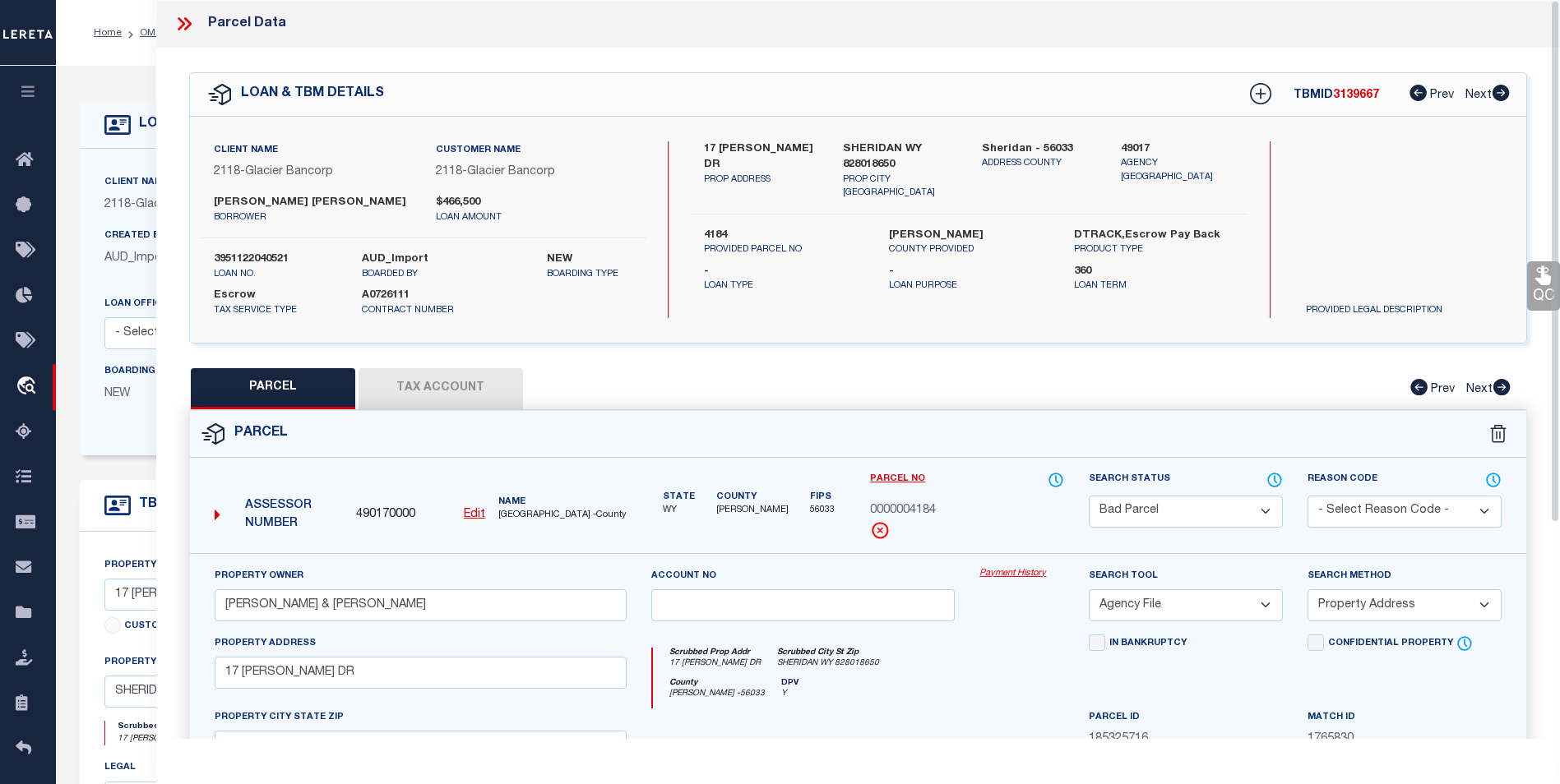
click at [1176, 504] on select "Automated Search Bad Parcel Complete Duplicate Parcel High Dollar Reporting In …" at bounding box center [1185, 512] width 194 height 32
click at [1088, 496] on select "Automated Search Bad Parcel Complete Duplicate Parcel High Dollar Reporting In …" at bounding box center [1185, 512] width 194 height 32
click at [1366, 507] on select "- Select Reason Code - 099 - Other (Provide additional detail) ACT - Agency Cha…" at bounding box center [1404, 512] width 194 height 32
click at [1190, 556] on div "Property Owner BURGESS, JOSH & MYRIA Account no Payment History Search Tool -- …" at bounding box center [858, 767] width 1336 height 429
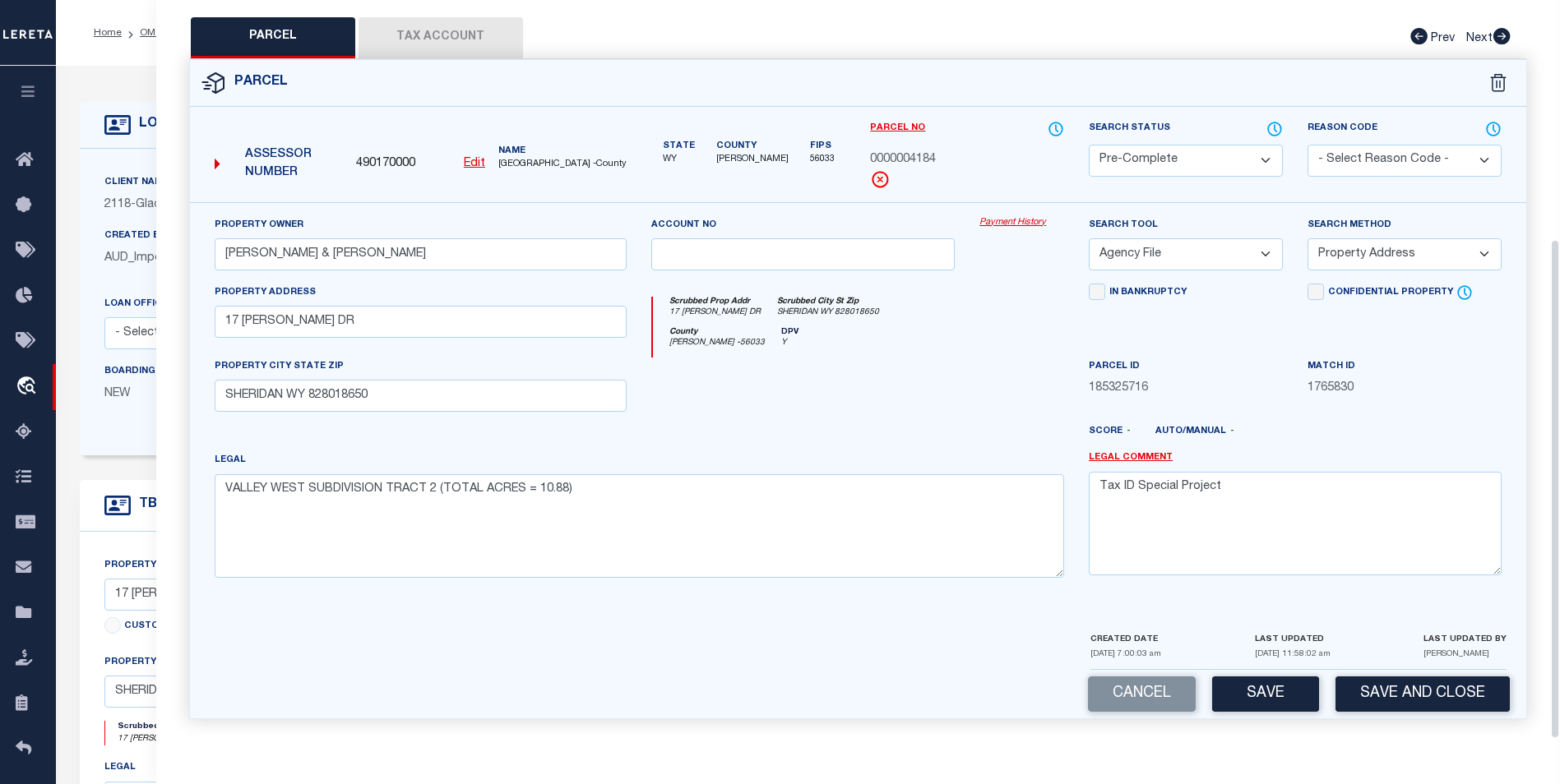
scroll to position [354, 0]
click at [1273, 680] on button "Save" at bounding box center [1265, 694] width 107 height 36
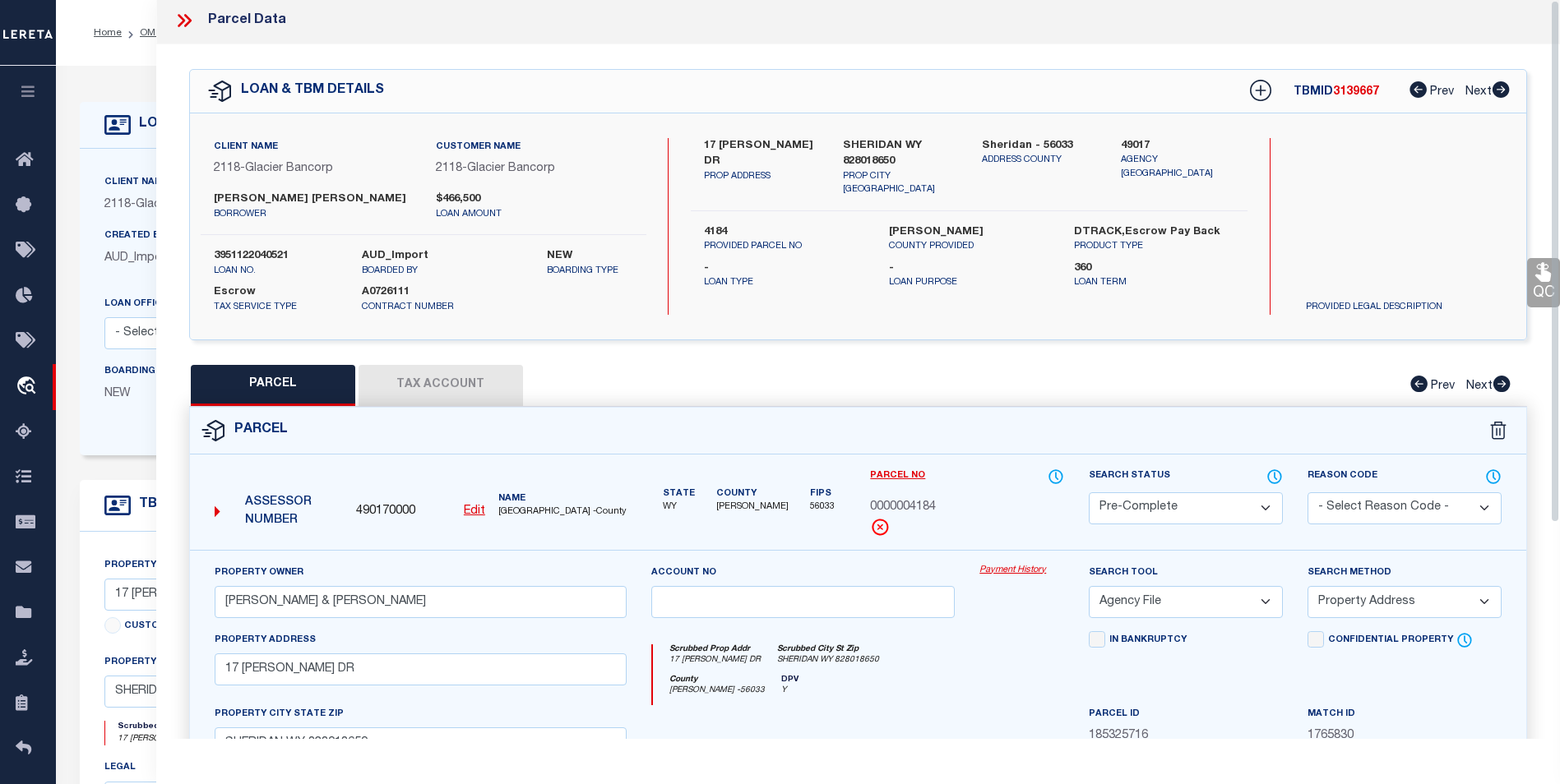
scroll to position [0, 0]
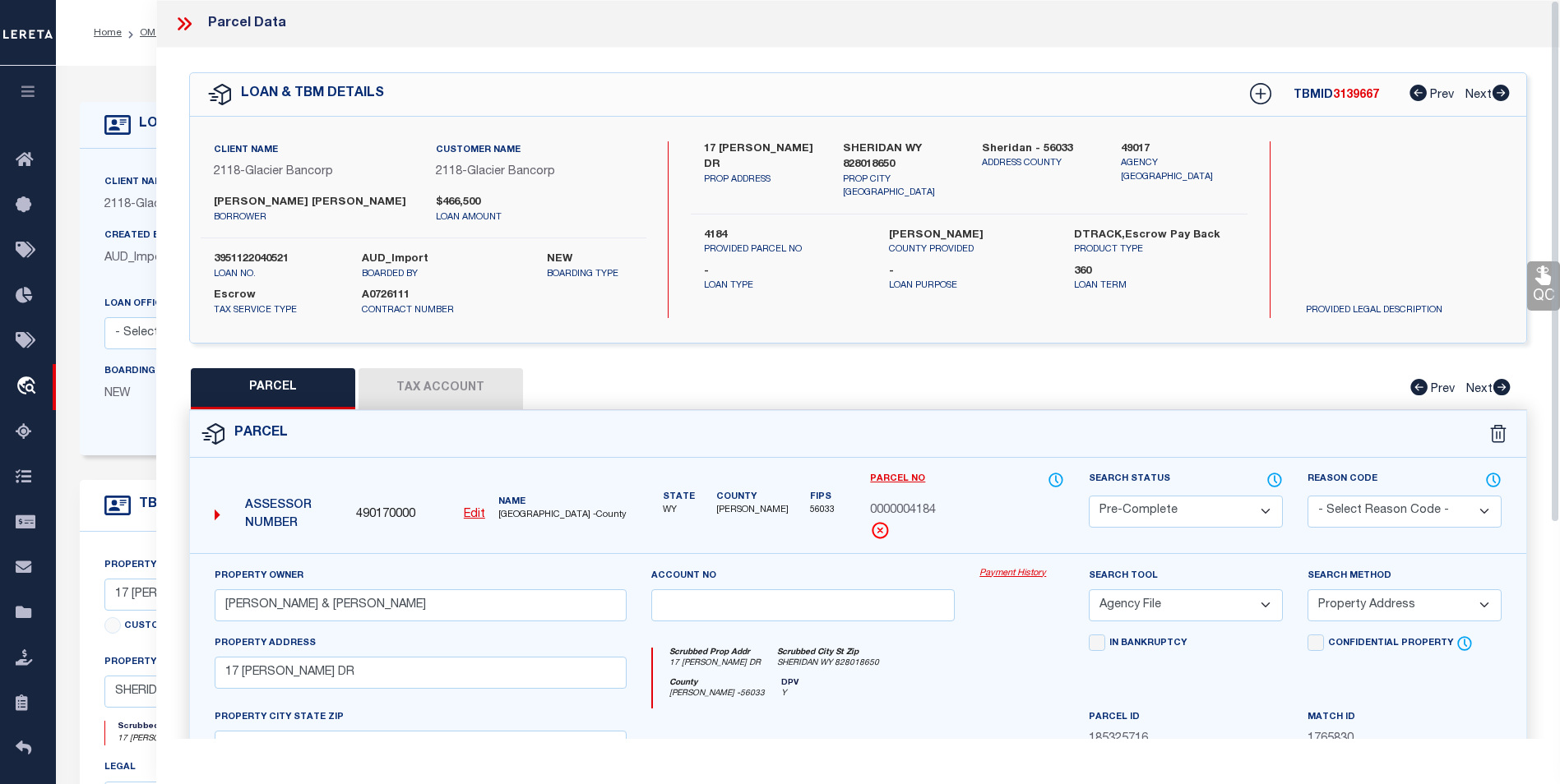
click at [184, 24] on icon at bounding box center [181, 23] width 7 height 13
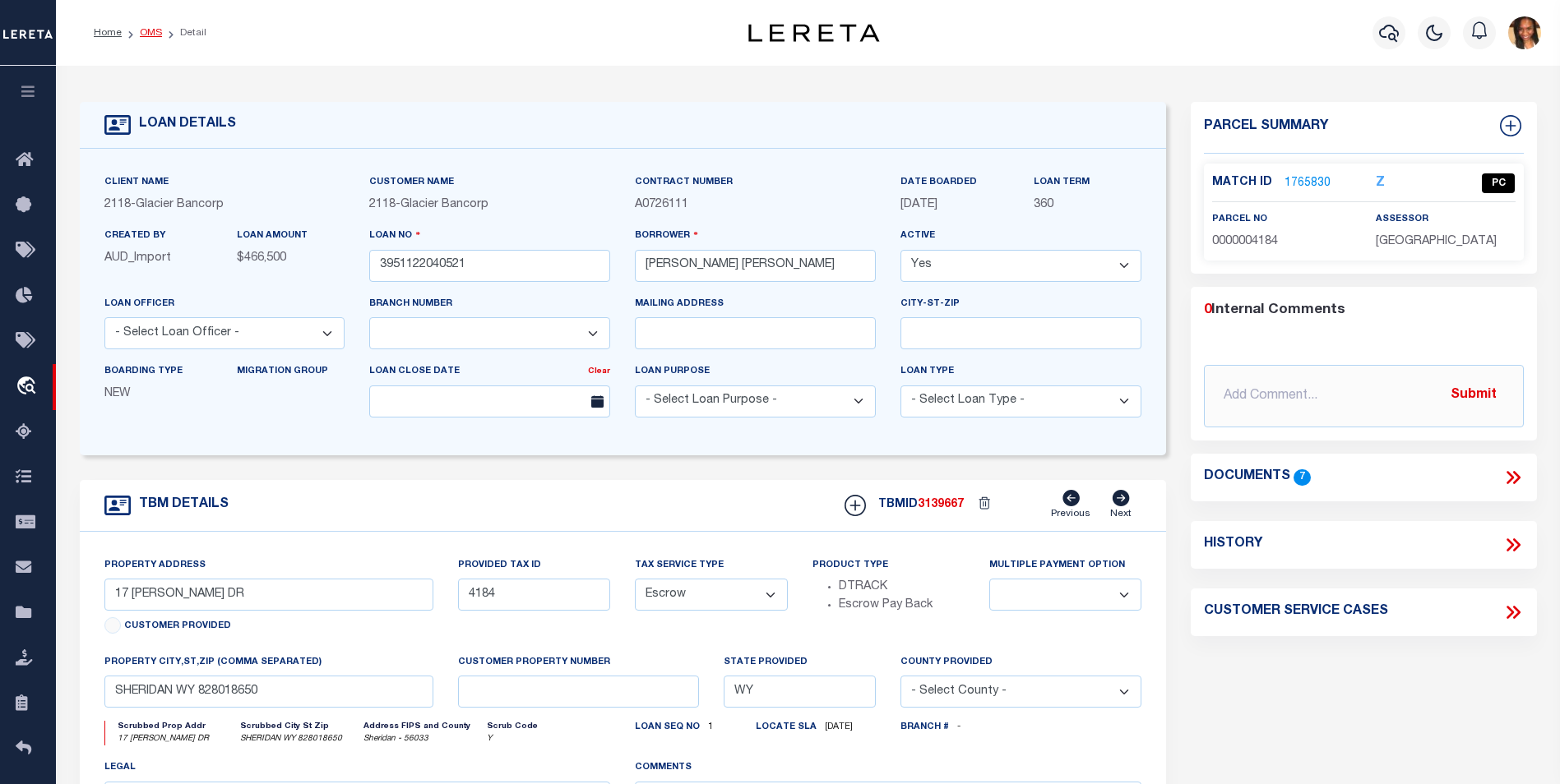
click at [150, 35] on link "OMS" at bounding box center [150, 32] width 22 height 10
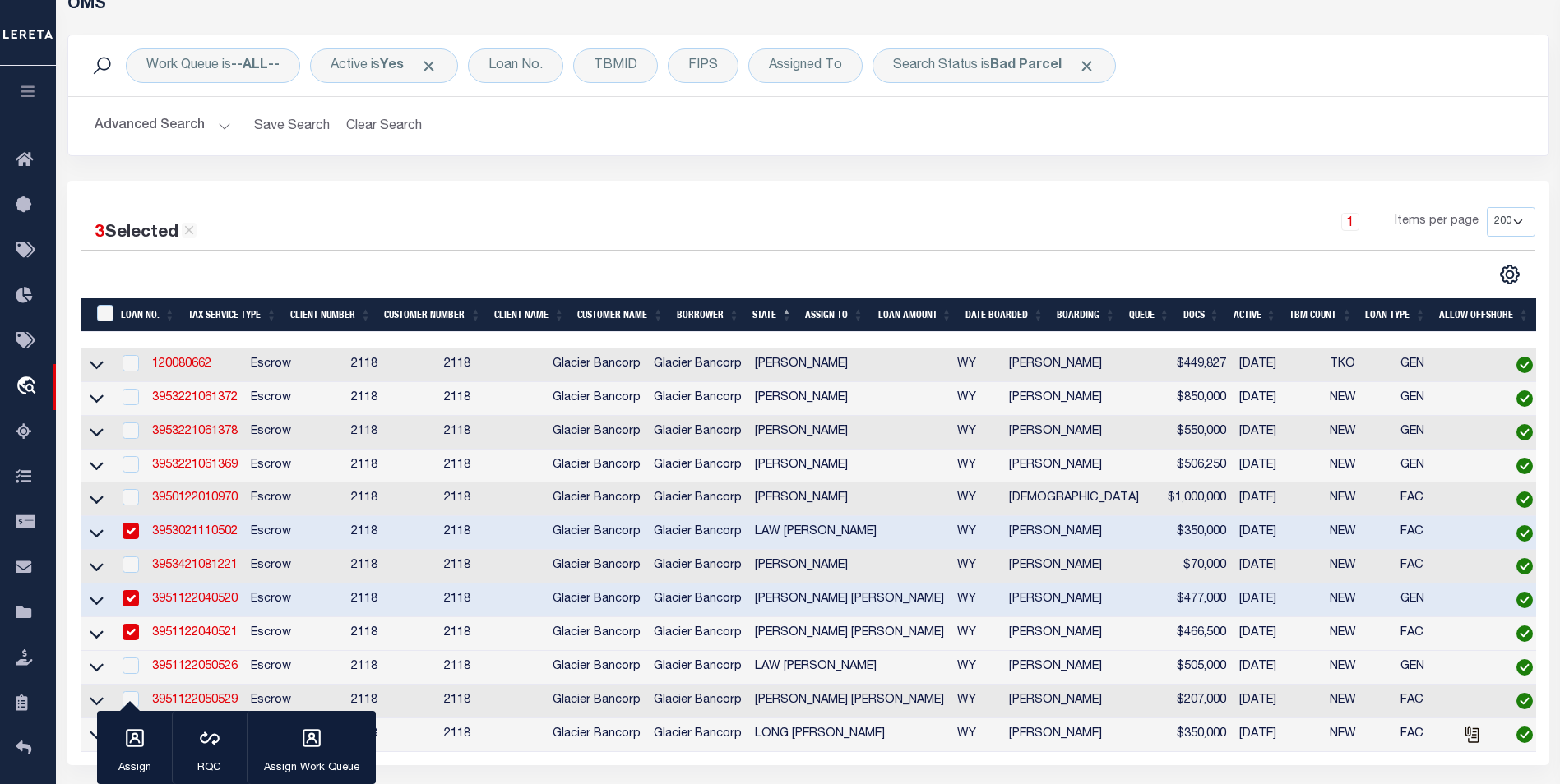
scroll to position [246, 0]
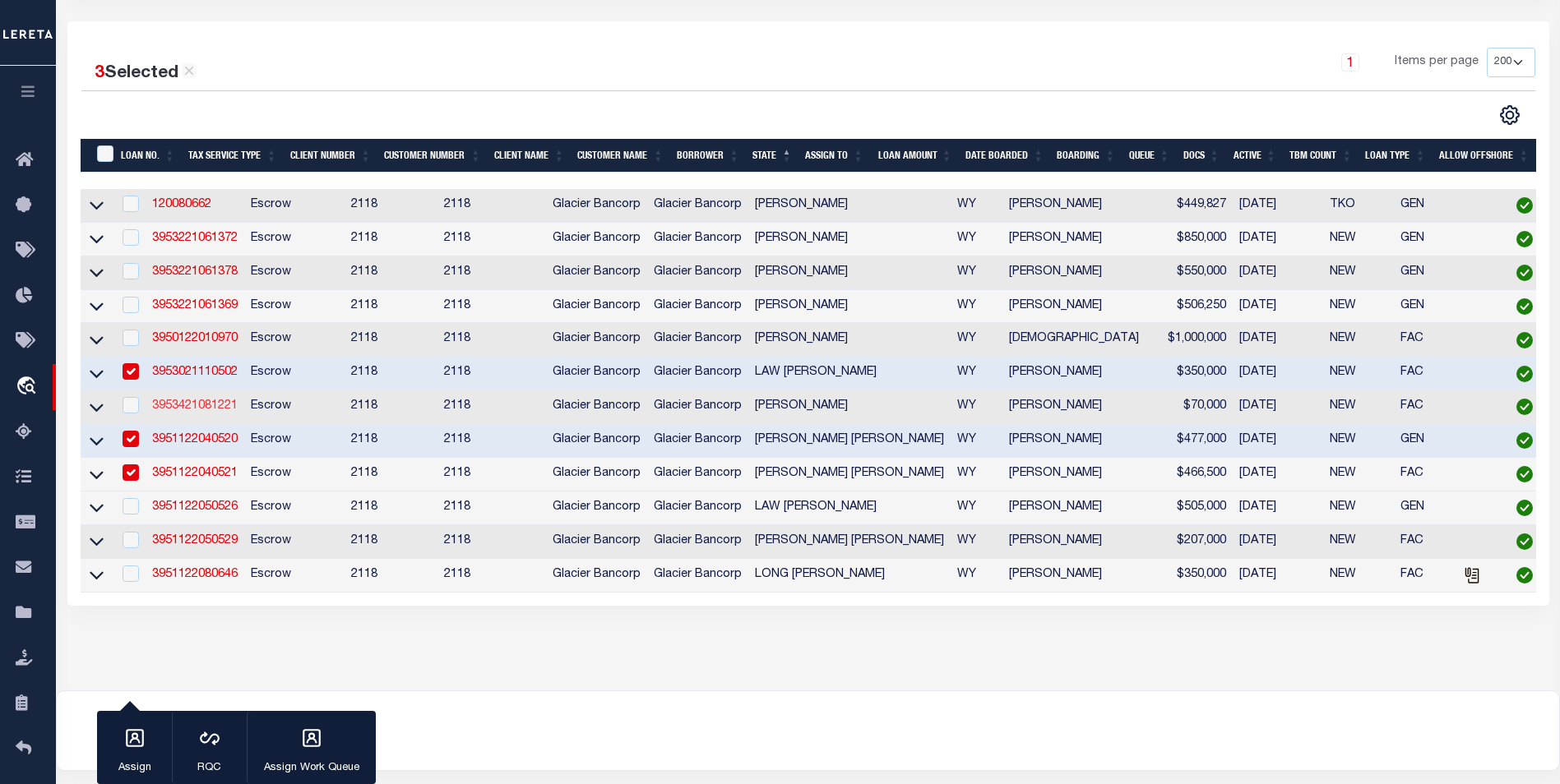
click at [187, 408] on link "3953421081221" at bounding box center [195, 405] width 86 height 12
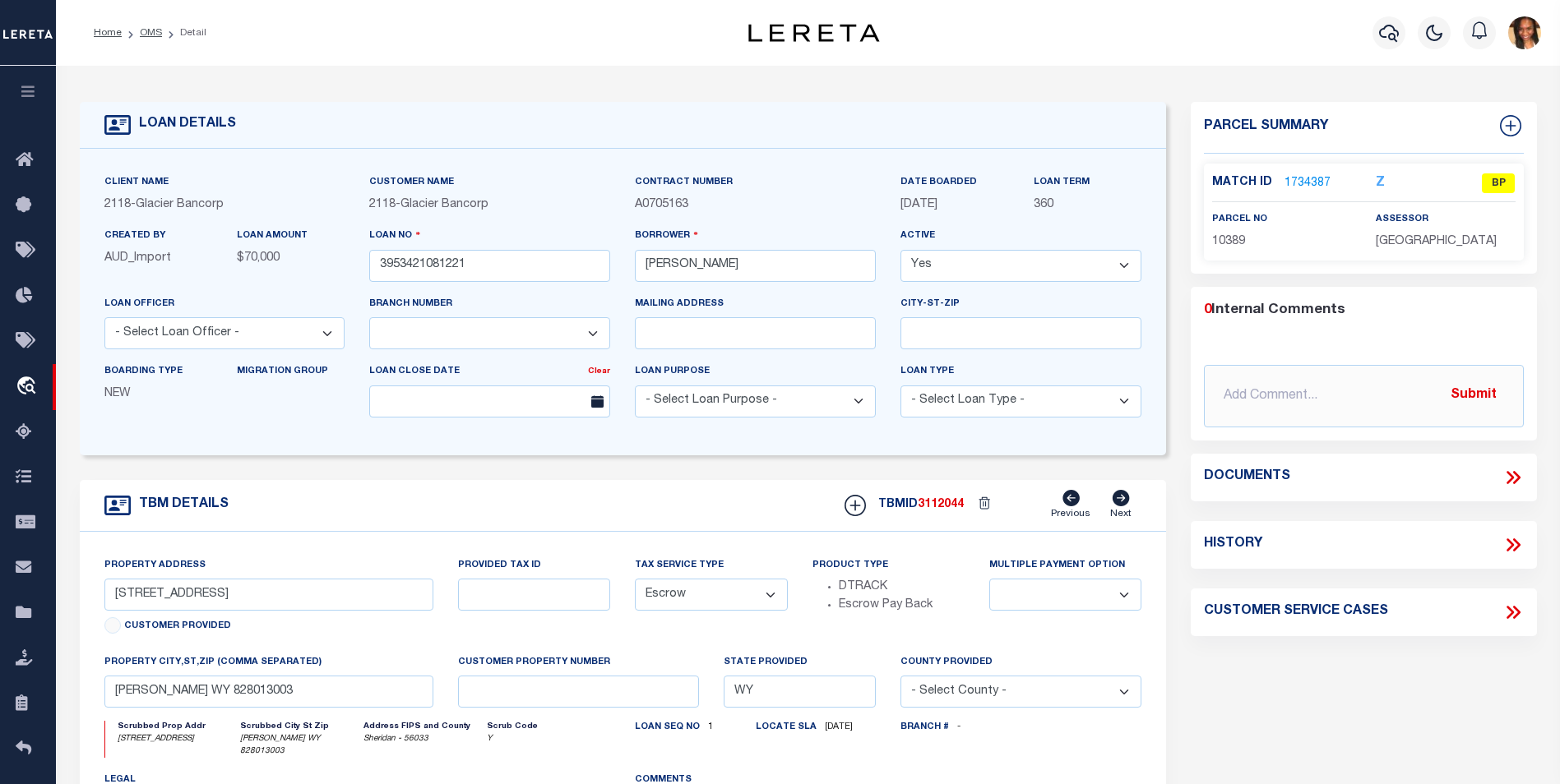
click at [1304, 179] on link "1734387" at bounding box center [1307, 183] width 46 height 17
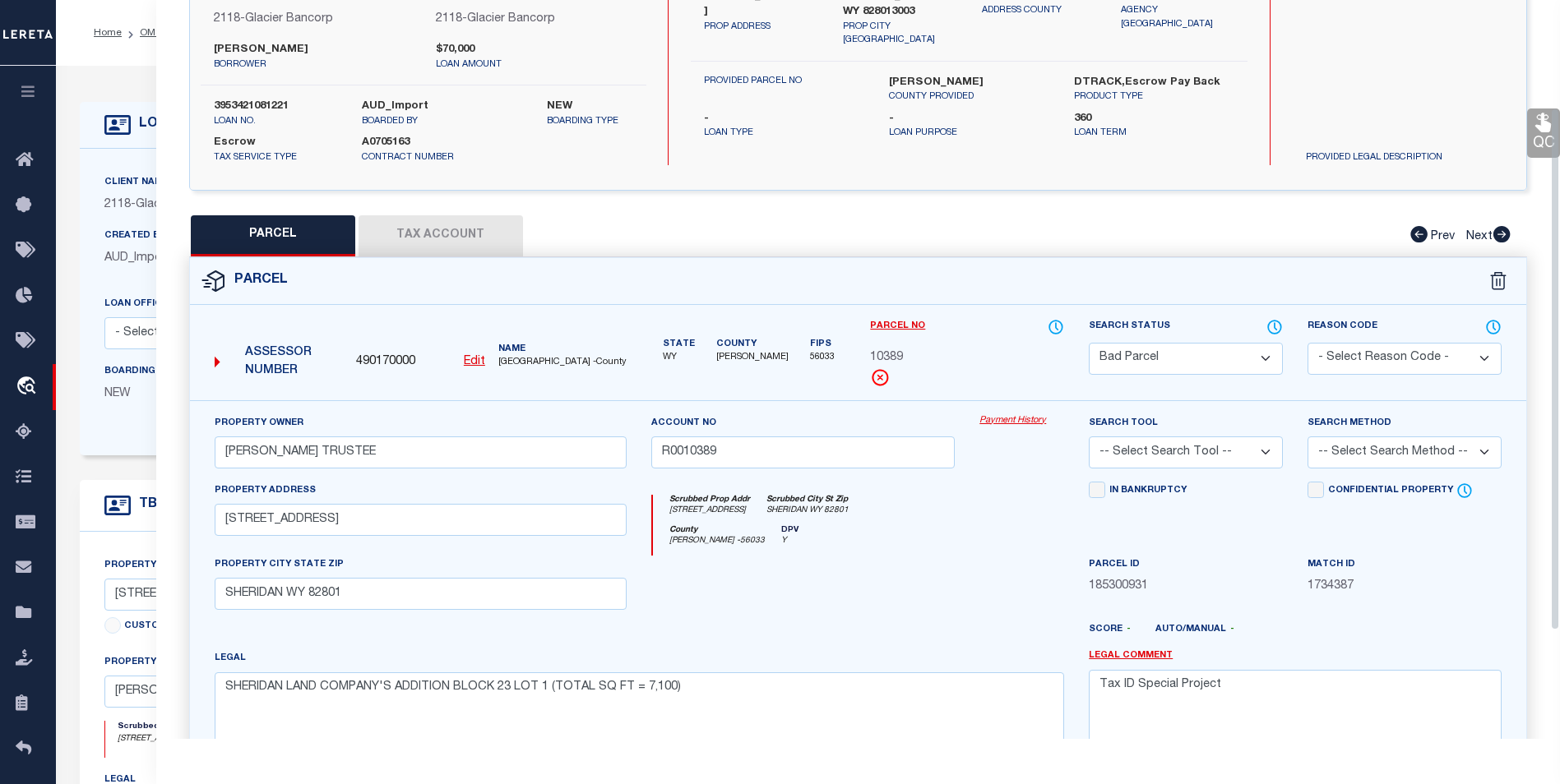
scroll to position [246, 0]
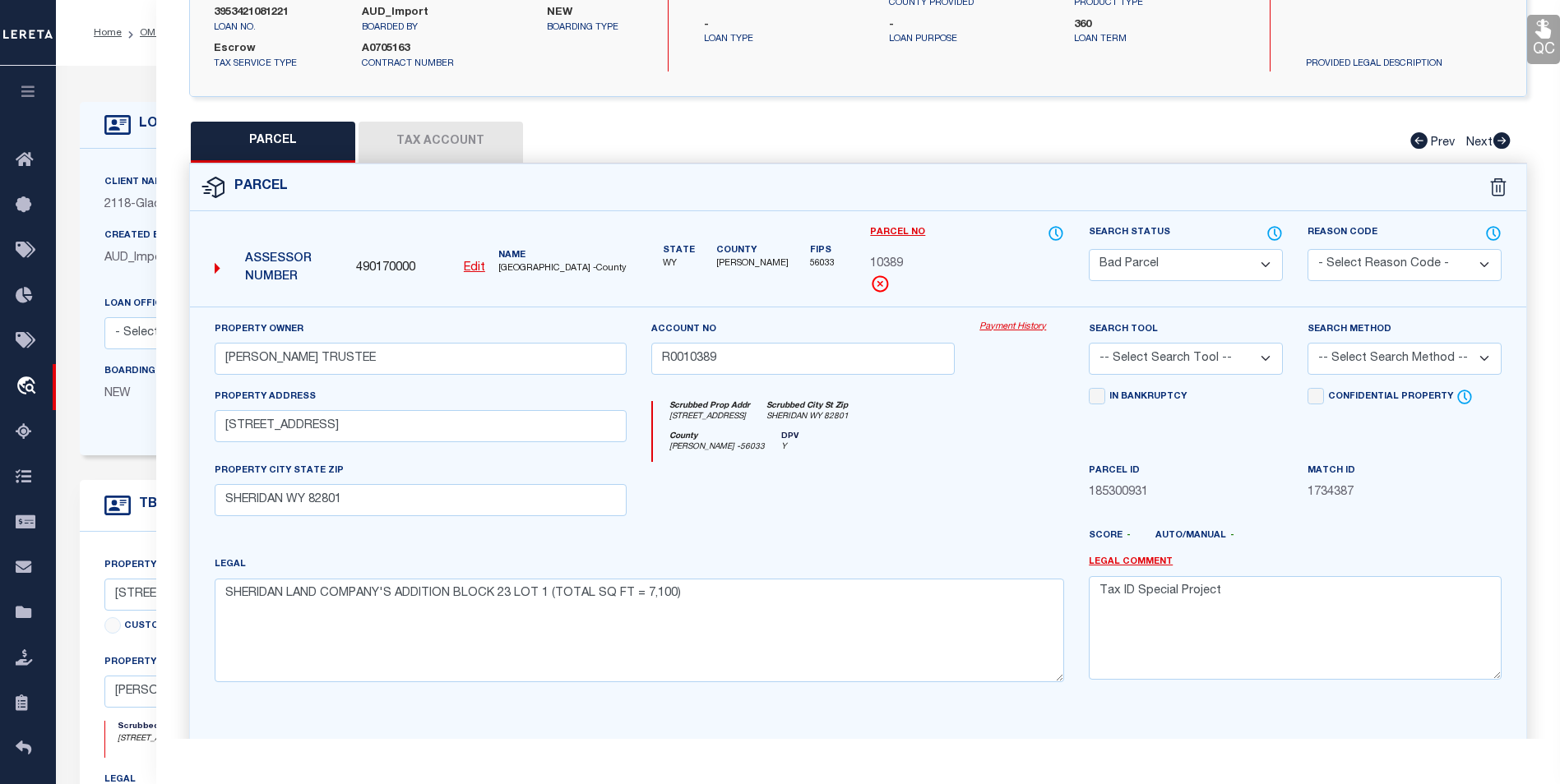
click at [449, 134] on button "Tax Account" at bounding box center [440, 142] width 164 height 41
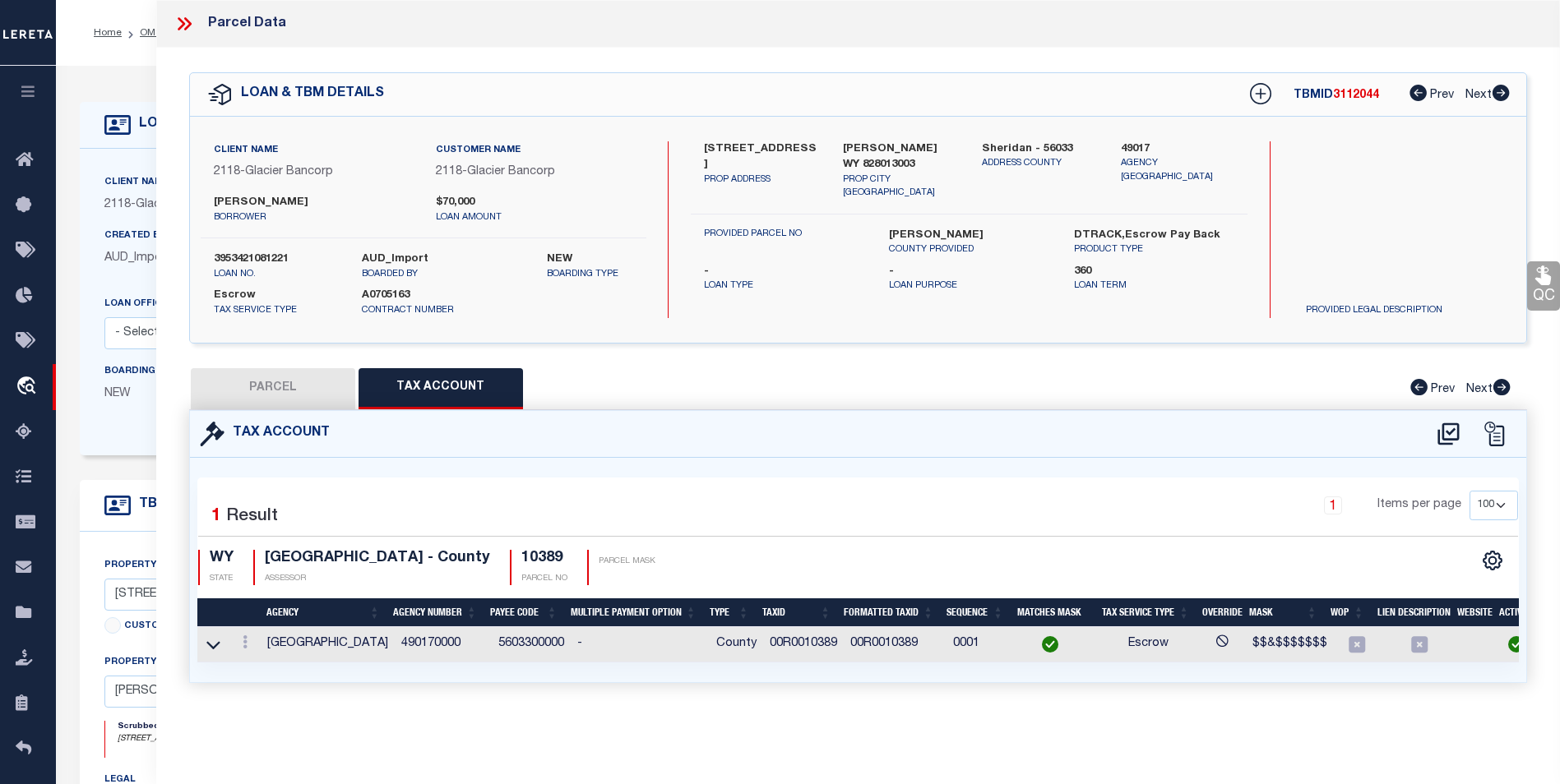
scroll to position [0, 0]
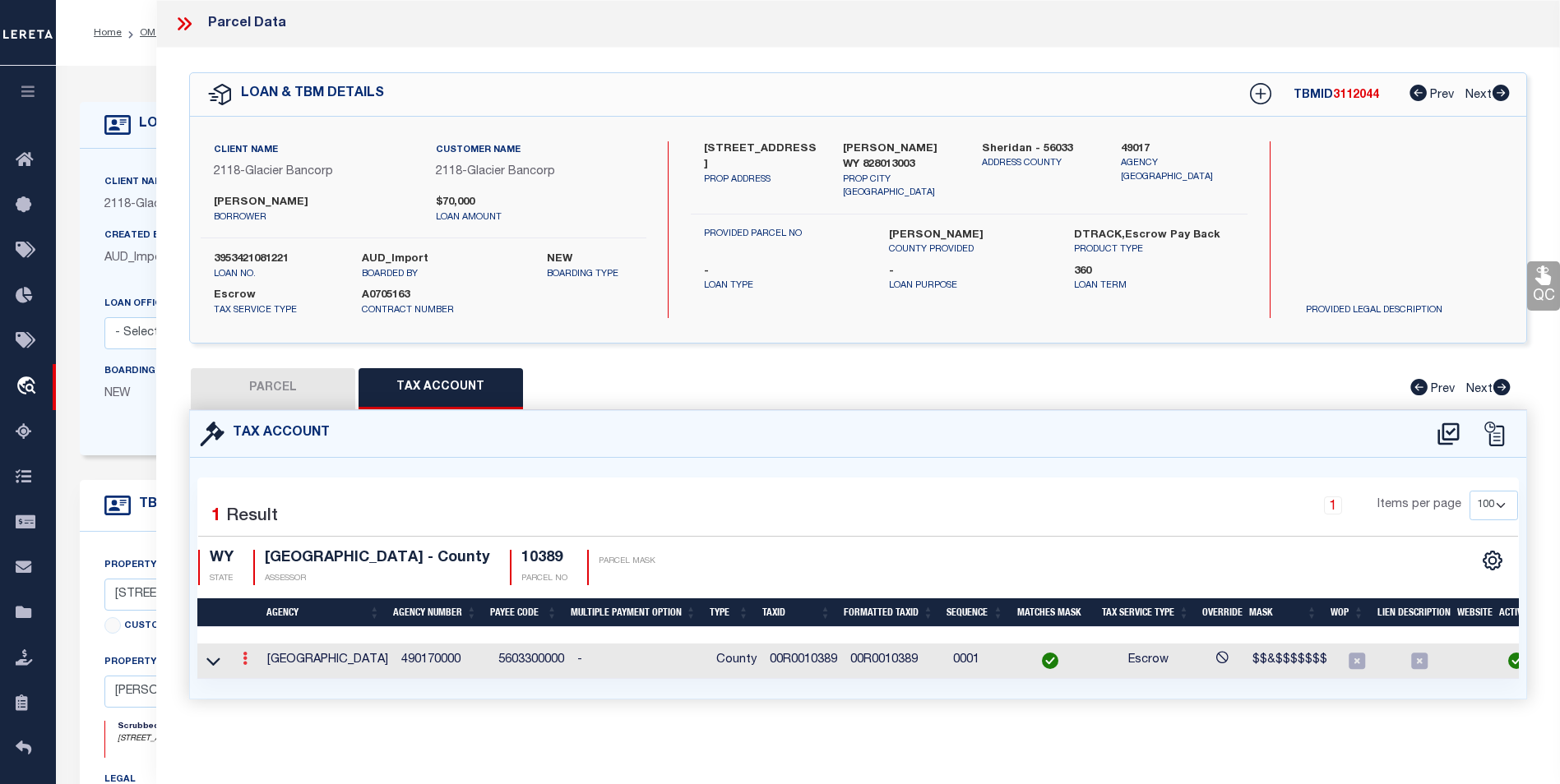
click at [242, 655] on icon at bounding box center [245, 658] width 5 height 13
click at [253, 687] on link at bounding box center [267, 685] width 61 height 27
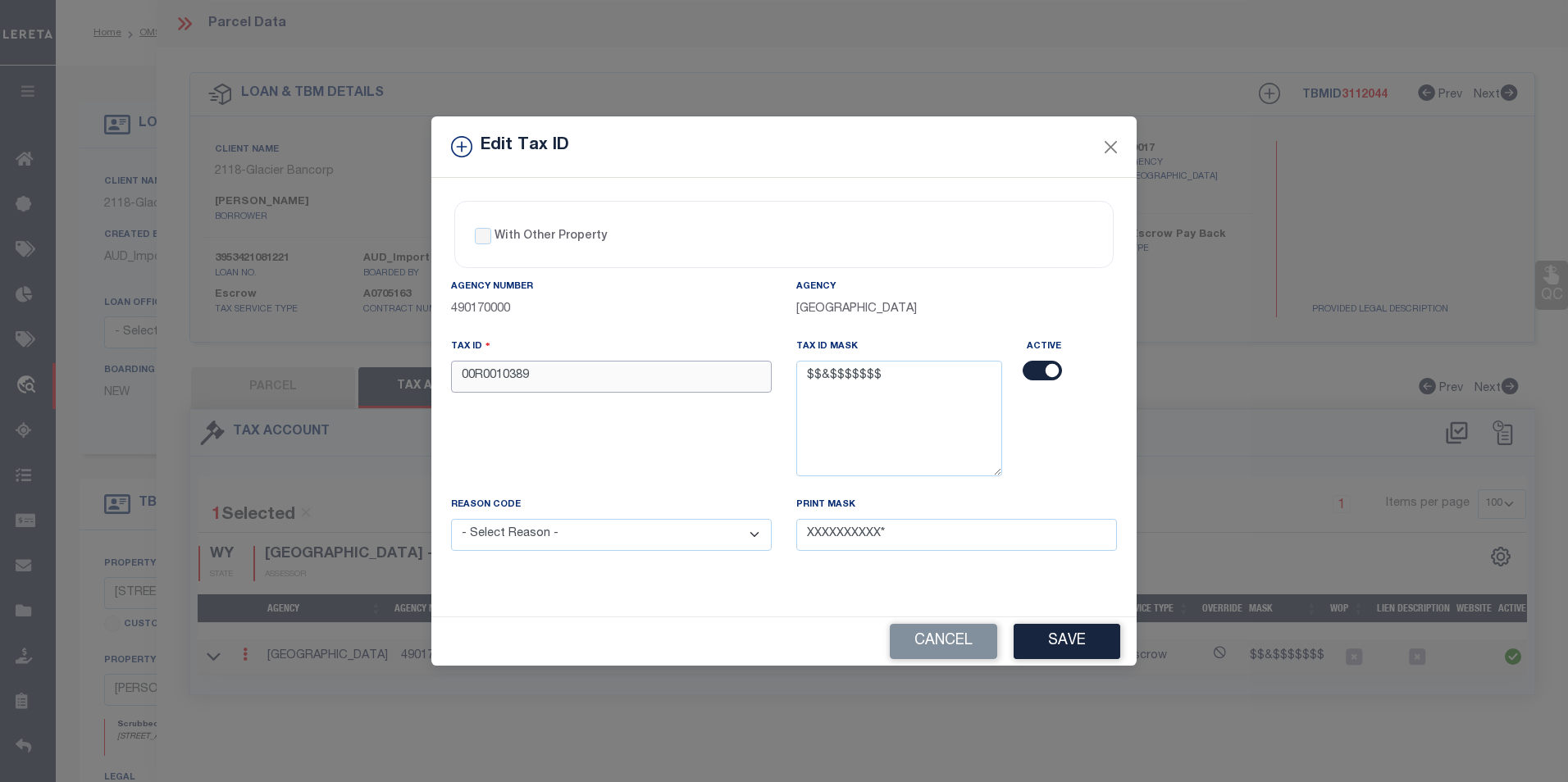
drag, startPoint x: 545, startPoint y: 382, endPoint x: 349, endPoint y: 386, distance: 196.0
click at [349, 386] on div "Edit Tax ID With Other Property With Other Property Type Temporary" at bounding box center [784, 391] width 1568 height 782
click at [1086, 149] on div "Edit Tax ID" at bounding box center [783, 147] width 705 height 61
click at [1107, 149] on button "Close" at bounding box center [1111, 147] width 21 height 21
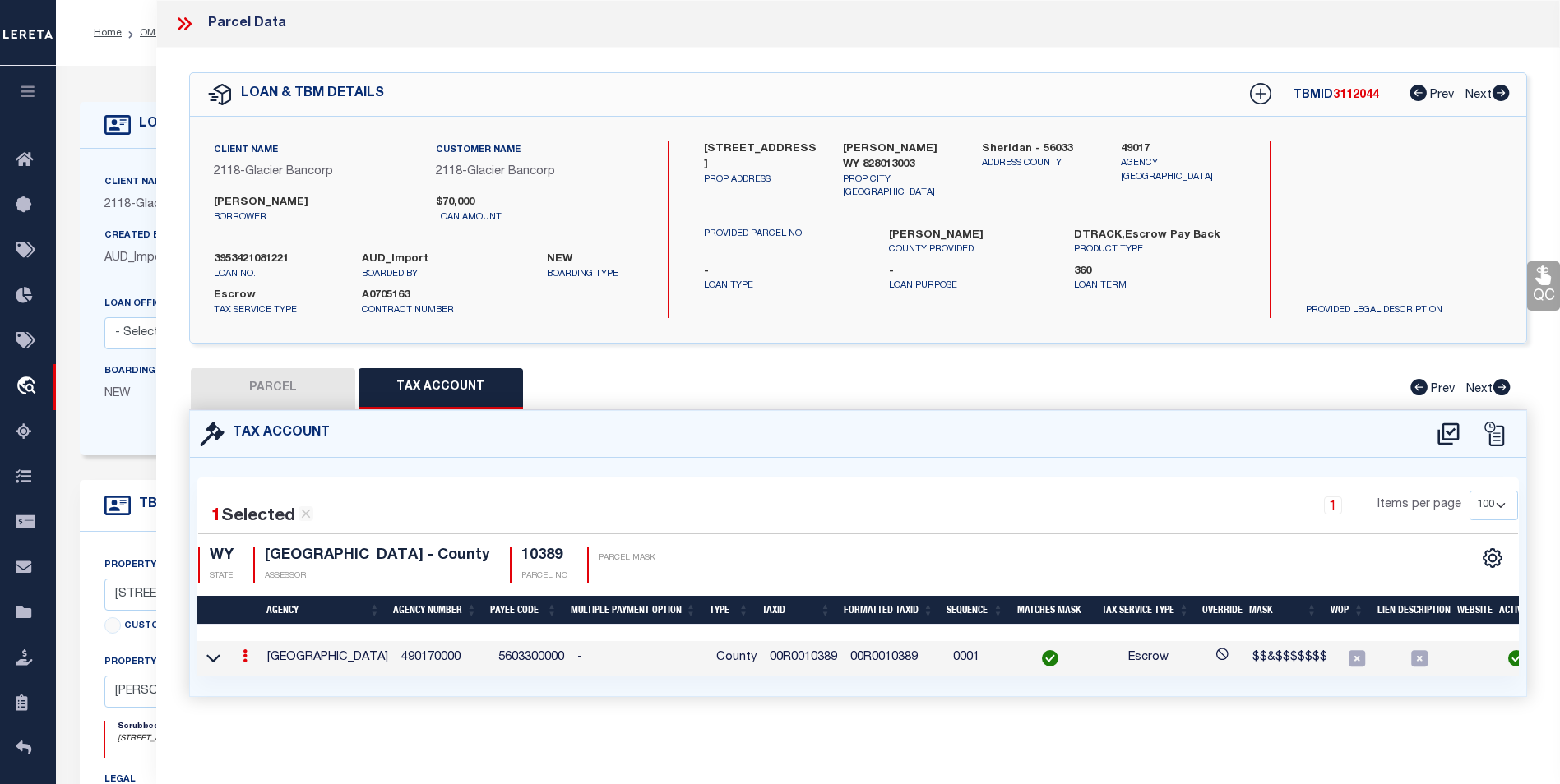
click at [244, 659] on icon at bounding box center [245, 655] width 5 height 13
click at [271, 684] on link at bounding box center [267, 682] width 61 height 27
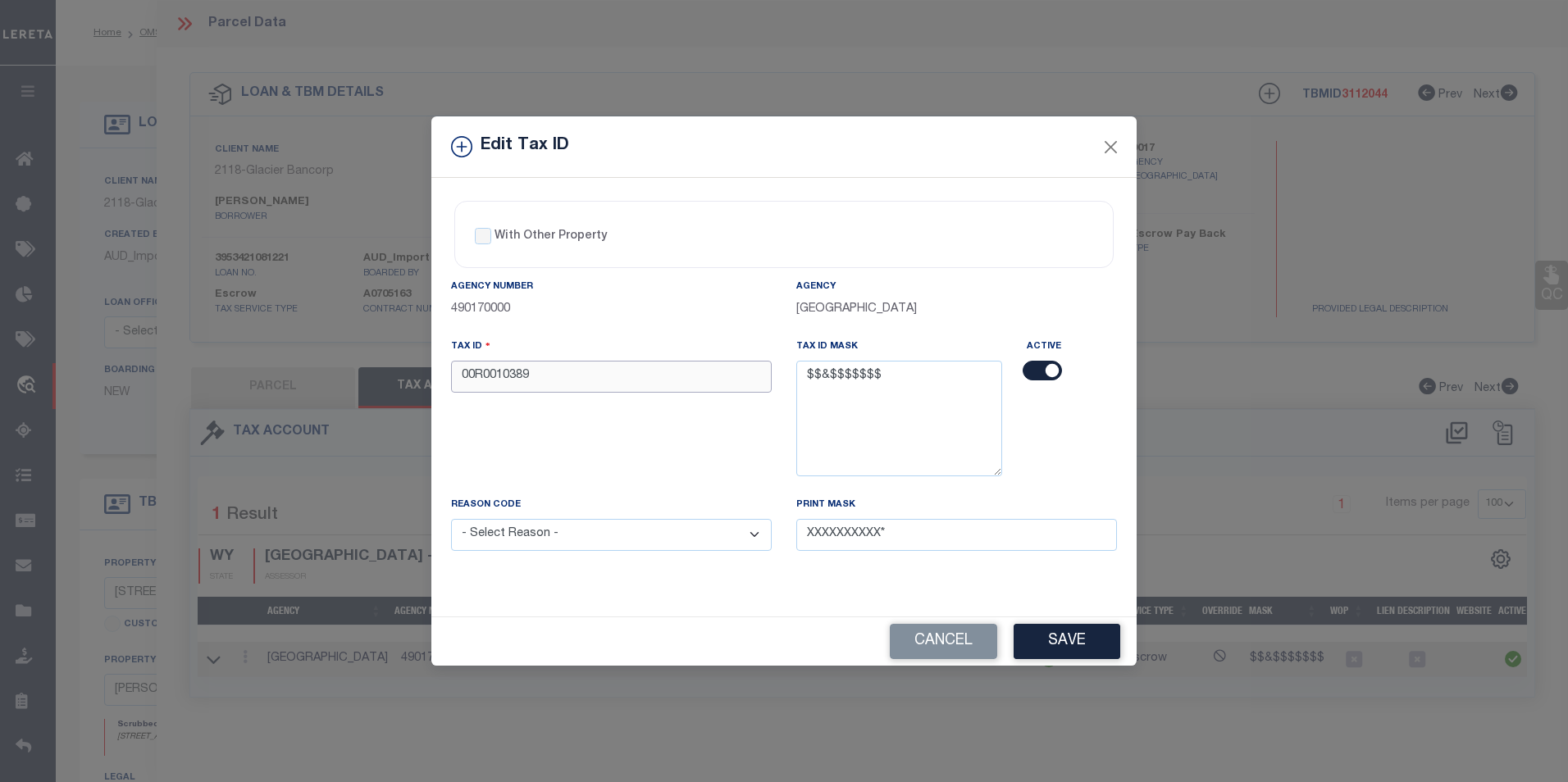
drag, startPoint x: 558, startPoint y: 374, endPoint x: 437, endPoint y: 375, distance: 121.0
click at [437, 375] on div "With Other Property With Other Property Type Temporary Permanent Parent Parcel …" at bounding box center [783, 397] width 705 height 438
click at [496, 375] on input "000005724" at bounding box center [611, 377] width 321 height 32
click at [550, 533] on select "- Select Reason - 099 - Other (Provide additional detail) ACT - Agency Changed …" at bounding box center [611, 535] width 321 height 32
click at [451, 519] on select "- Select Reason - 099 - Other (Provide additional detail) ACT - Agency Changed …" at bounding box center [611, 535] width 321 height 32
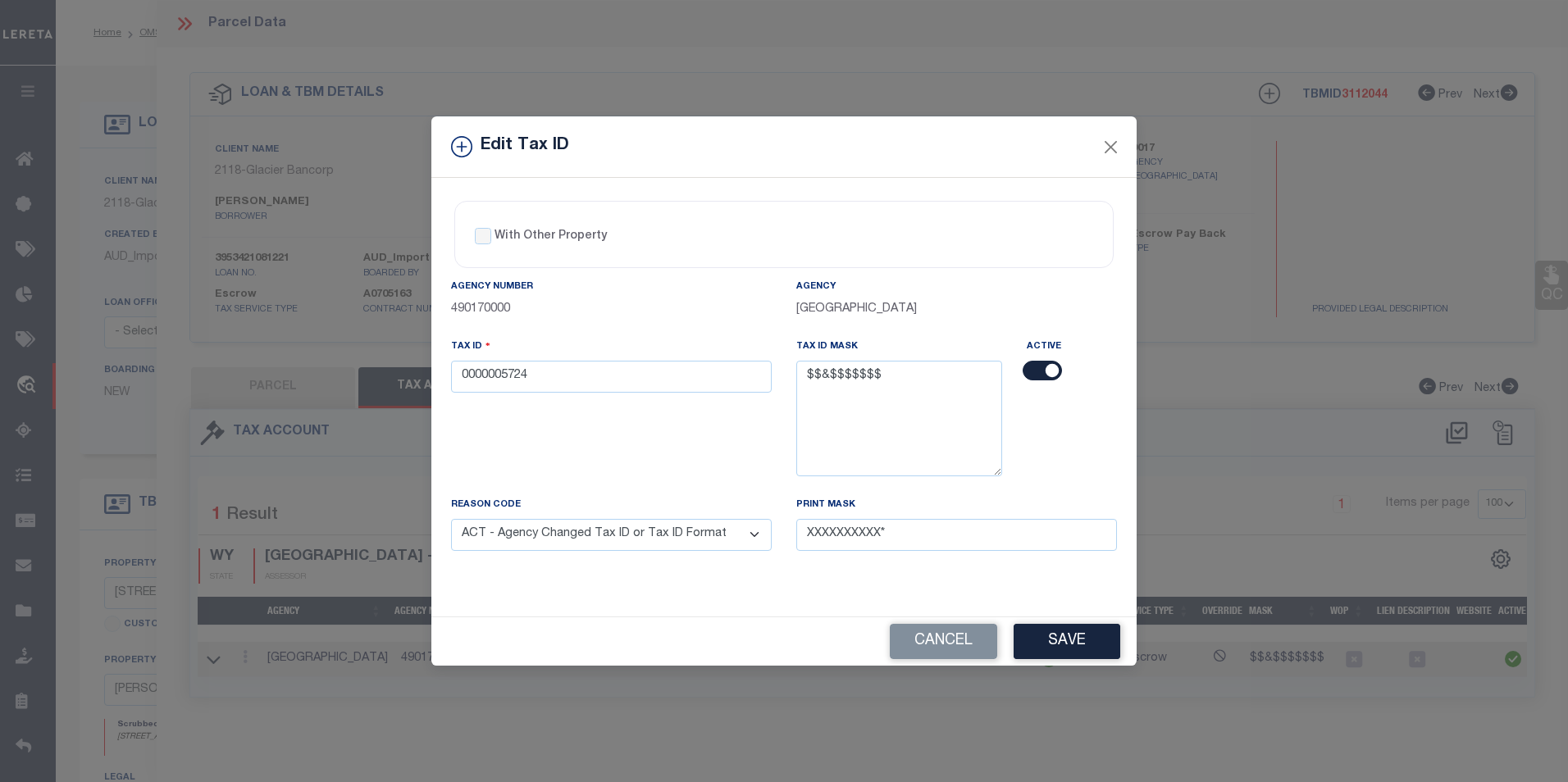
click at [1056, 621] on div "Cancel Save" at bounding box center [783, 641] width 705 height 48
click at [1064, 633] on button "Save" at bounding box center [1066, 641] width 107 height 36
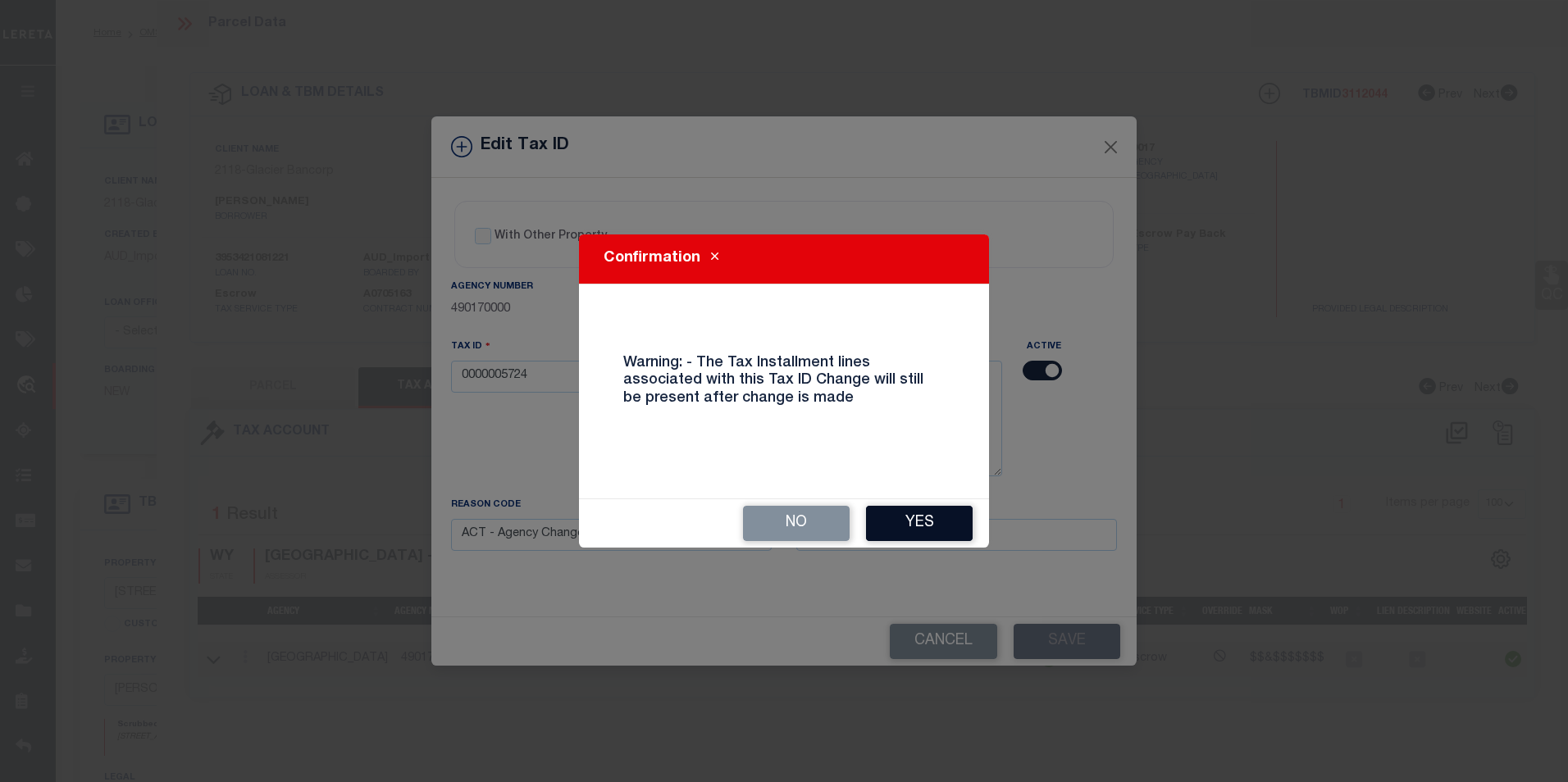
click at [950, 535] on button "Yes" at bounding box center [919, 524] width 107 height 36
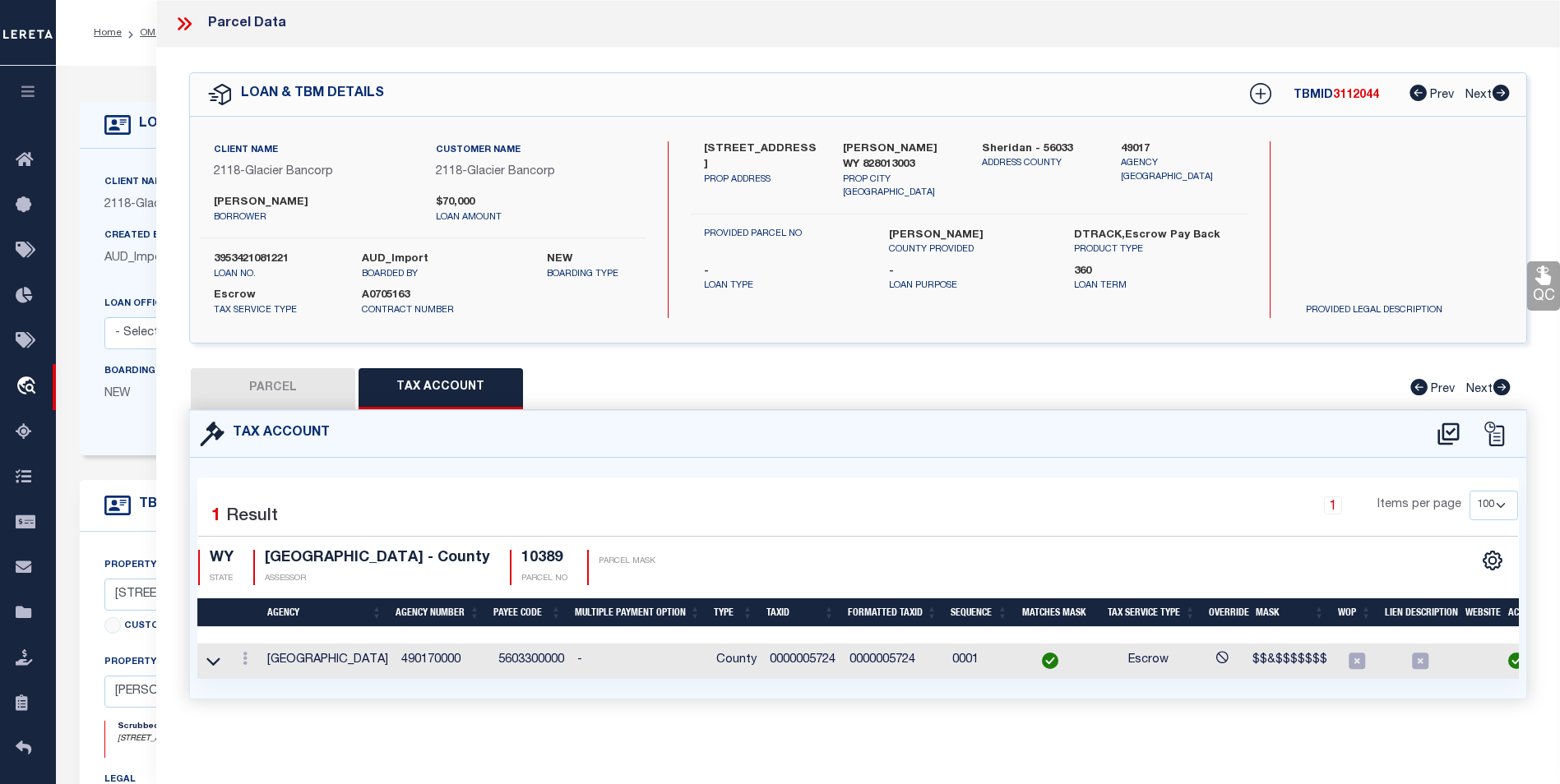
drag, startPoint x: 274, startPoint y: 388, endPoint x: 313, endPoint y: 387, distance: 39.0
click at [274, 388] on button "PARCEL" at bounding box center [273, 388] width 164 height 41
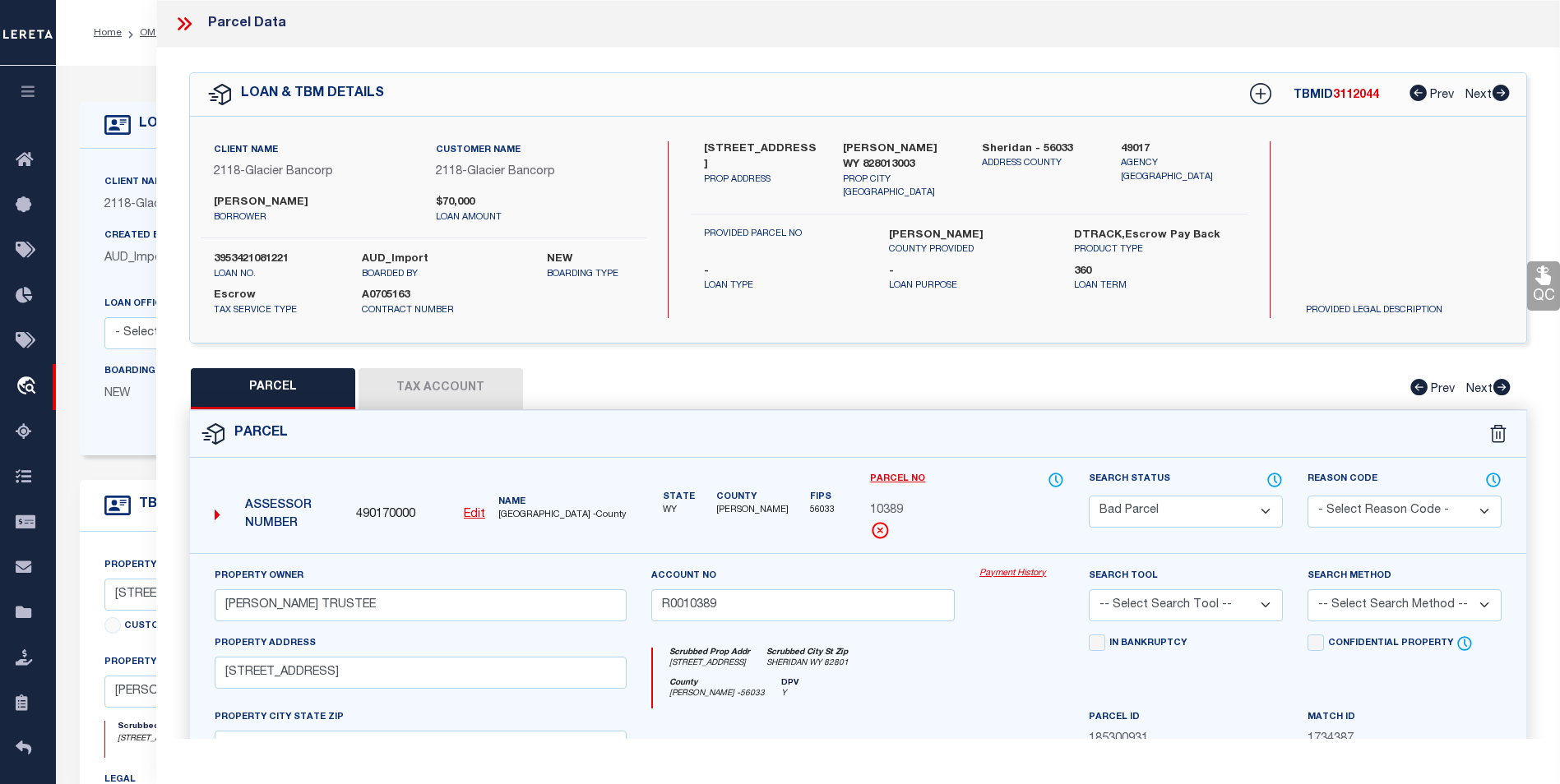
click at [474, 510] on u "Edit" at bounding box center [474, 514] width 21 height 12
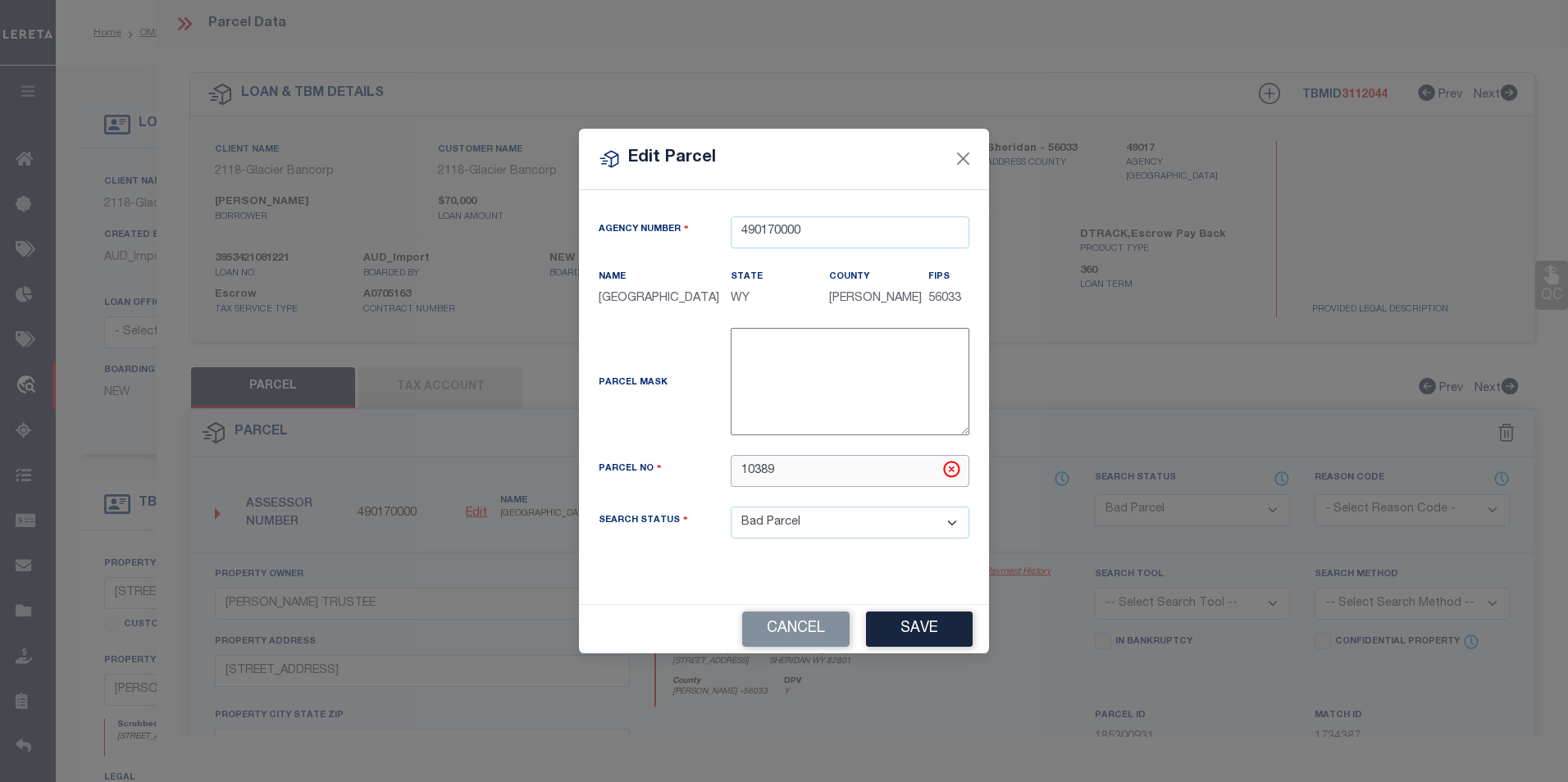
drag, startPoint x: 792, startPoint y: 479, endPoint x: 712, endPoint y: 485, distance: 80.2
click at [712, 485] on div "Parcel No 10389" at bounding box center [784, 471] width 396 height 32
click at [853, 539] on select "Automated Search Bad Parcel Complete Duplicate Parcel High Dollar Reporting In …" at bounding box center [850, 523] width 239 height 32
click at [1080, 387] on div "Edit Parcel Agency Number 490170000 Name State" at bounding box center [784, 391] width 1568 height 782
click at [923, 631] on button "Save" at bounding box center [919, 630] width 107 height 36
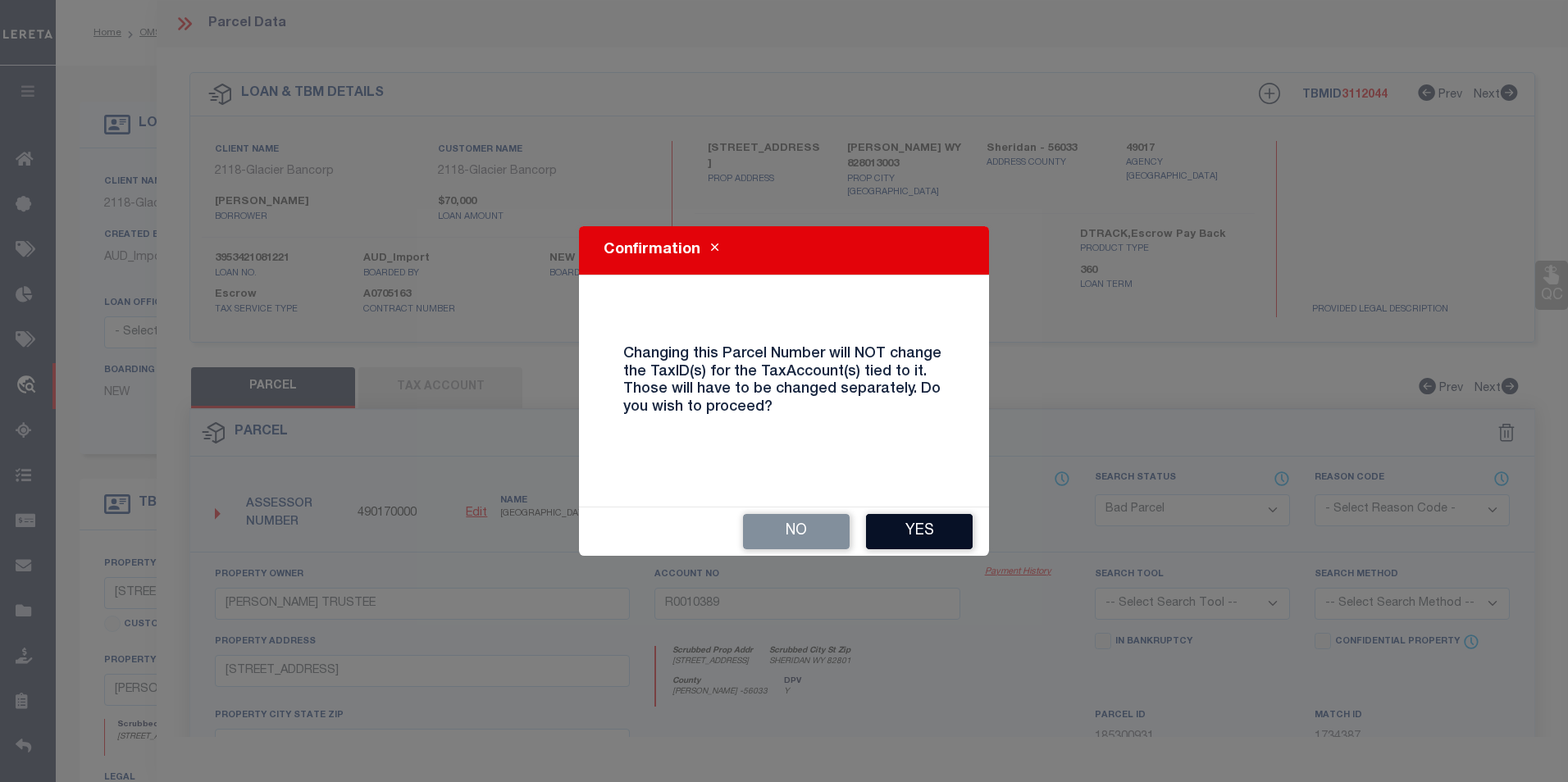
click at [902, 519] on button "Yes" at bounding box center [919, 532] width 107 height 36
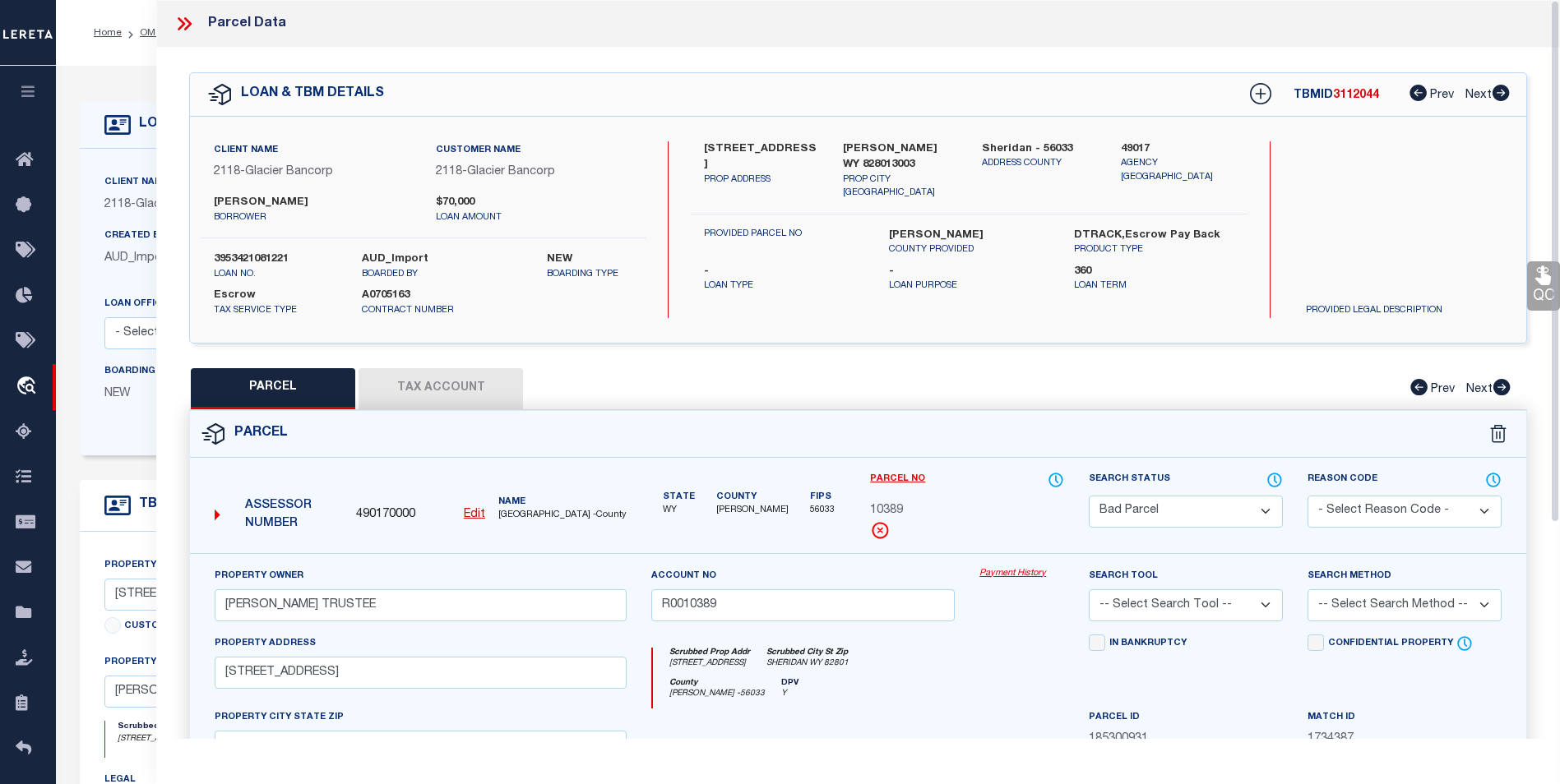
click at [907, 526] on div "Parcel No 10389" at bounding box center [967, 505] width 194 height 69
click at [413, 380] on button "Tax Account" at bounding box center [440, 388] width 164 height 41
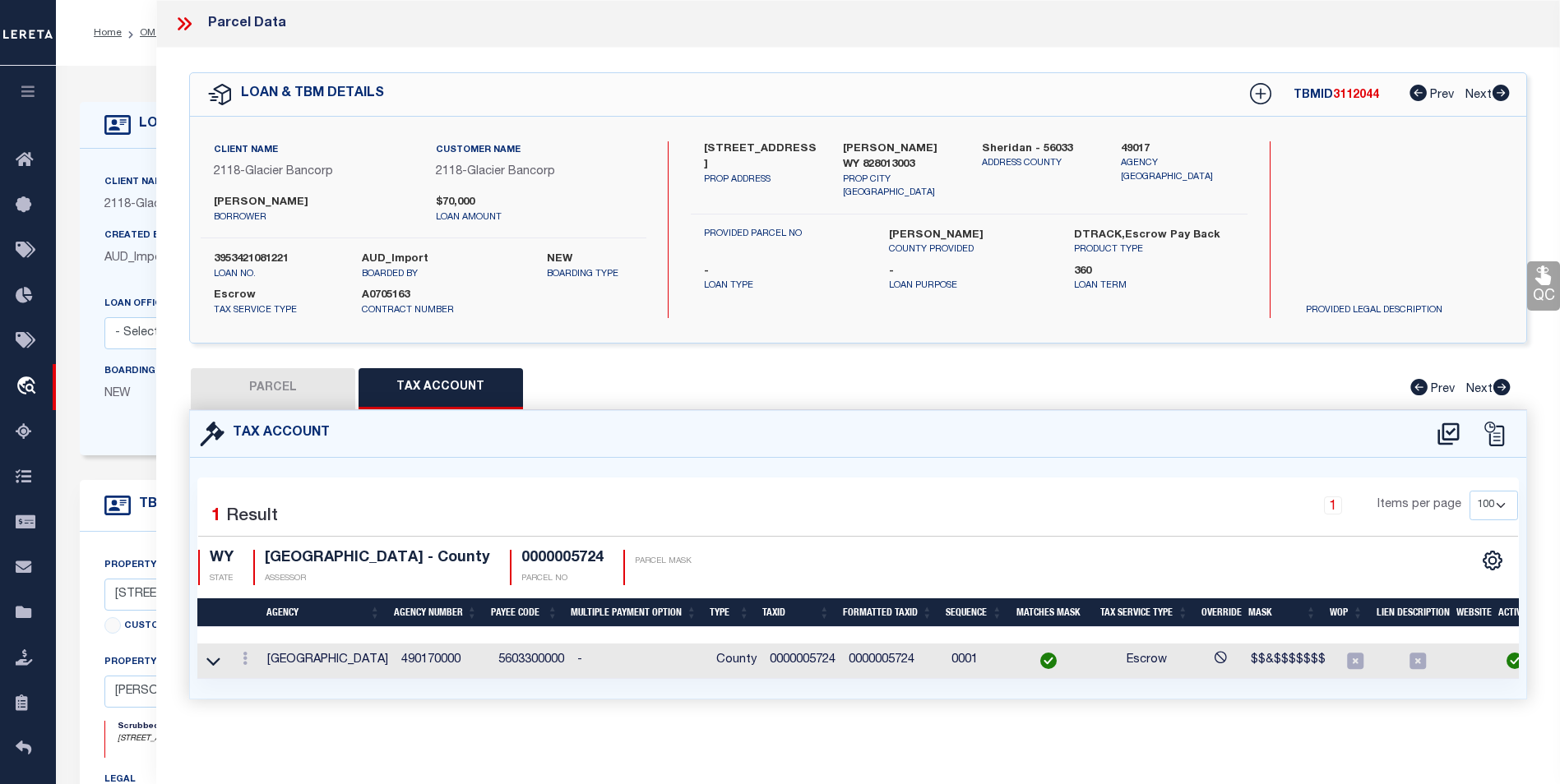
click at [317, 384] on button "PARCEL" at bounding box center [273, 388] width 164 height 41
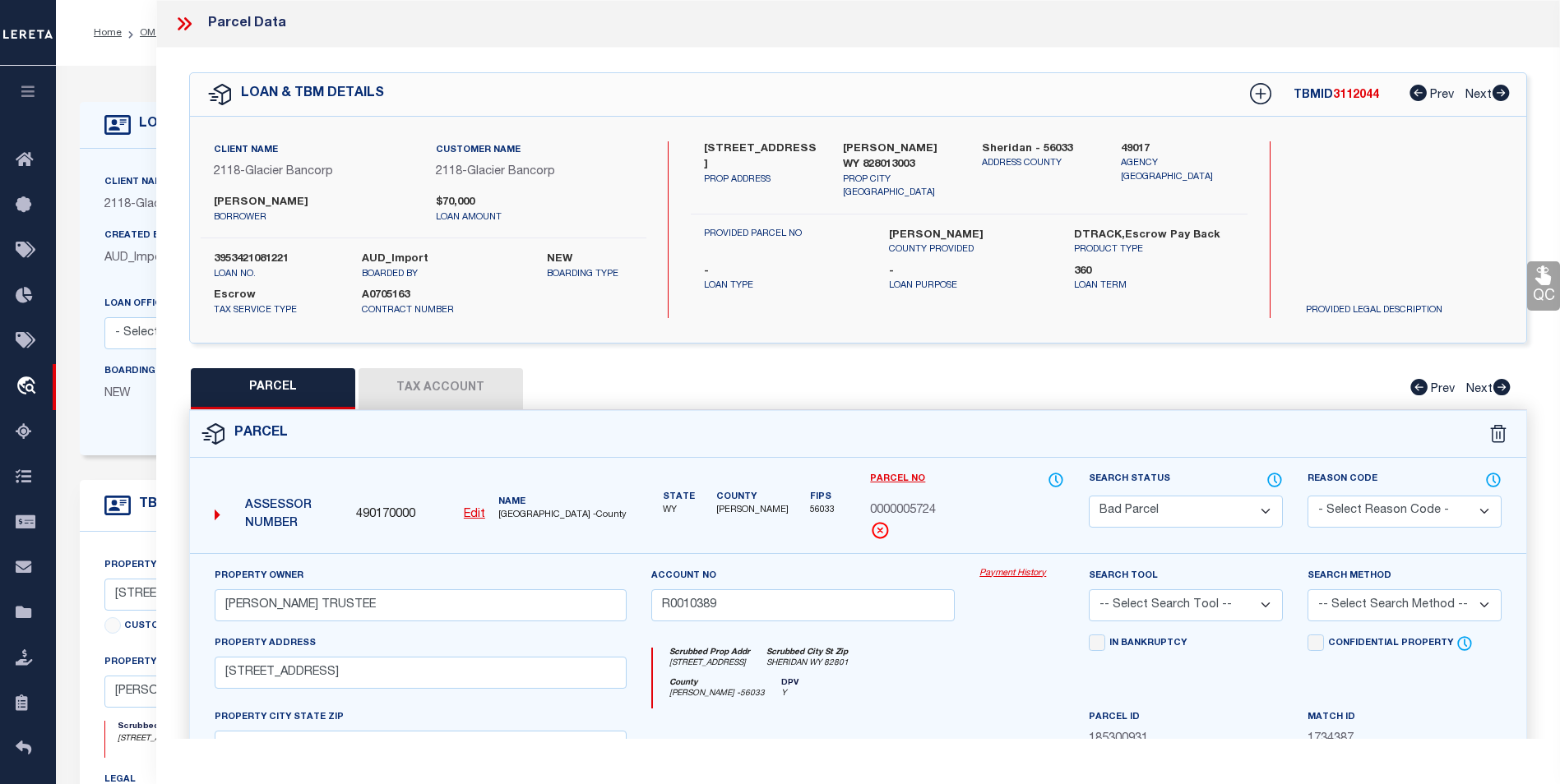
click at [1210, 514] on select "Automated Search Bad Parcel Complete Duplicate Parcel High Dollar Reporting In …" at bounding box center [1185, 512] width 194 height 32
click at [1088, 496] on select "Automated Search Bad Parcel Complete Duplicate Parcel High Dollar Reporting In …" at bounding box center [1185, 512] width 194 height 32
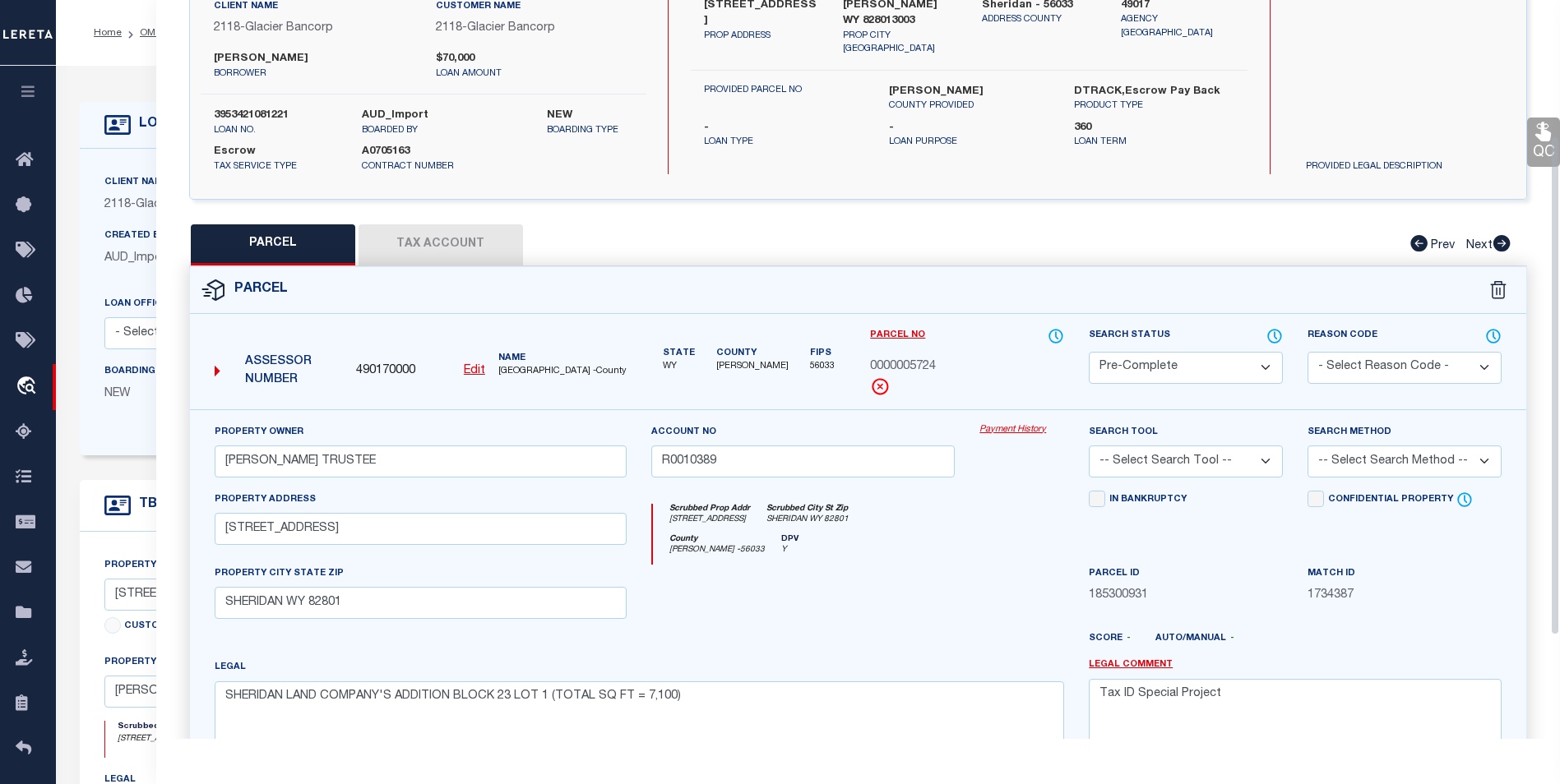
scroll to position [246, 0]
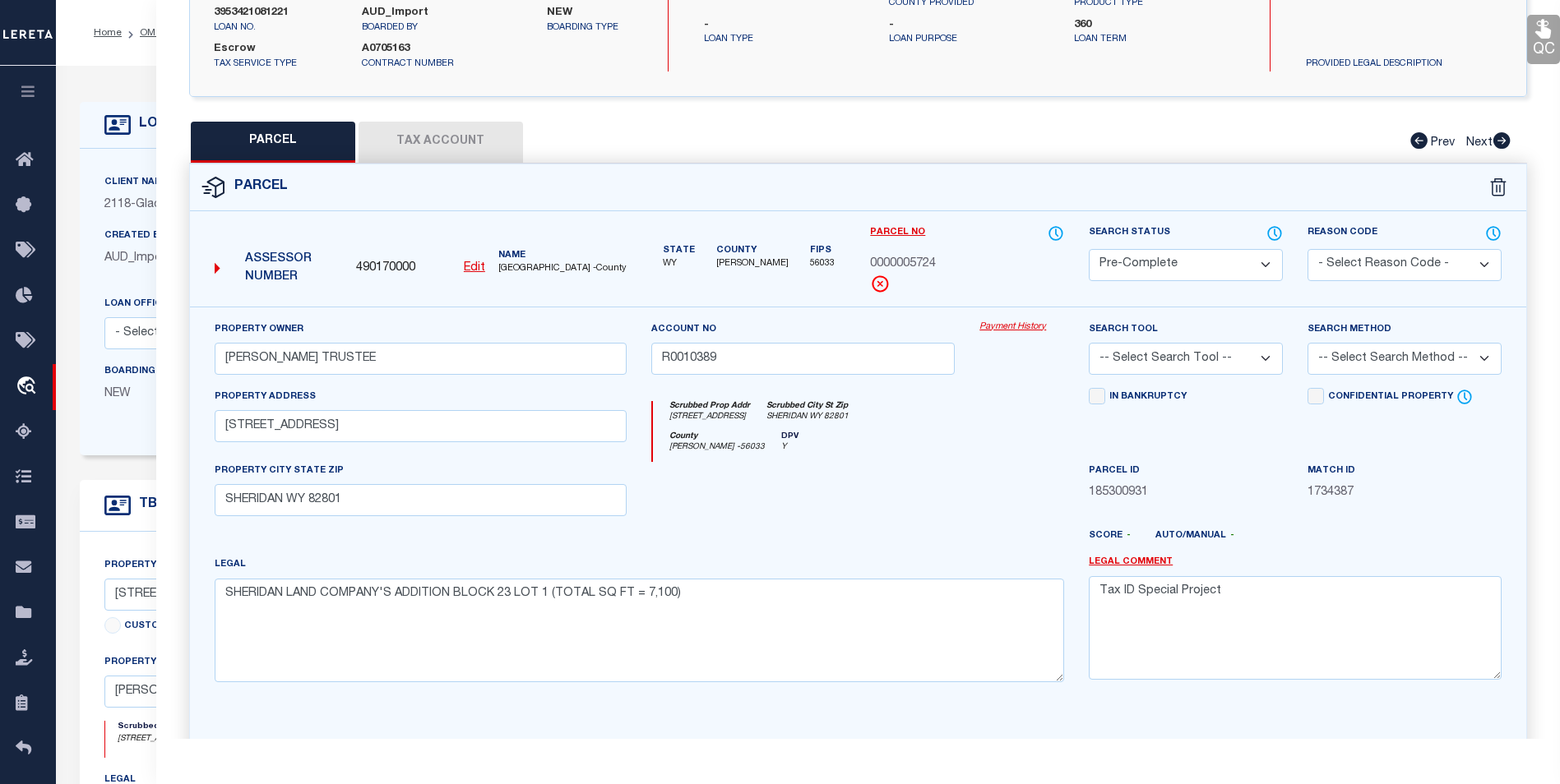
click at [1223, 362] on select "-- Select Search Tool -- 3rd Party Website Agency File Agency Website ATLS CNV-…" at bounding box center [1185, 359] width 194 height 32
click at [1088, 343] on select "-- Select Search Tool -- 3rd Party Website Agency File Agency Website ATLS CNV-…" at bounding box center [1185, 359] width 194 height 32
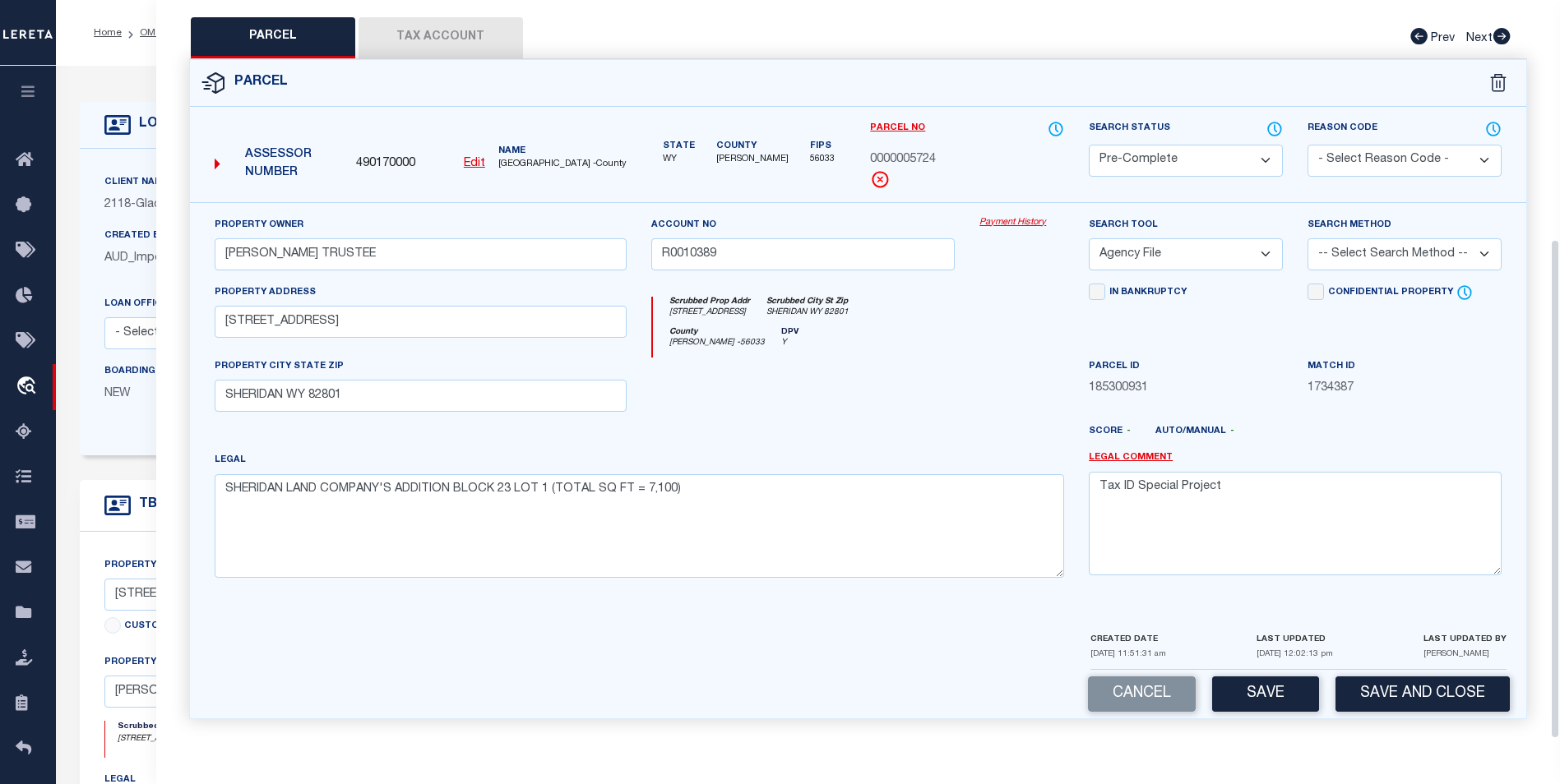
scroll to position [354, 0]
click at [1343, 254] on select "-- Select Search Method -- Property Address Legal Liability Info Provided" at bounding box center [1404, 254] width 194 height 32
click at [1307, 238] on select "-- Select Search Method -- Property Address Legal Liability Info Provided" at bounding box center [1404, 254] width 194 height 32
click at [1253, 694] on button "Save" at bounding box center [1265, 694] width 107 height 36
click at [471, 166] on u "Edit" at bounding box center [474, 163] width 21 height 12
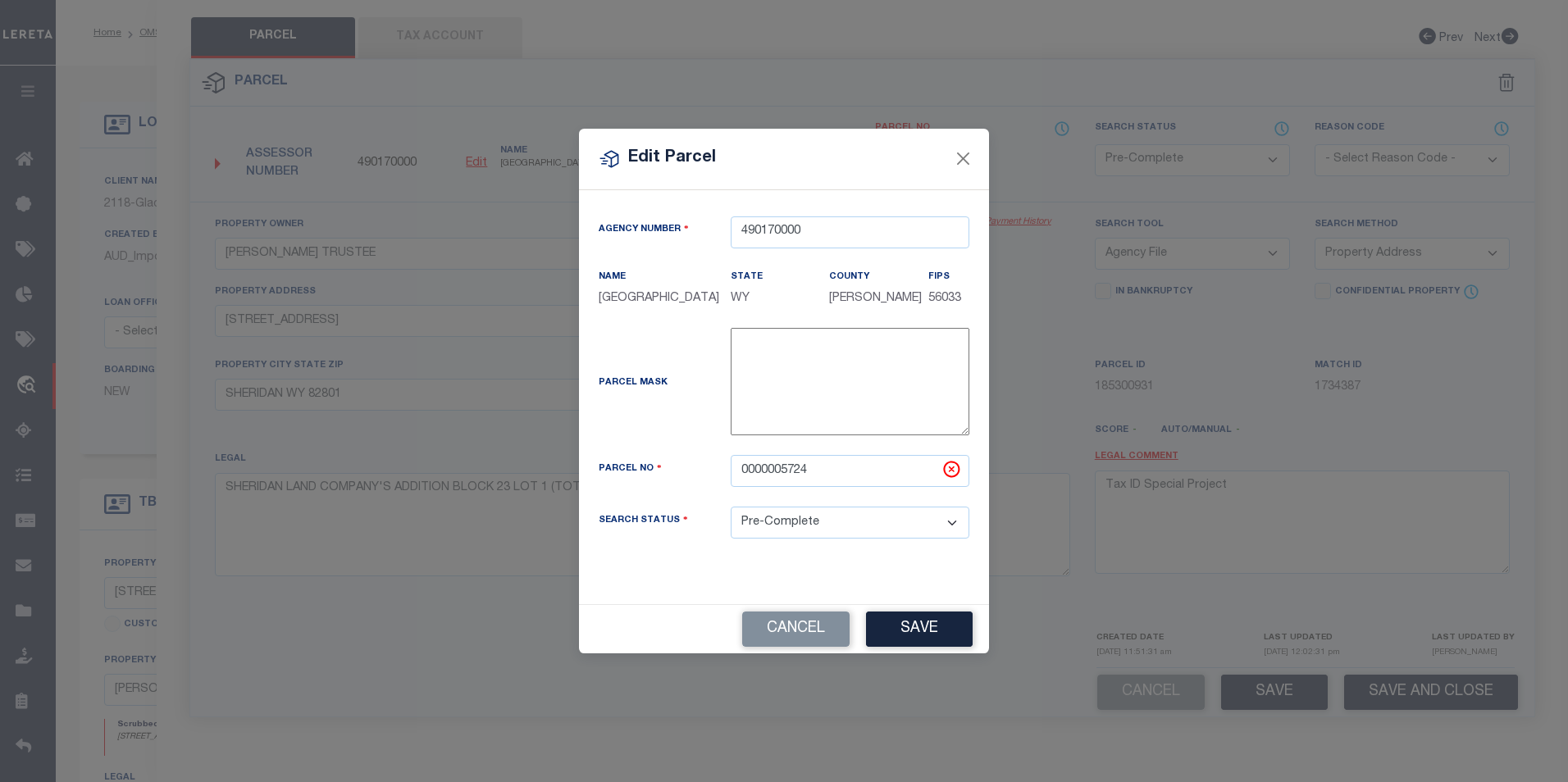
click at [472, 159] on div "Edit Parcel Agency Number 490170000 Name State" at bounding box center [784, 391] width 1568 height 782
click at [965, 150] on button "Close" at bounding box center [963, 159] width 21 height 21
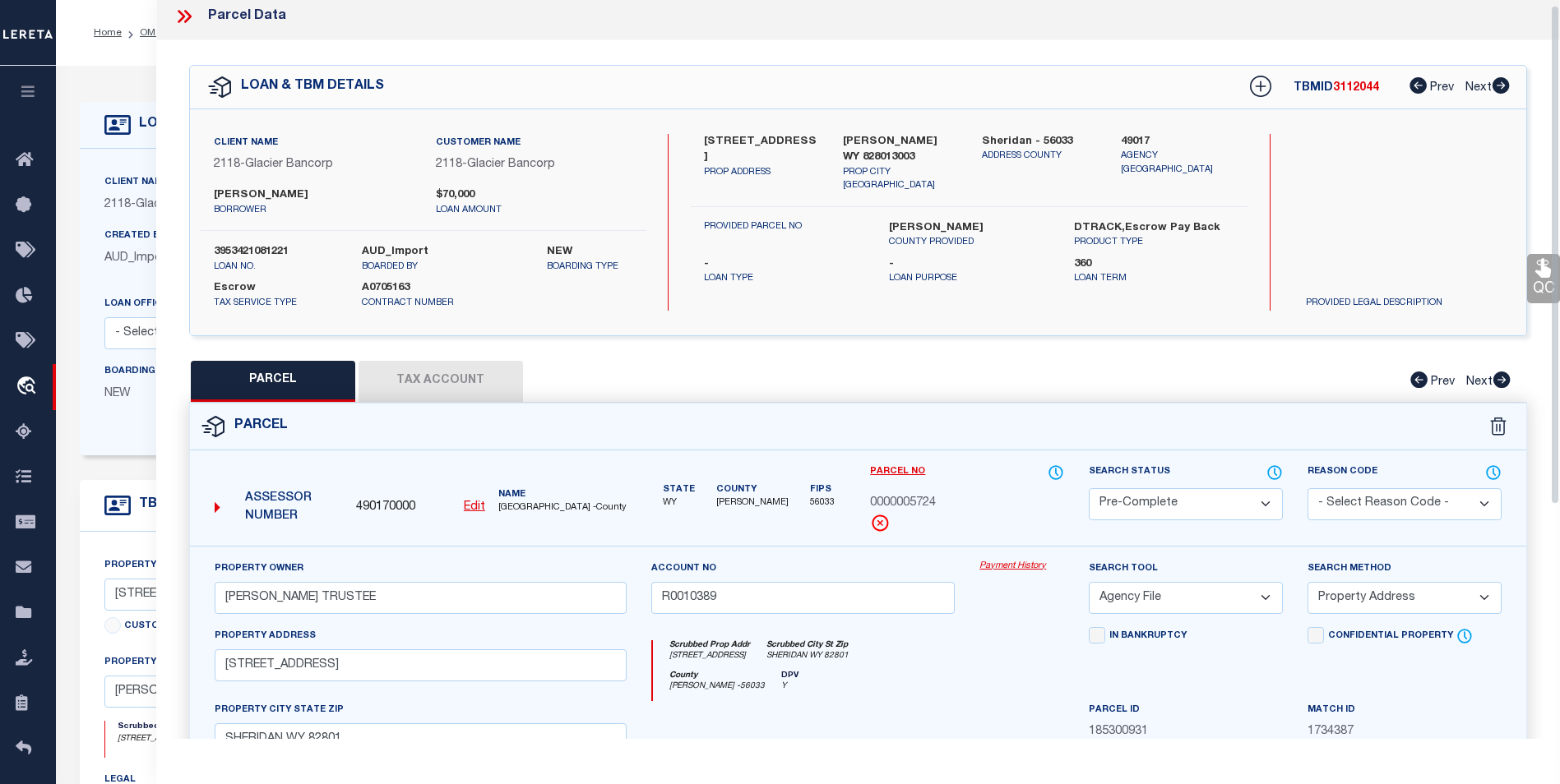
scroll to position [0, 0]
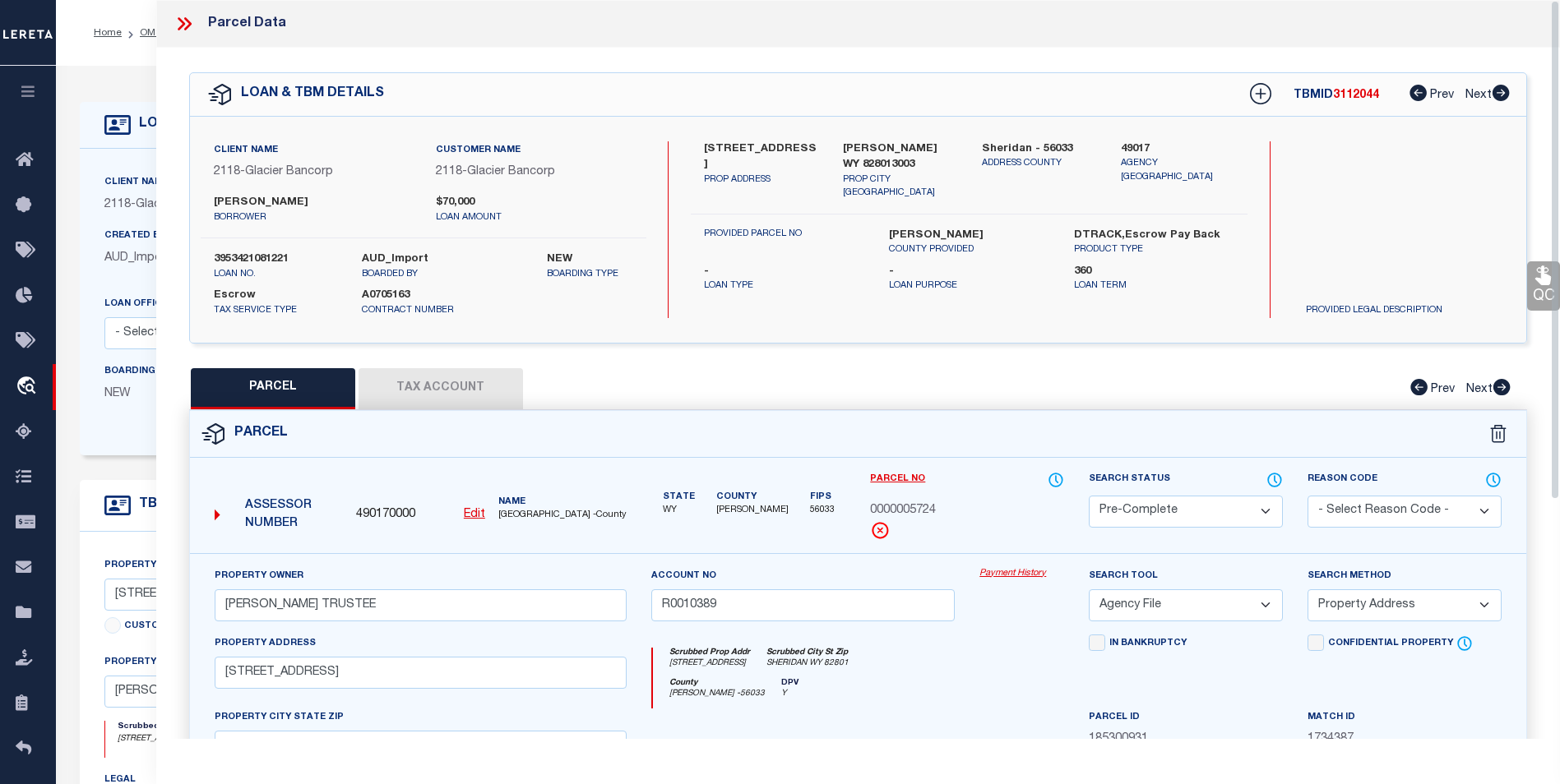
click at [187, 24] on icon at bounding box center [184, 24] width 21 height 21
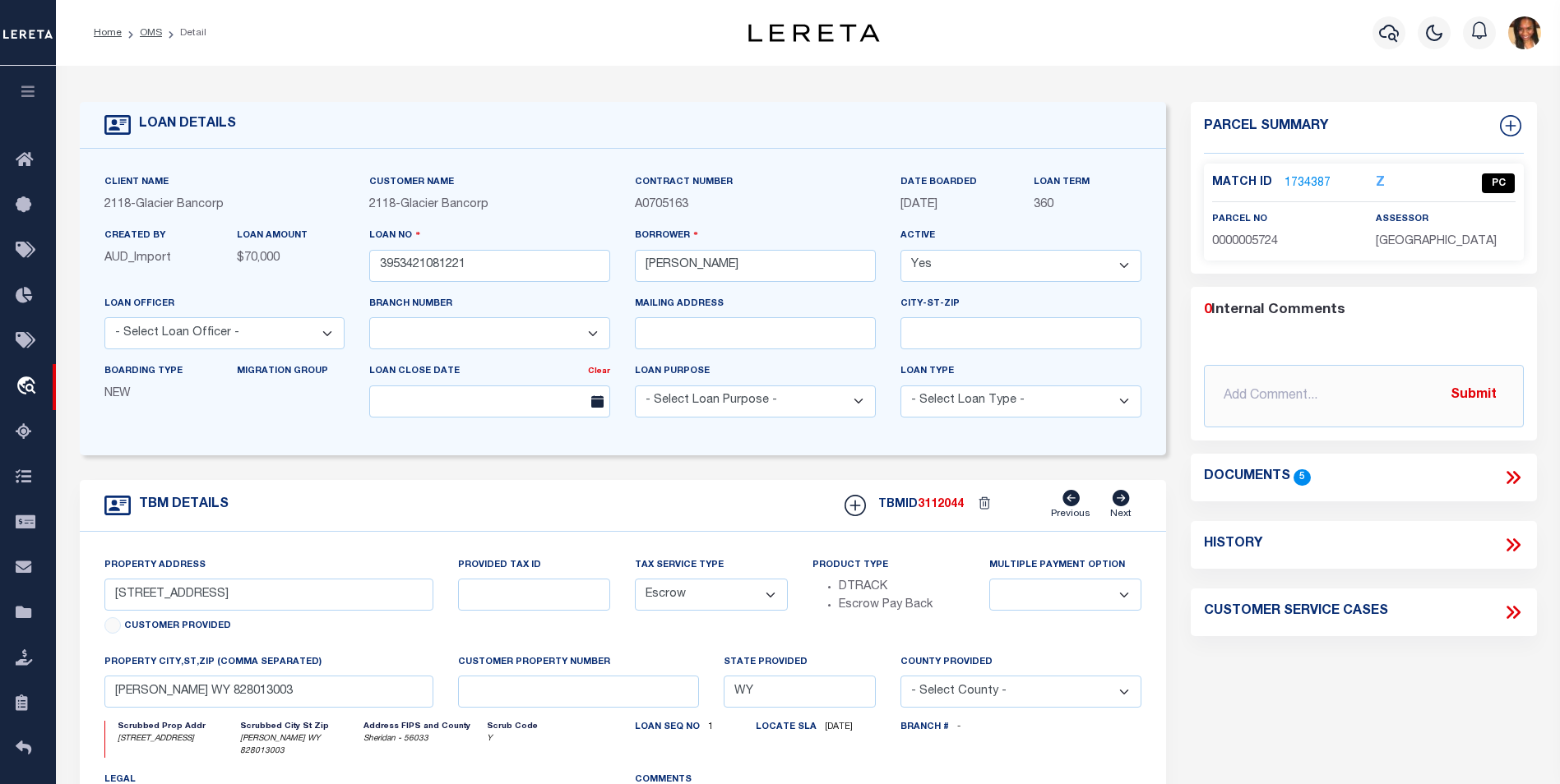
click at [1304, 188] on link "1734387" at bounding box center [1307, 183] width 46 height 17
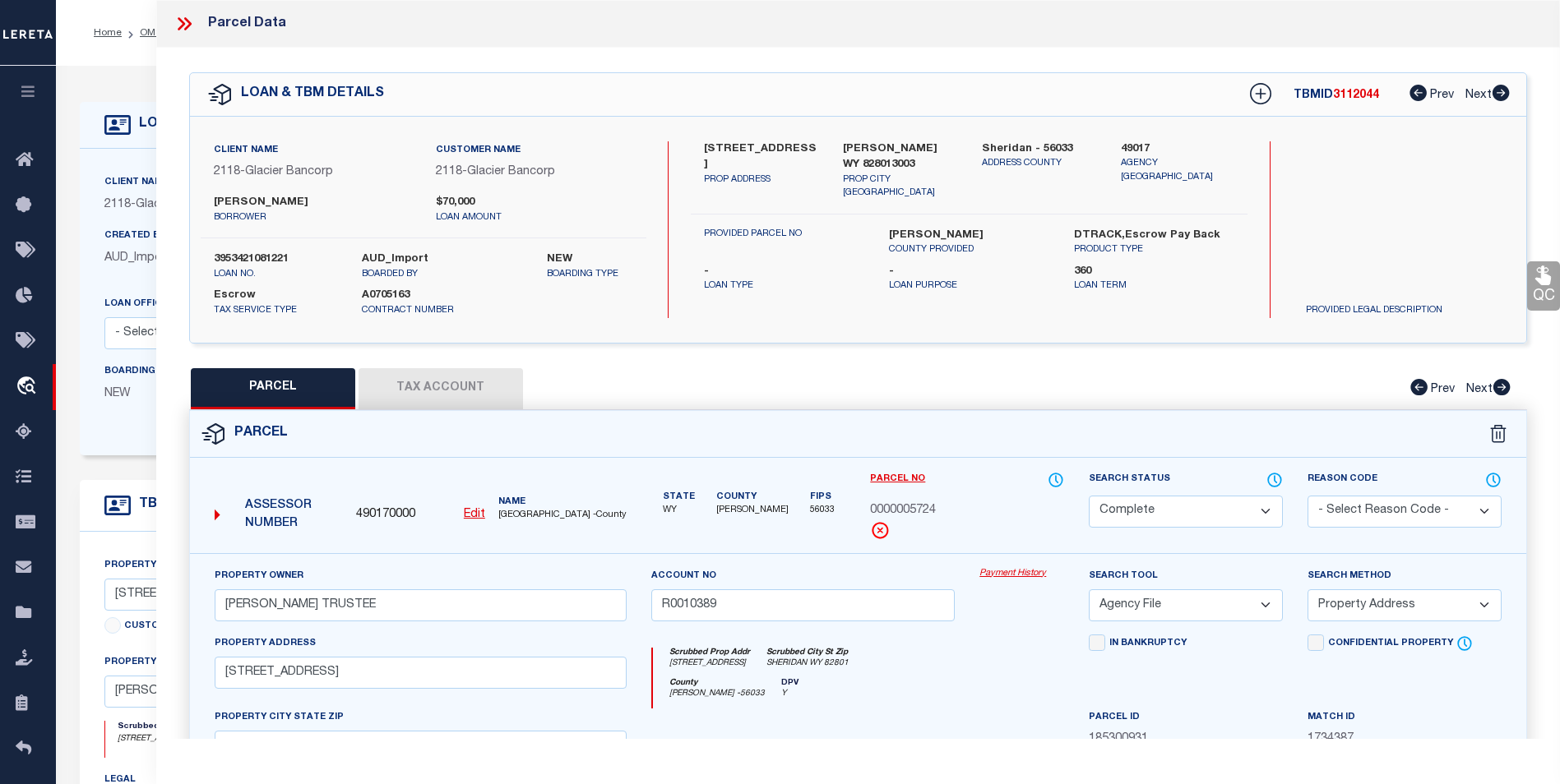
click at [446, 386] on button "Tax Account" at bounding box center [440, 388] width 164 height 41
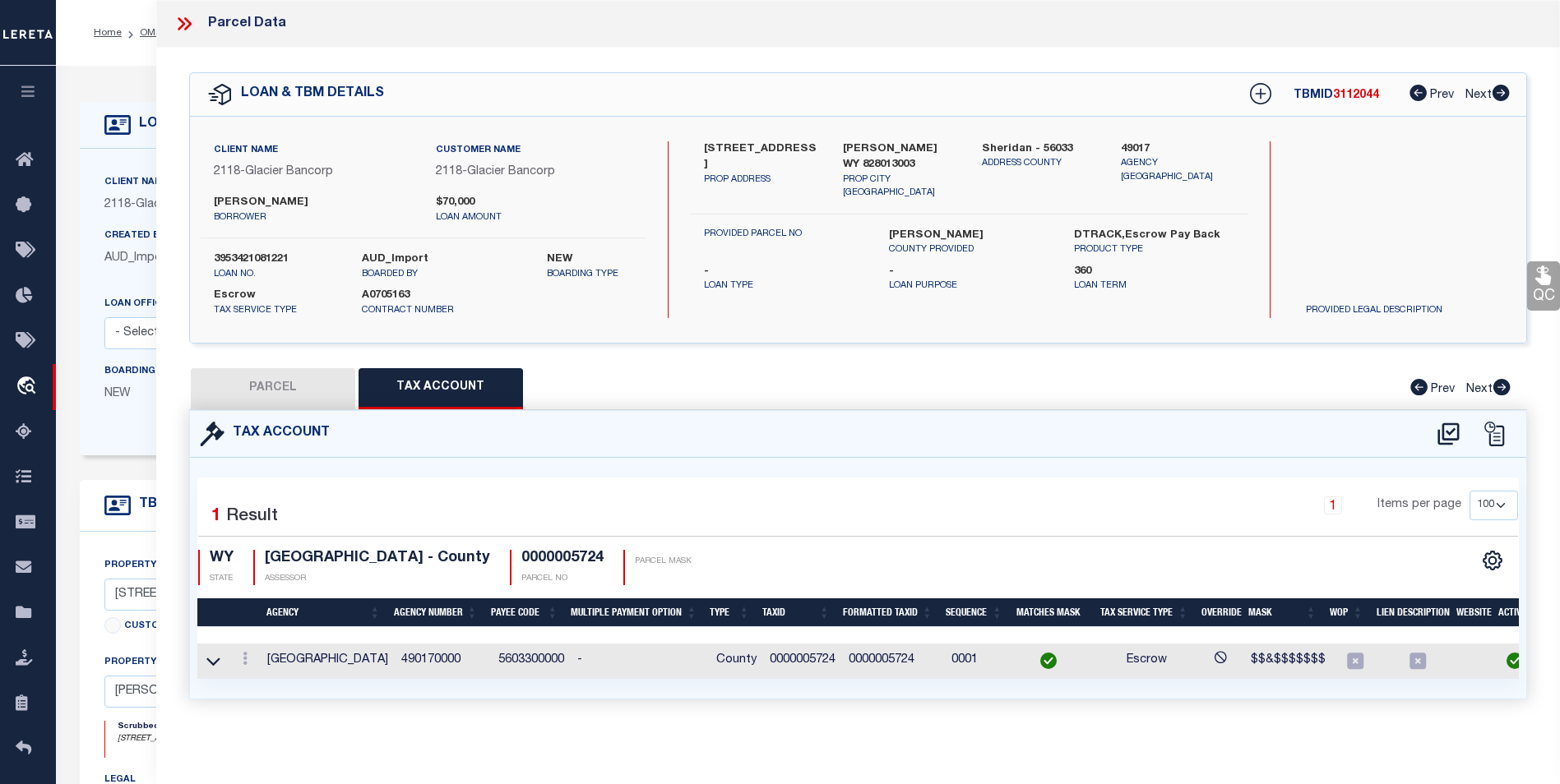
click at [253, 381] on button "PARCEL" at bounding box center [273, 388] width 164 height 41
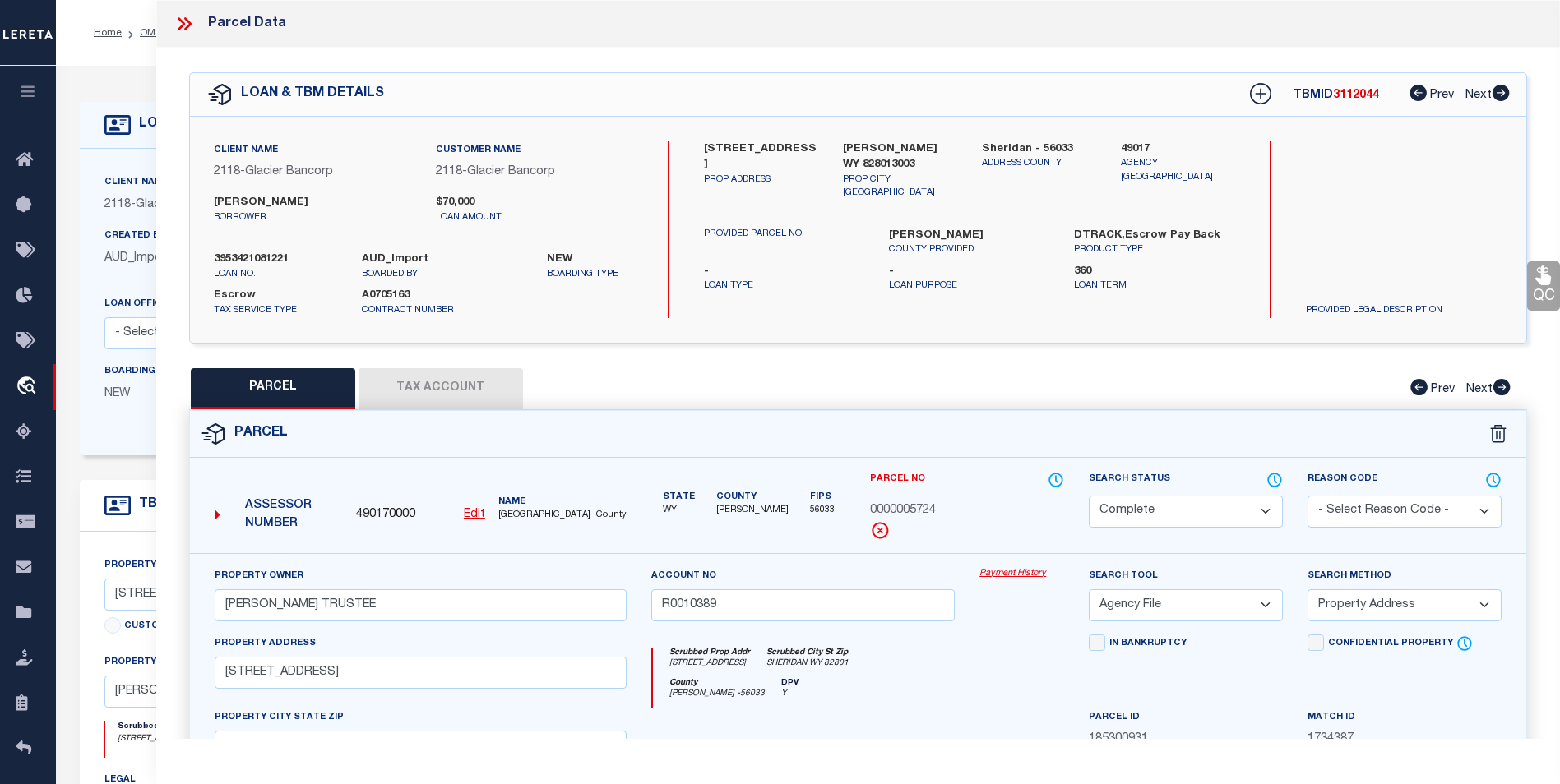
click at [479, 509] on u "Edit" at bounding box center [474, 514] width 21 height 12
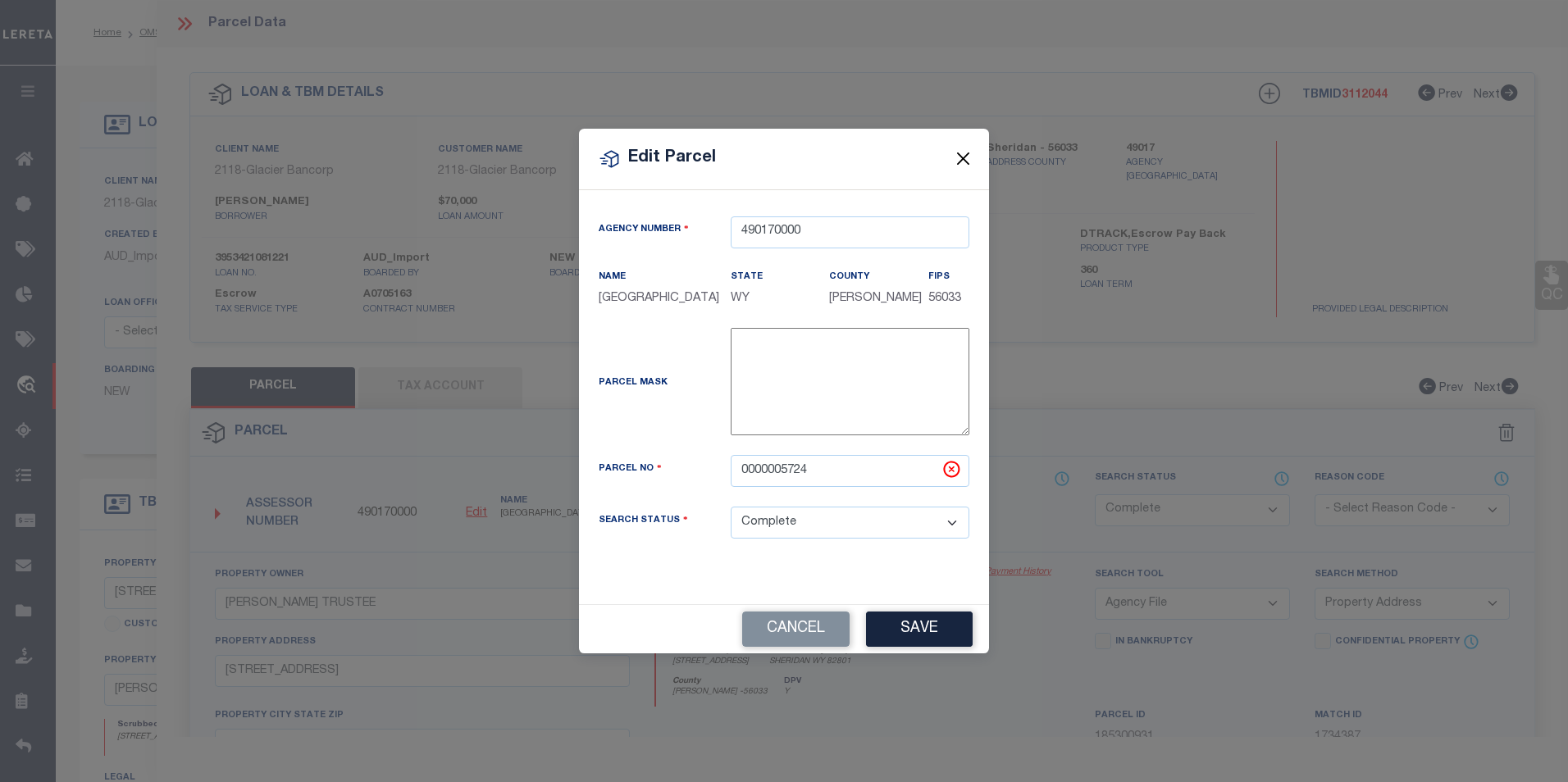
click at [966, 159] on button "Close" at bounding box center [963, 159] width 21 height 21
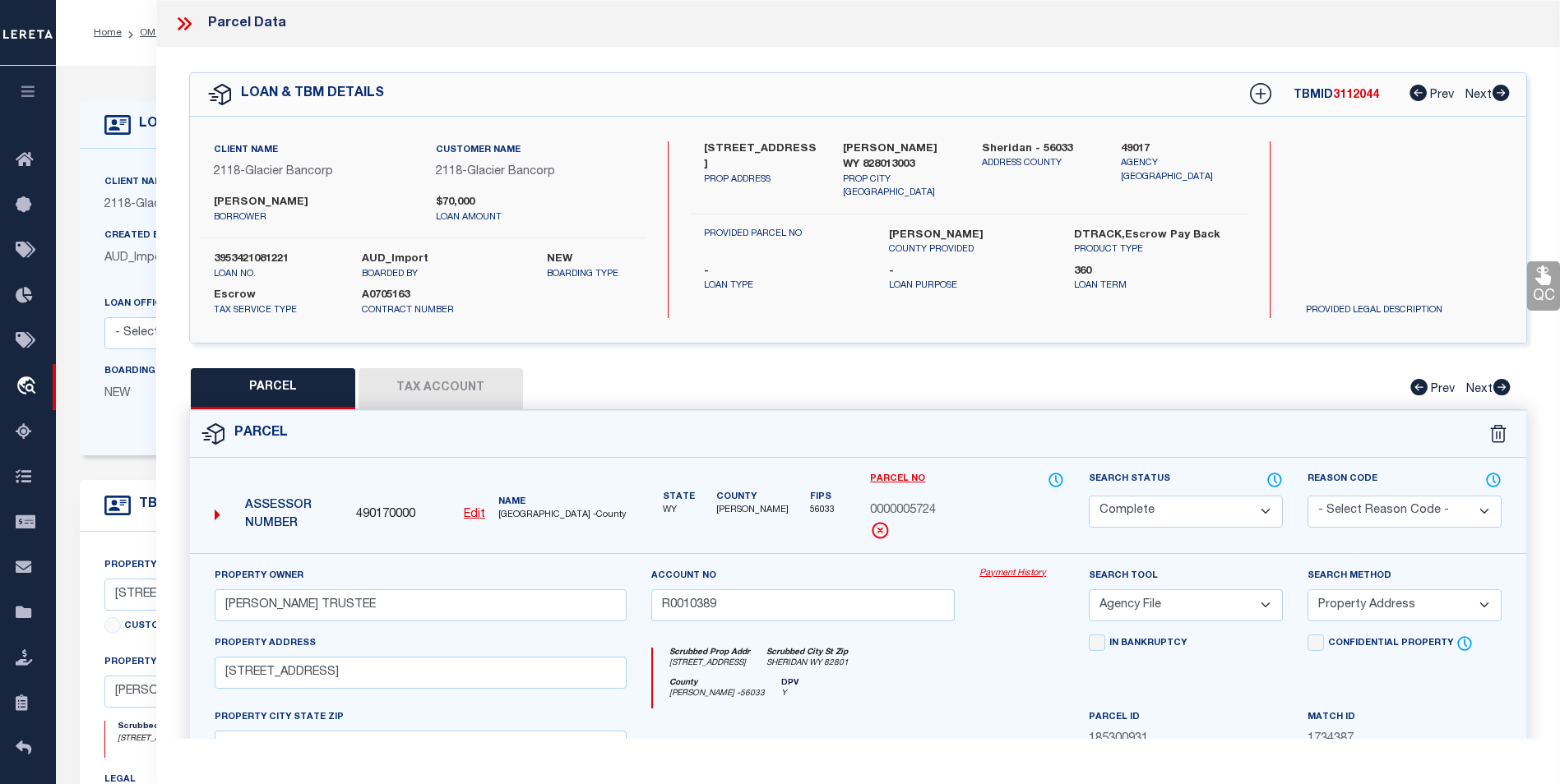
click at [475, 370] on button "Tax Account" at bounding box center [440, 388] width 164 height 41
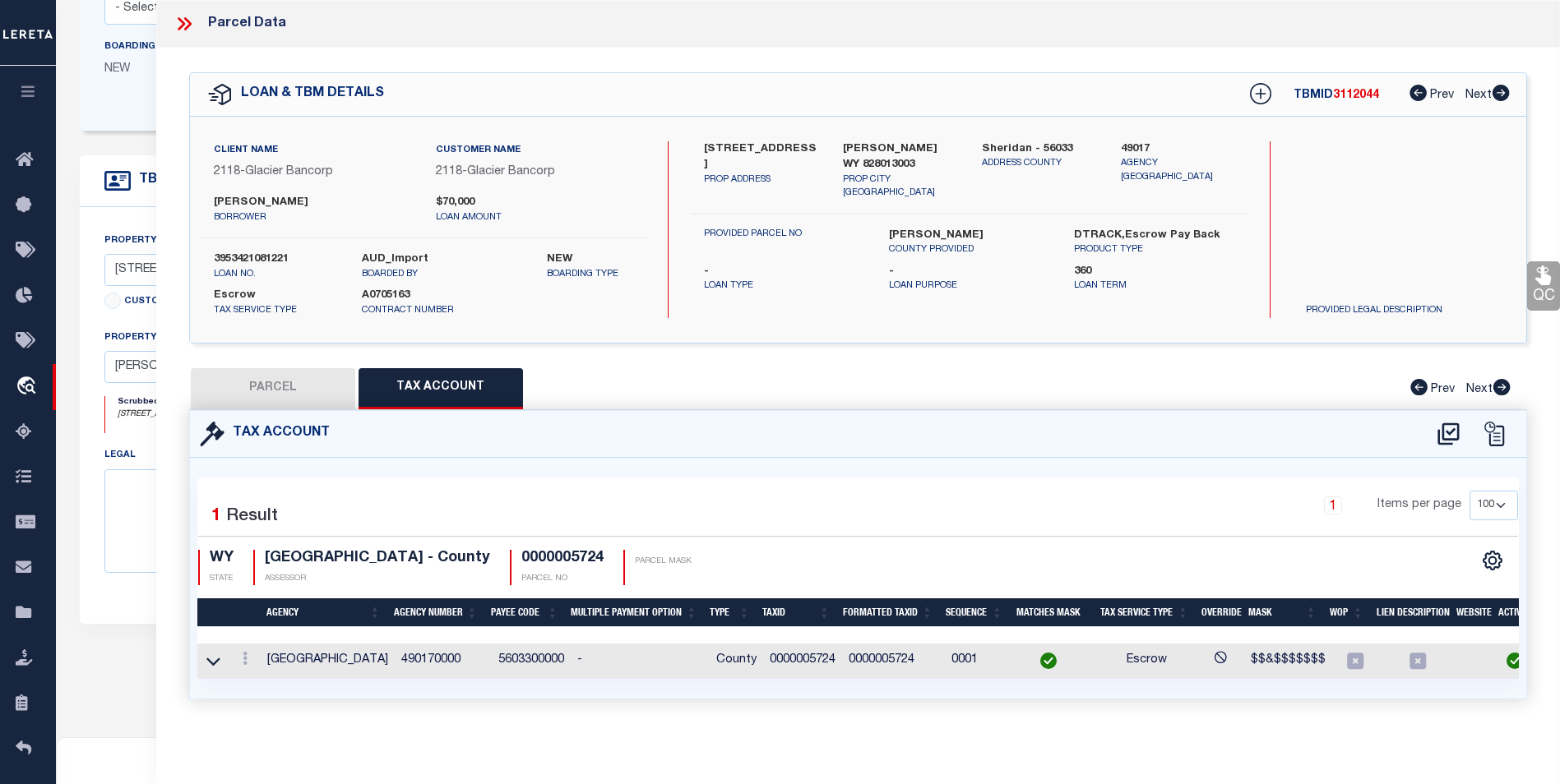
scroll to position [329, 0]
click at [241, 663] on link at bounding box center [245, 661] width 18 height 13
click at [265, 680] on icon "" at bounding box center [263, 683] width 13 height 13
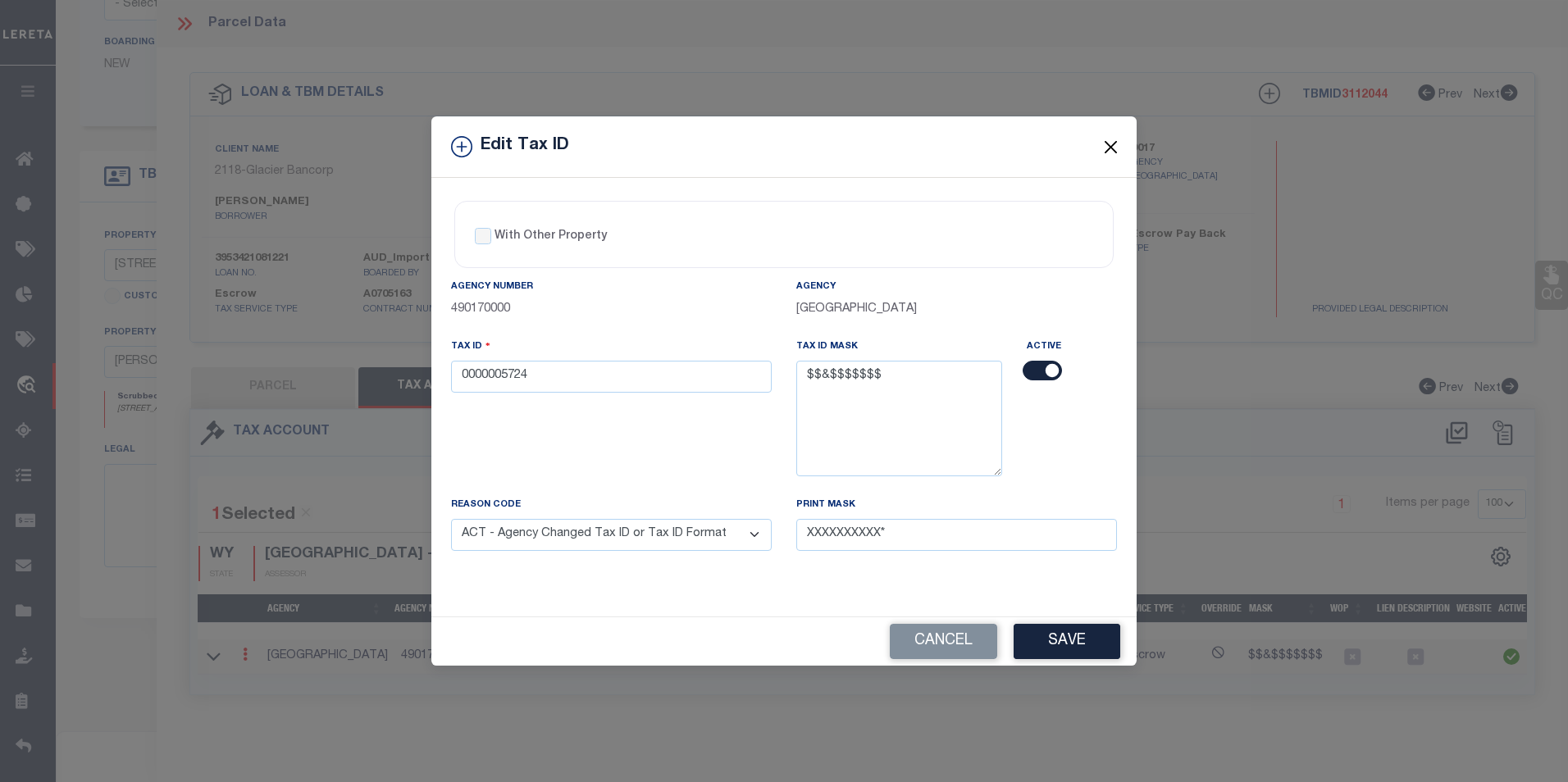
click at [1100, 153] on button "Close" at bounding box center [1111, 147] width 21 height 21
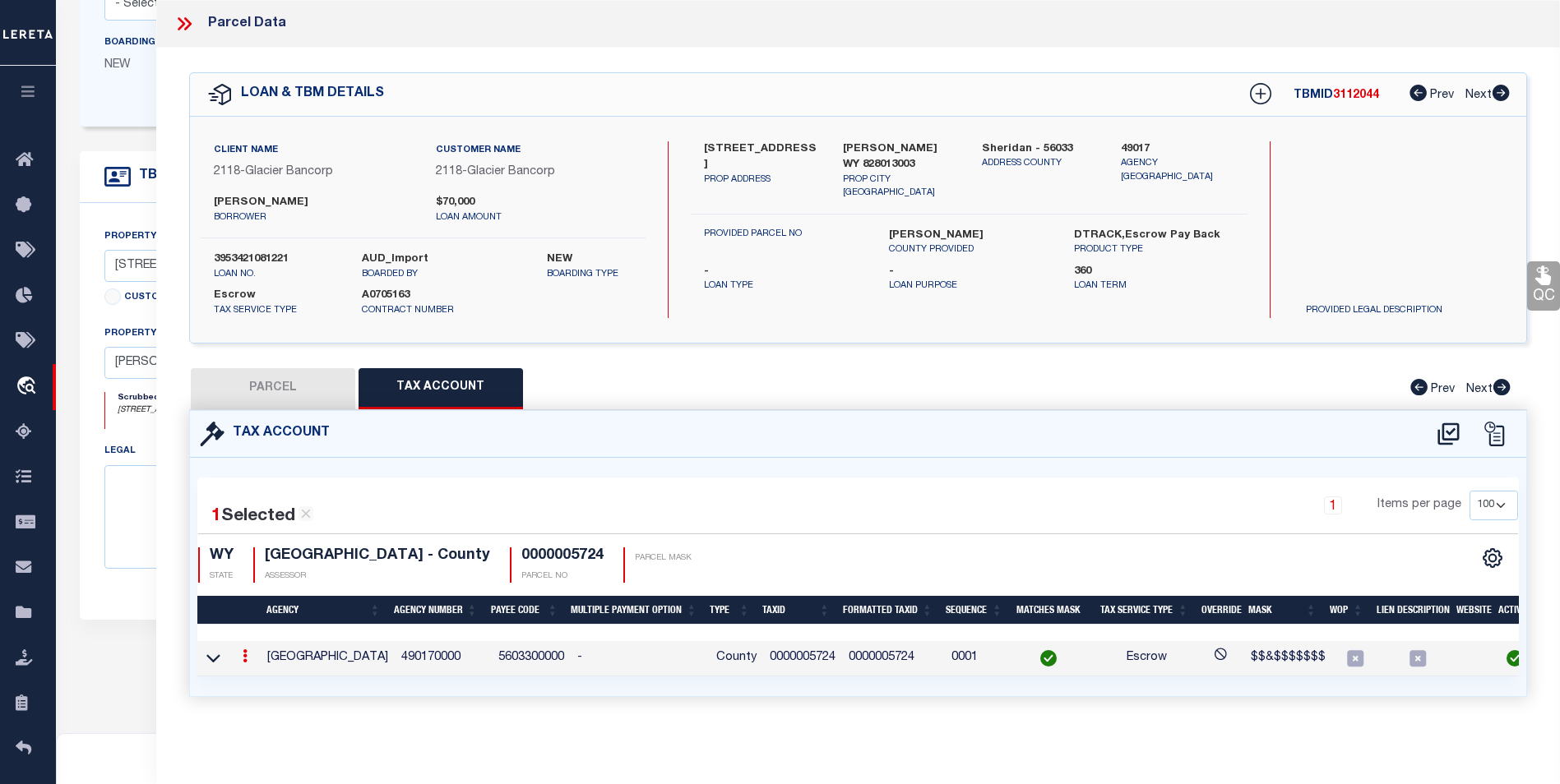
click at [297, 388] on button "PARCEL" at bounding box center [273, 388] width 164 height 41
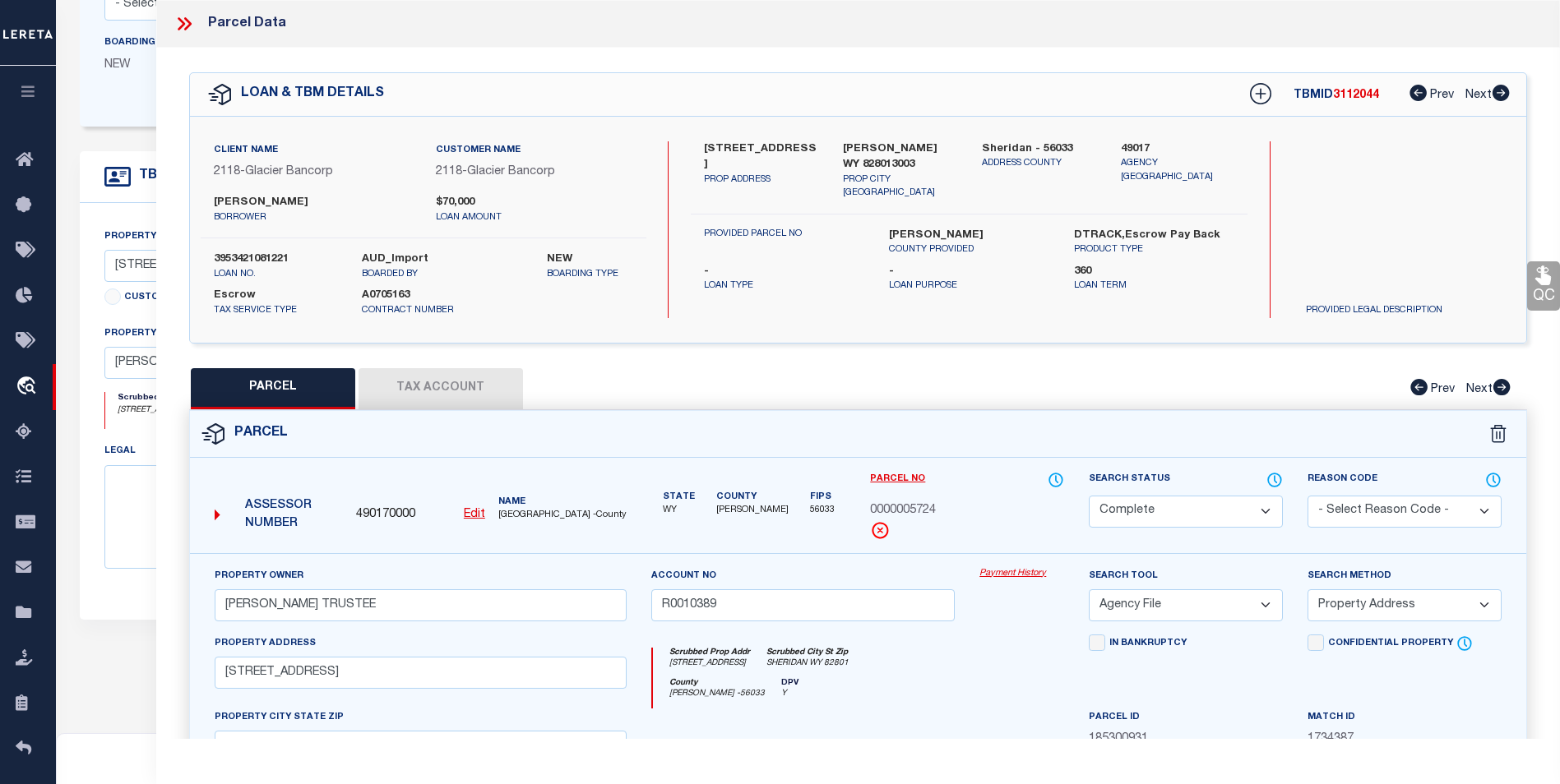
click at [476, 381] on button "Tax Account" at bounding box center [440, 388] width 164 height 41
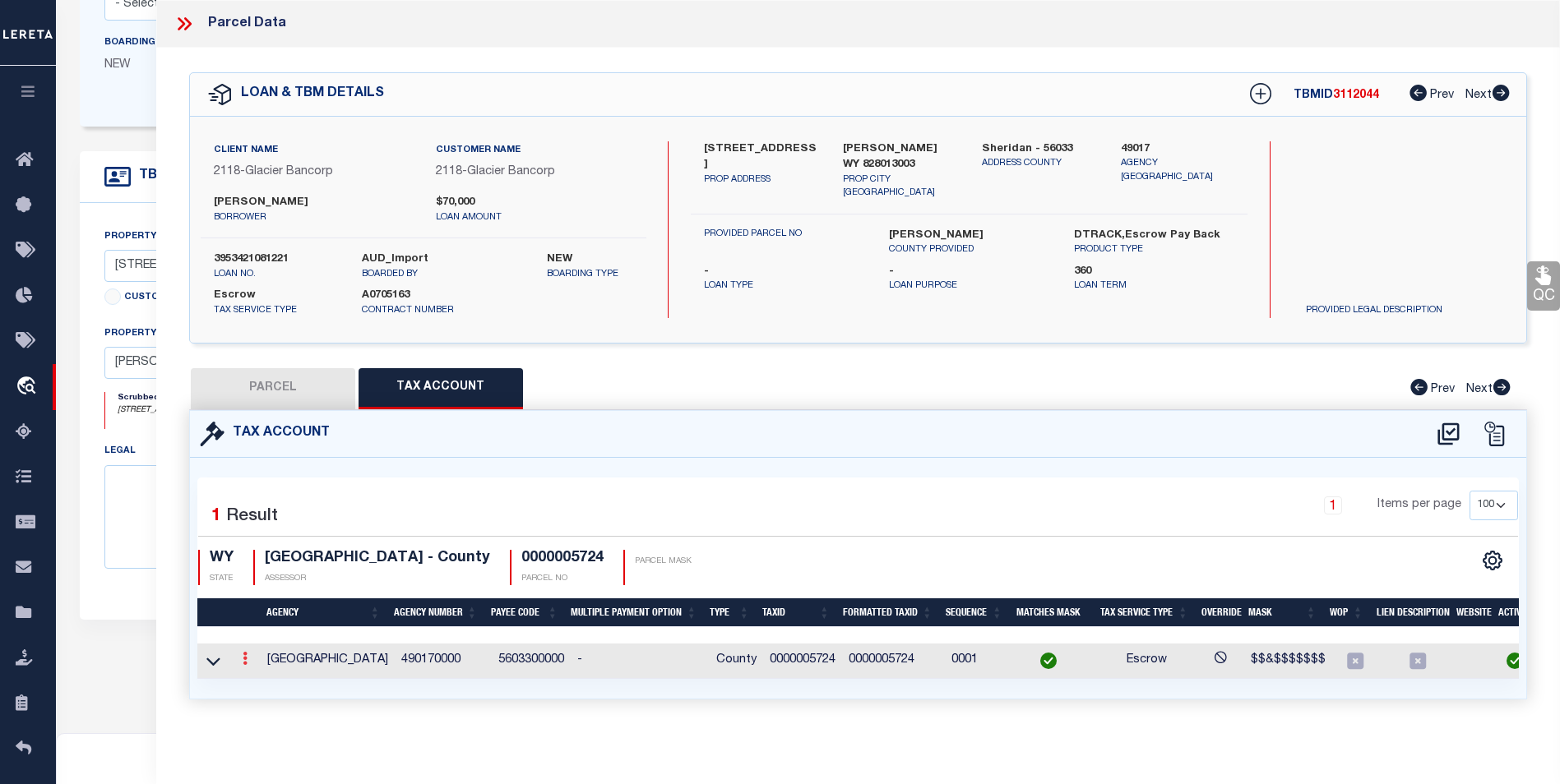
click at [247, 658] on icon at bounding box center [245, 658] width 5 height 13
click at [409, 478] on div "Selected 1 Result 1 Items per page 10 25 50 100 WY STATE ASSESSOR" at bounding box center [858, 578] width 1321 height 201
click at [306, 387] on button "PARCEL" at bounding box center [273, 388] width 164 height 41
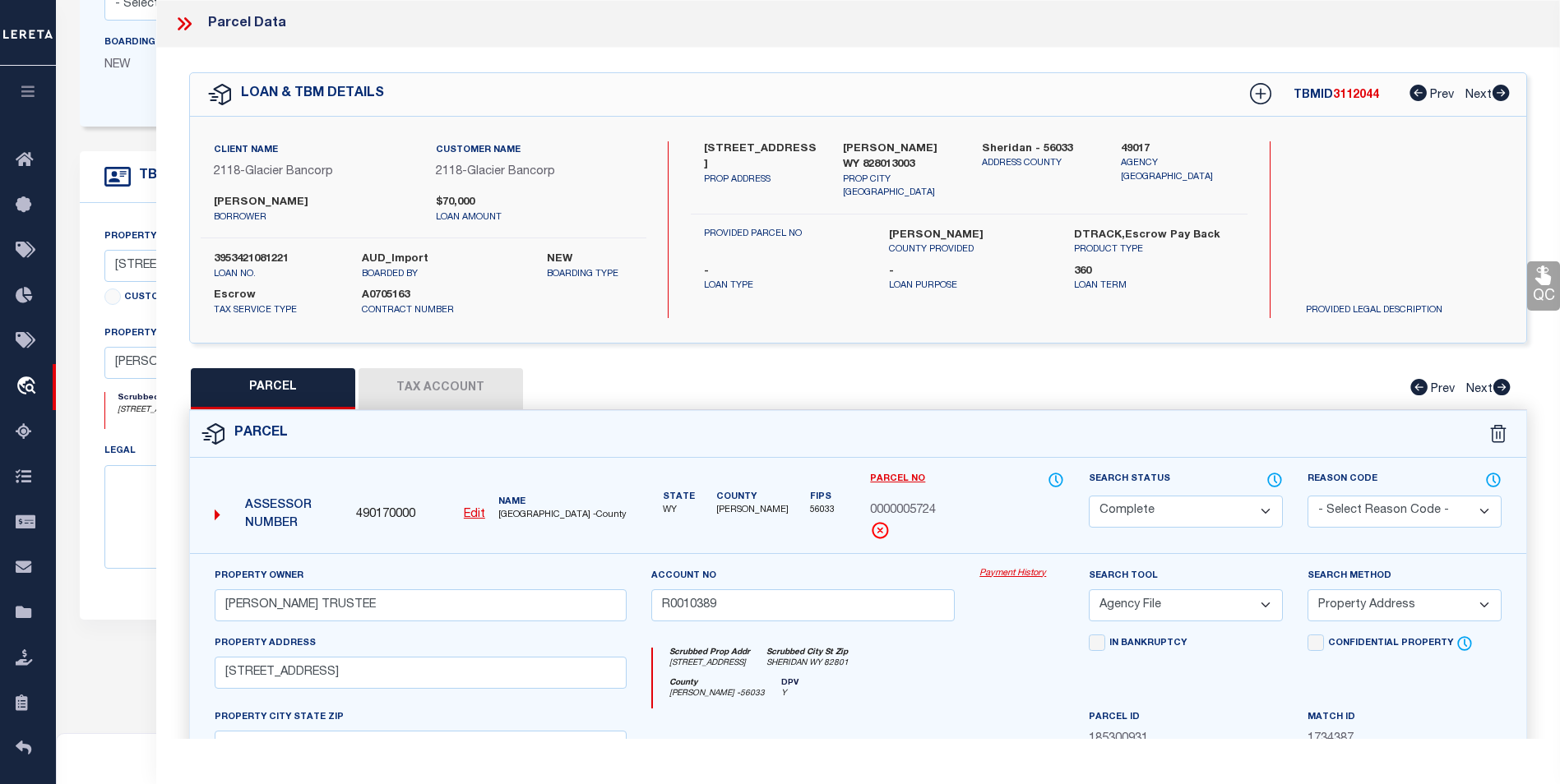
click at [457, 387] on button "Tax Account" at bounding box center [440, 388] width 164 height 41
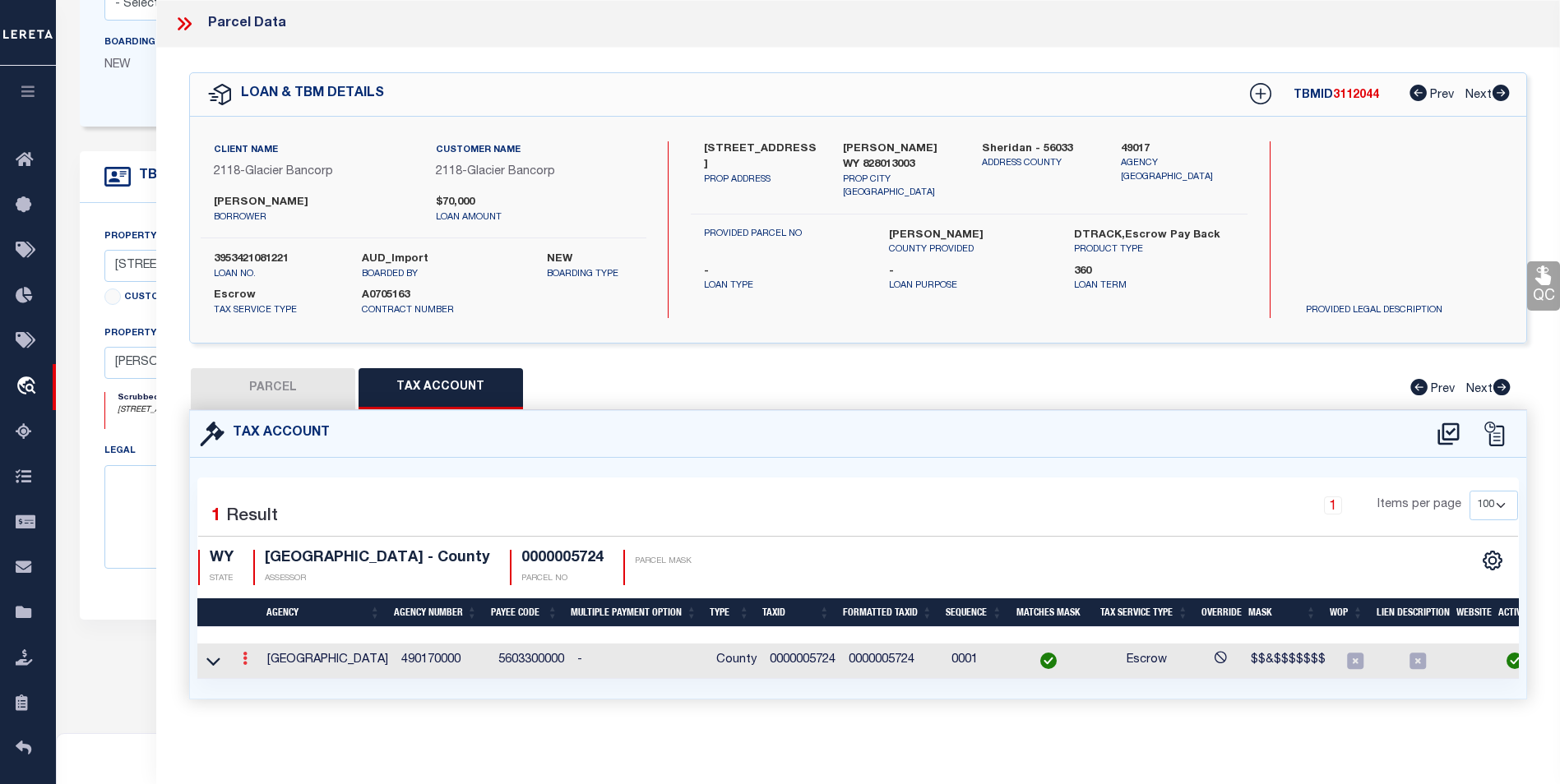
click at [245, 663] on icon at bounding box center [245, 658] width 5 height 13
click at [269, 679] on link at bounding box center [267, 685] width 61 height 27
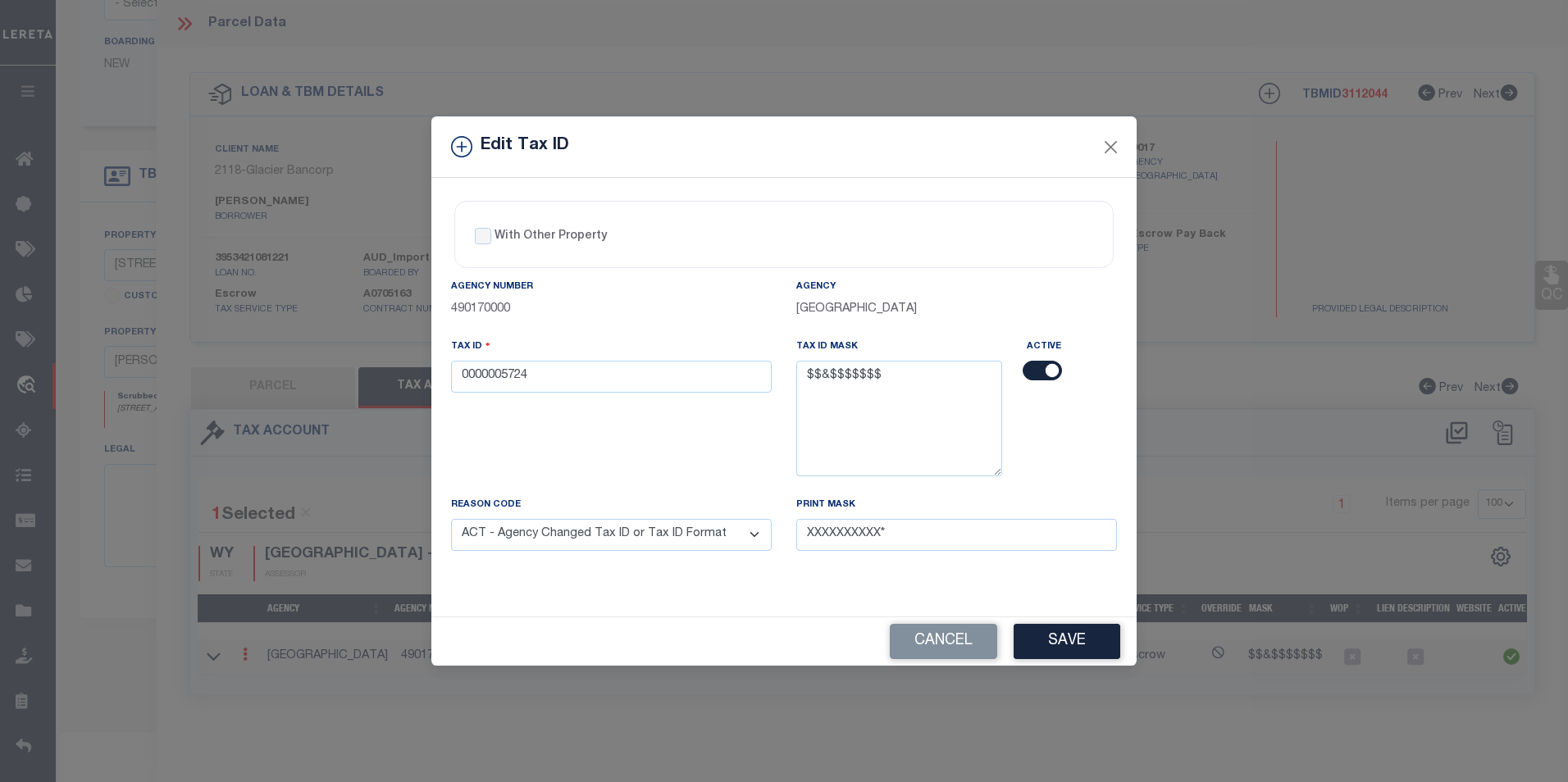
click at [724, 533] on select "- Select Reason - 099 - Other (Provide additional detail) ACT - Agency Changed …" at bounding box center [611, 535] width 321 height 32
click at [451, 519] on select "- Select Reason - 099 - Other (Provide additional detail) ACT - Agency Changed …" at bounding box center [611, 535] width 321 height 32
click at [1070, 640] on button "Save" at bounding box center [1066, 641] width 107 height 36
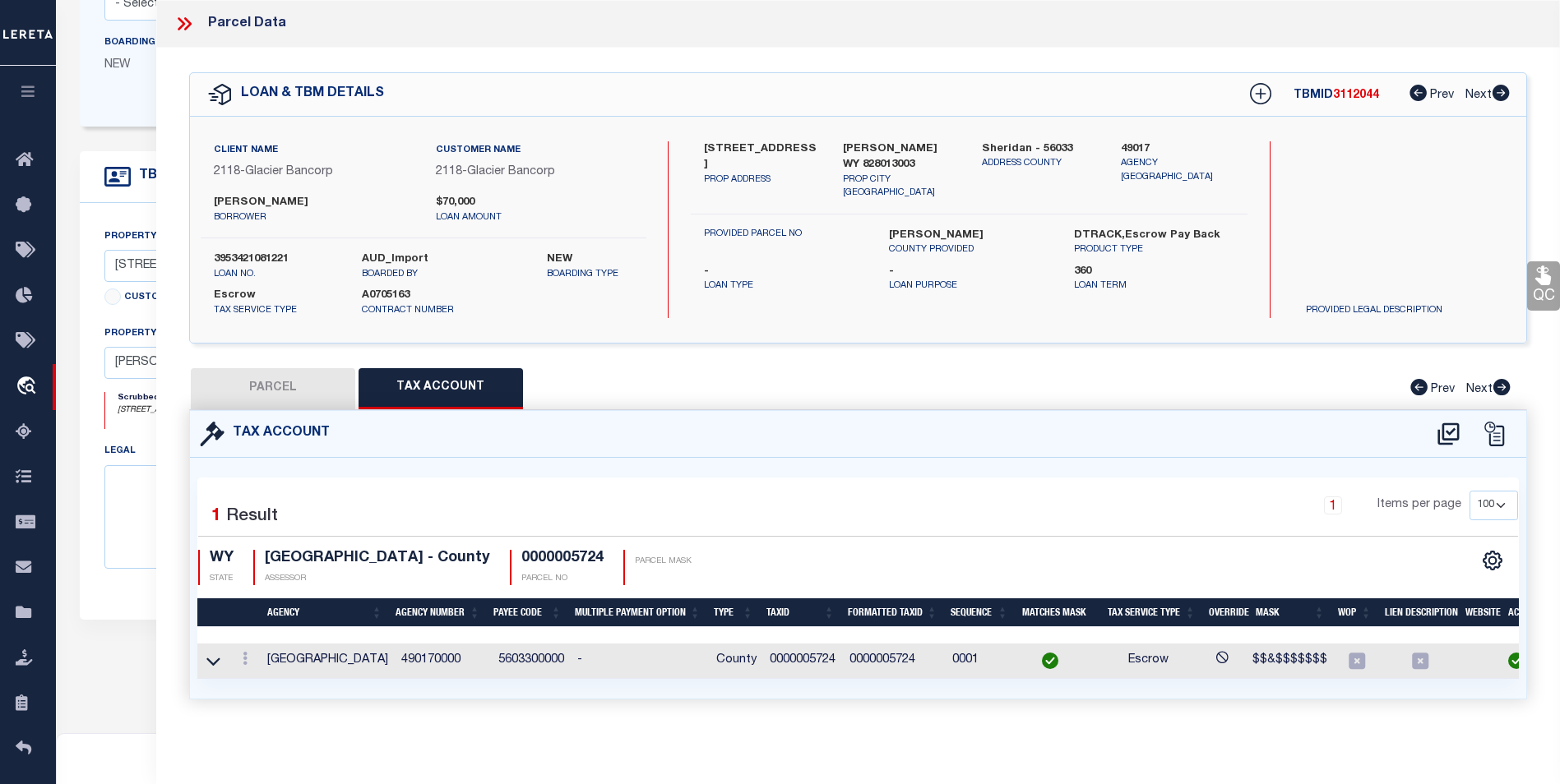
click at [271, 383] on button "PARCEL" at bounding box center [273, 388] width 164 height 41
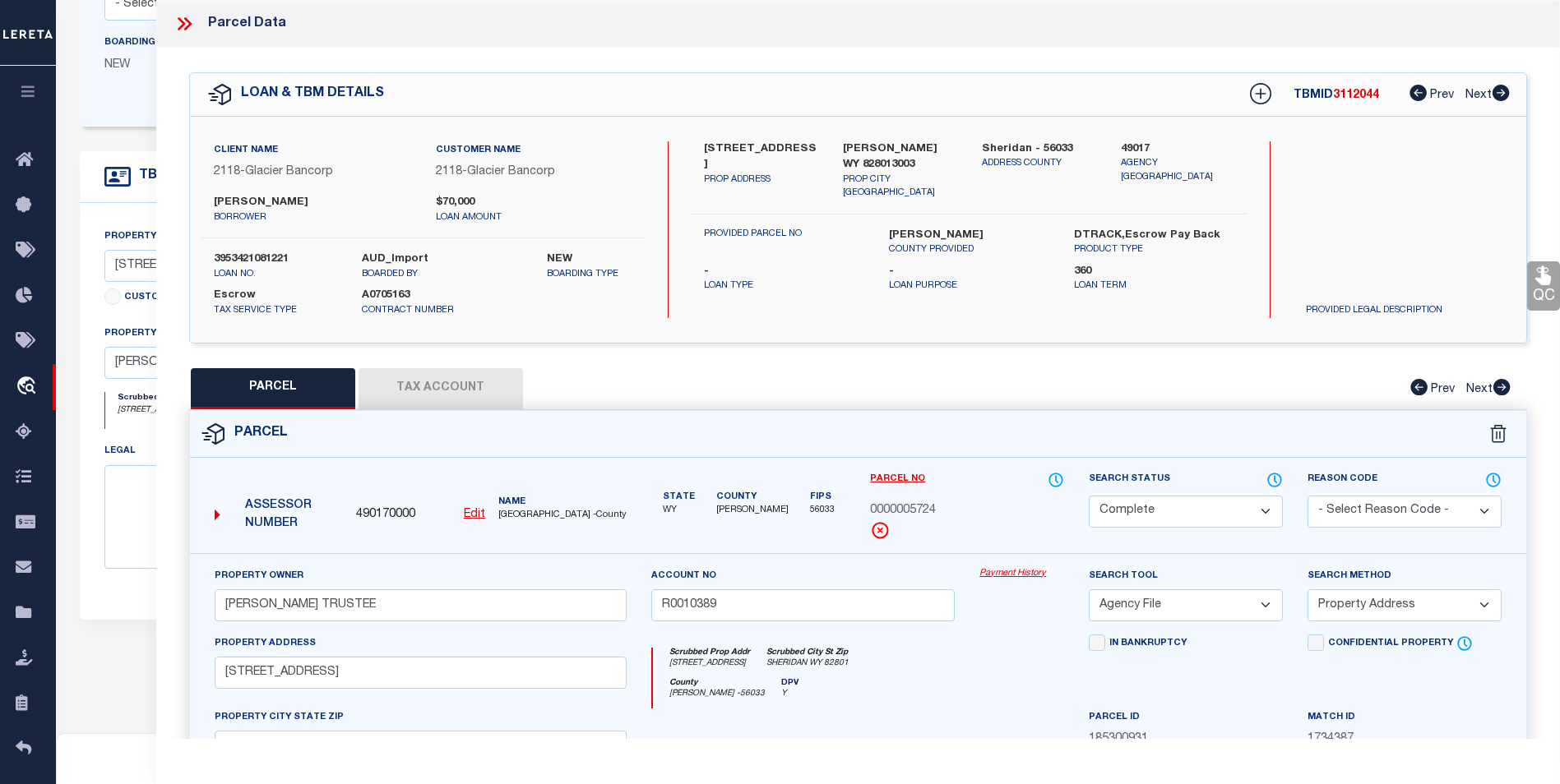
click at [480, 510] on u "Edit" at bounding box center [474, 514] width 21 height 12
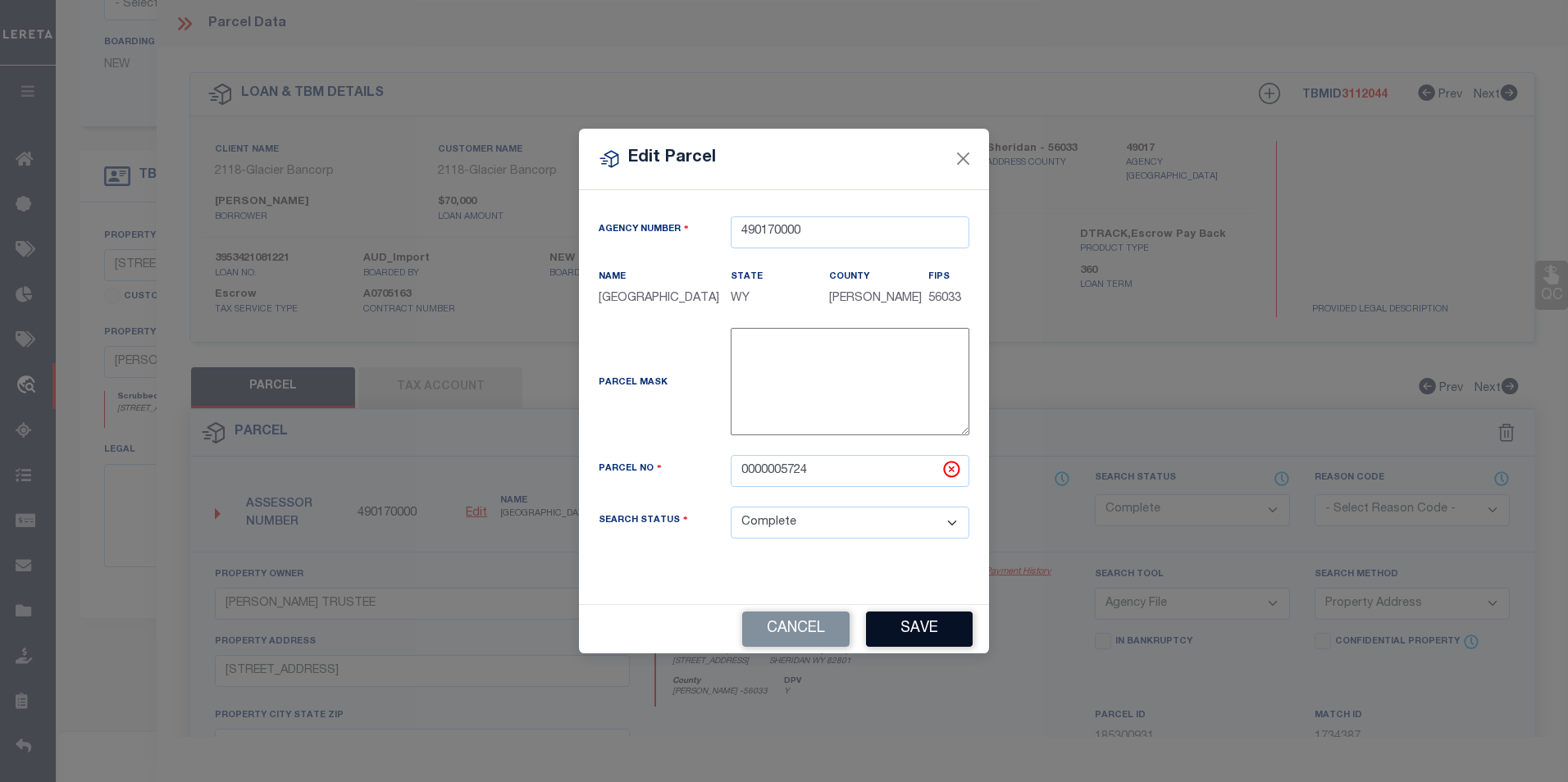
click at [915, 642] on button "Save" at bounding box center [919, 630] width 107 height 36
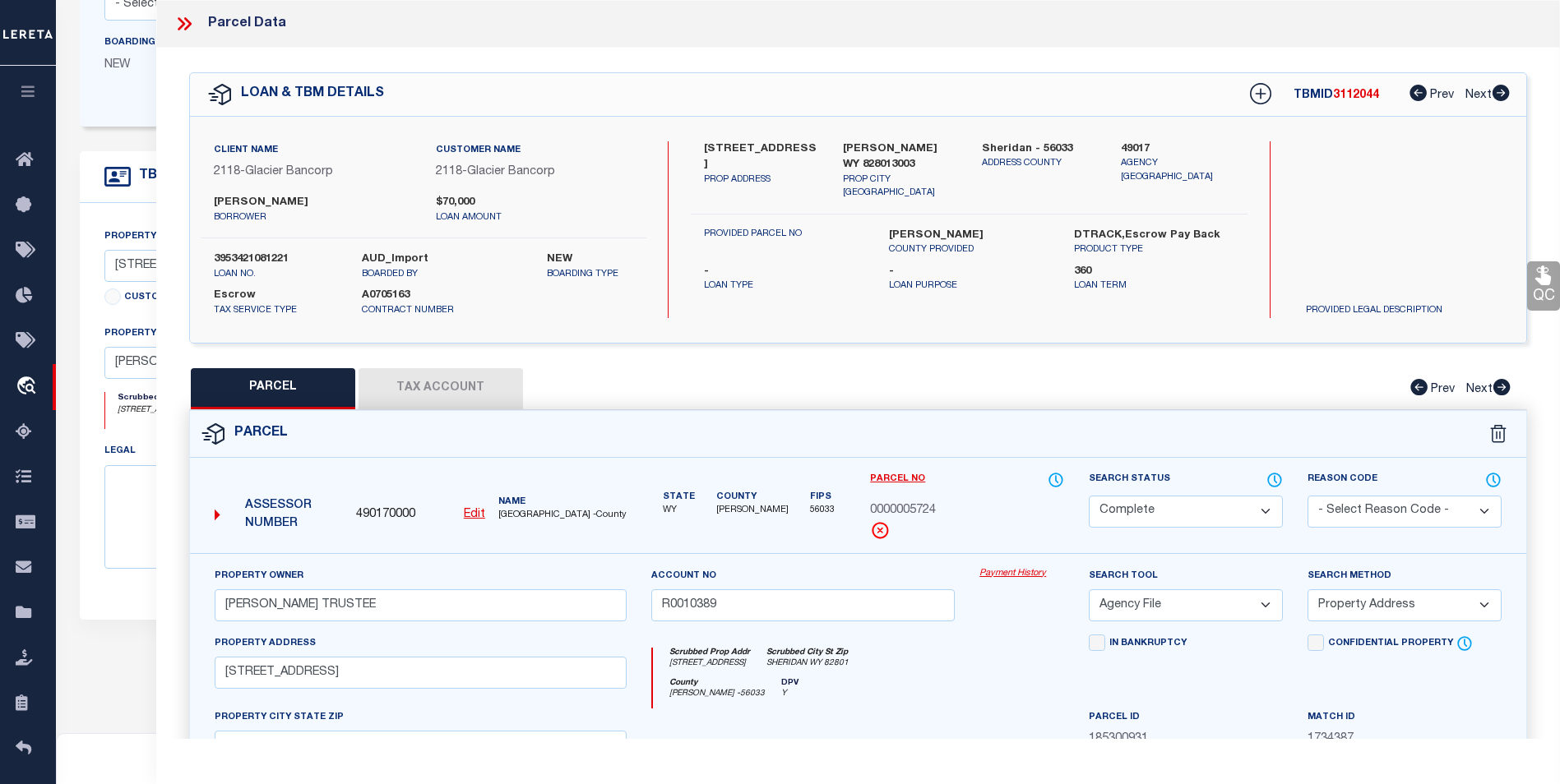
click at [960, 149] on div "SHERIDAN WY 828013003 PROP CITY ST ZIP" at bounding box center [900, 171] width 139 height 59
click at [497, 373] on button "Tax Account" at bounding box center [440, 388] width 164 height 41
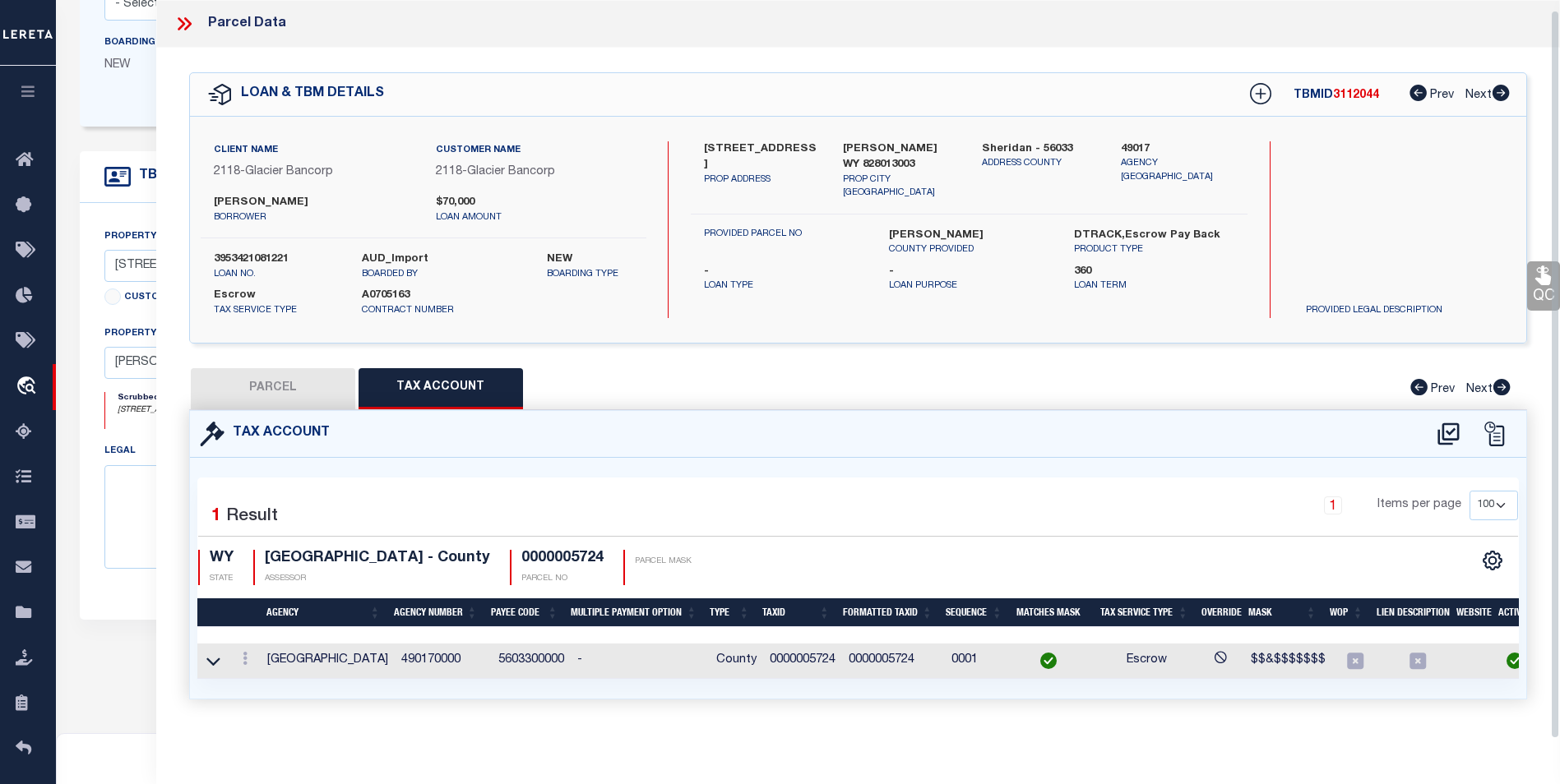
scroll to position [10, 0]
click at [283, 379] on button "PARCEL" at bounding box center [273, 388] width 164 height 41
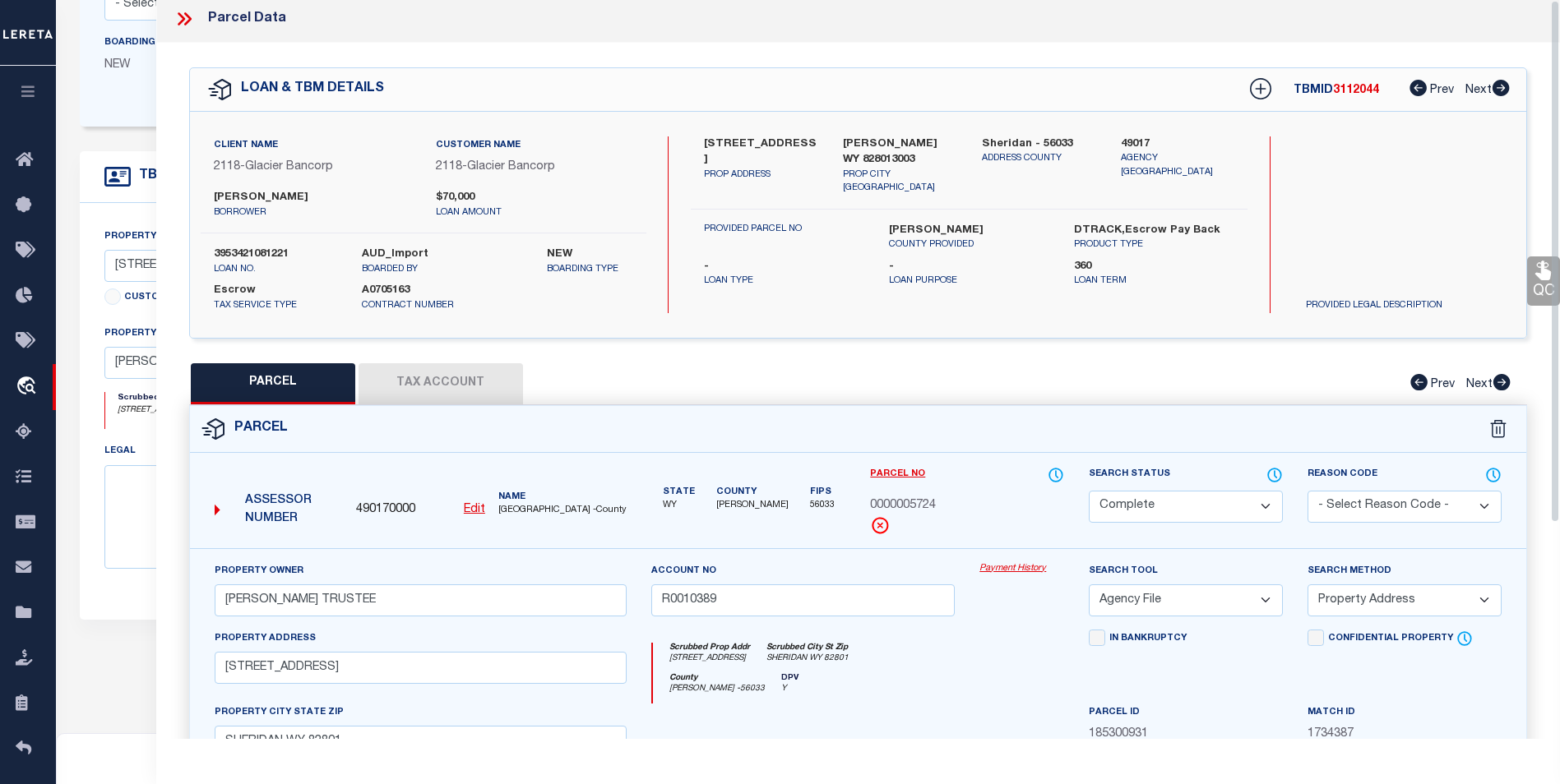
scroll to position [0, 0]
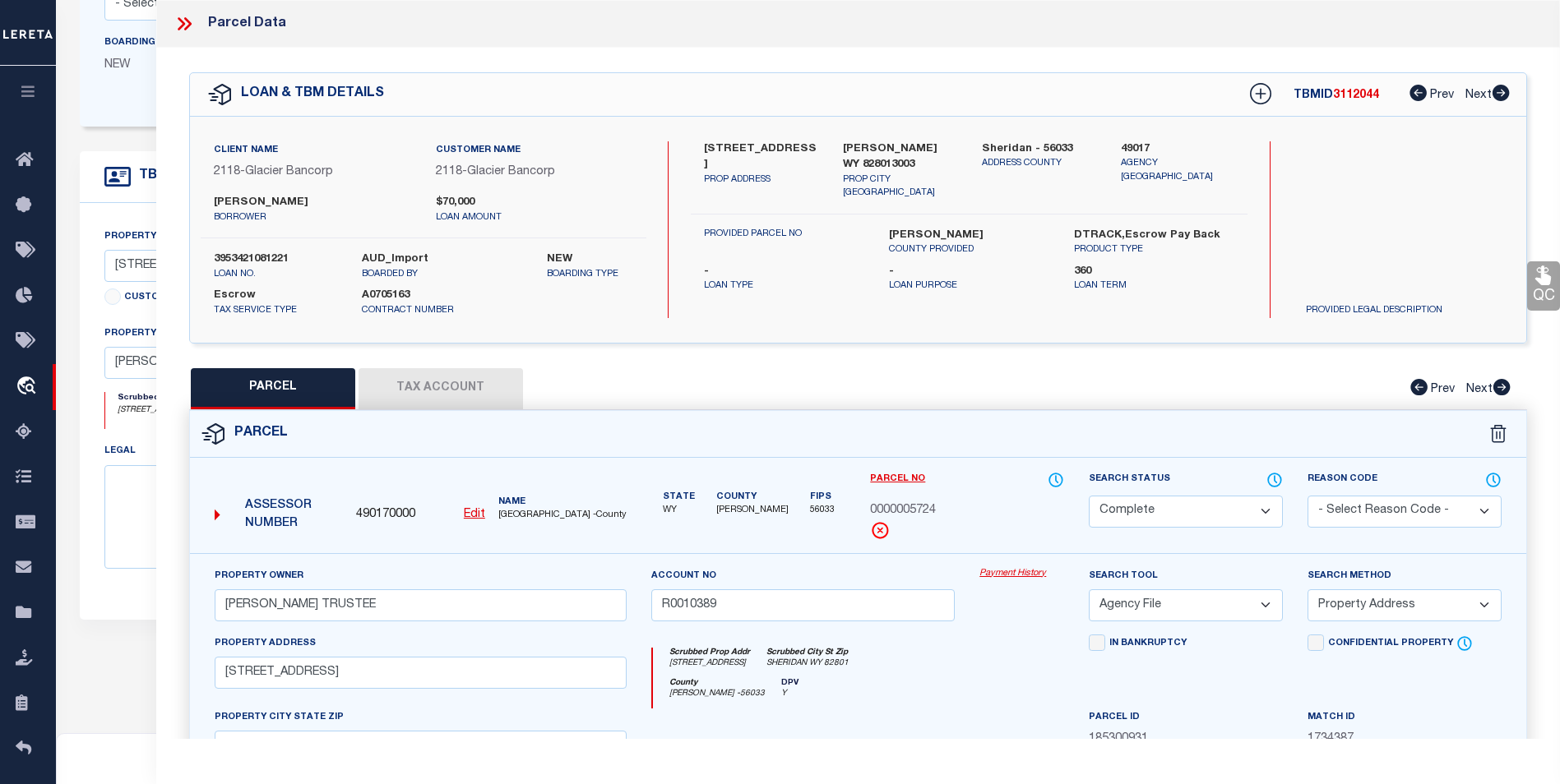
click at [194, 25] on icon at bounding box center [184, 24] width 21 height 21
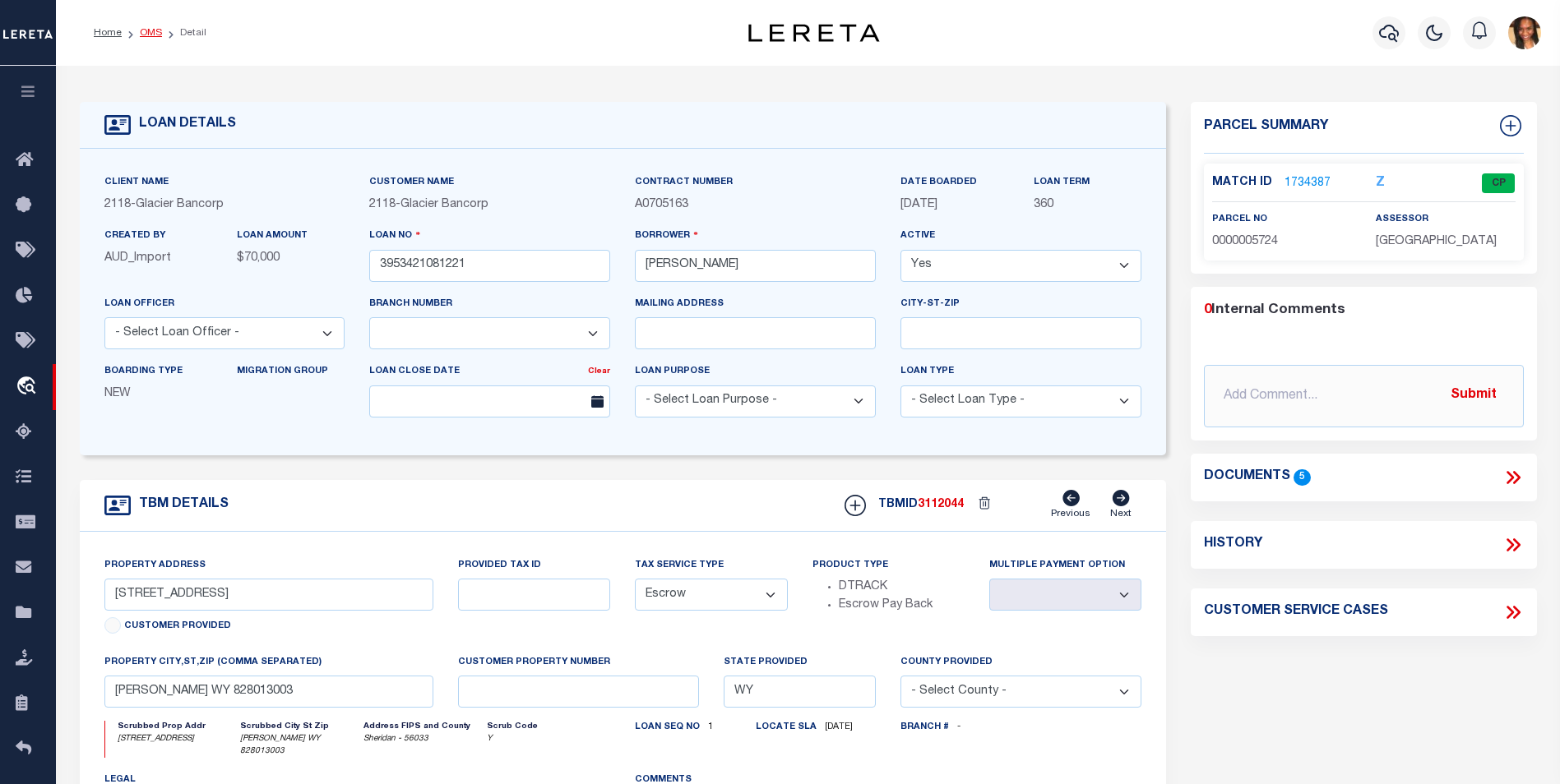
click at [147, 33] on link "OMS" at bounding box center [150, 32] width 22 height 10
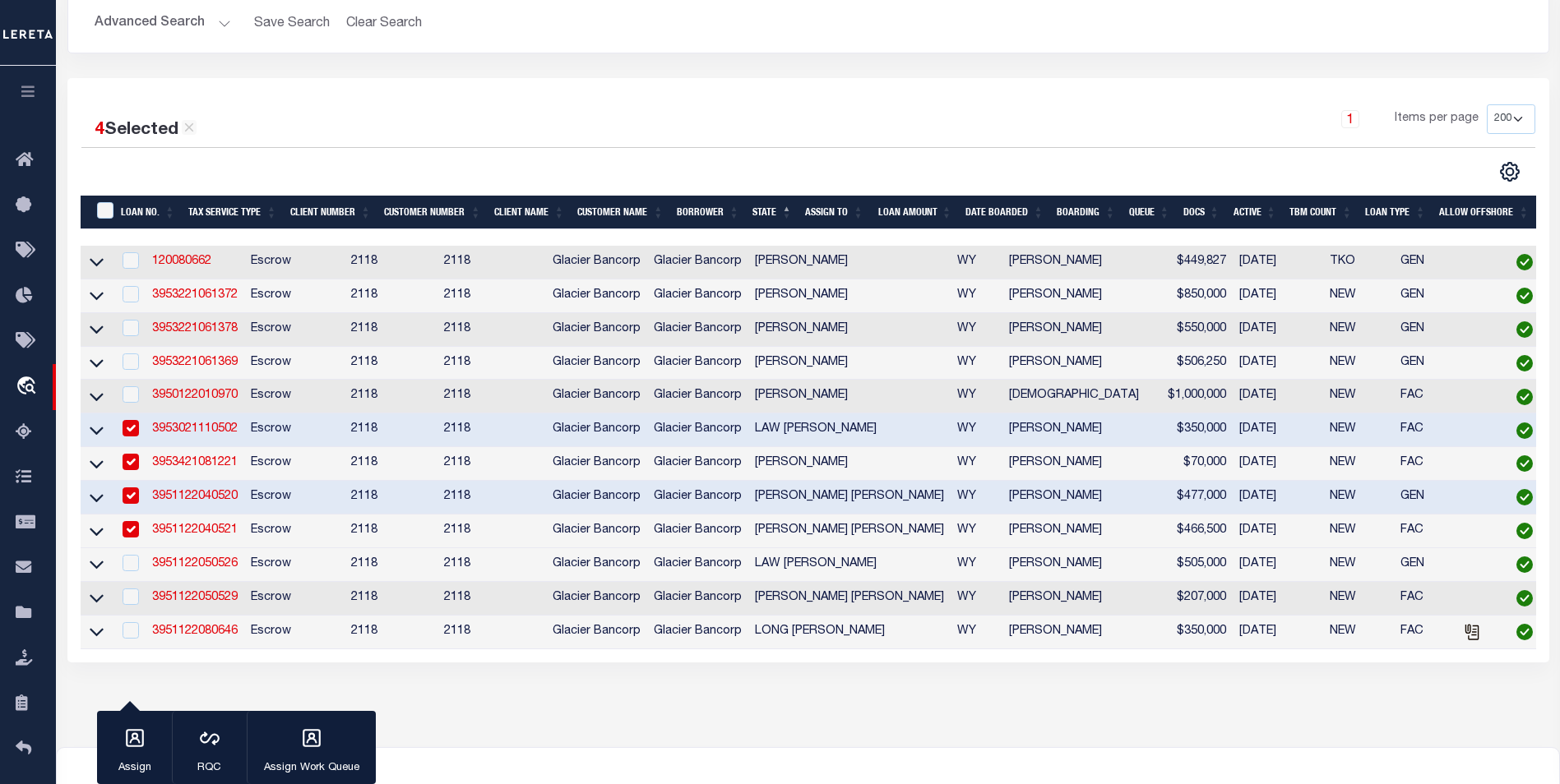
scroll to position [246, 0]
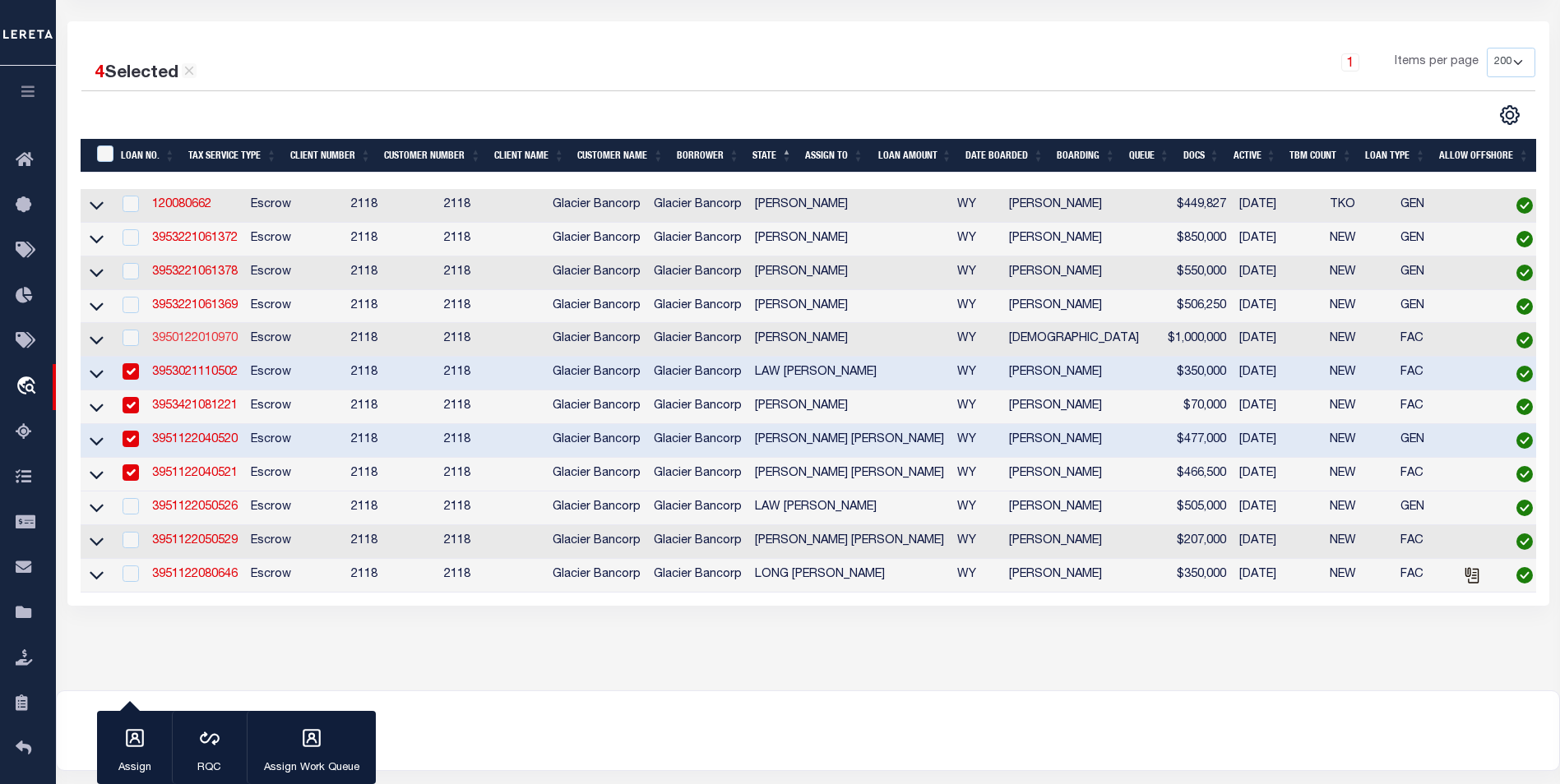
click at [184, 340] on link "3950122010970" at bounding box center [195, 338] width 86 height 12
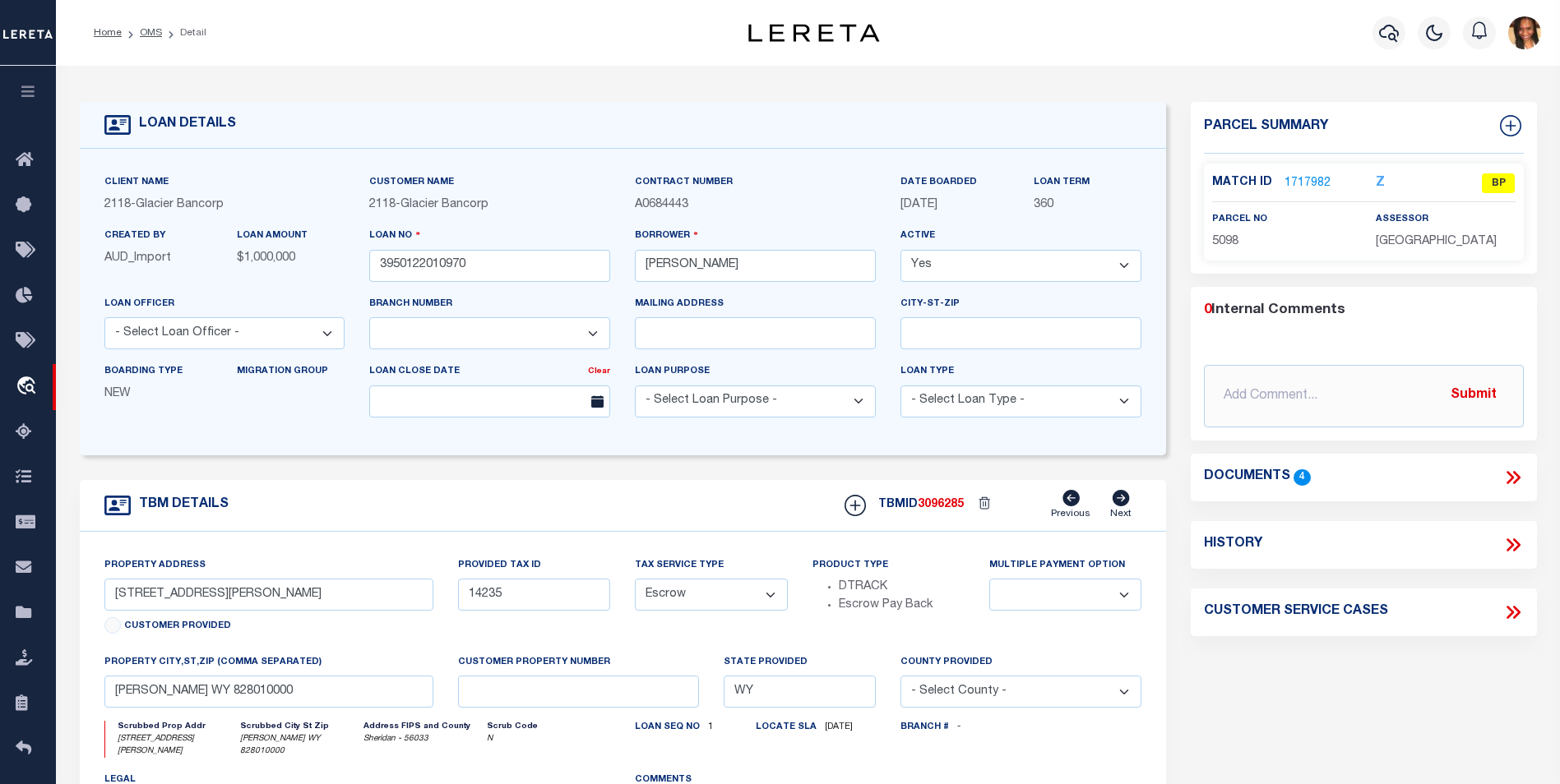
click at [1290, 182] on link "1717982" at bounding box center [1307, 183] width 46 height 17
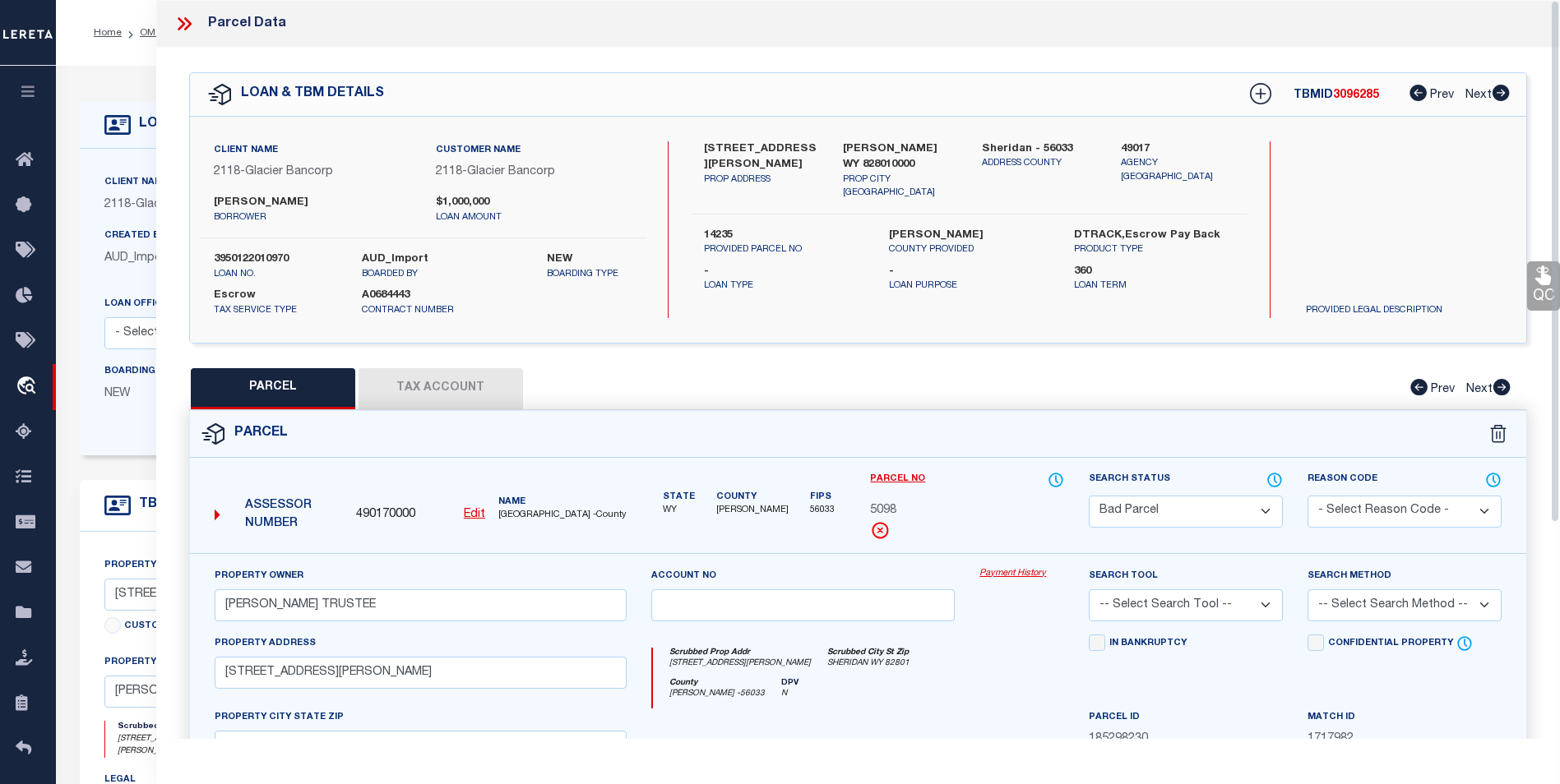
click at [419, 379] on button "Tax Account" at bounding box center [440, 388] width 164 height 41
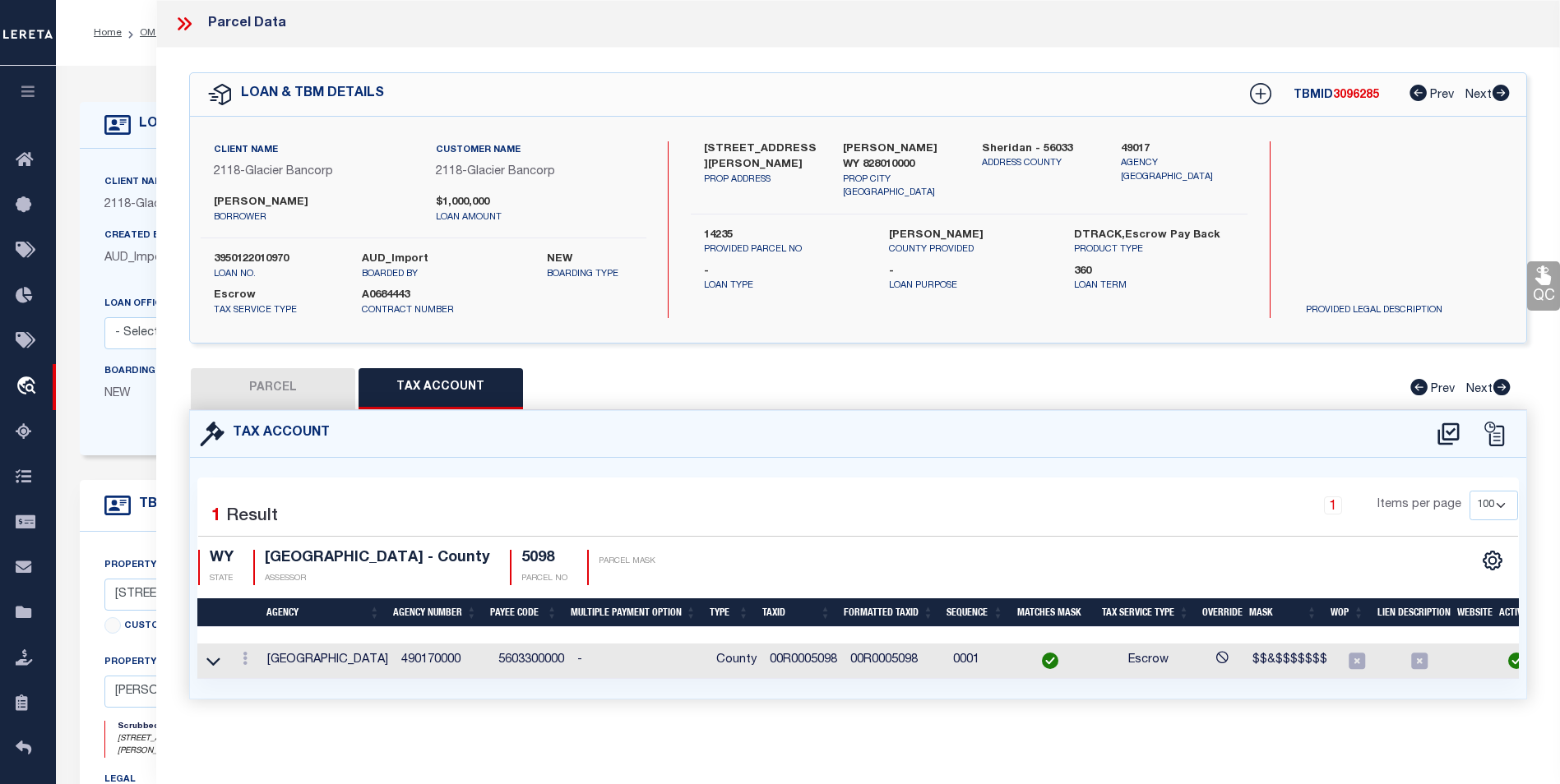
drag, startPoint x: 311, startPoint y: 379, endPoint x: 330, endPoint y: 396, distance: 25.5
click at [311, 379] on button "PARCEL" at bounding box center [273, 388] width 164 height 41
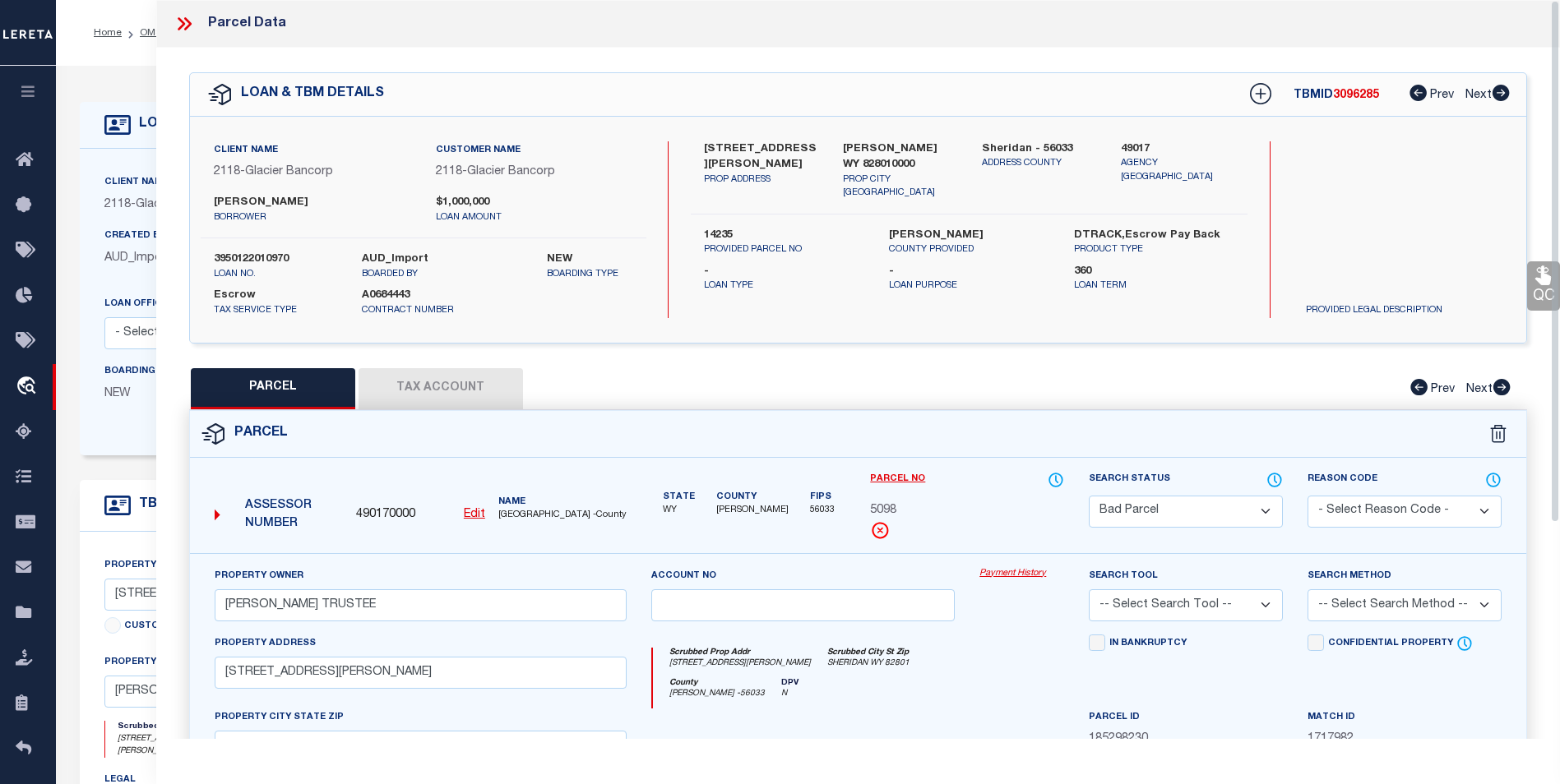
click at [181, 15] on icon at bounding box center [184, 24] width 21 height 21
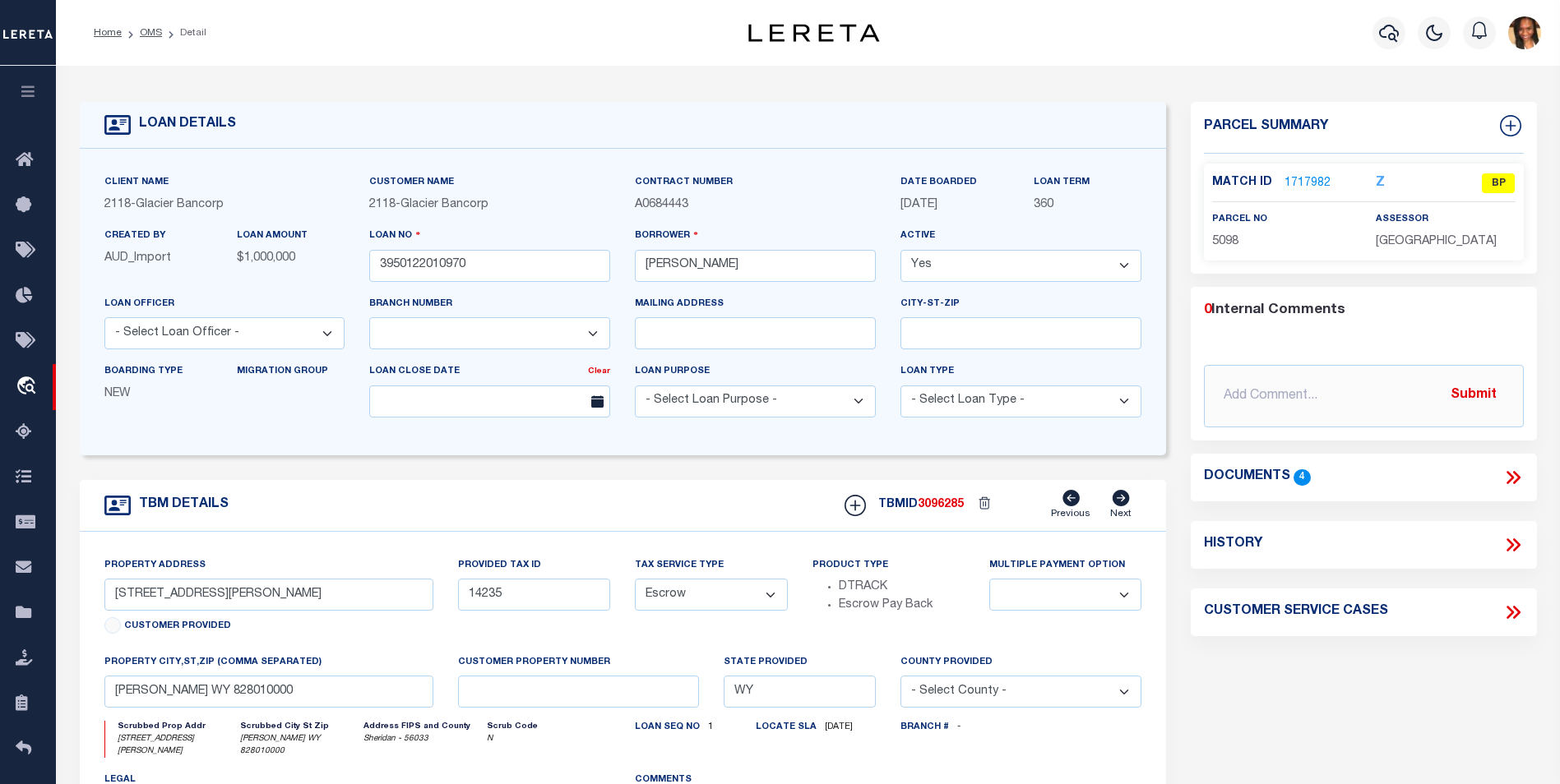
click at [1297, 178] on link "1717982" at bounding box center [1307, 183] width 46 height 17
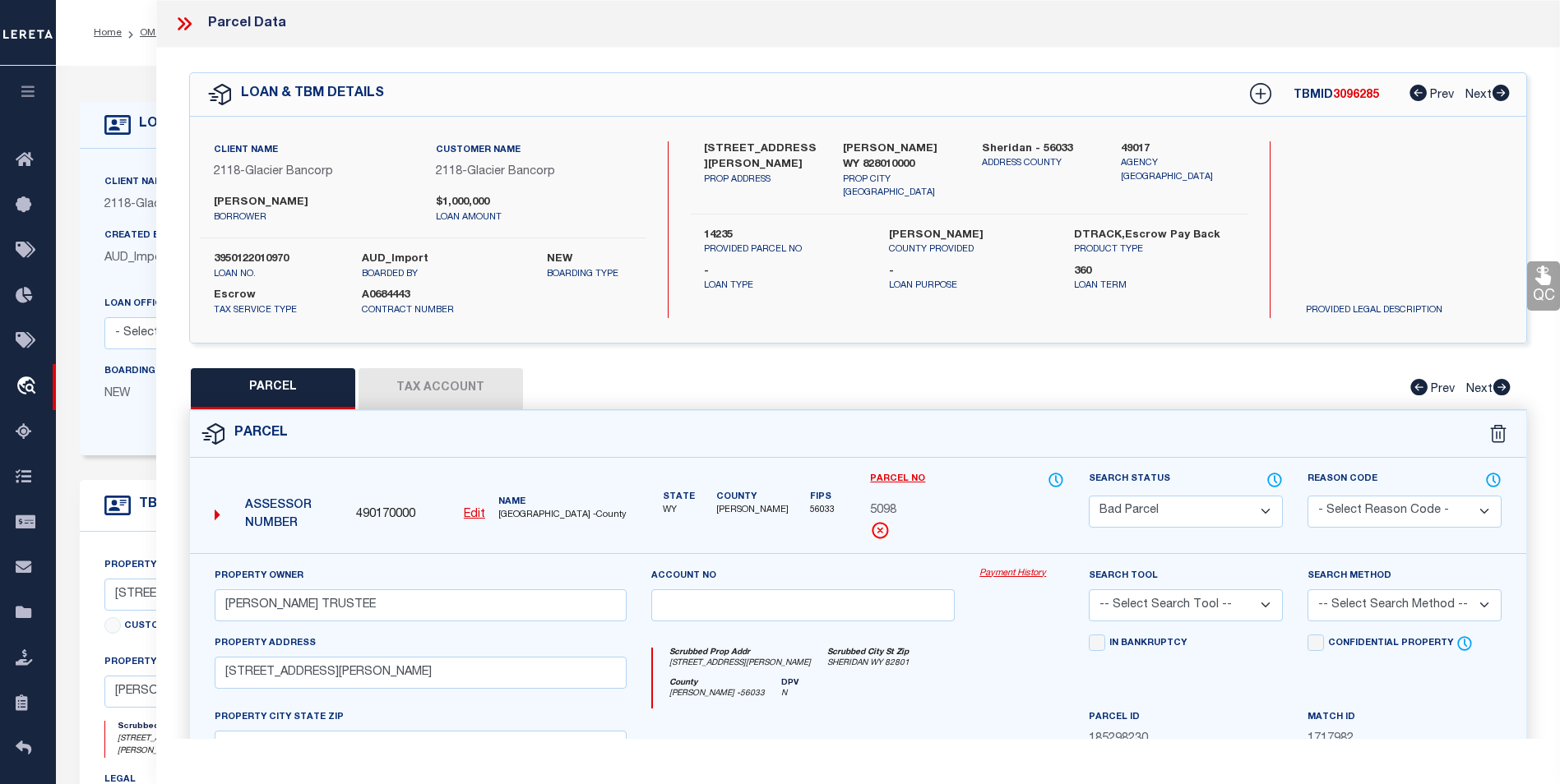
click at [186, 19] on icon at bounding box center [188, 23] width 7 height 13
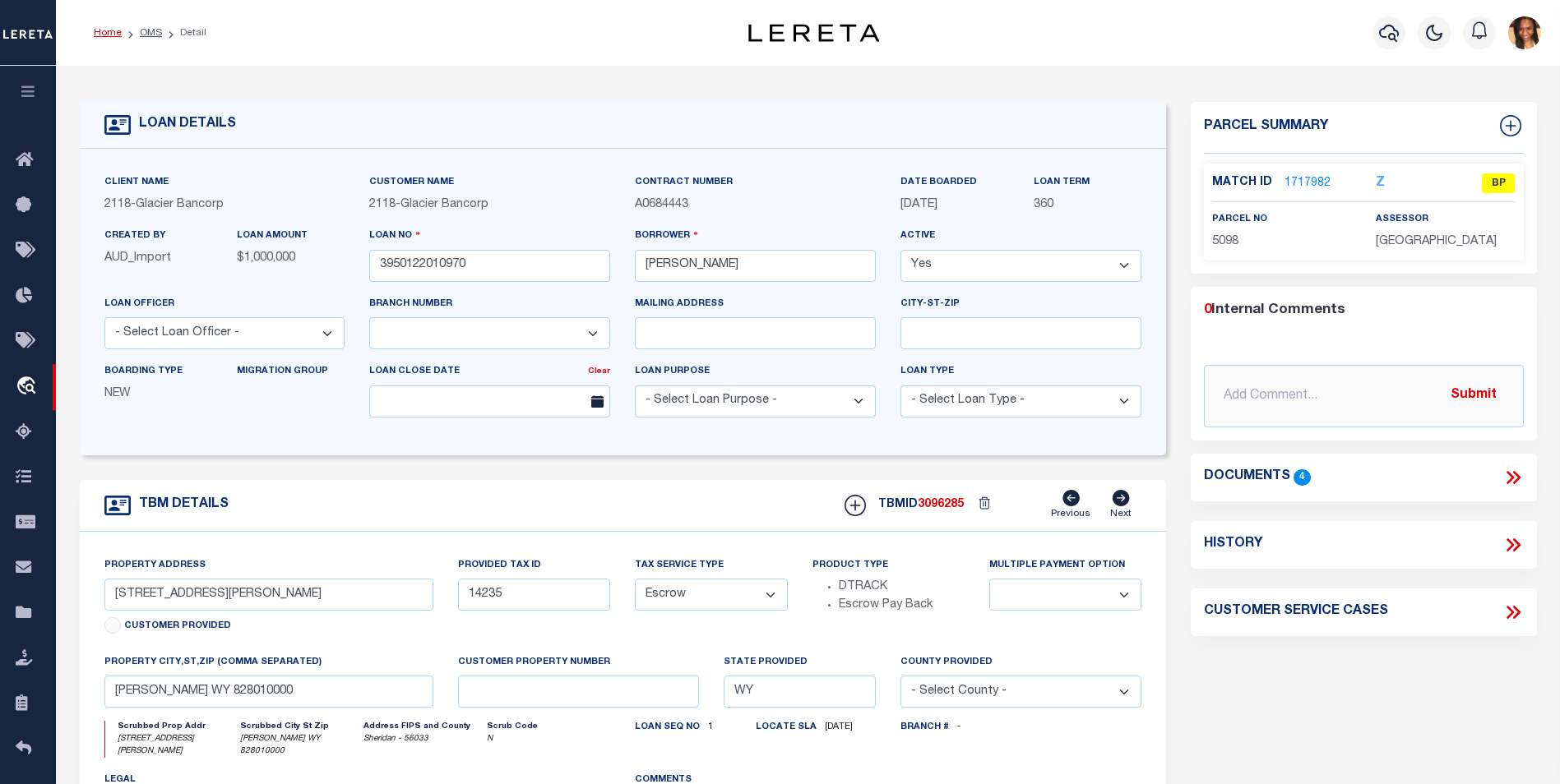
click at [105, 34] on link "Home" at bounding box center [107, 32] width 28 height 10
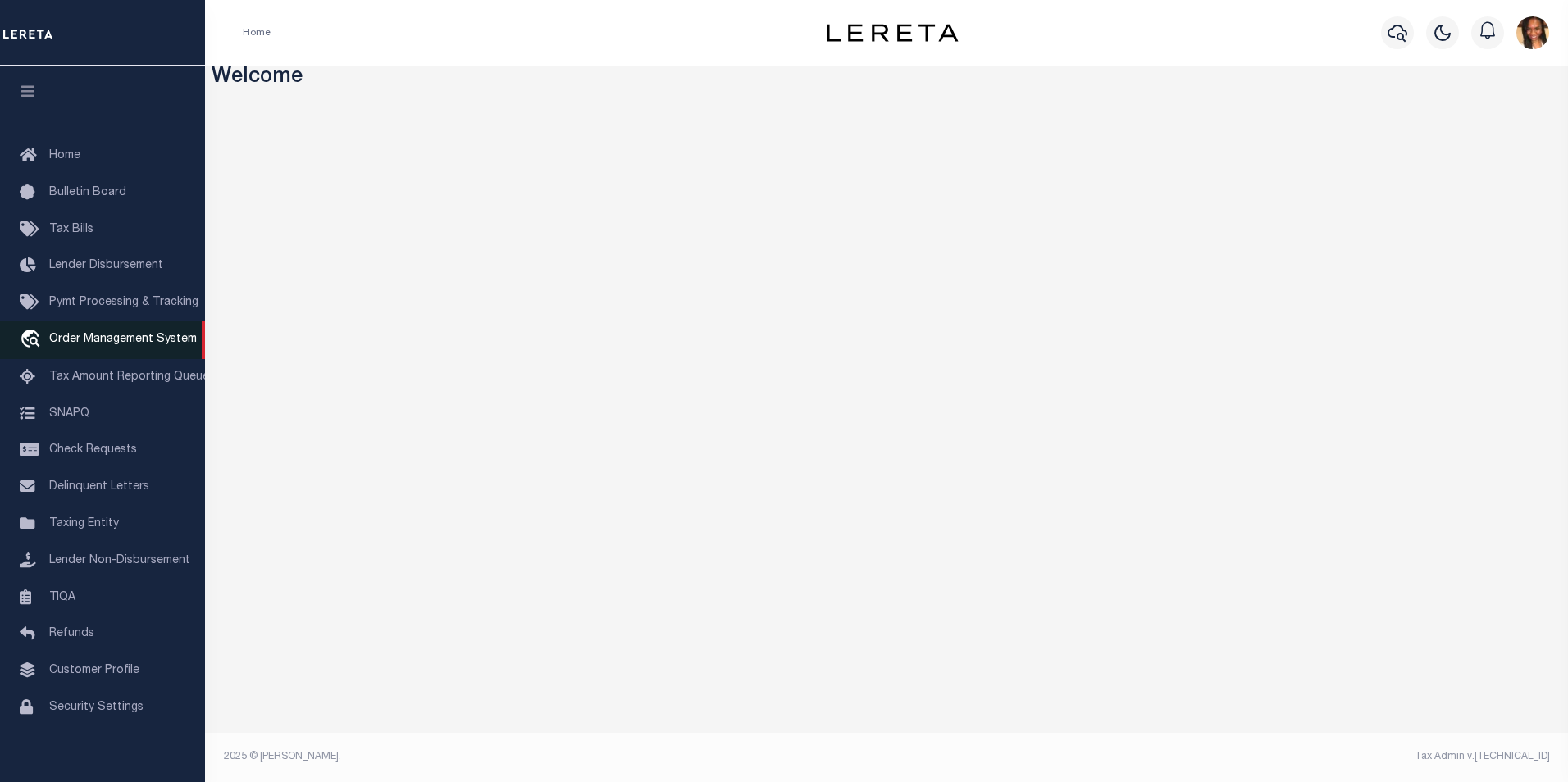
click at [114, 345] on span "Order Management System" at bounding box center [123, 339] width 148 height 12
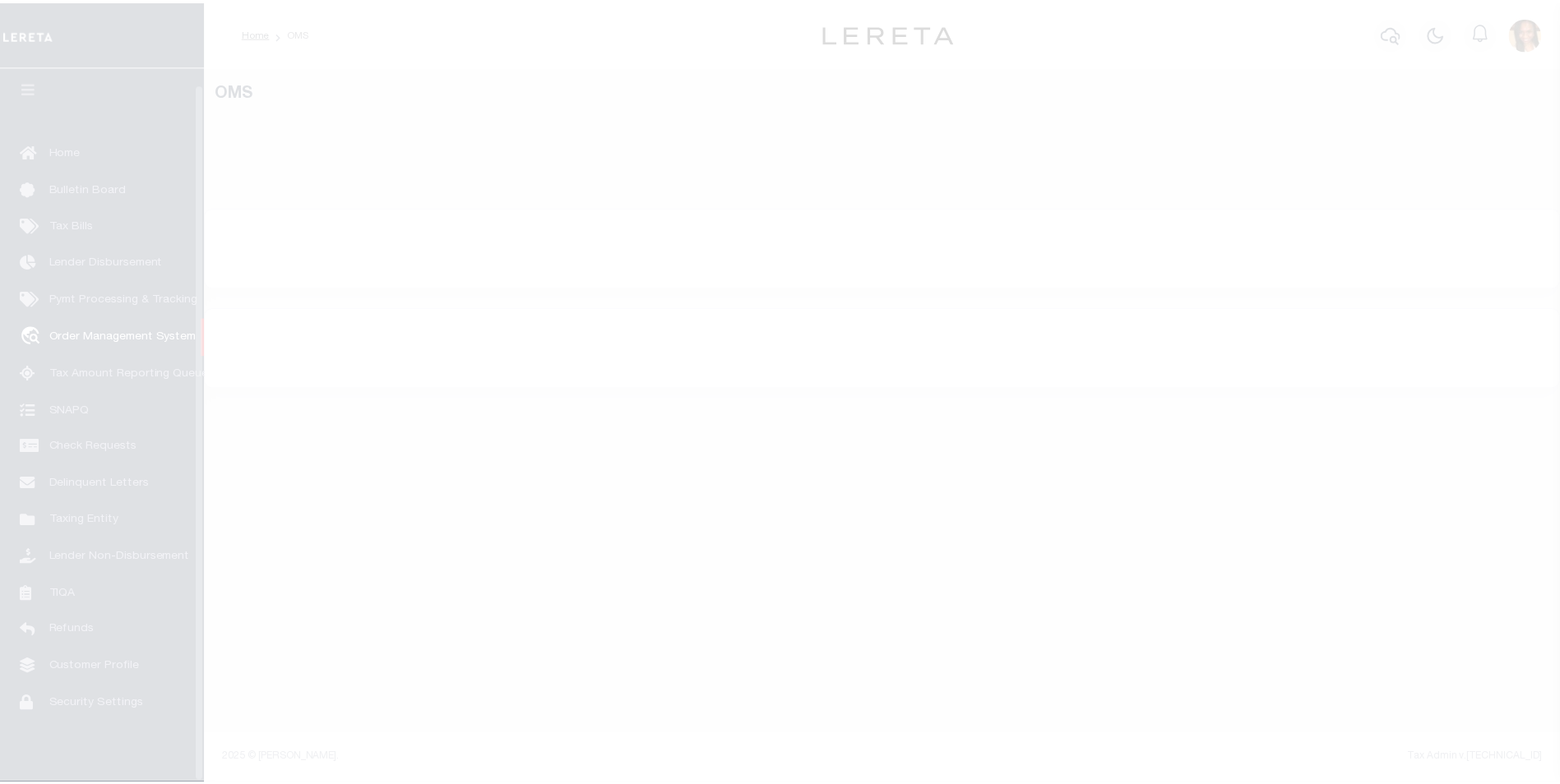
scroll to position [16, 0]
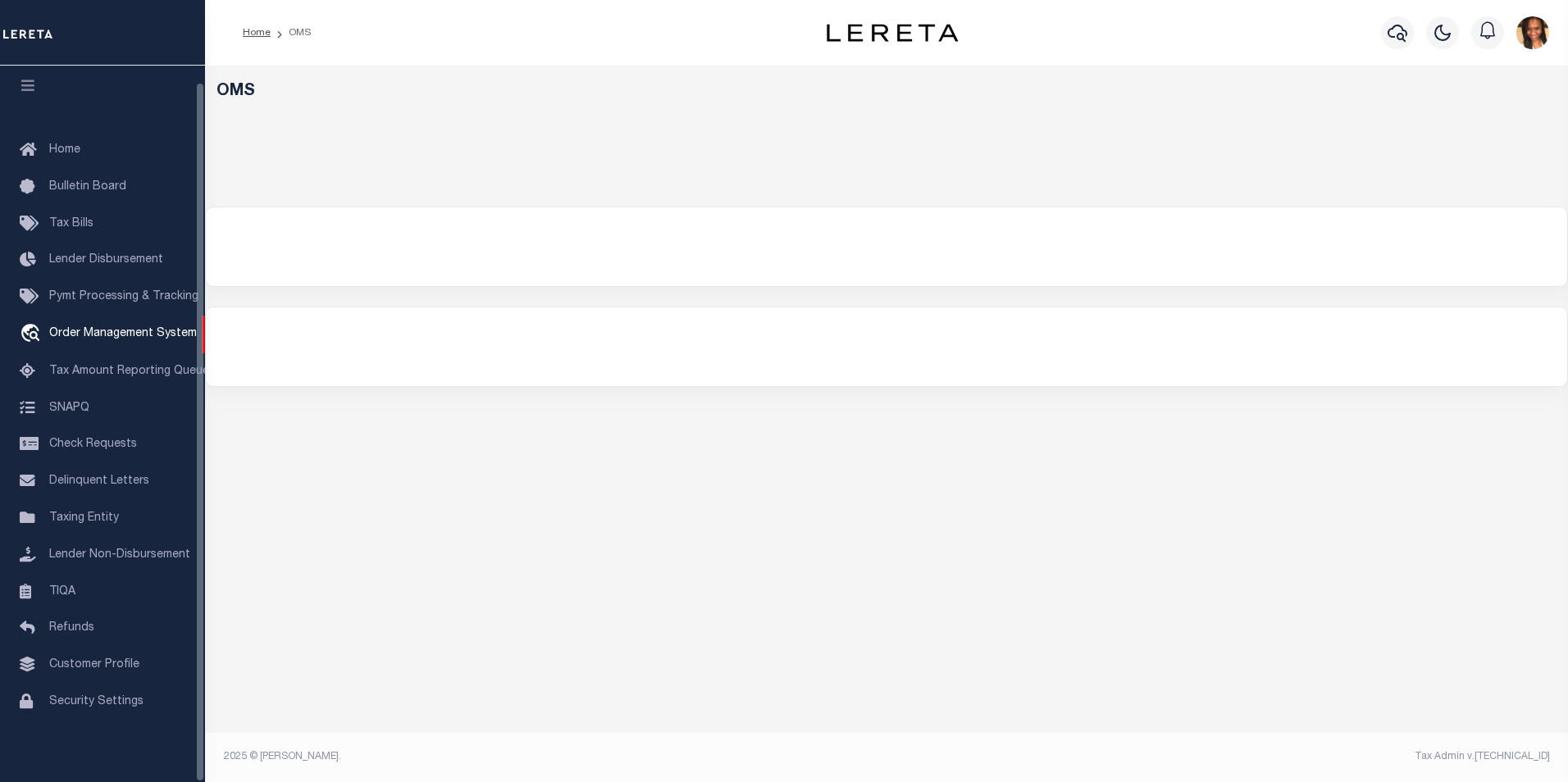
select select "200"
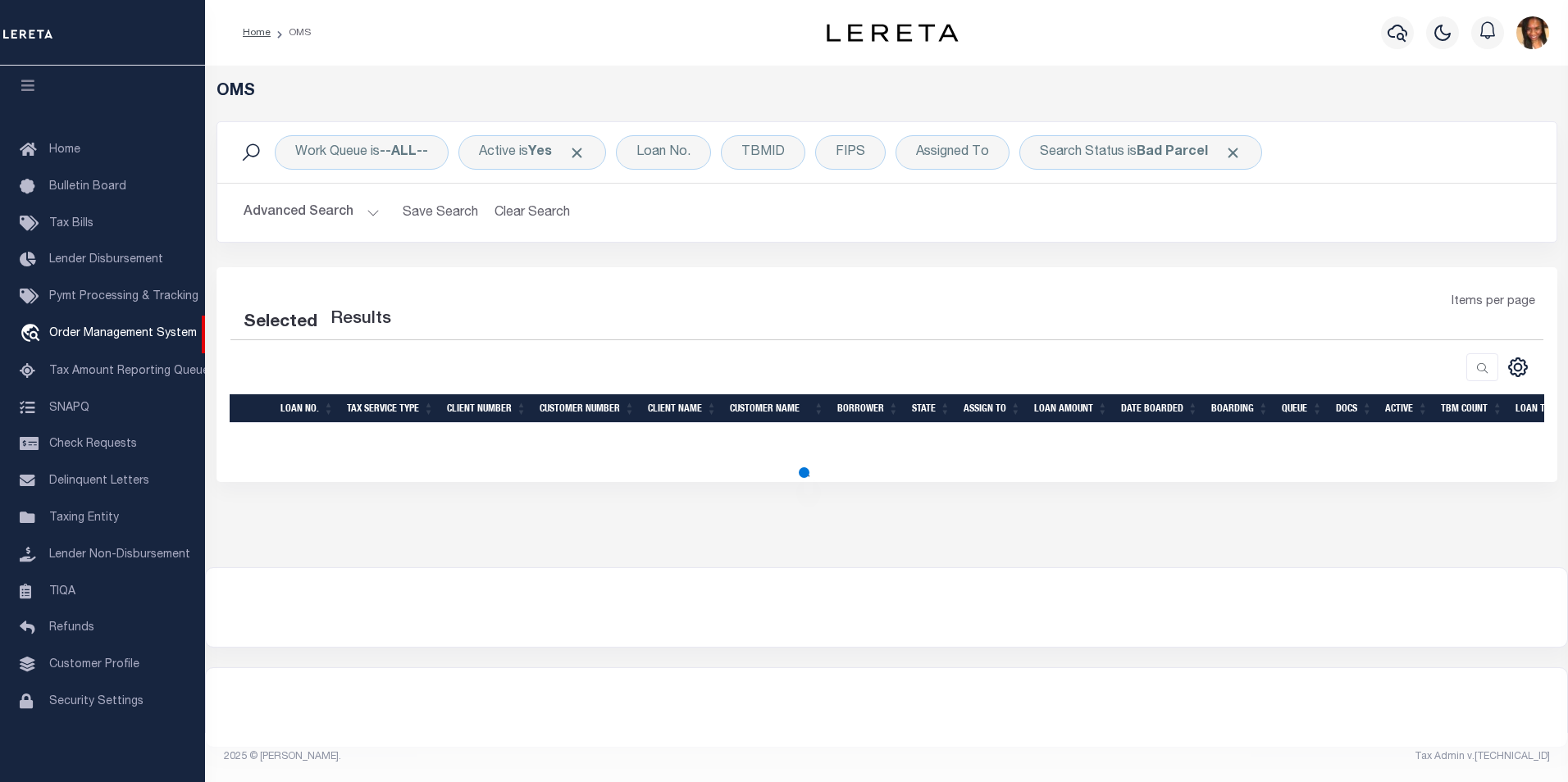
select select "200"
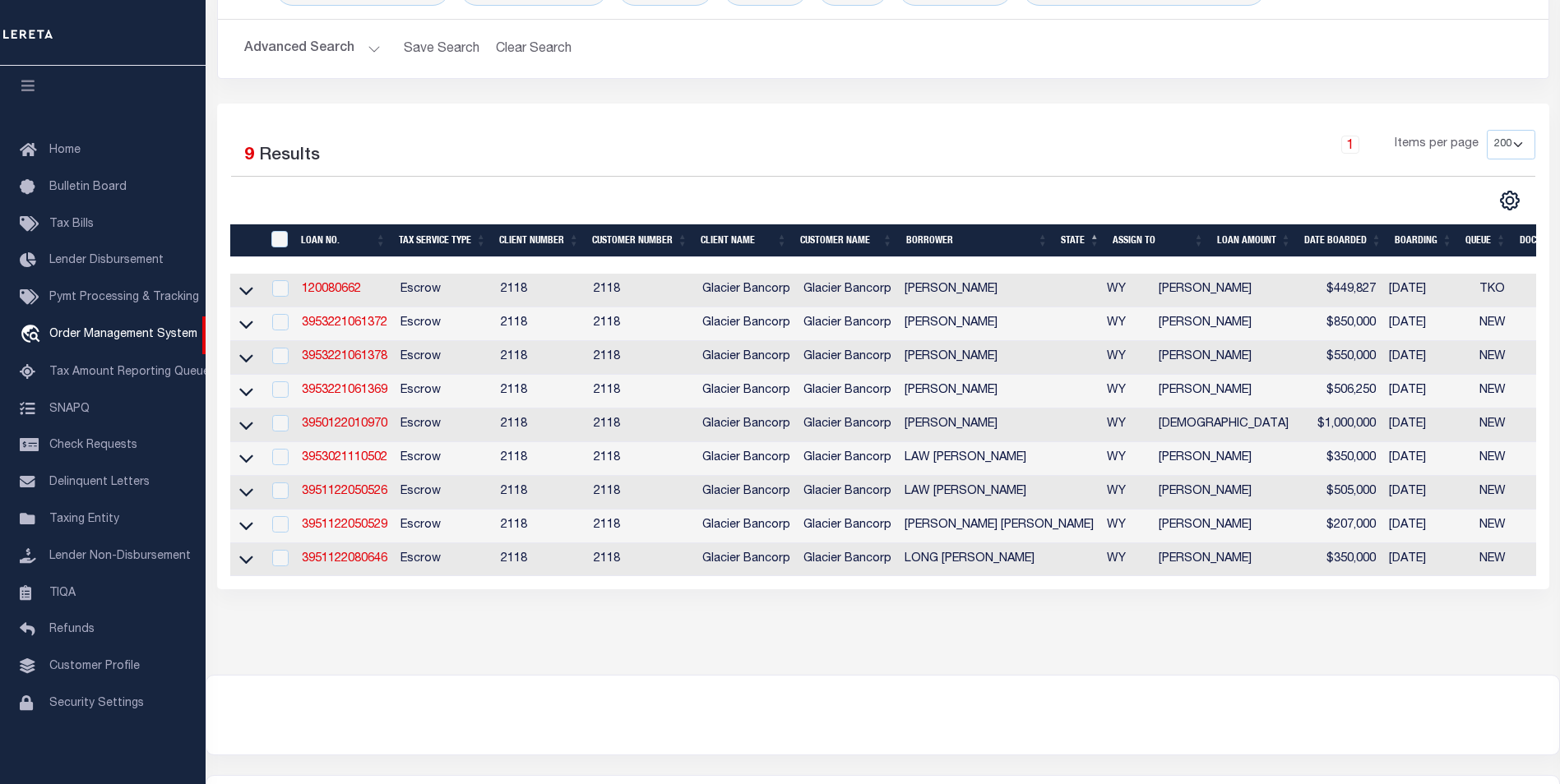
scroll to position [110, 0]
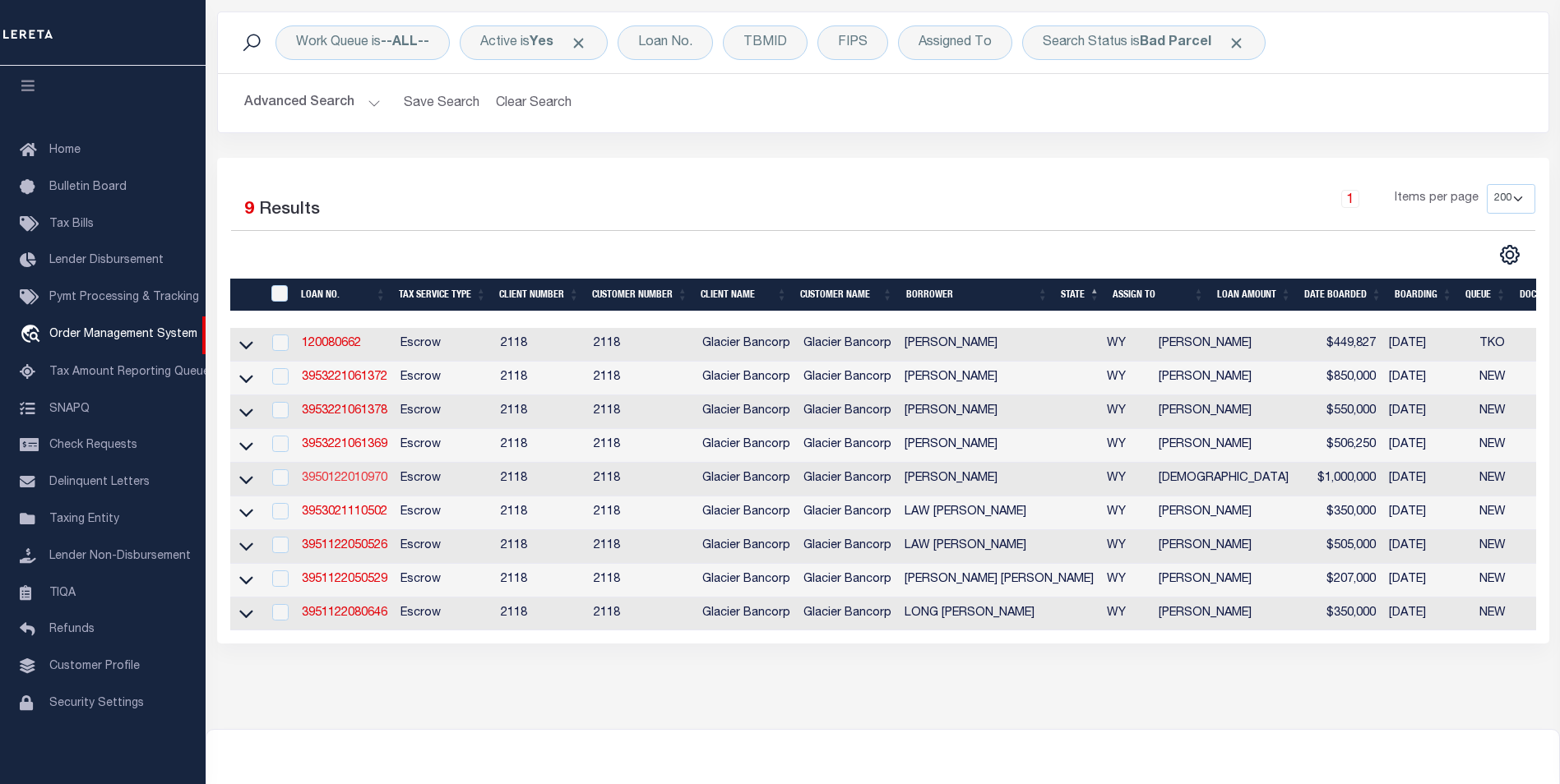
click at [374, 482] on link "3950122010970" at bounding box center [345, 478] width 86 height 12
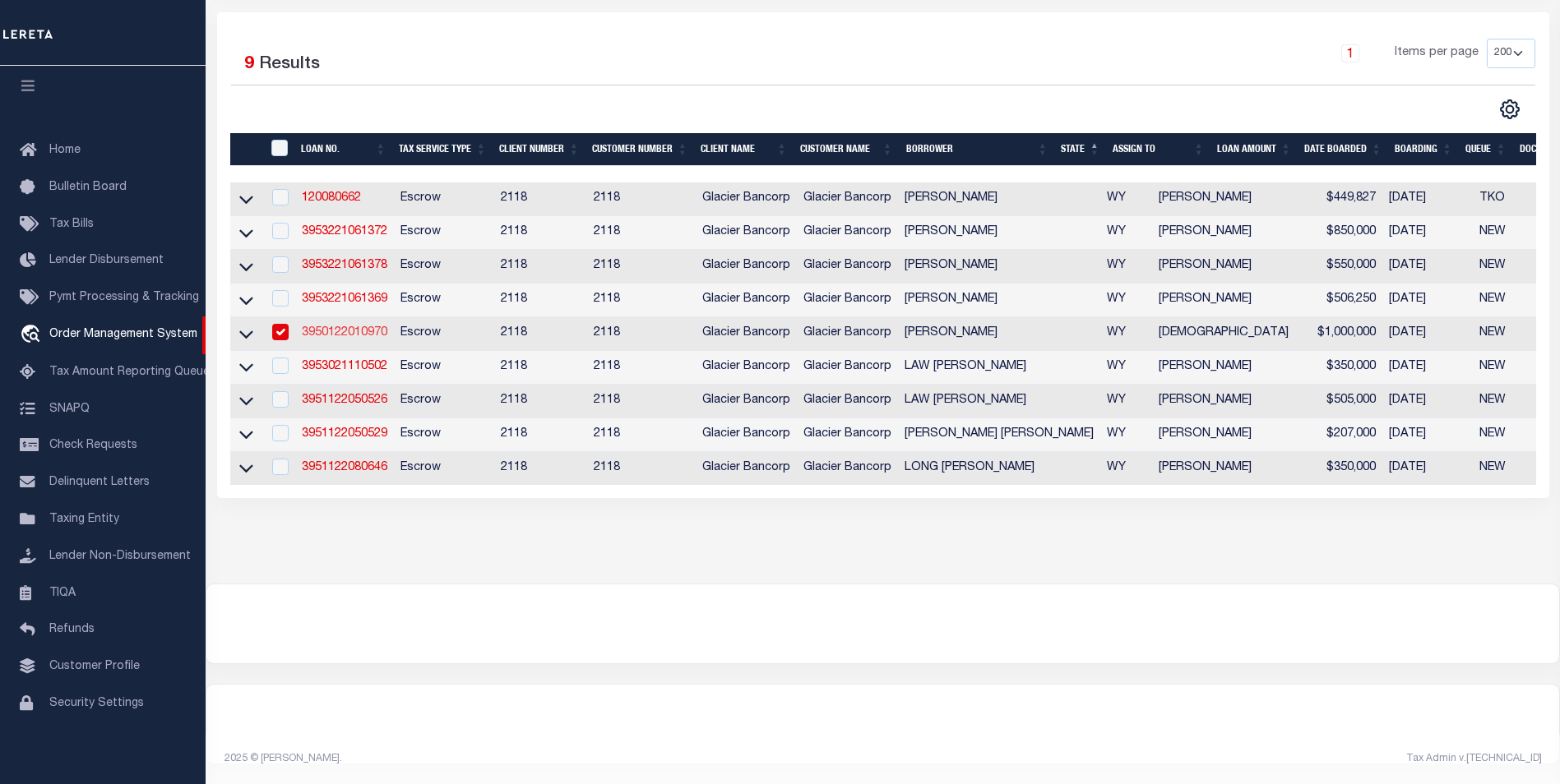
type input "3950122010970"
type input "[PERSON_NAME]"
select select
select select "Escrow"
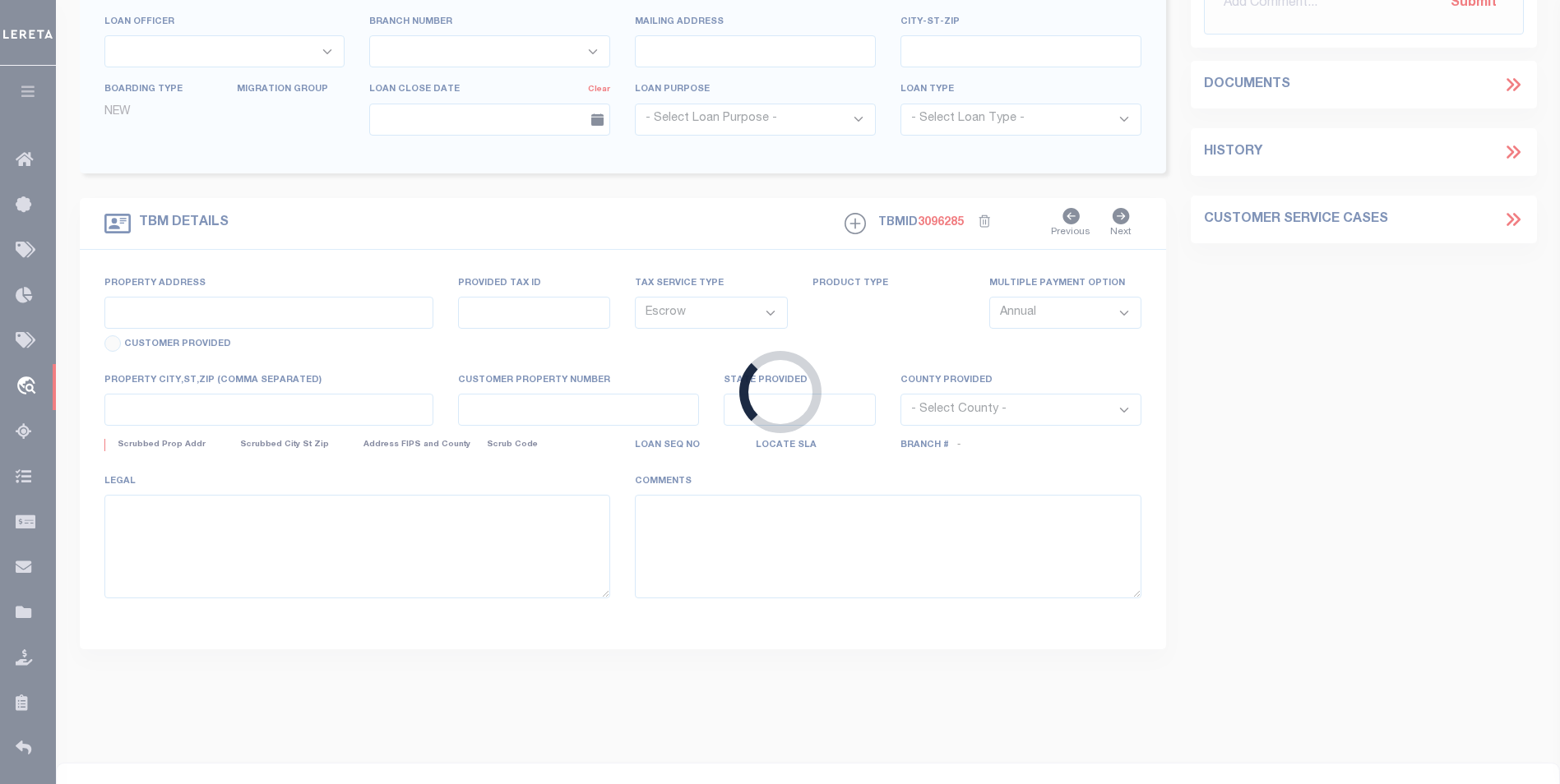
type input "66 KRUSE CREEK RD"
type input "14235"
select select
type input "SHERIDAN WY 828010000"
type input "WY"
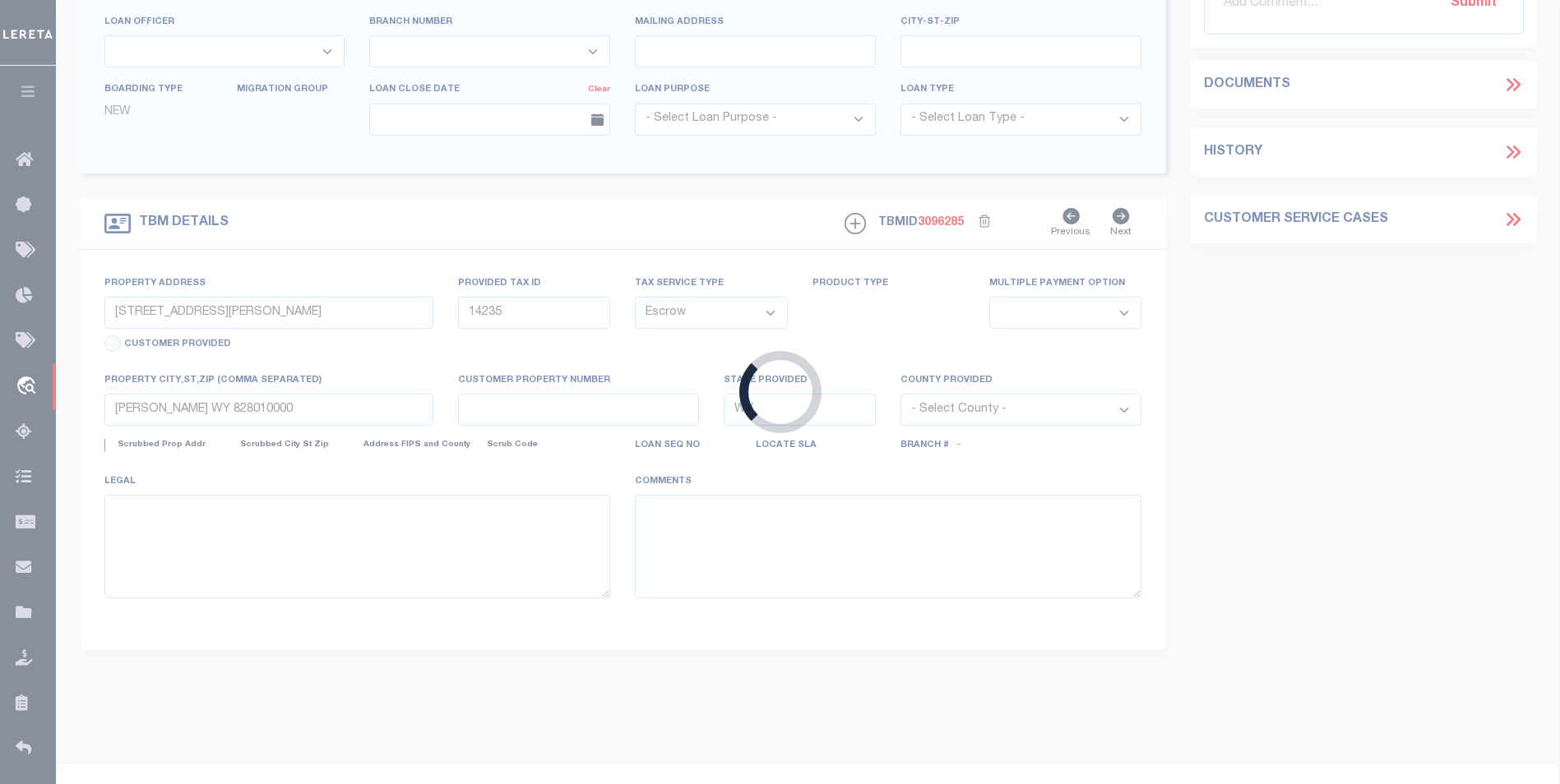
select select
select select "3688"
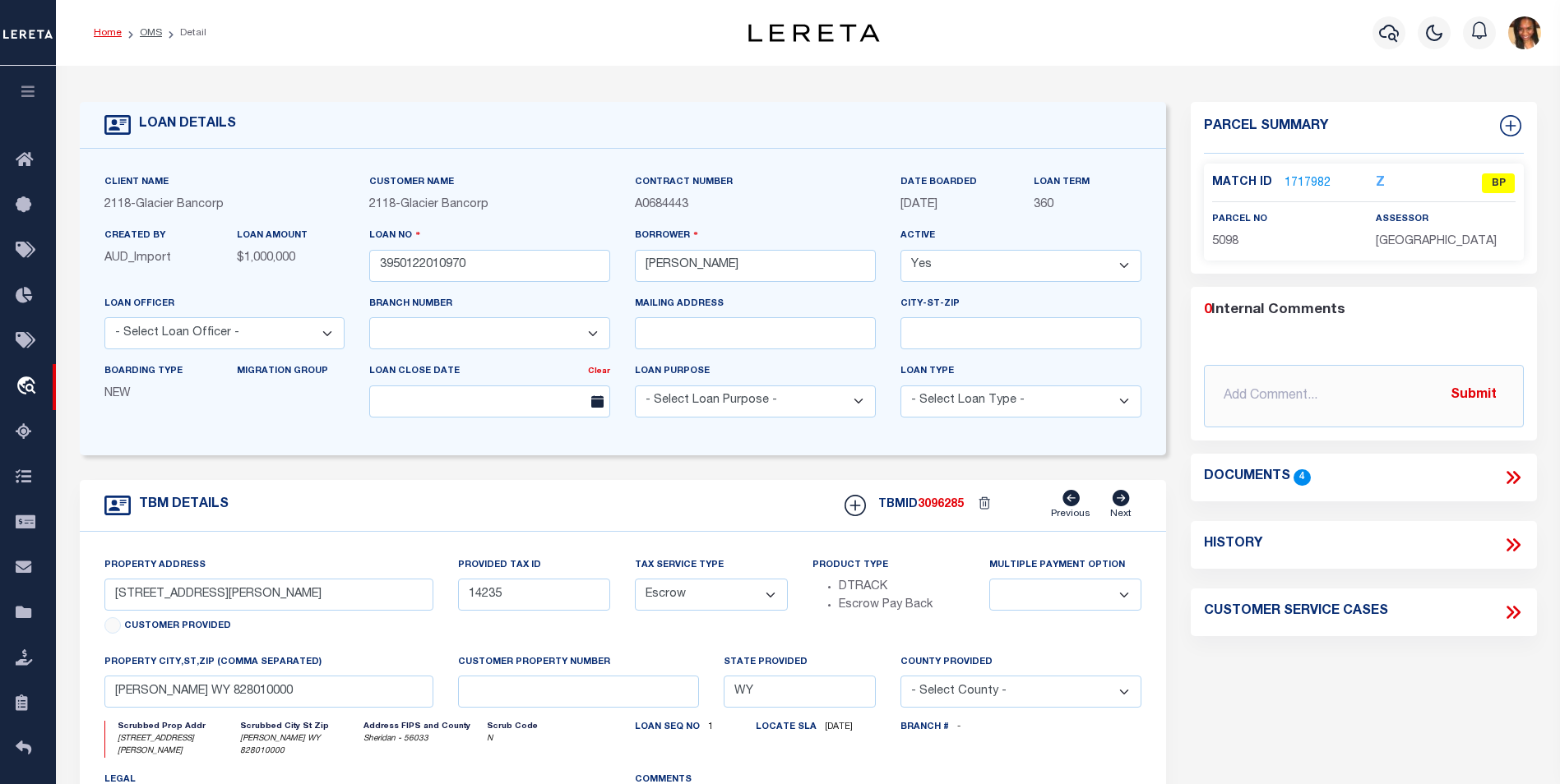
click at [105, 28] on link "Home" at bounding box center [107, 32] width 28 height 10
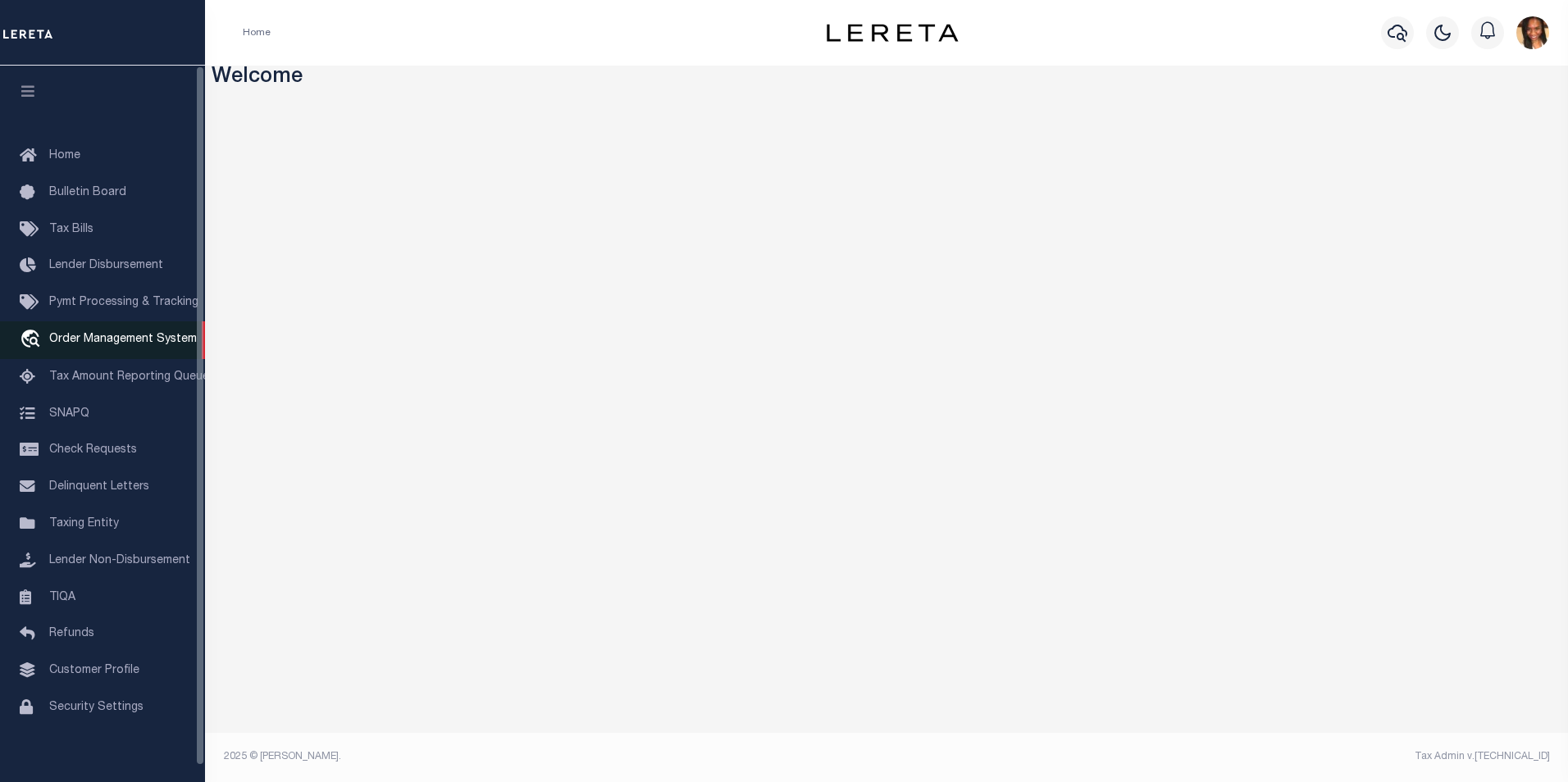
click at [134, 345] on span "Order Management System" at bounding box center [123, 339] width 148 height 12
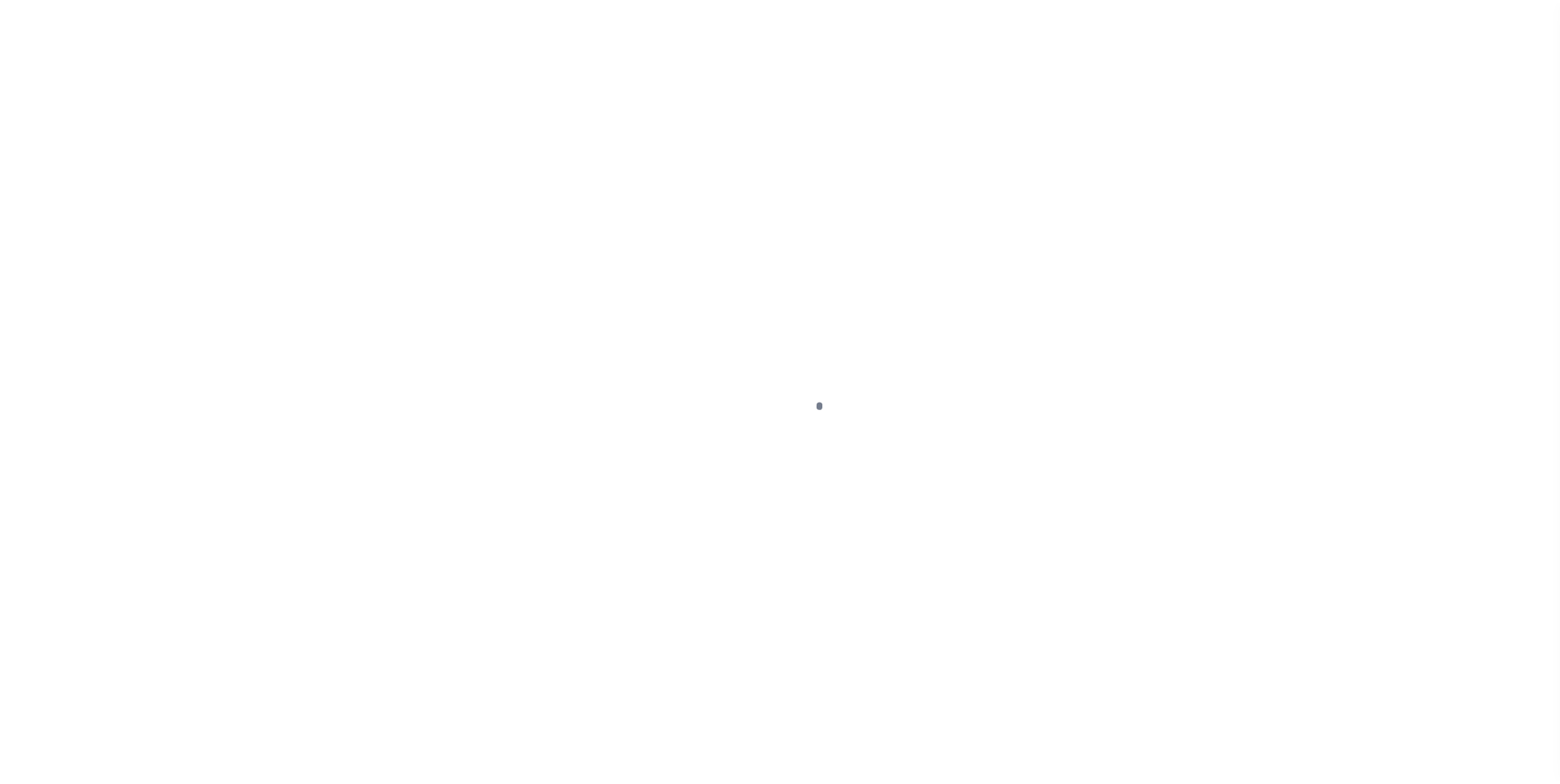
scroll to position [16, 0]
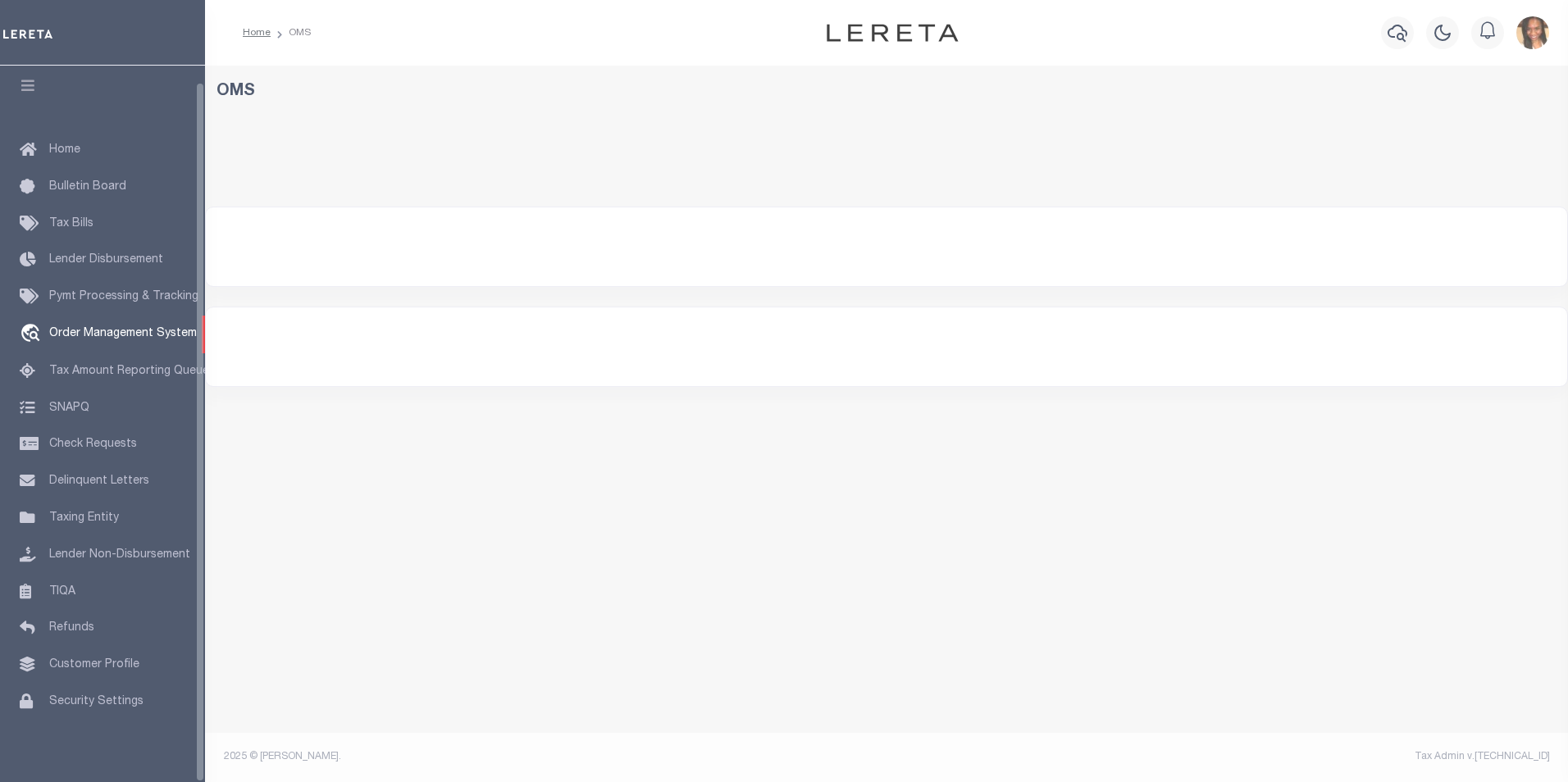
select select "200"
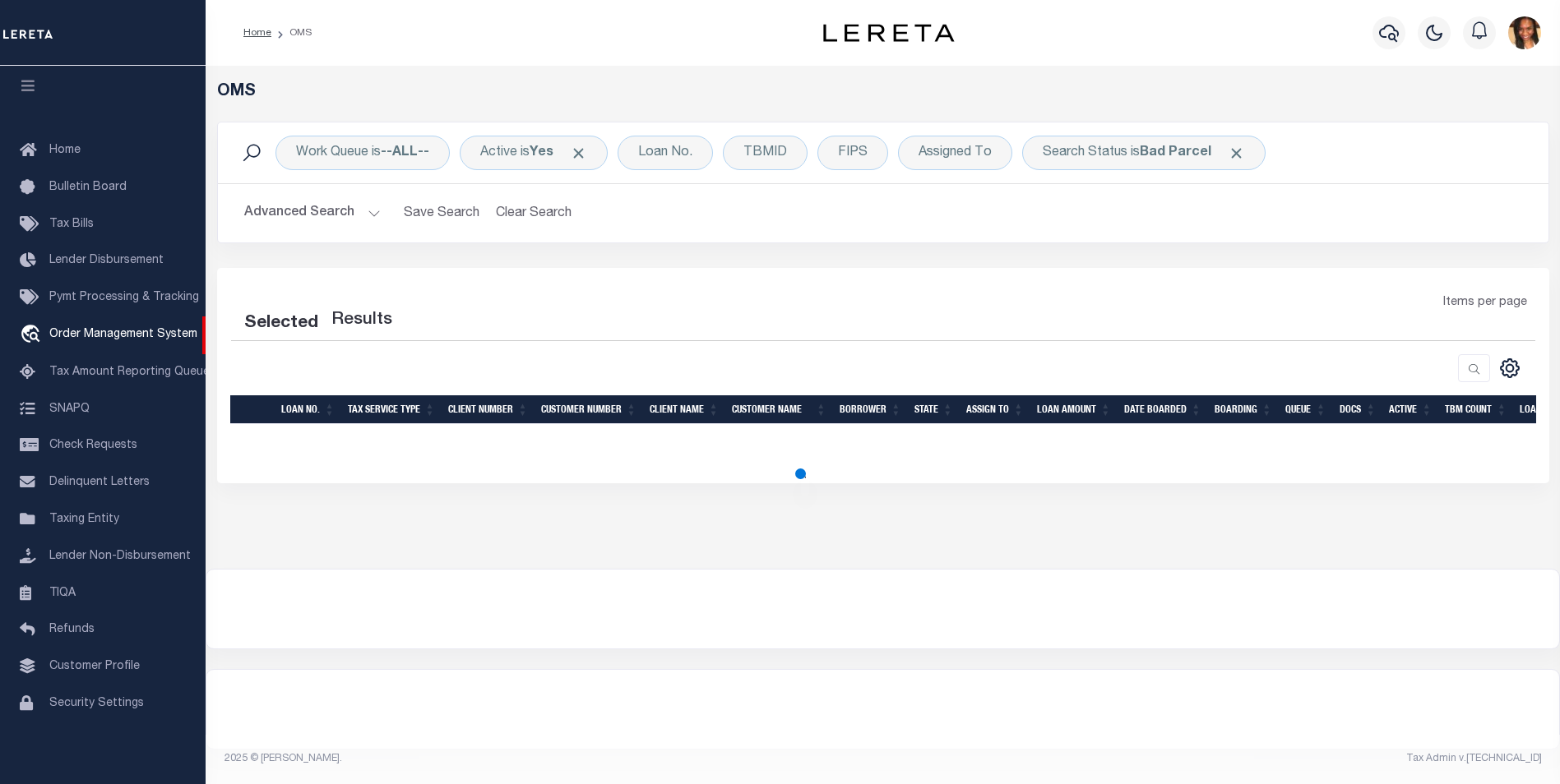
select select "200"
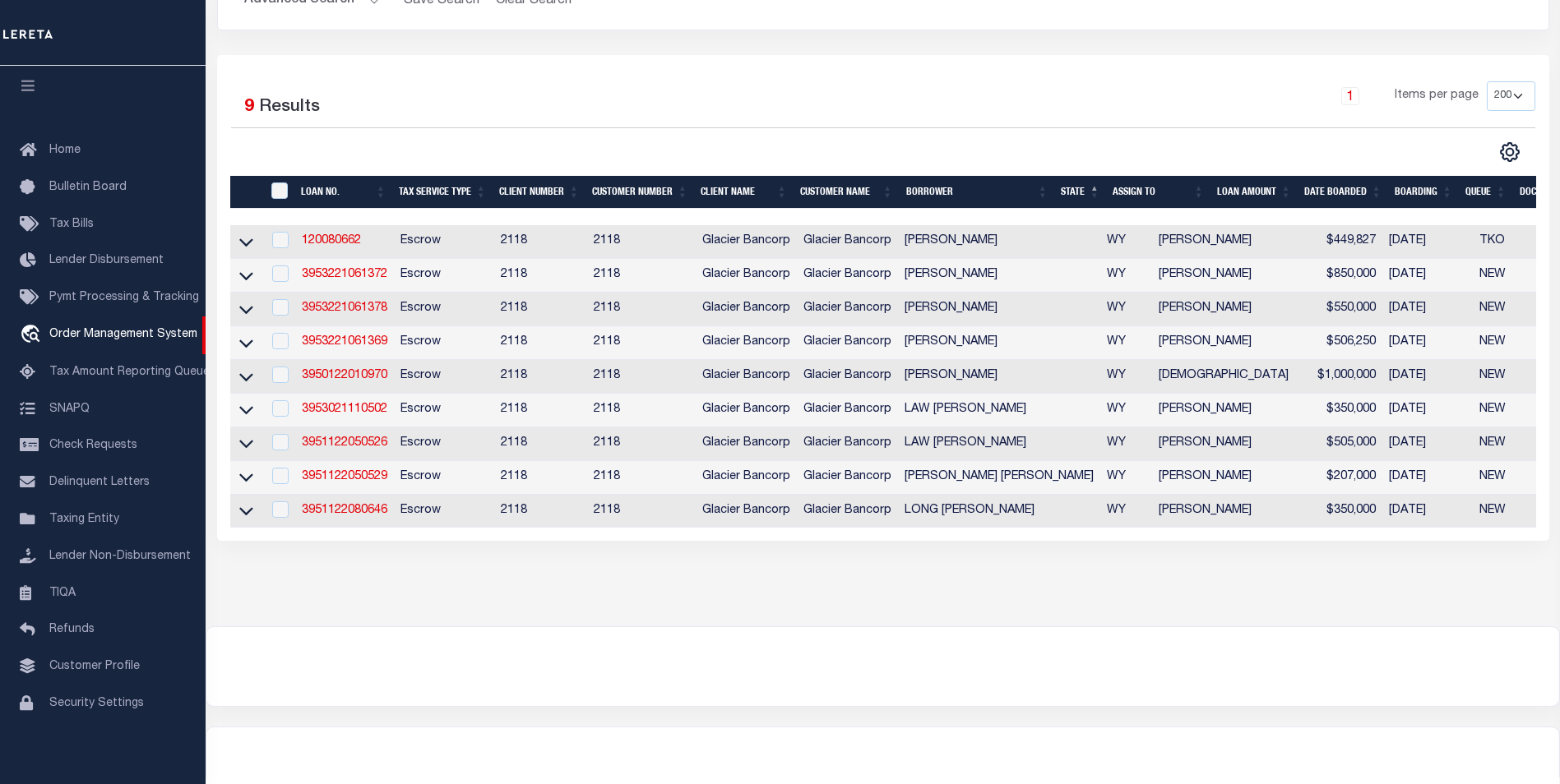
scroll to position [246, 0]
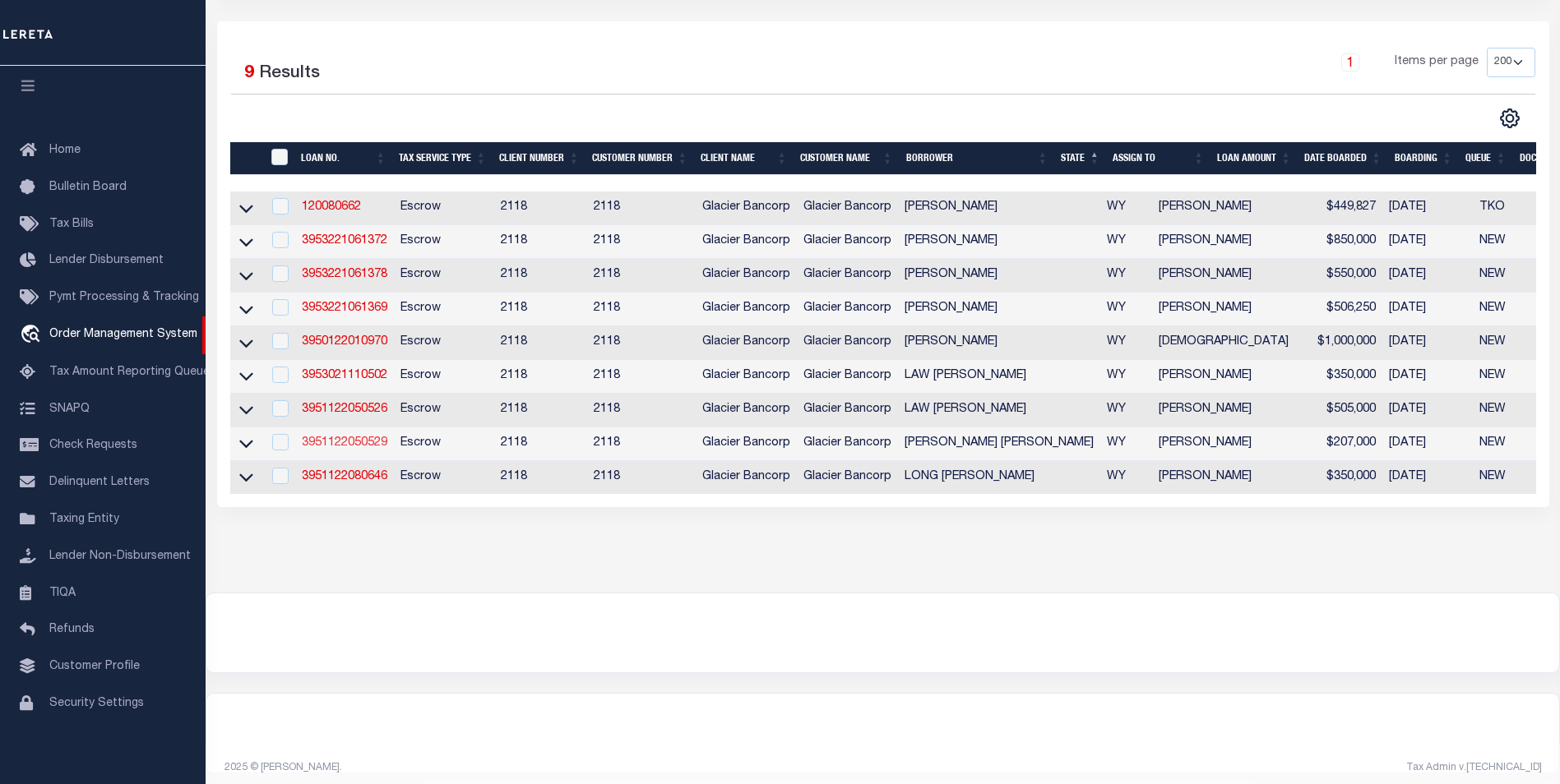
click at [348, 448] on link "3951122050529" at bounding box center [345, 443] width 86 height 12
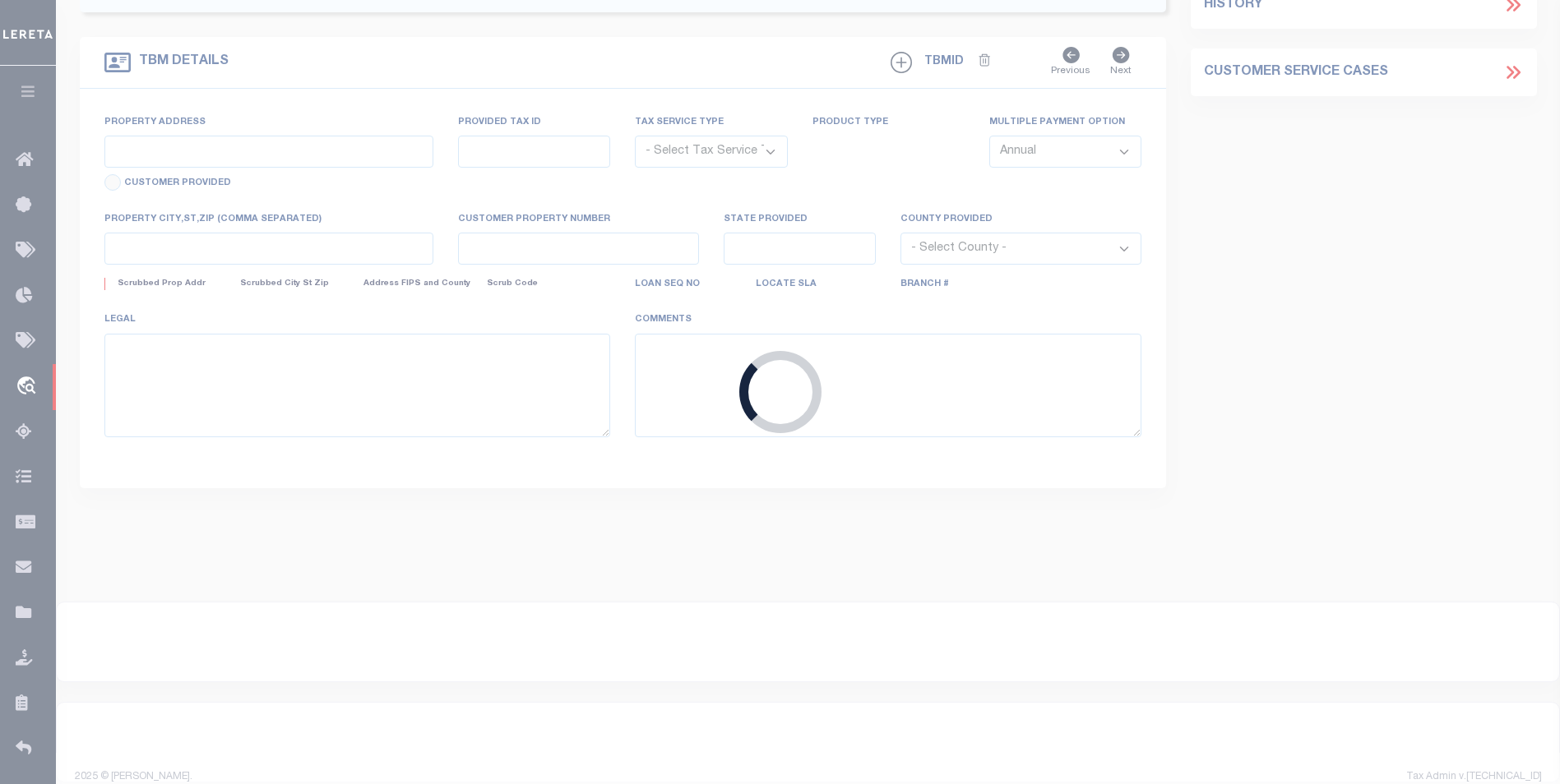
type input "3951122050529"
type input "STEWART COREY DEAN"
select select
select select "Escrow"
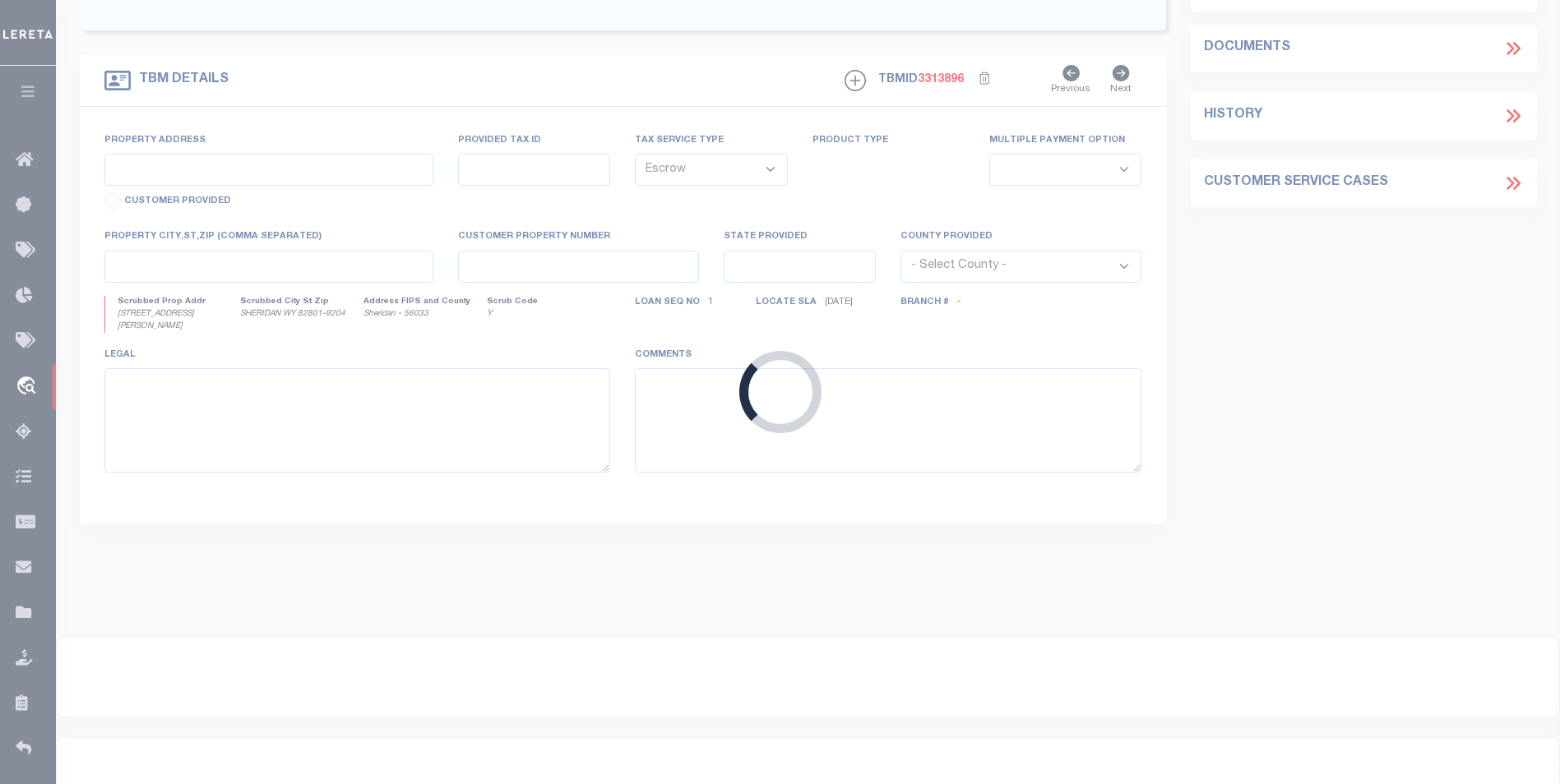
type input "161 CANFIELD ST"
type input "10002"
select select
type input "SHERIDAN WY 828019204"
type input "WY"
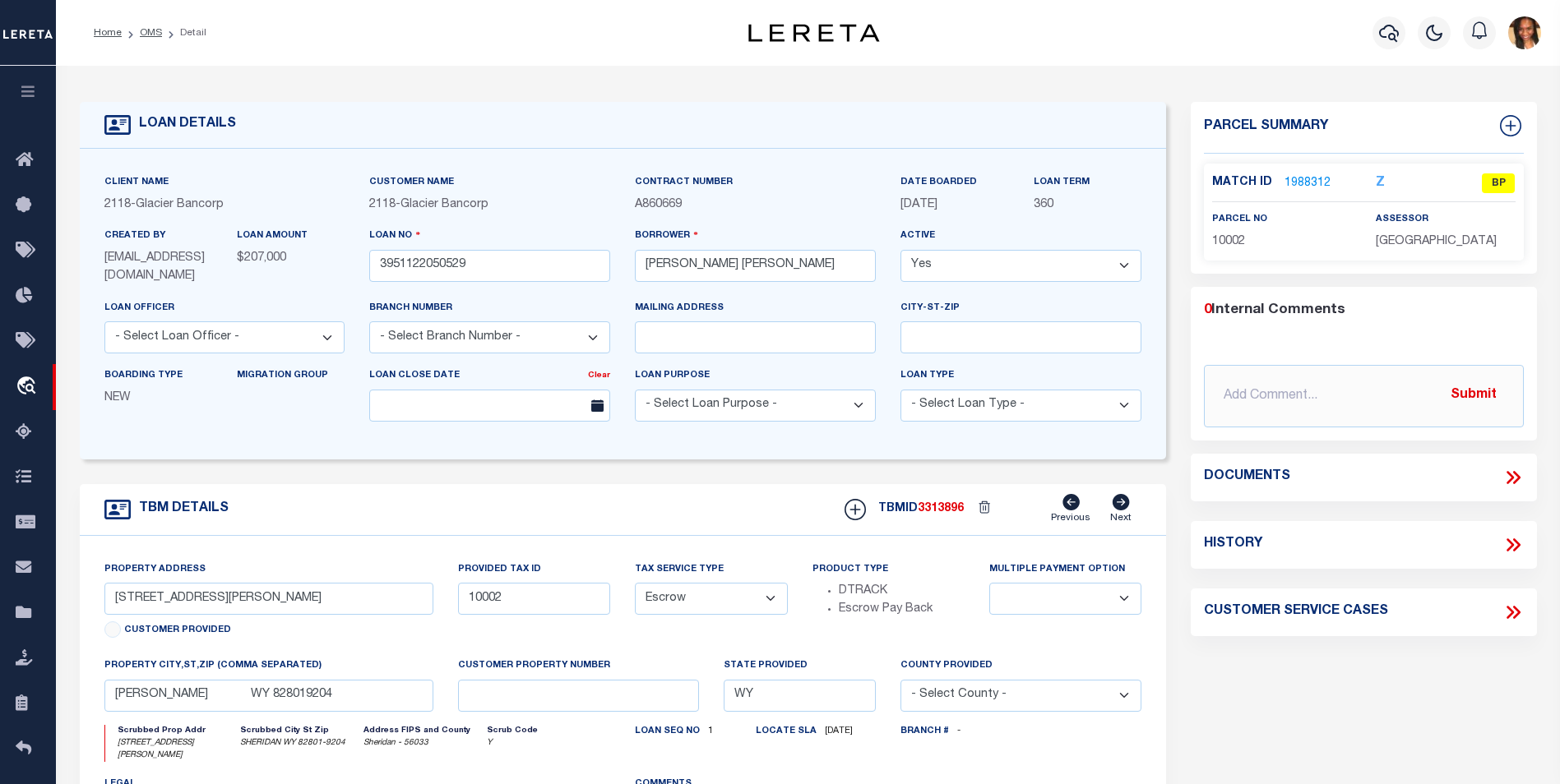
click at [1296, 187] on link "1988312" at bounding box center [1307, 183] width 46 height 17
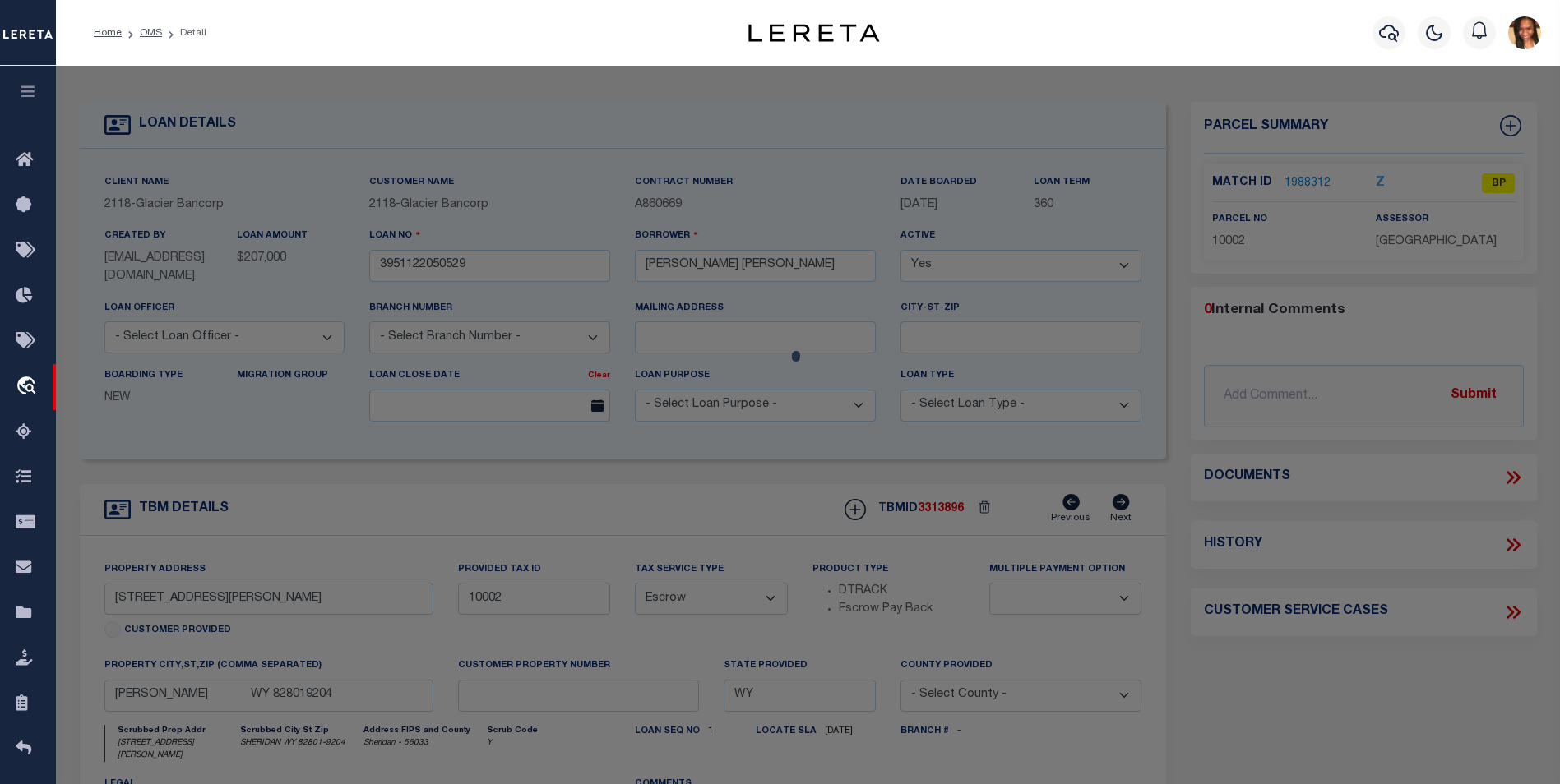
checkbox input "false"
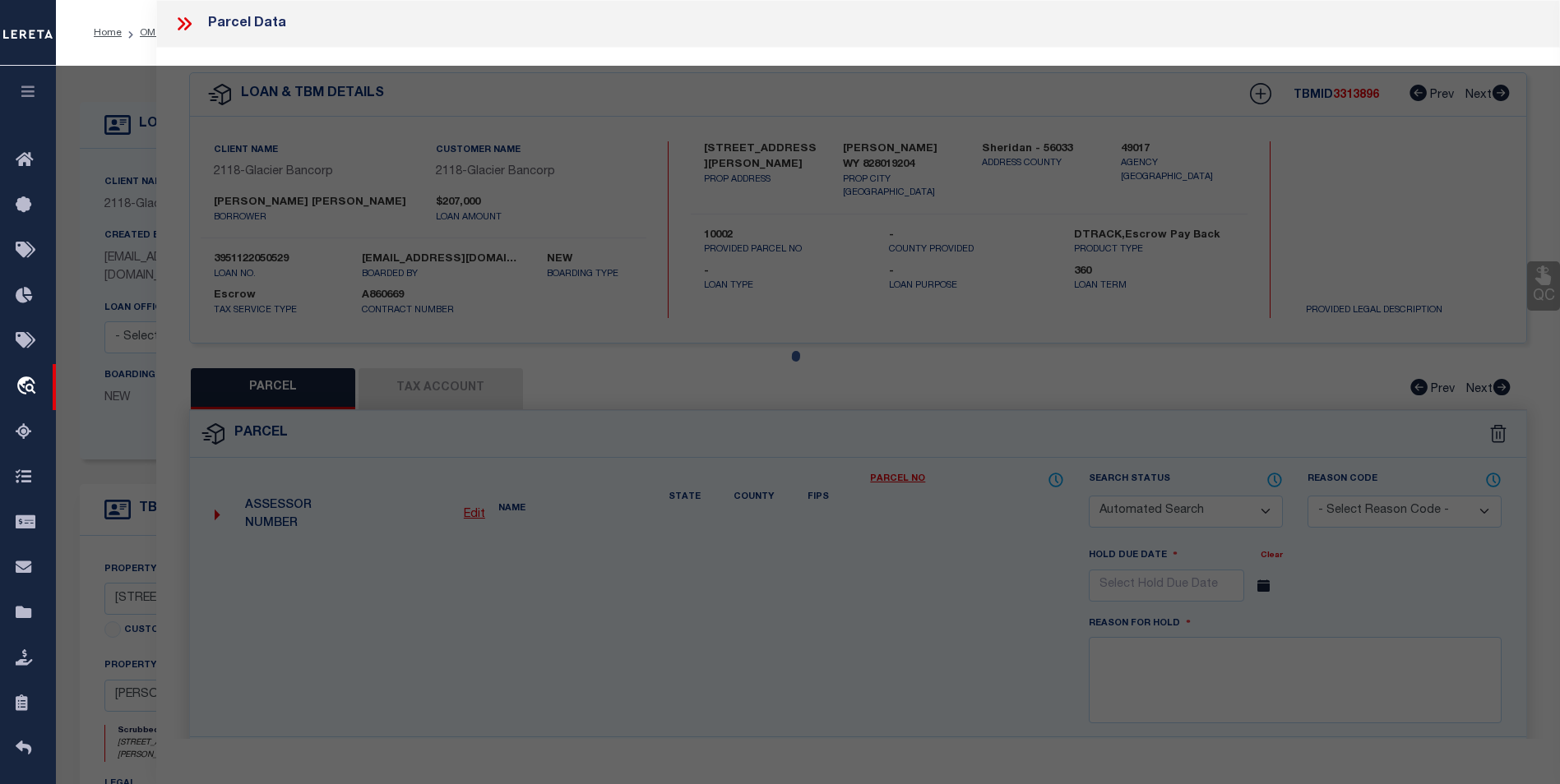
select select "BP"
type input "STEWART, COREY & CAITLYNN"
select select "AGW"
select select
type input "161 CANFIELD ST"
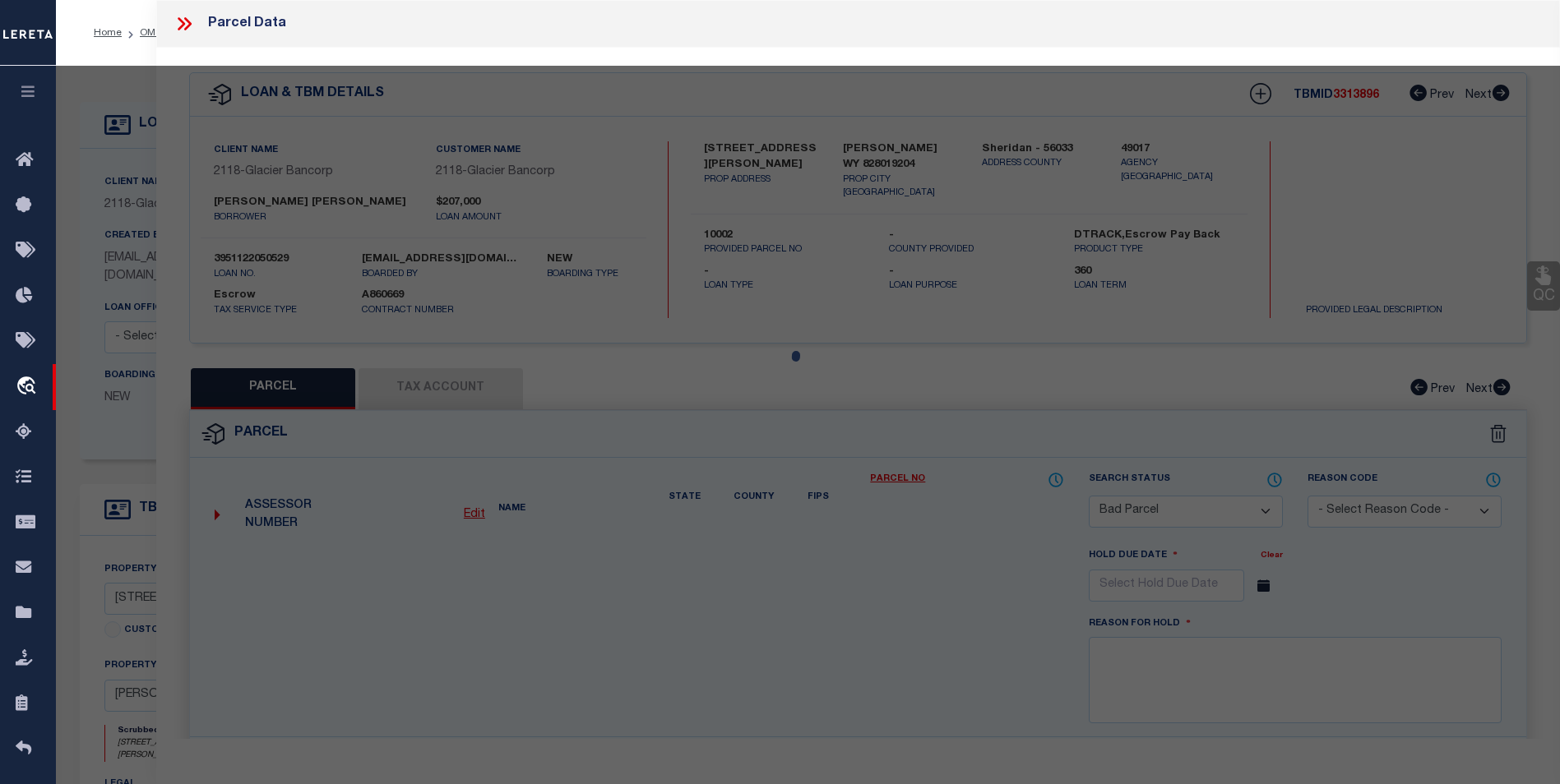
checkbox input "false"
type input "SHERIDAN WY 82801"
type textarea "SUBURBAN HOMES COMPANY BLOCK 2 W120' LOT 7 (TOTAL SQ FT = 22,200)"
type textarea "TaxID appears to be collector's "Realware#", no issue changing taxID to that nu…"
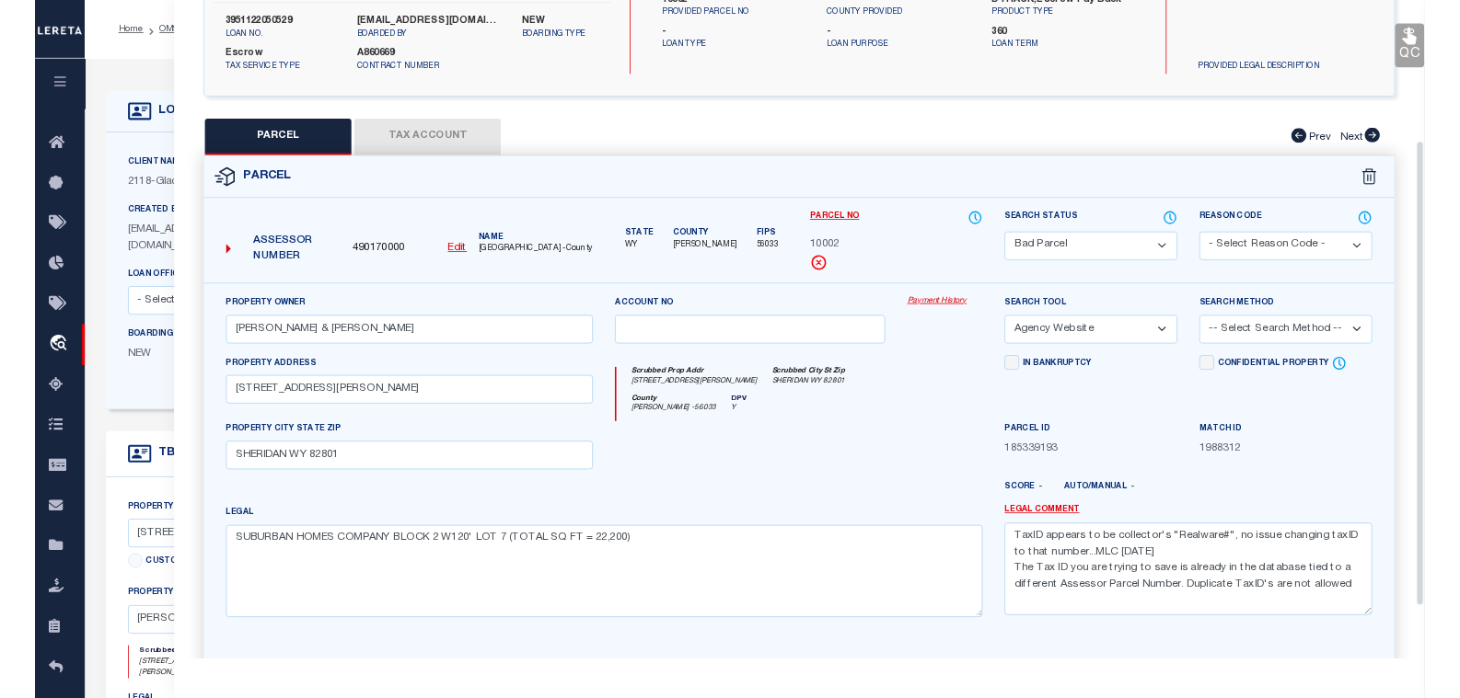
scroll to position [249, 0]
